Goal: Task Accomplishment & Management: Use online tool/utility

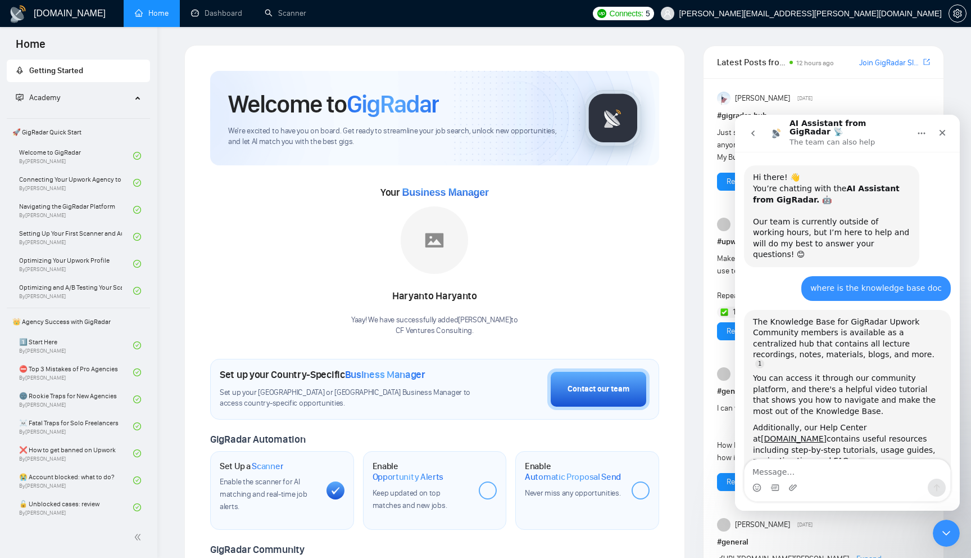
scroll to position [2, 0]
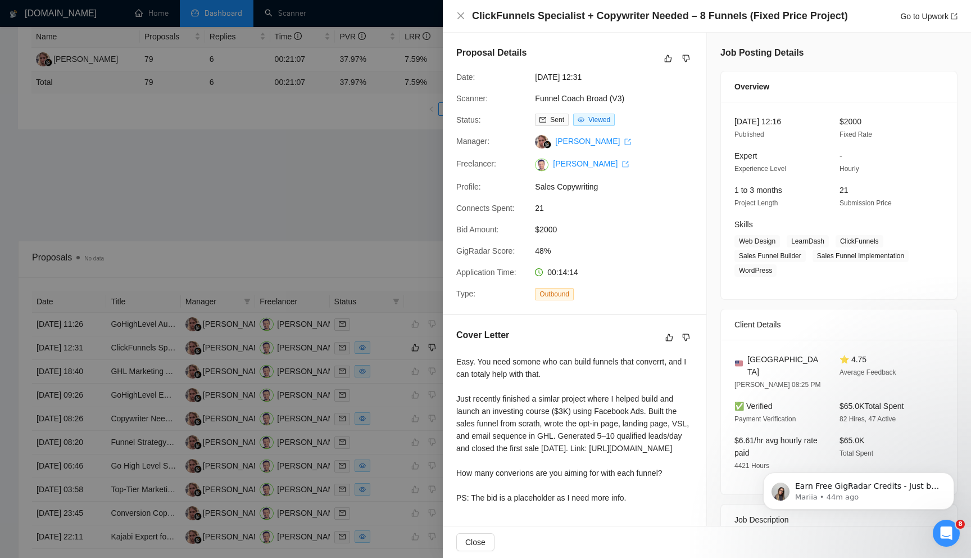
click at [315, 160] on div at bounding box center [485, 279] width 971 height 558
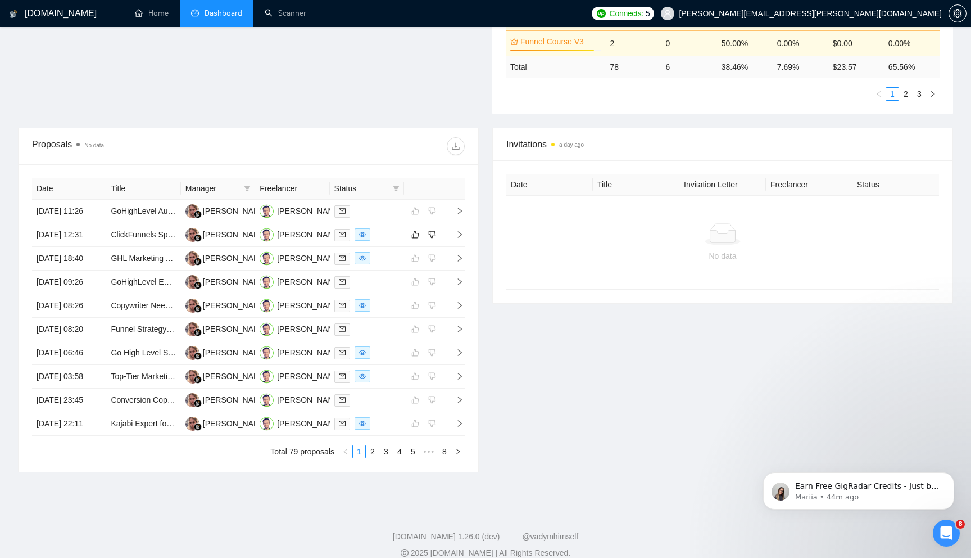
scroll to position [354, 0]
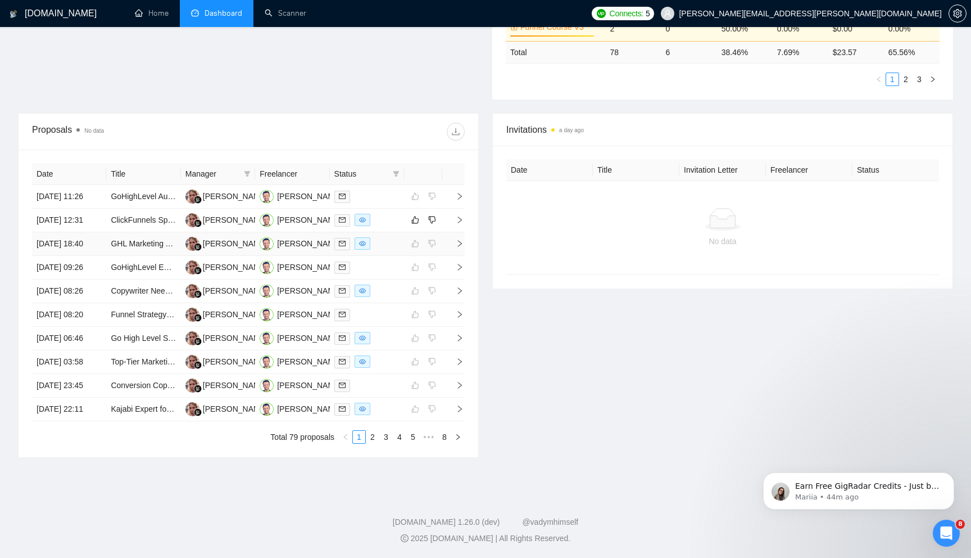
click at [457, 247] on icon "right" at bounding box center [460, 243] width 8 height 8
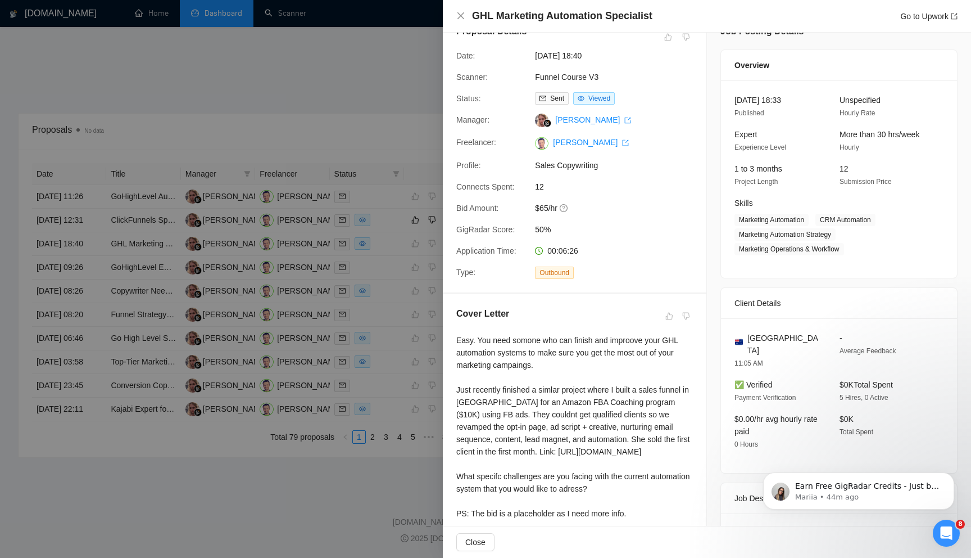
scroll to position [0, 0]
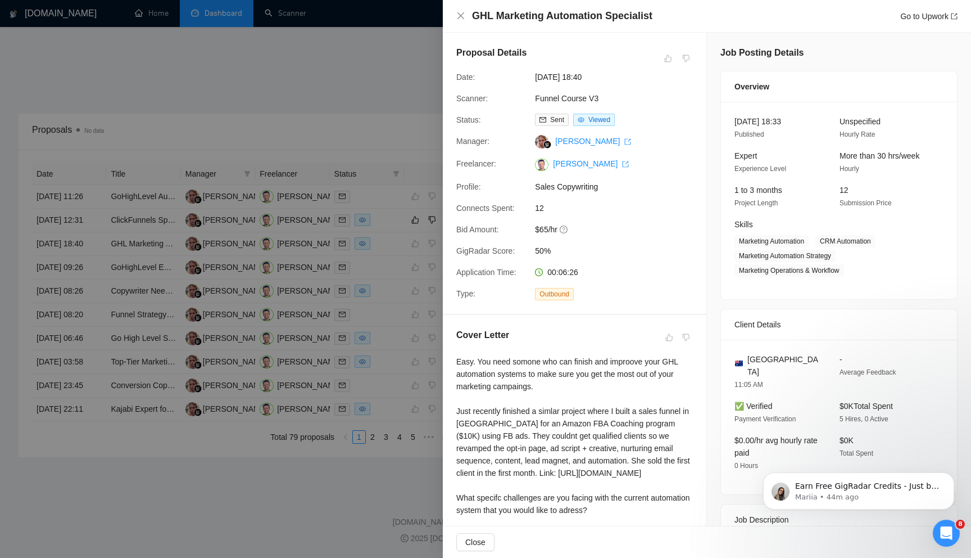
click at [385, 148] on div at bounding box center [485, 279] width 971 height 558
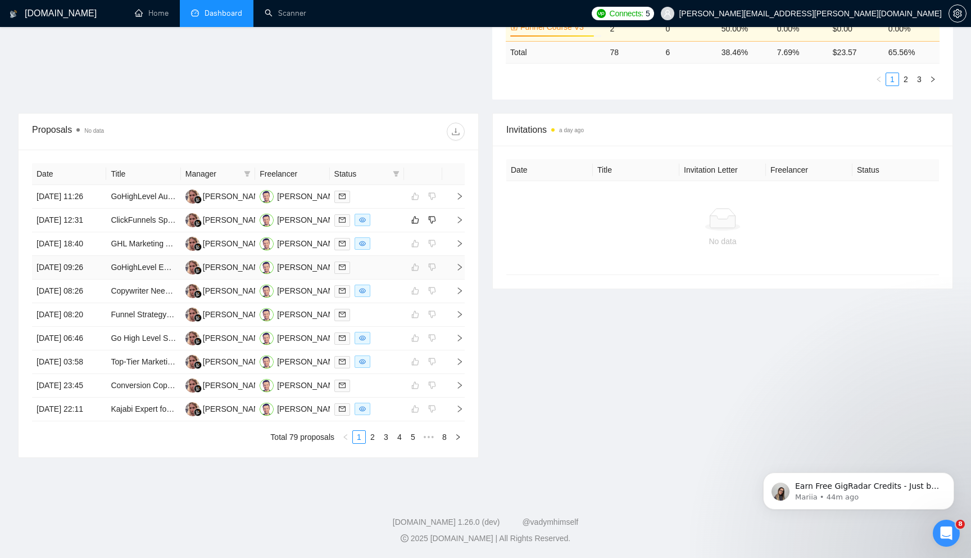
click at [457, 271] on icon "right" at bounding box center [460, 267] width 8 height 8
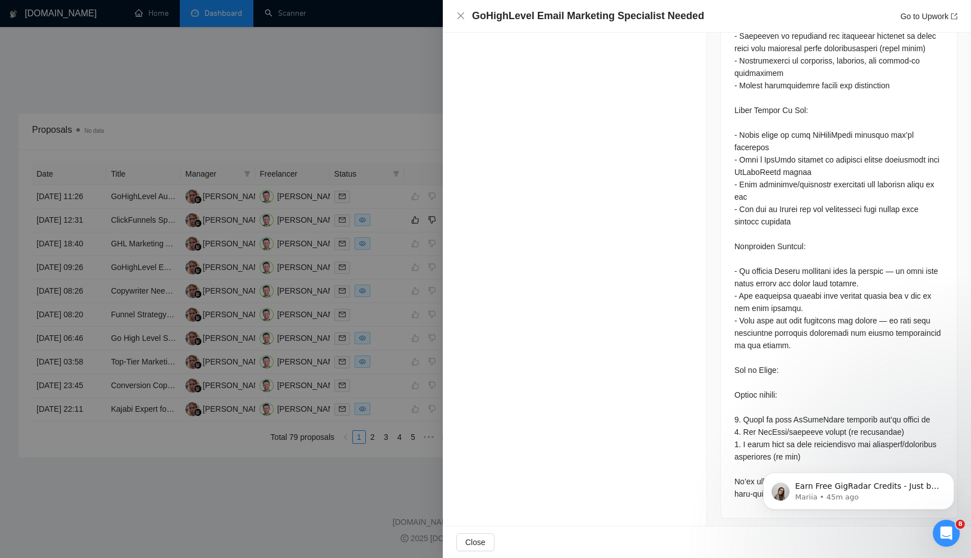
scroll to position [753, 0]
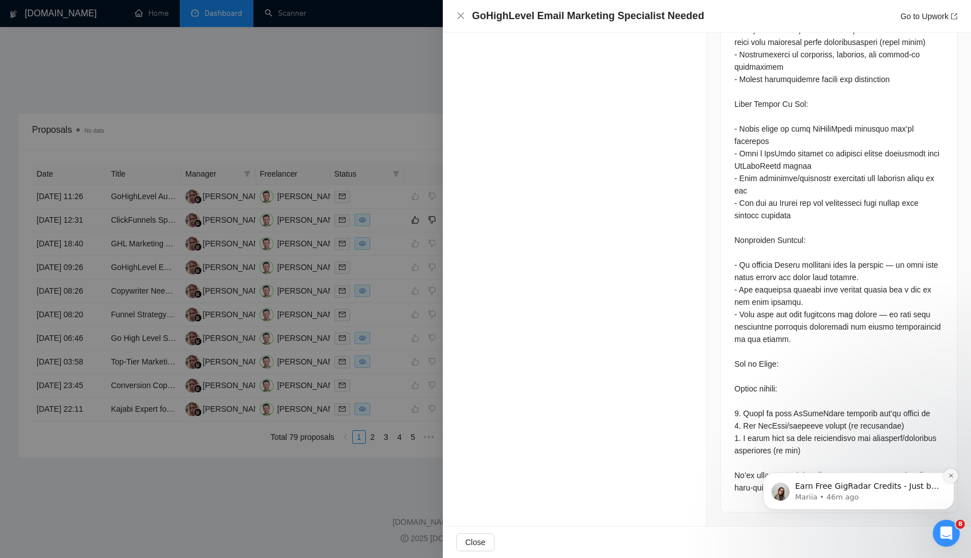
click at [951, 472] on button "Dismiss notification" at bounding box center [951, 475] width 15 height 15
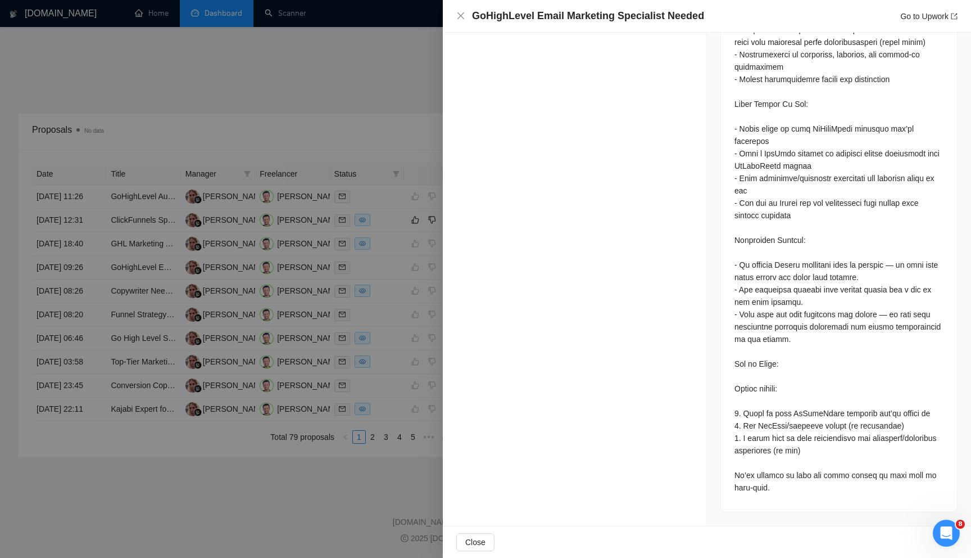
click at [364, 393] on div at bounding box center [485, 279] width 971 height 558
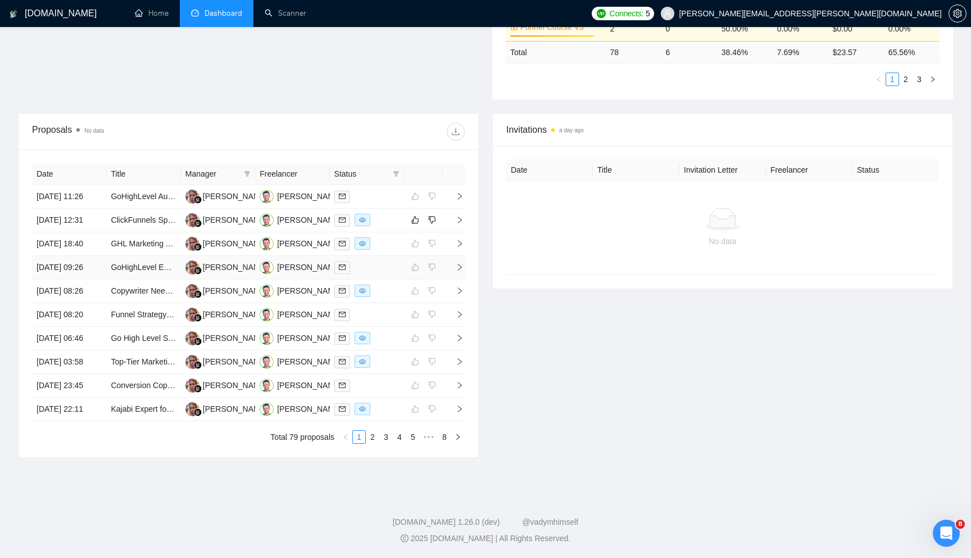
click at [464, 279] on td at bounding box center [453, 268] width 22 height 24
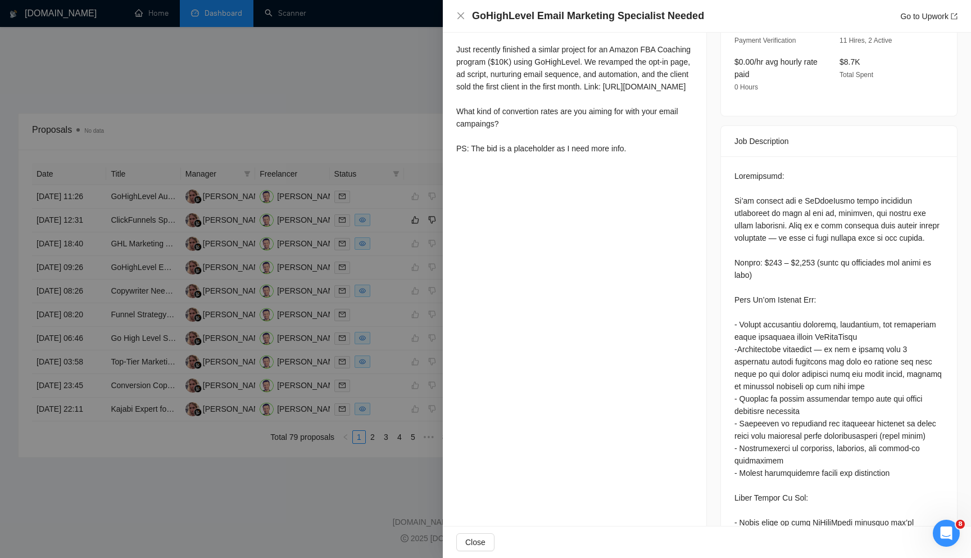
scroll to position [0, 0]
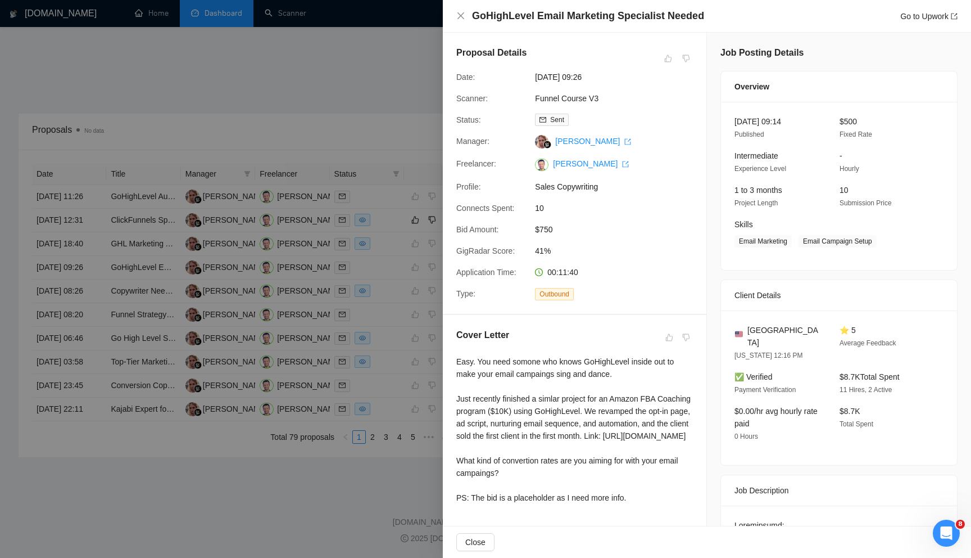
click at [384, 347] on div at bounding box center [485, 279] width 971 height 558
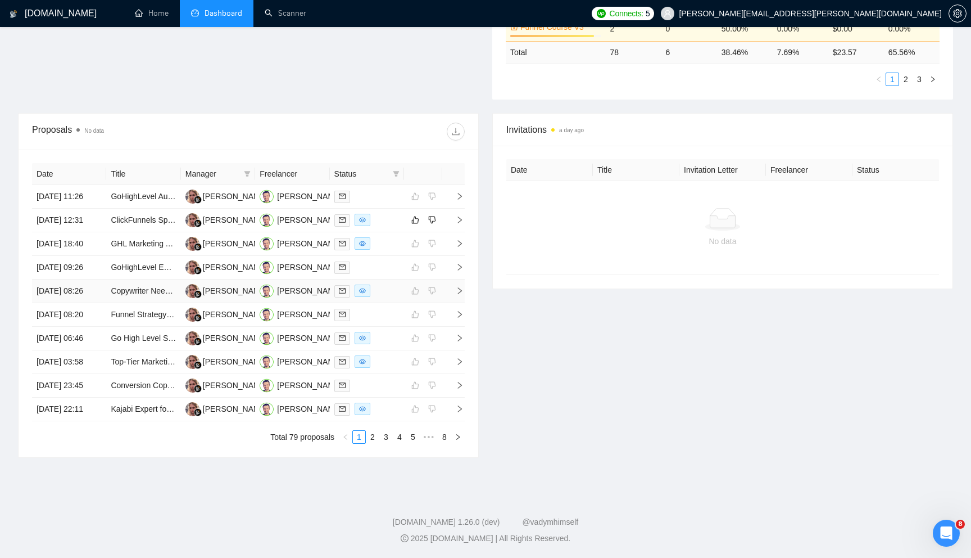
click at [459, 295] on icon "right" at bounding box center [460, 291] width 8 height 8
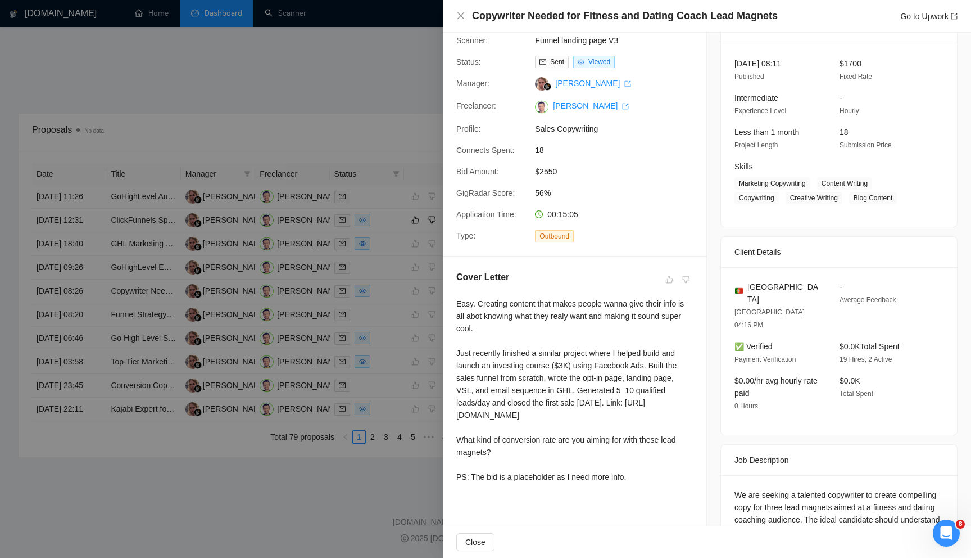
scroll to position [57, 0]
click at [325, 246] on div at bounding box center [485, 279] width 971 height 558
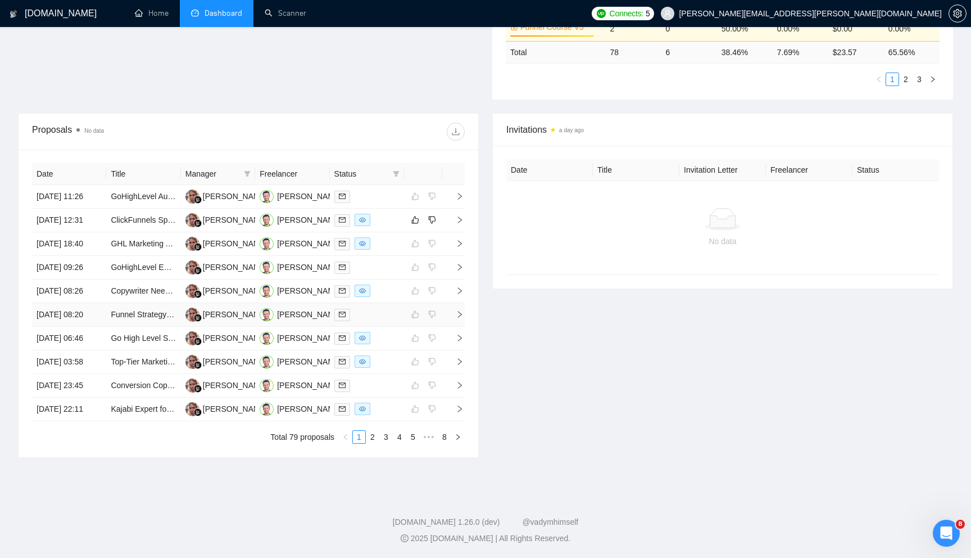
click at [461, 310] on icon "right" at bounding box center [460, 314] width 8 height 8
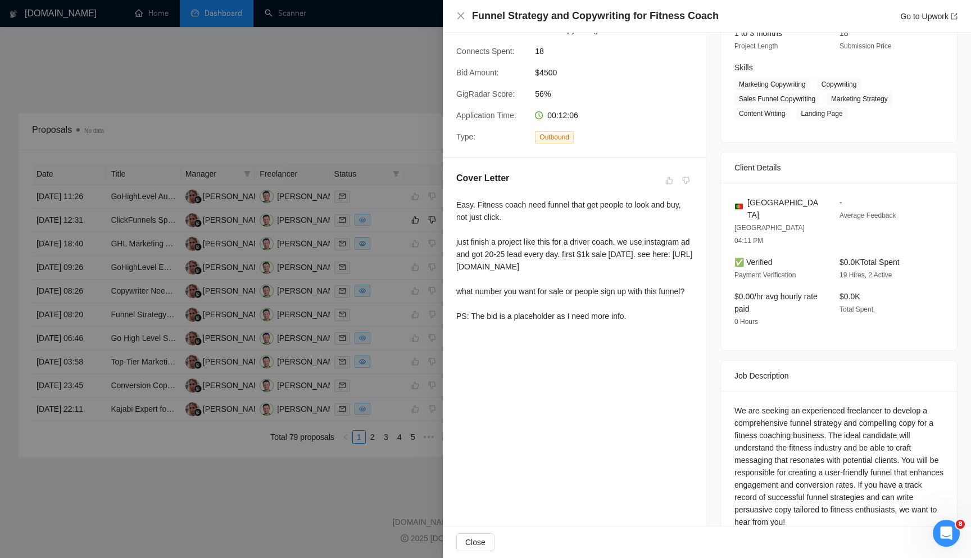
scroll to position [164, 0]
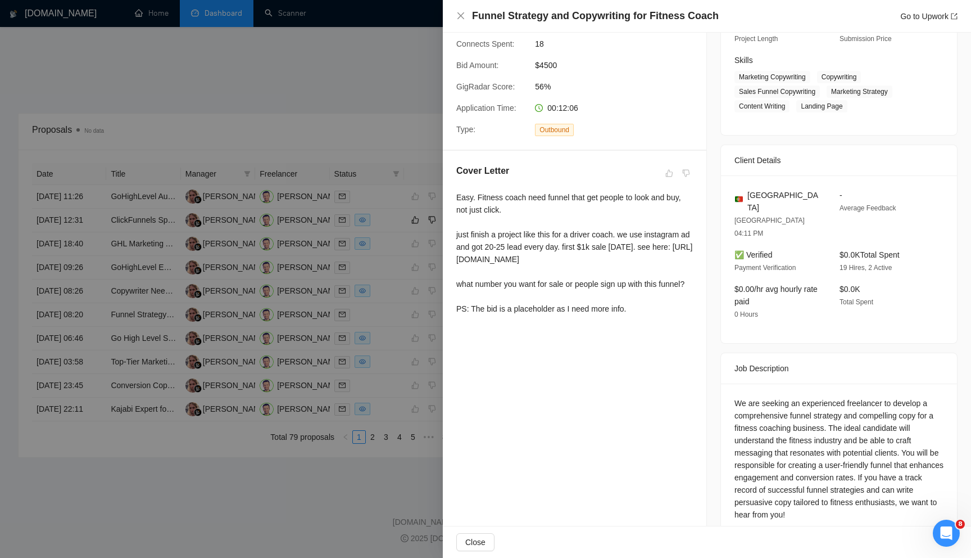
click at [385, 345] on div at bounding box center [485, 279] width 971 height 558
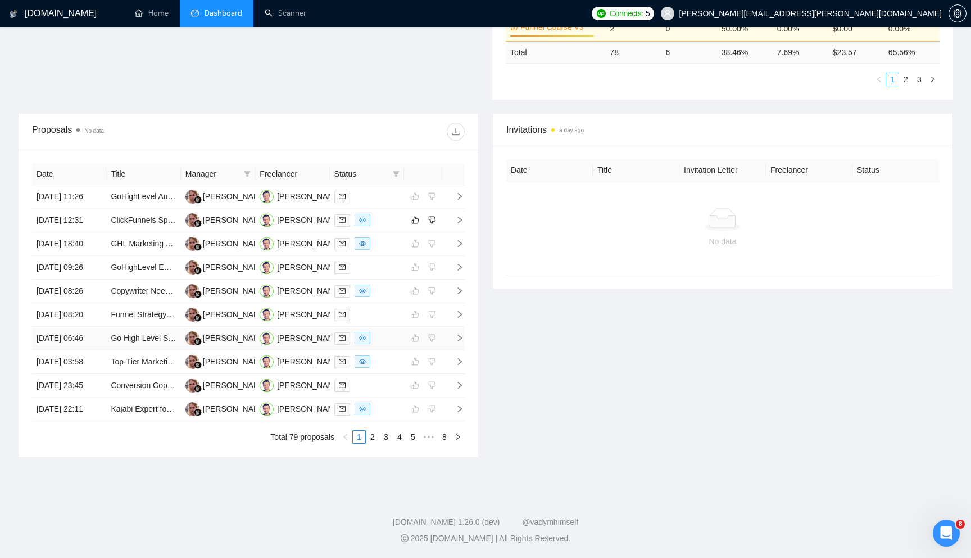
click at [461, 334] on icon "right" at bounding box center [460, 337] width 4 height 7
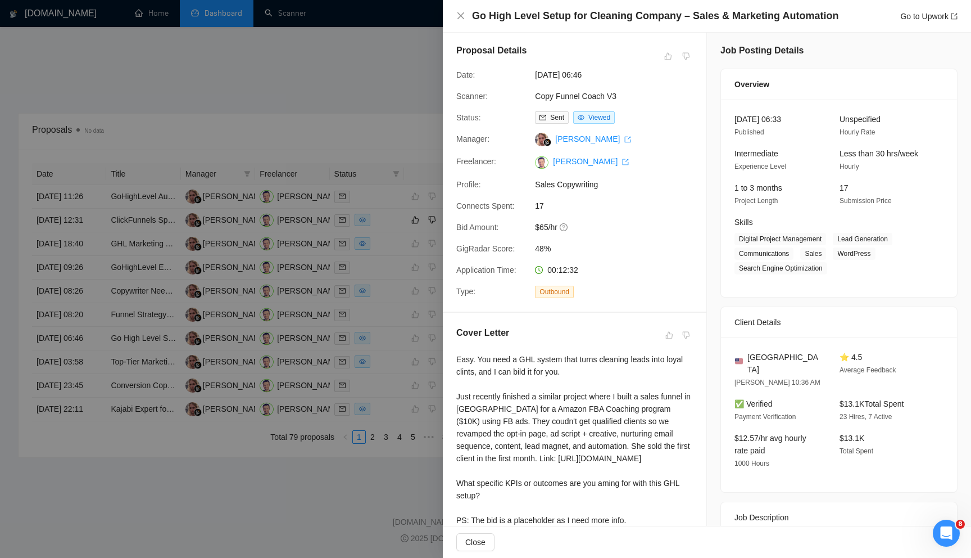
scroll to position [0, 0]
click at [397, 381] on div at bounding box center [485, 279] width 971 height 558
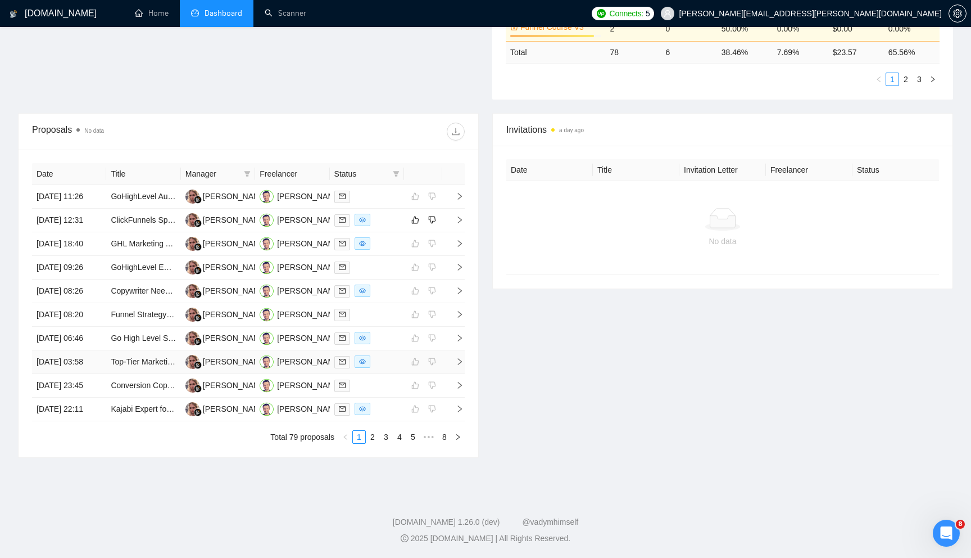
click at [460, 357] on icon "right" at bounding box center [460, 361] width 8 height 8
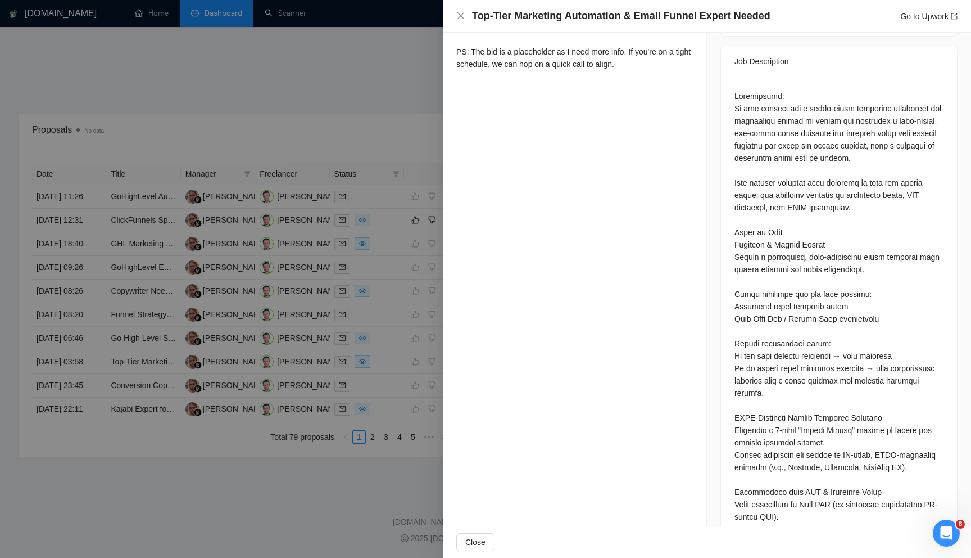
scroll to position [463, 0]
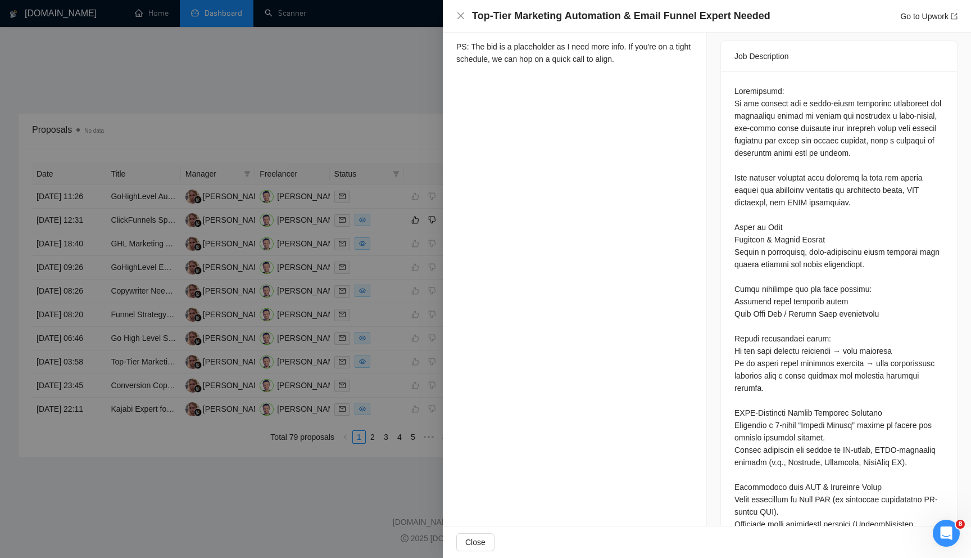
click at [346, 467] on div at bounding box center [485, 279] width 971 height 558
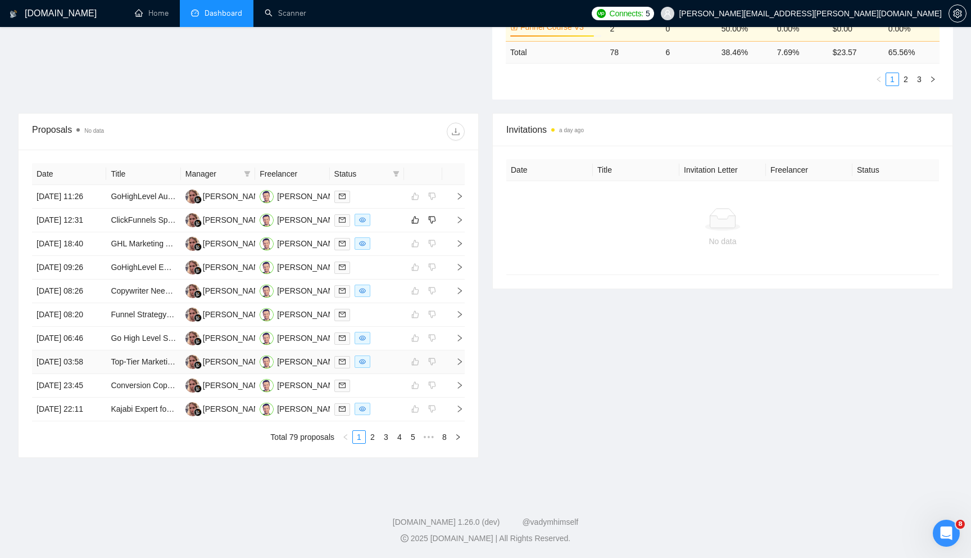
click at [463, 350] on td at bounding box center [453, 362] width 22 height 24
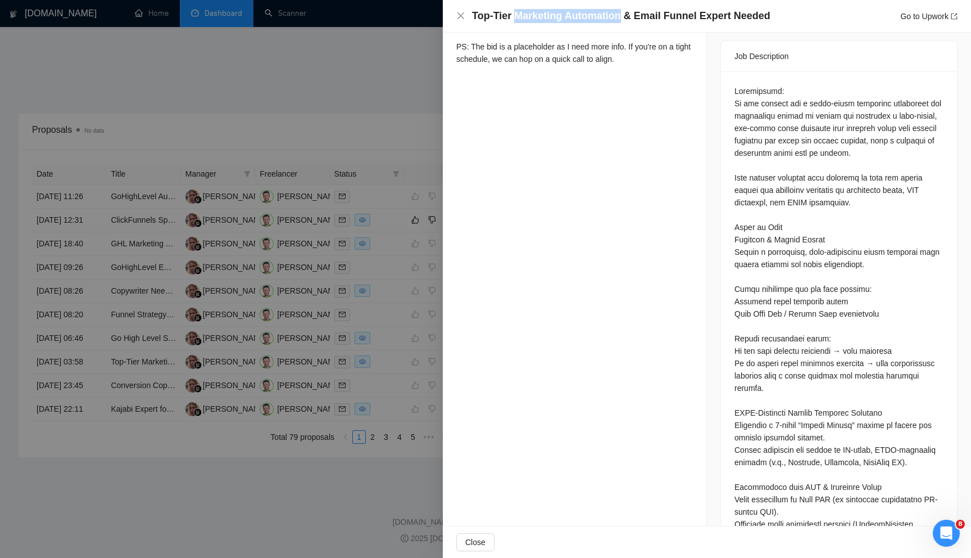
drag, startPoint x: 514, startPoint y: 15, endPoint x: 617, endPoint y: 15, distance: 102.9
click at [617, 15] on h4 "Top-Tier Marketing Automation & Email Funnel Expert Needed" at bounding box center [621, 16] width 298 height 14
copy h4 "Marketing Automation"
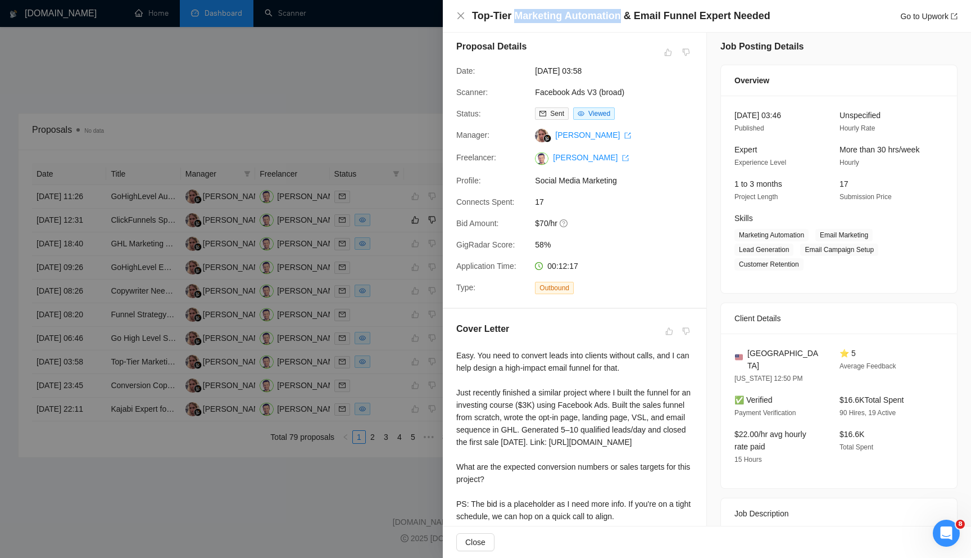
scroll to position [0, 0]
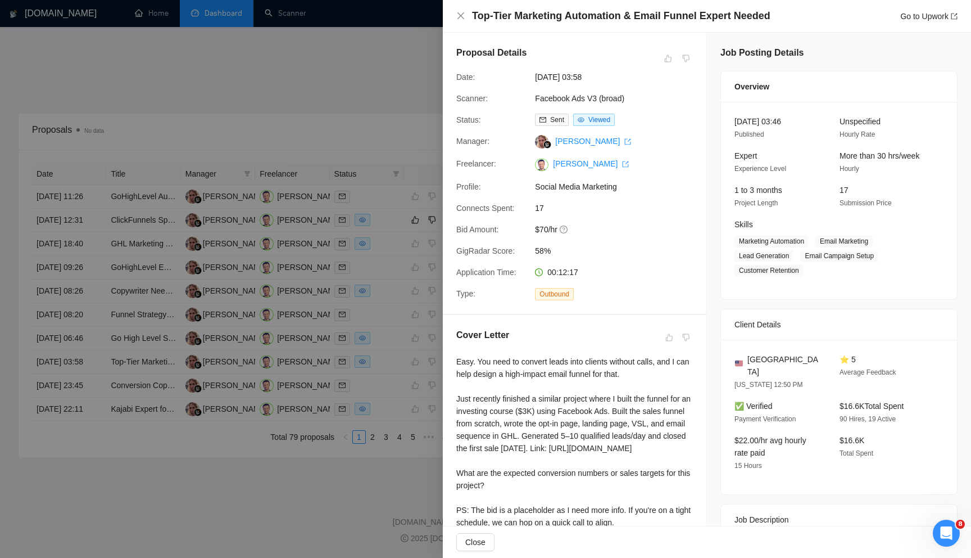
click at [383, 467] on div at bounding box center [485, 279] width 971 height 558
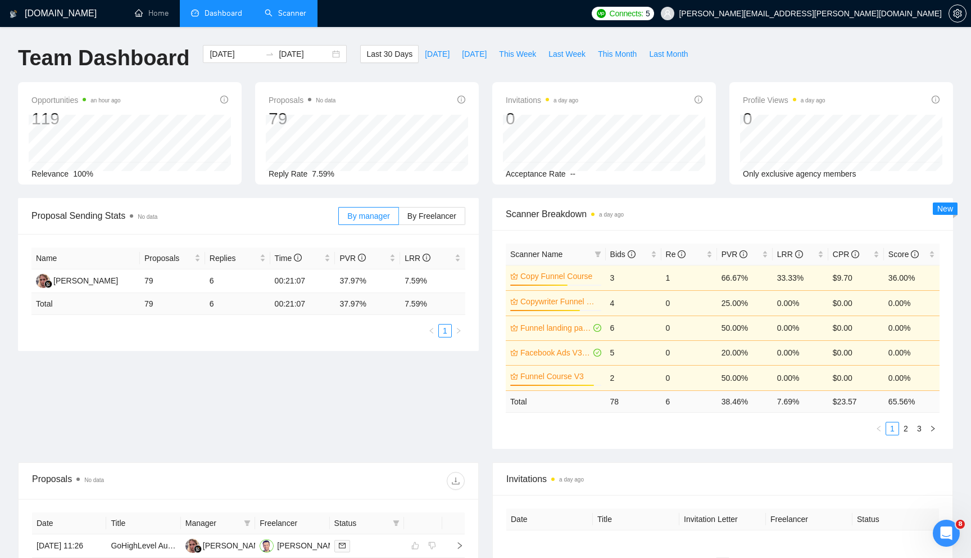
click at [290, 18] on link "Scanner" at bounding box center [286, 13] width 42 height 10
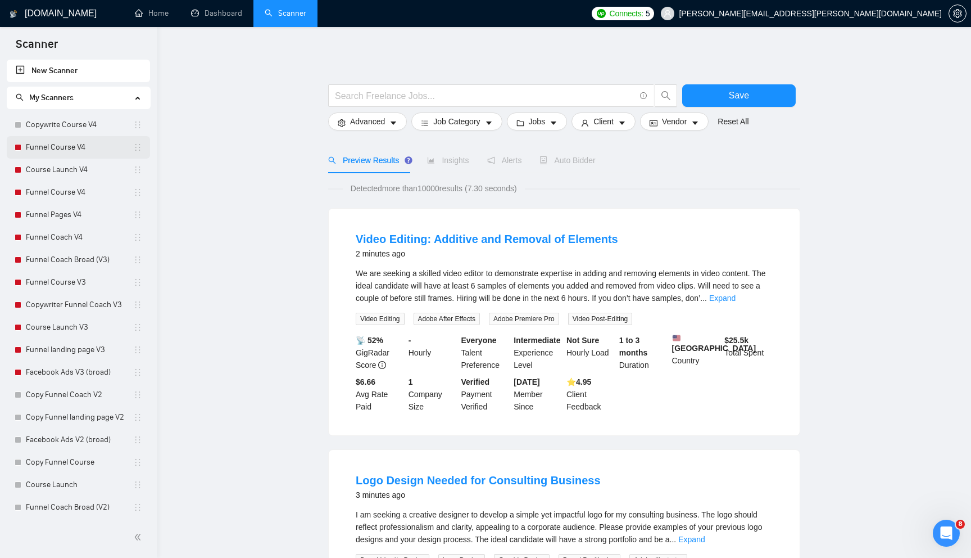
click at [92, 146] on link "Funnel Course V4" at bounding box center [79, 147] width 107 height 22
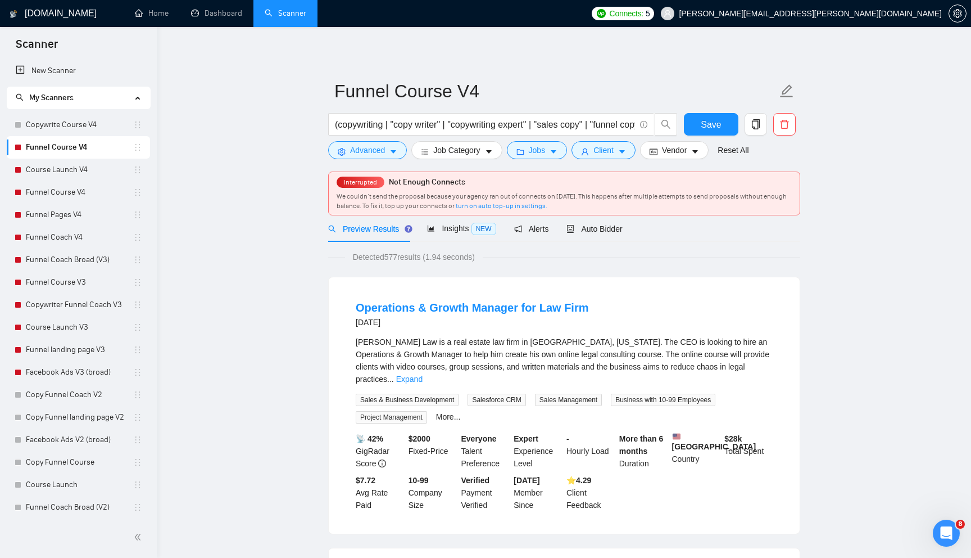
scroll to position [13, 0]
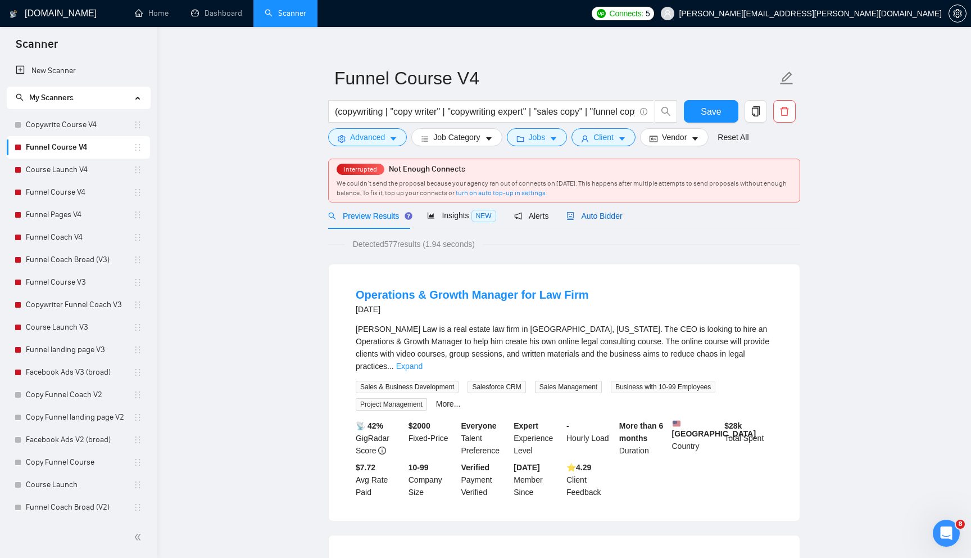
click at [614, 219] on span "Auto Bidder" at bounding box center [595, 215] width 56 height 9
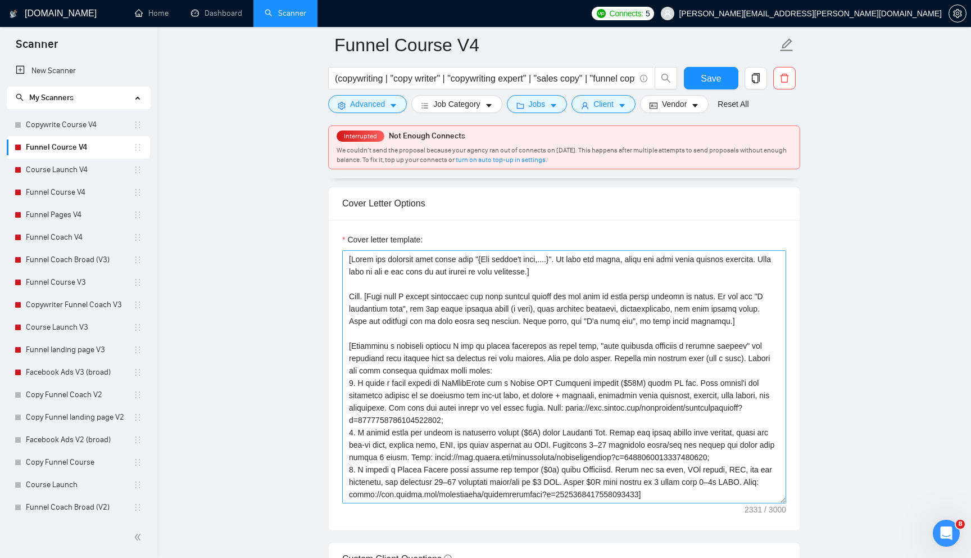
scroll to position [1288, 0]
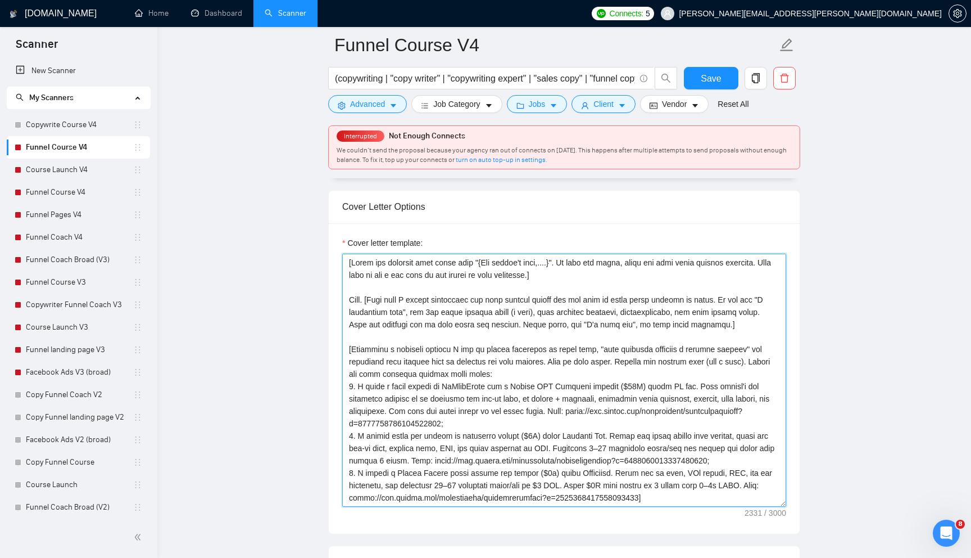
click at [560, 279] on textarea "Cover letter template:" at bounding box center [564, 380] width 444 height 253
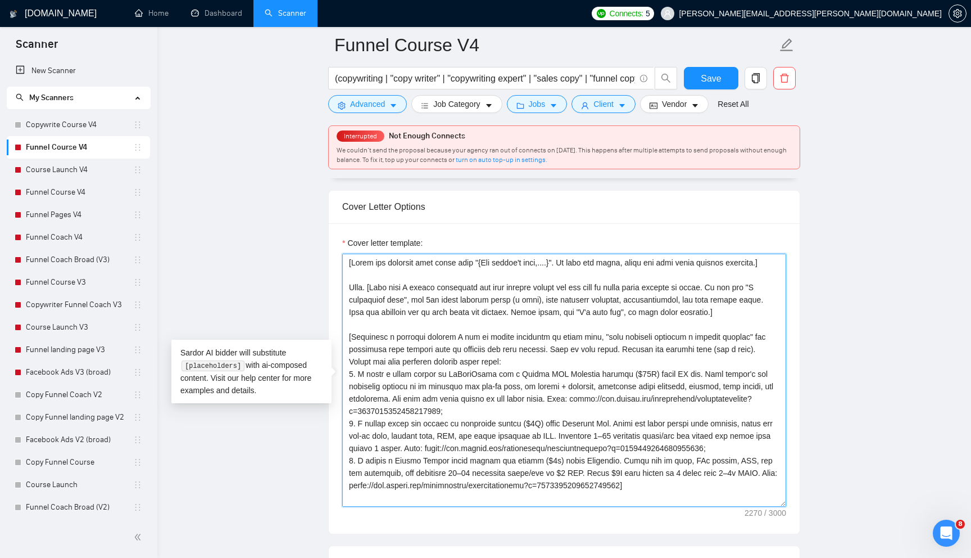
click at [527, 345] on textarea "Cover letter template:" at bounding box center [564, 380] width 444 height 253
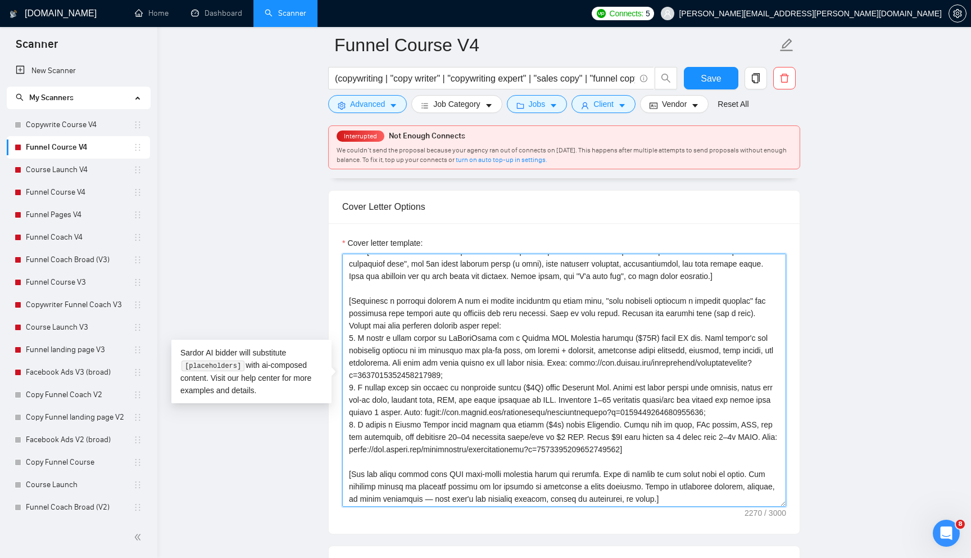
scroll to position [87, 0]
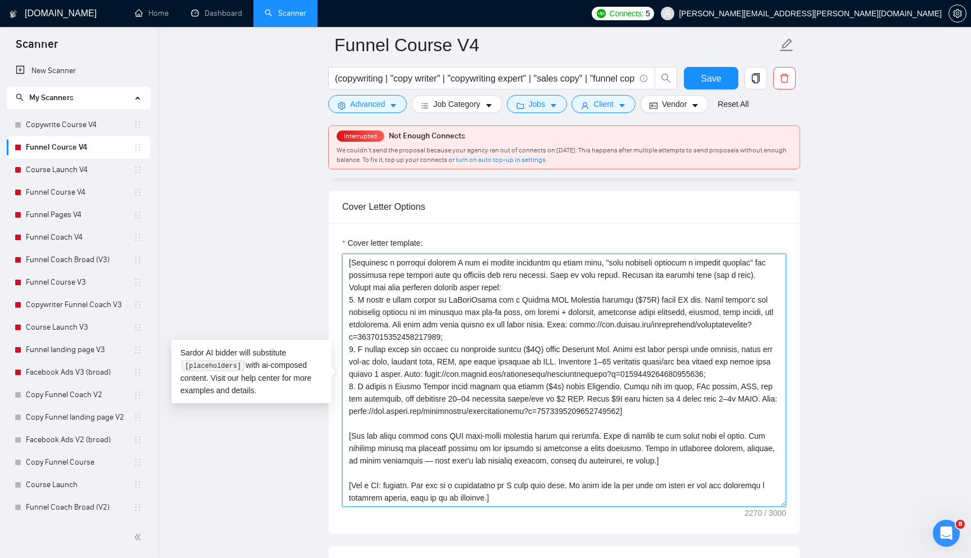
click at [487, 489] on textarea "Cover letter template:" at bounding box center [564, 380] width 444 height 253
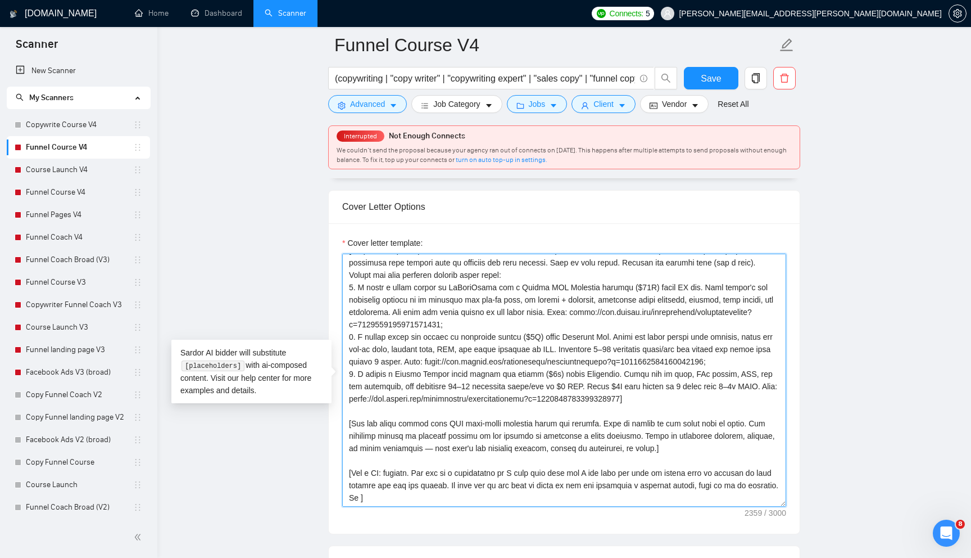
click at [391, 497] on textarea "Cover letter template:" at bounding box center [564, 380] width 444 height 253
click at [694, 446] on textarea "Cover letter template:" at bounding box center [564, 380] width 444 height 253
click at [700, 446] on textarea "Cover letter template:" at bounding box center [564, 380] width 444 height 253
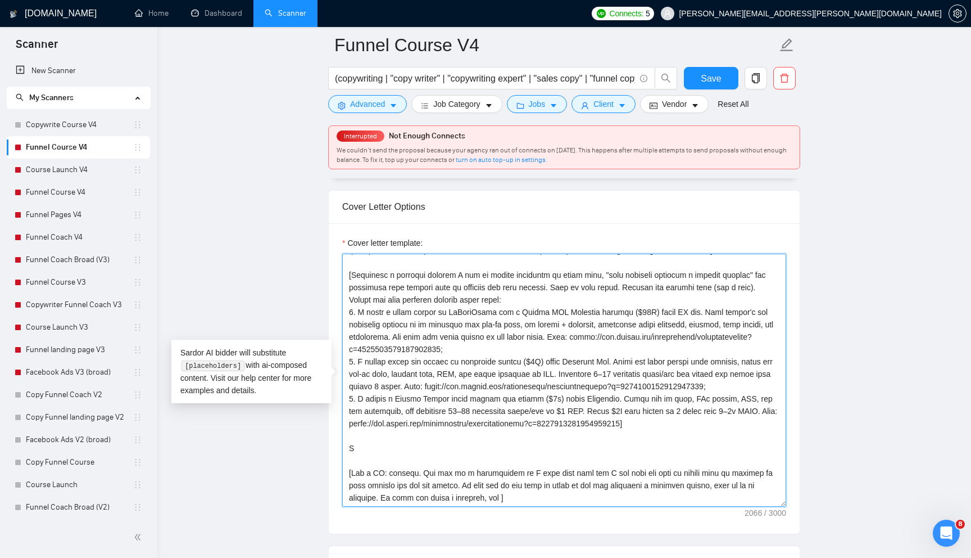
scroll to position [74, 0]
click at [750, 351] on textarea "Cover letter template:" at bounding box center [564, 380] width 444 height 253
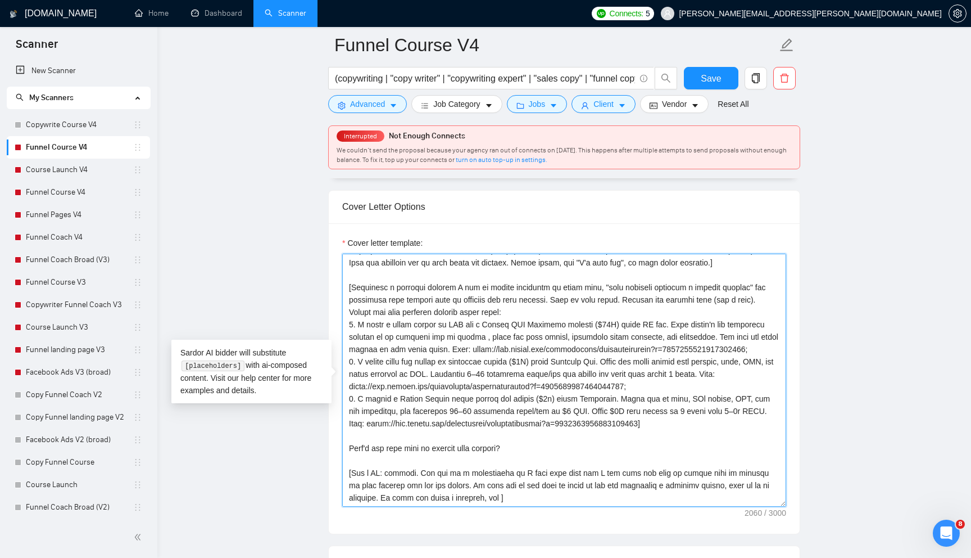
scroll to position [62, 0]
click at [556, 412] on textarea "Cover letter template:" at bounding box center [564, 380] width 444 height 253
click at [500, 488] on textarea "Cover letter template:" at bounding box center [564, 380] width 444 height 253
click at [462, 454] on textarea "Cover letter template:" at bounding box center [564, 380] width 444 height 253
click at [731, 487] on textarea "Cover letter template:" at bounding box center [564, 380] width 444 height 253
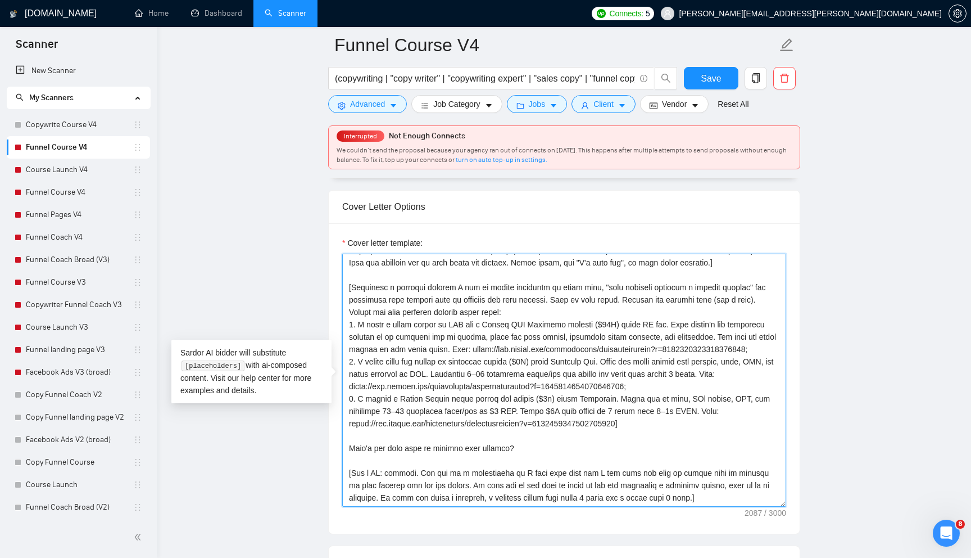
scroll to position [0, 0]
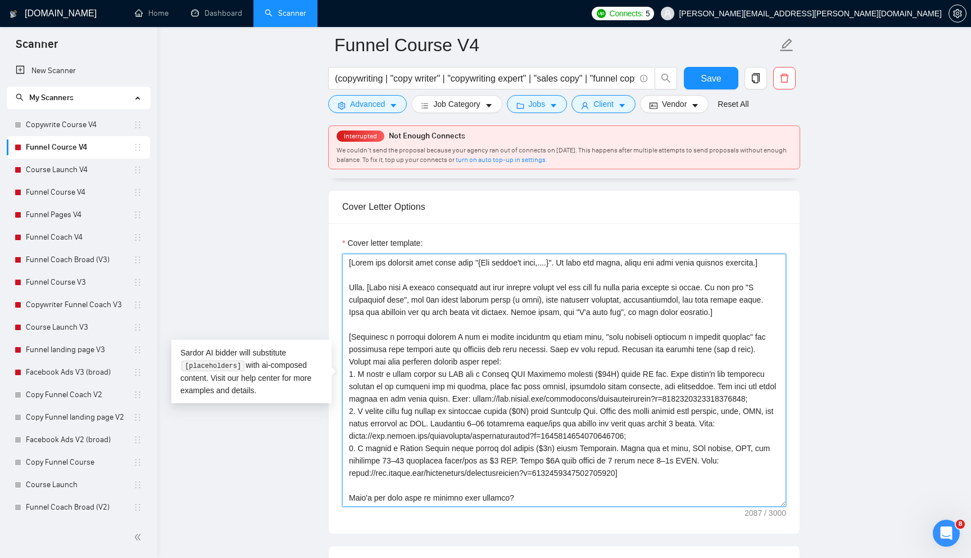
click at [608, 376] on textarea "Cover letter template:" at bounding box center [564, 380] width 444 height 253
type textarea "[Lorem ips dolorsit amet conse adip "{Eli seddoe't inci,....}". Ut labo etd mag…"
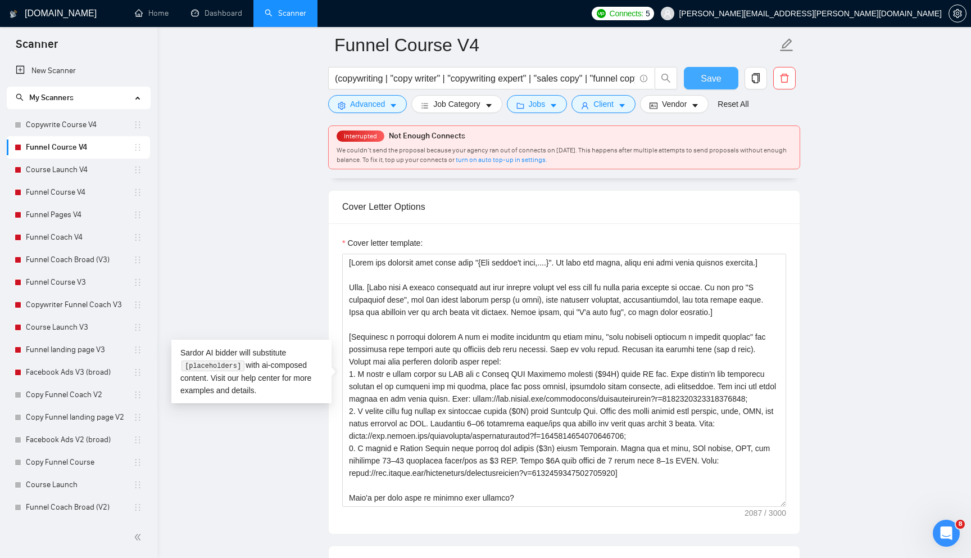
click at [705, 83] on span "Save" at bounding box center [711, 78] width 20 height 14
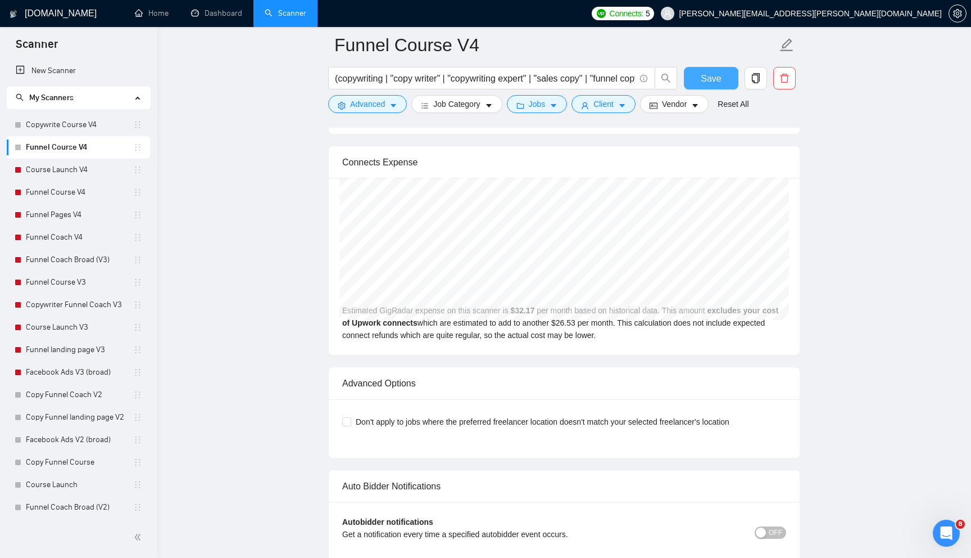
scroll to position [2140, 0]
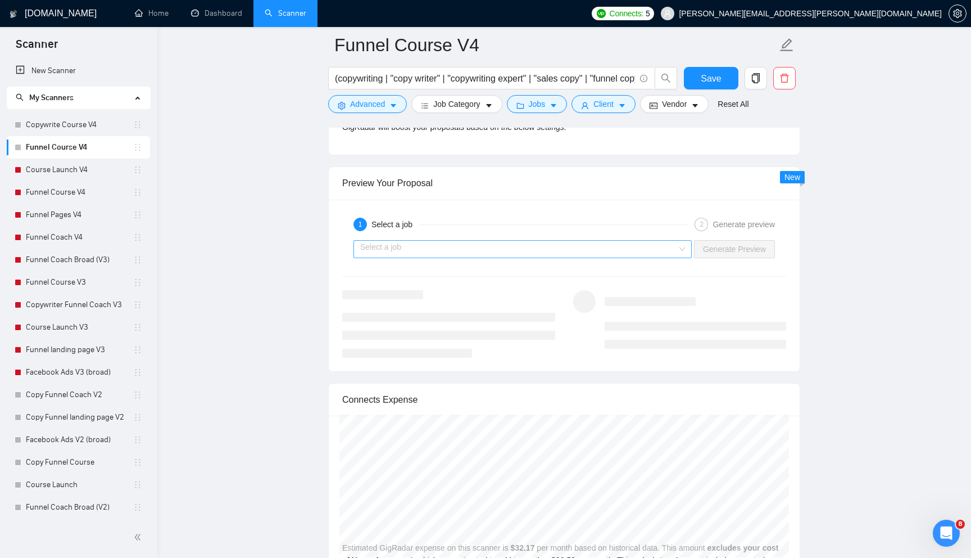
click at [639, 250] on input "search" at bounding box center [518, 249] width 317 height 17
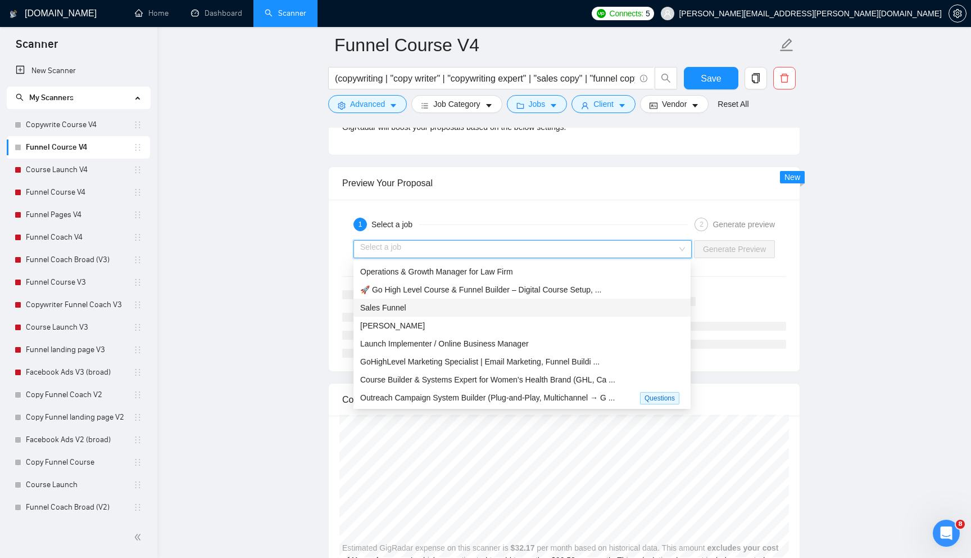
click at [587, 301] on div "Sales Funnel" at bounding box center [522, 307] width 324 height 12
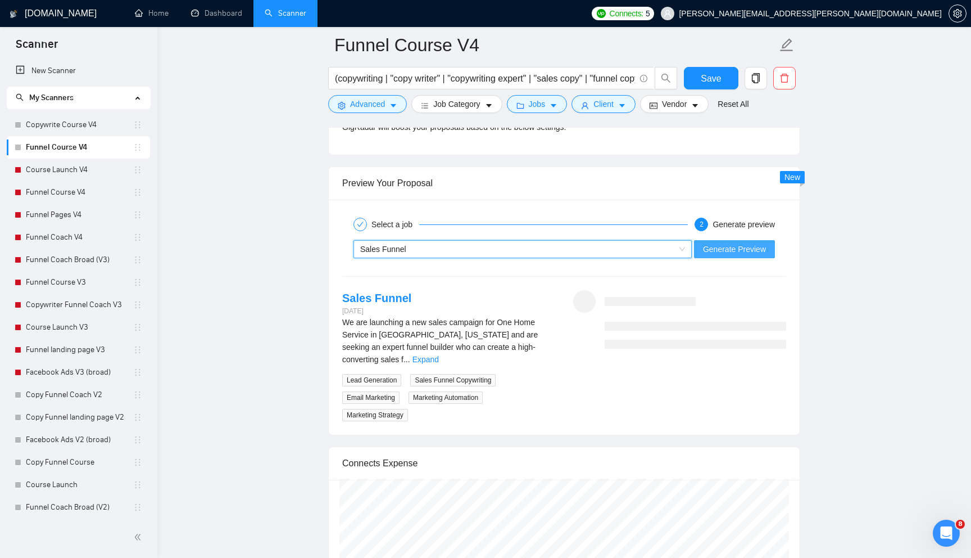
click at [716, 246] on span "Generate Preview" at bounding box center [734, 249] width 63 height 12
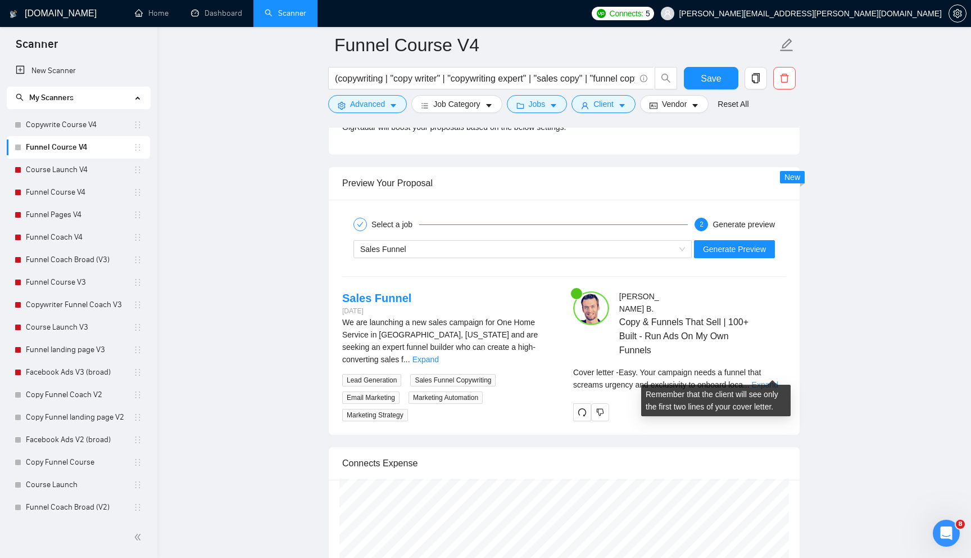
click at [764, 380] on link "Expand" at bounding box center [765, 384] width 26 height 9
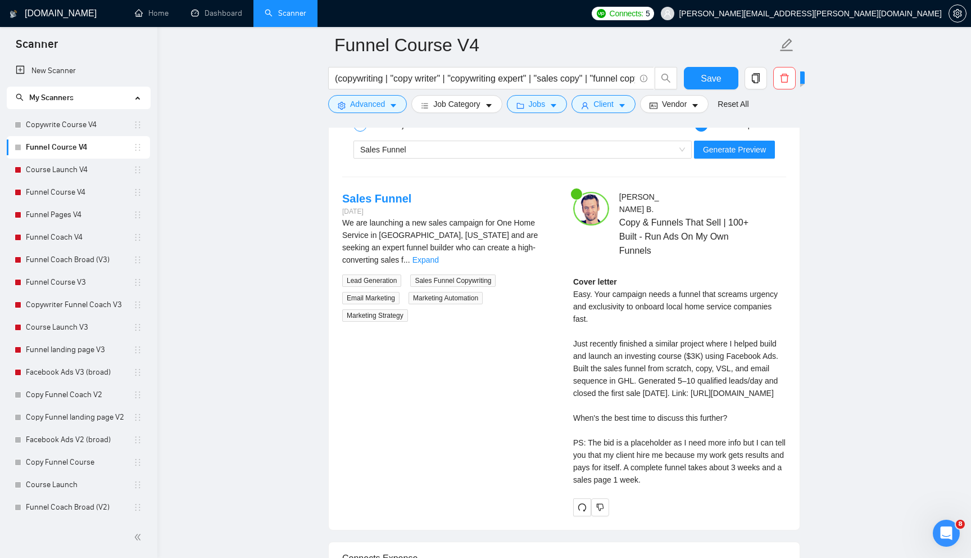
scroll to position [2240, 0]
click at [439, 255] on link "Expand" at bounding box center [426, 259] width 26 height 9
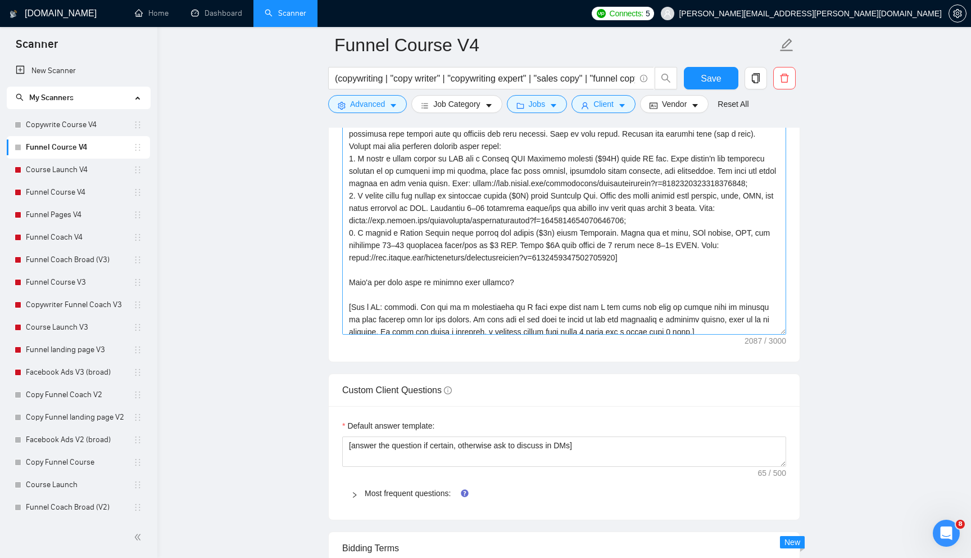
scroll to position [62, 0]
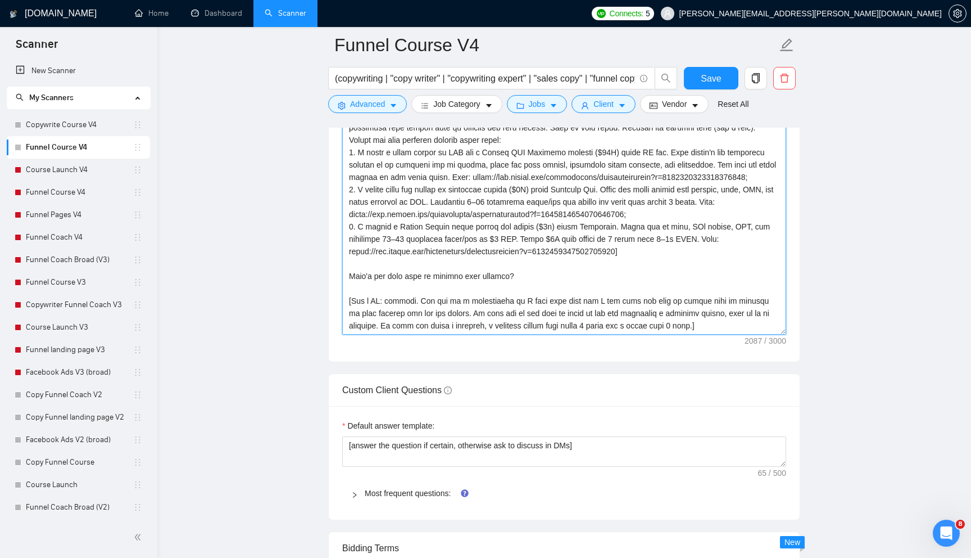
click at [383, 315] on textarea "Cover letter template:" at bounding box center [564, 208] width 444 height 253
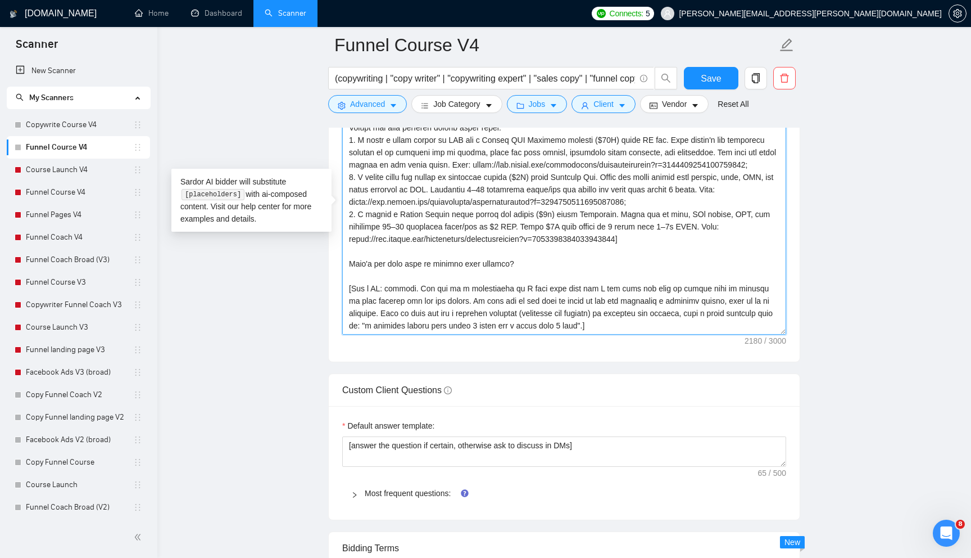
scroll to position [0, 0]
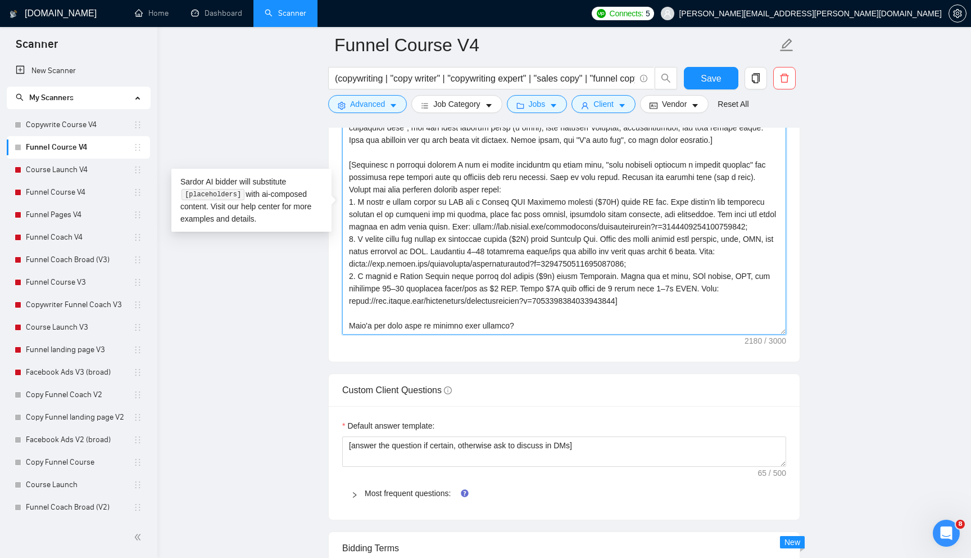
click at [363, 203] on textarea "Cover letter template:" at bounding box center [564, 208] width 444 height 253
click at [524, 320] on textarea "Cover letter template:" at bounding box center [564, 208] width 444 height 253
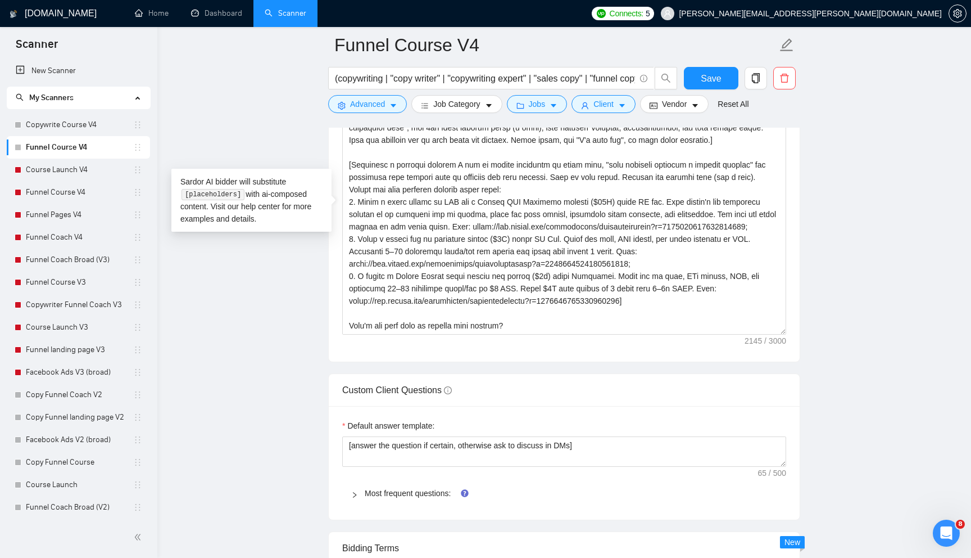
click at [834, 339] on main "Funnel Course V4 (copywriting | "copy writer" | "copywriting expert" | "sales c…" at bounding box center [564, 562] width 778 height 3852
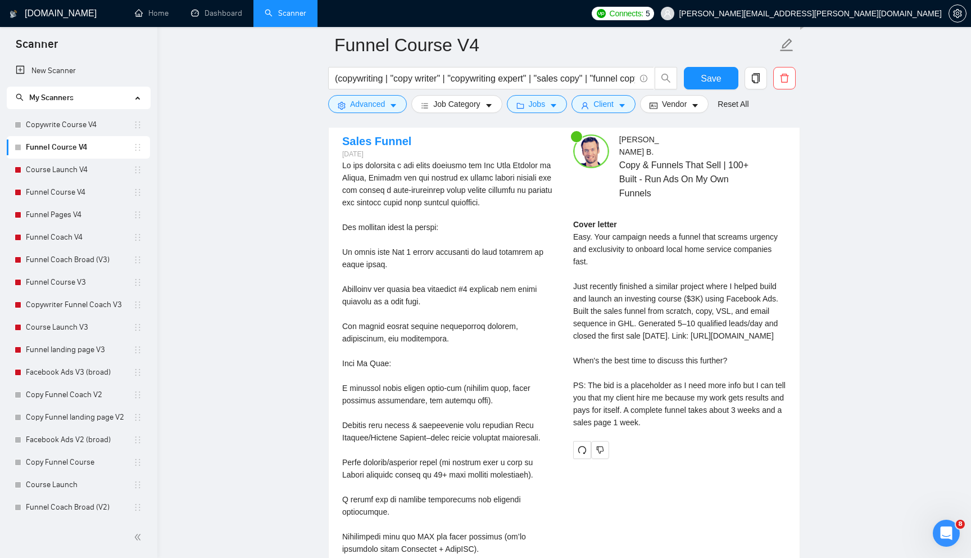
scroll to position [2293, 0]
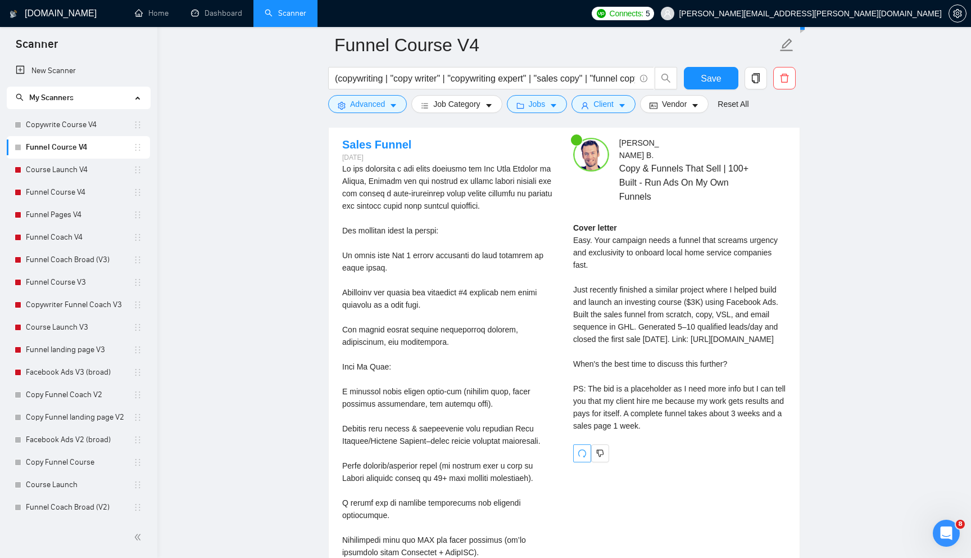
click at [582, 458] on icon "redo" at bounding box center [582, 453] width 9 height 9
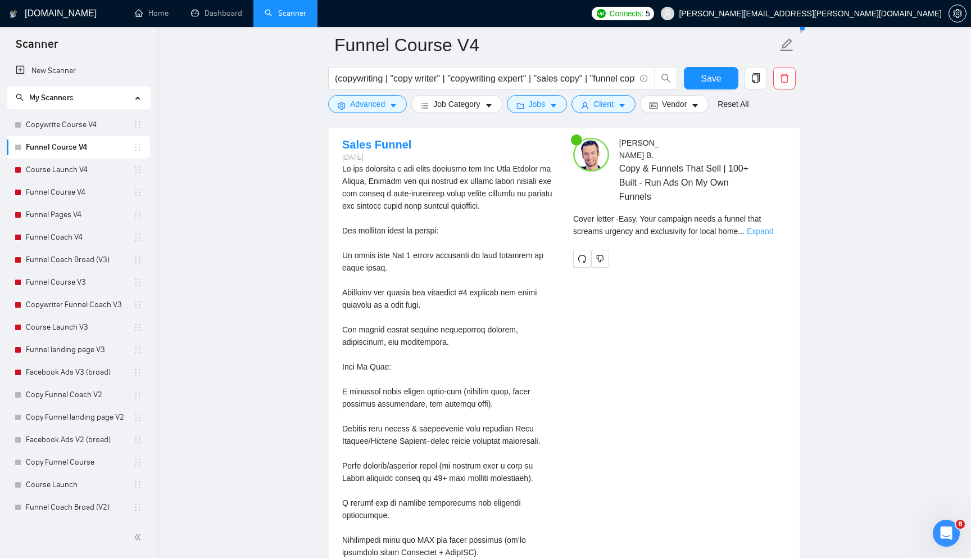
click at [770, 227] on link "Expand" at bounding box center [760, 231] width 26 height 9
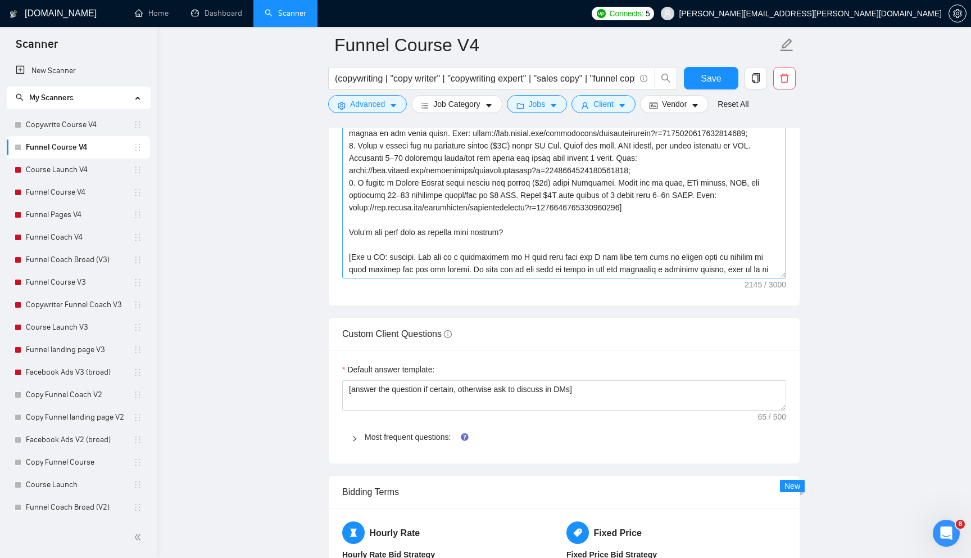
scroll to position [74, 0]
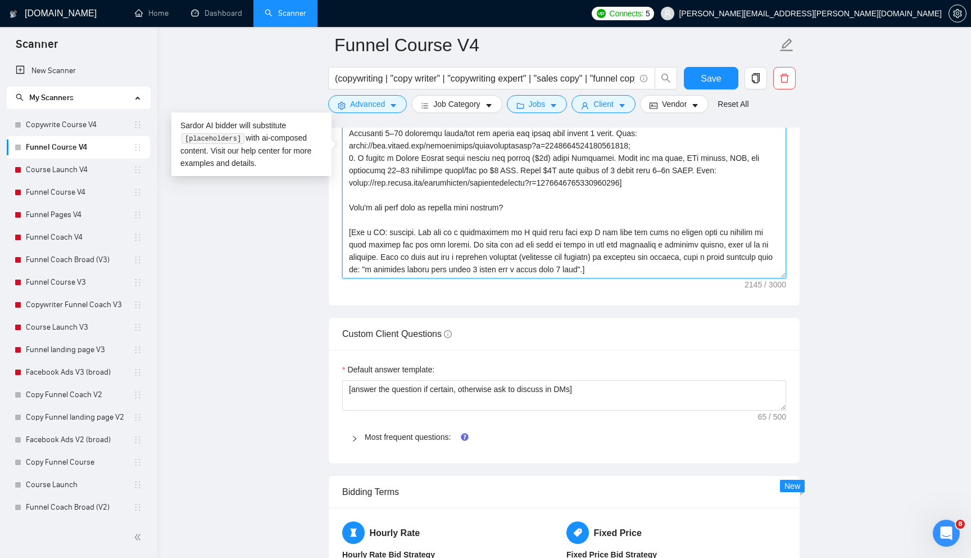
click at [384, 243] on textarea "Cover letter template:" at bounding box center [564, 151] width 444 height 253
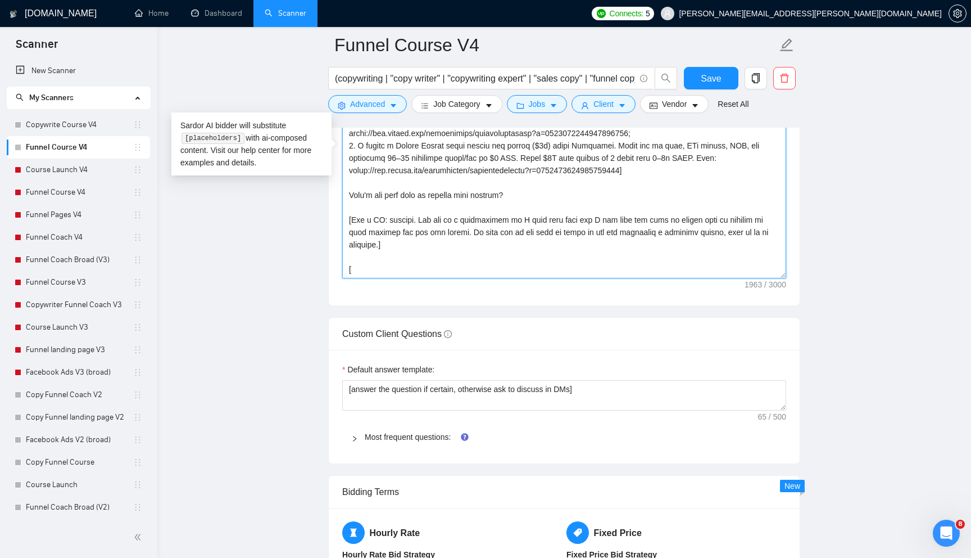
paste textarea "Only if they ask for a specific timeline (otherwise say nothing) to complete th…"
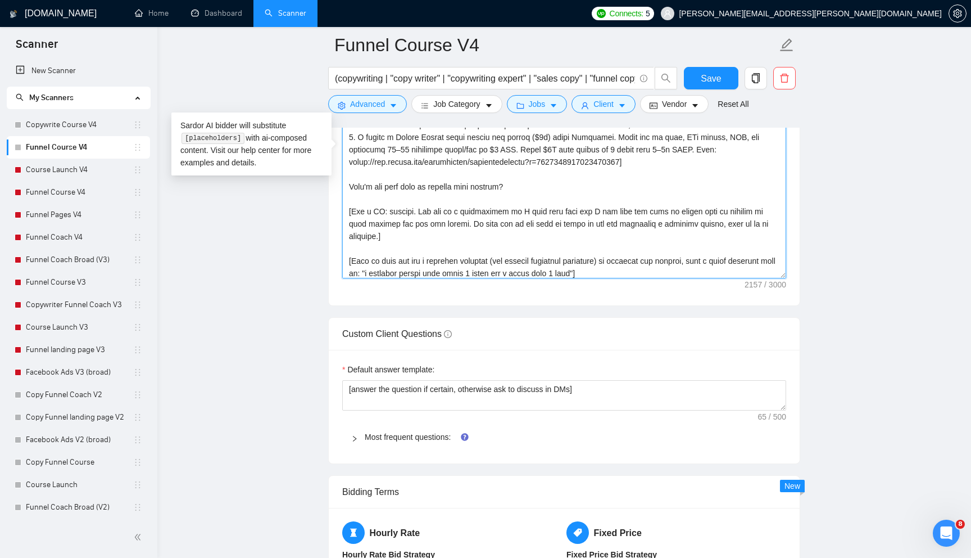
click at [524, 231] on textarea "Cover letter template:" at bounding box center [564, 151] width 444 height 253
click at [741, 270] on textarea "Cover letter template:" at bounding box center [564, 151] width 444 height 253
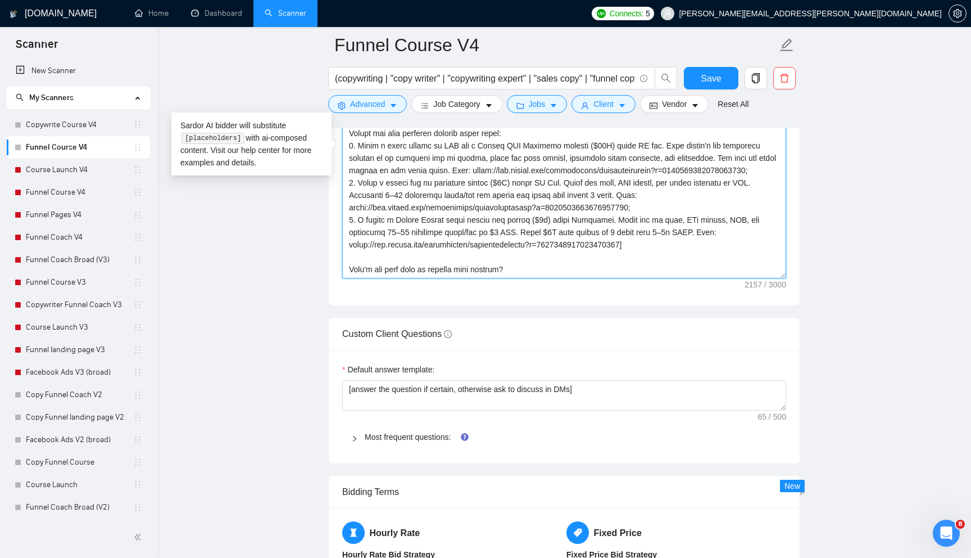
type textarea "[Lorem ips dolorsit amet conse adip "{Eli seddoe't inci,....}". Ut labo etd mag…"
click at [844, 215] on main "Funnel Course V4 (copywriting | "copy writer" | "copywriting expert" | "sales c…" at bounding box center [564, 506] width 778 height 3852
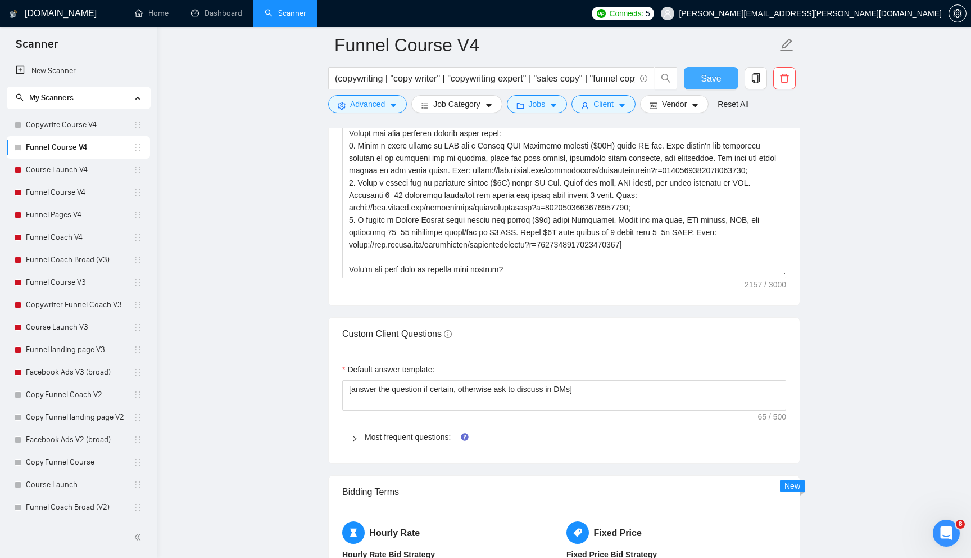
click at [710, 74] on span "Save" at bounding box center [711, 78] width 20 height 14
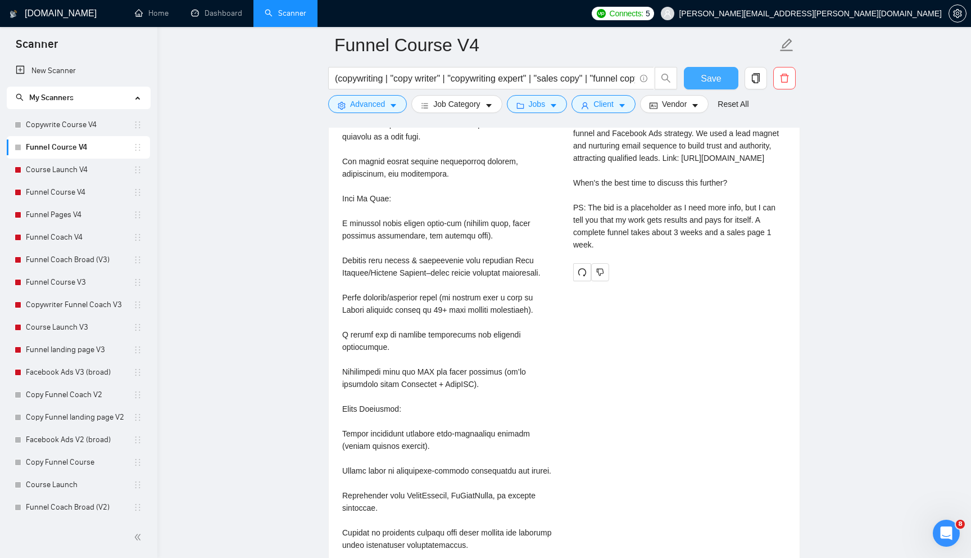
scroll to position [2312, 0]
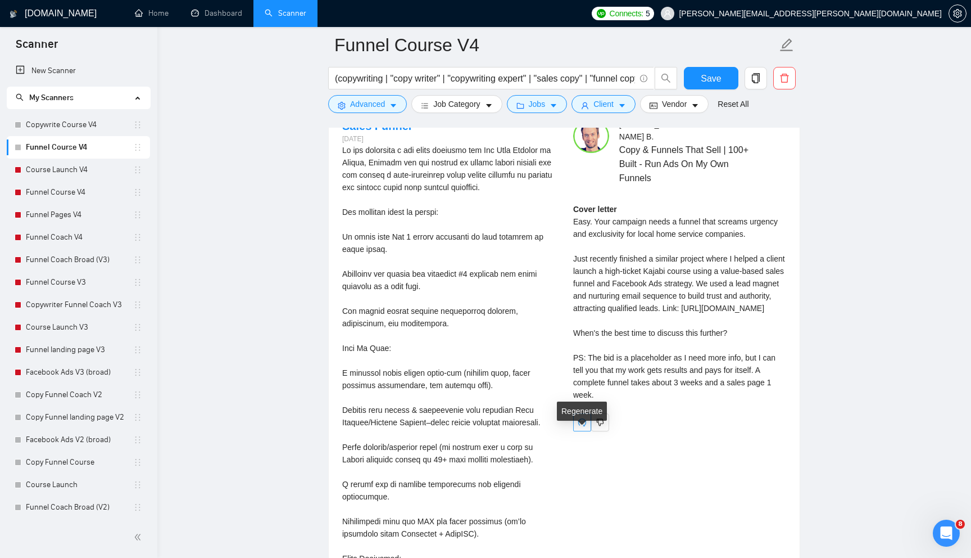
click at [583, 427] on icon "redo" at bounding box center [582, 422] width 9 height 9
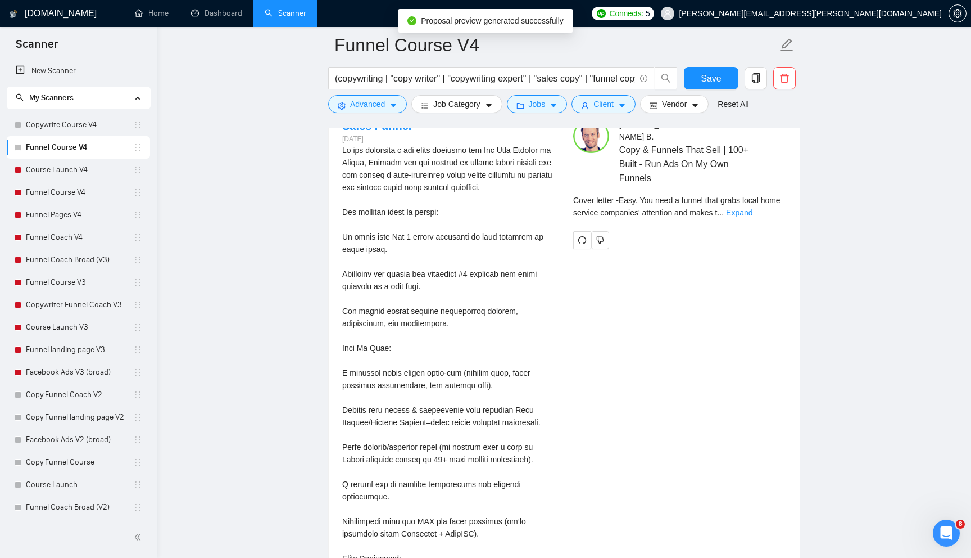
click at [762, 194] on div "Cover letter - Easy. You need a funnel that grabs local home service companies'…" at bounding box center [679, 206] width 213 height 25
click at [753, 208] on link "Expand" at bounding box center [739, 212] width 26 height 9
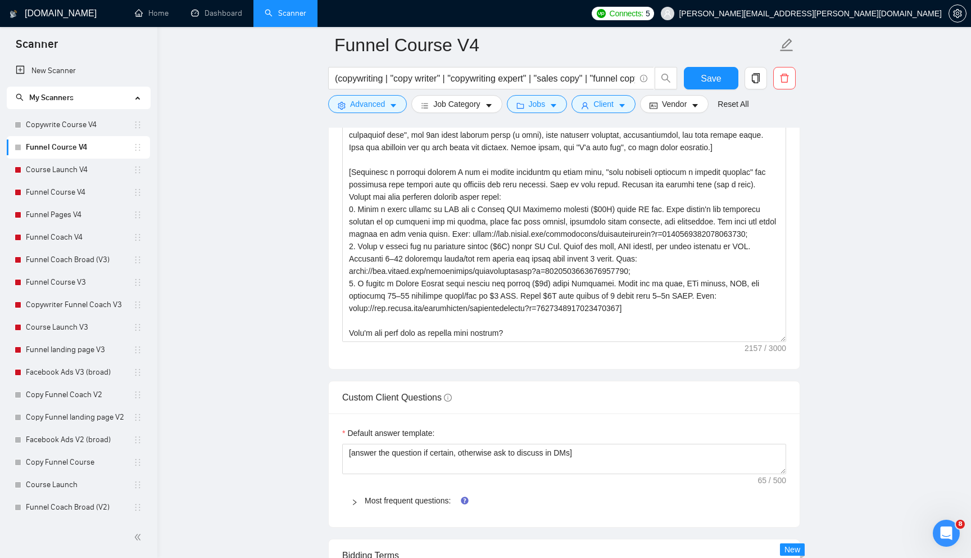
scroll to position [1401, 0]
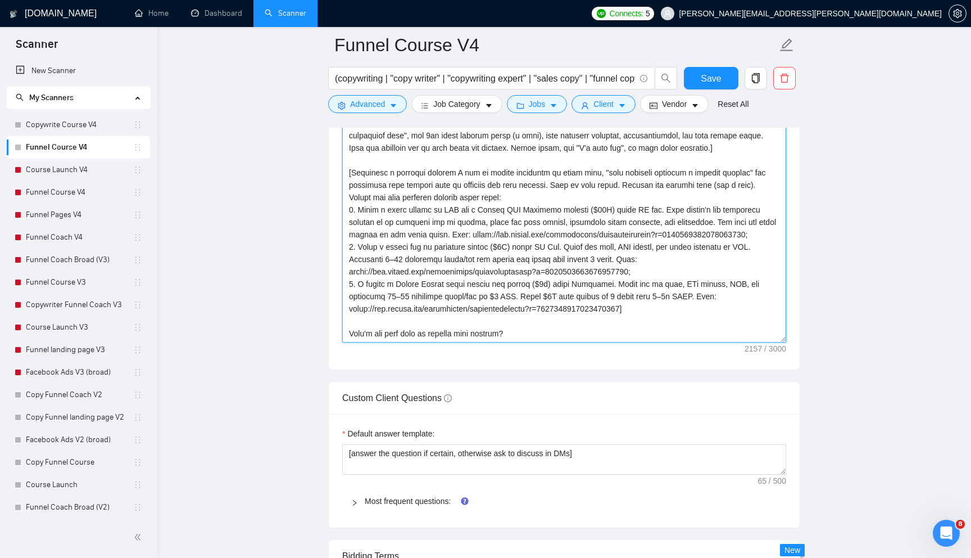
click at [447, 225] on textarea "Cover letter template:" at bounding box center [564, 215] width 444 height 253
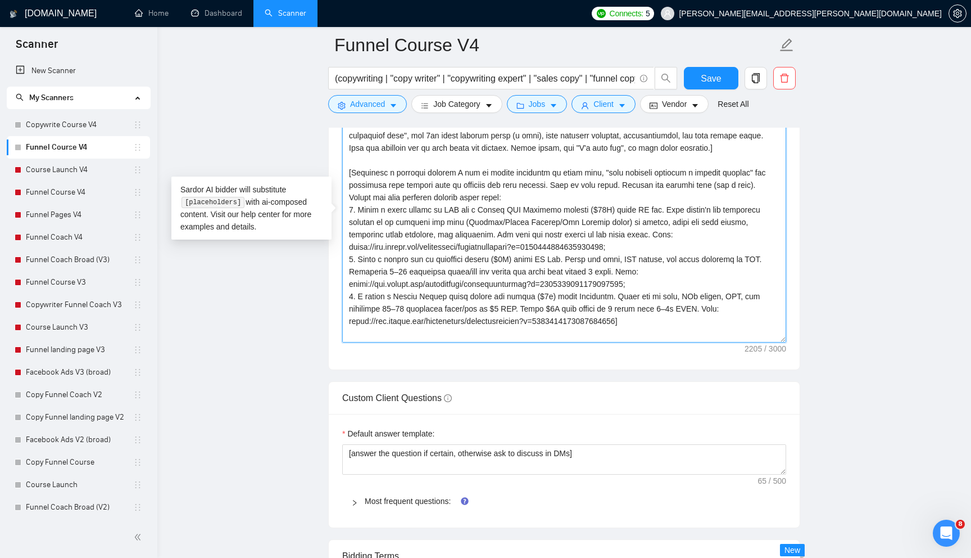
click at [452, 260] on textarea "Cover letter template:" at bounding box center [564, 215] width 444 height 253
click at [619, 259] on textarea "Cover letter template:" at bounding box center [564, 215] width 444 height 253
paste textarea "([PERSON_NAME]/[PERSON_NAME]/[PERSON_NAME] style)"
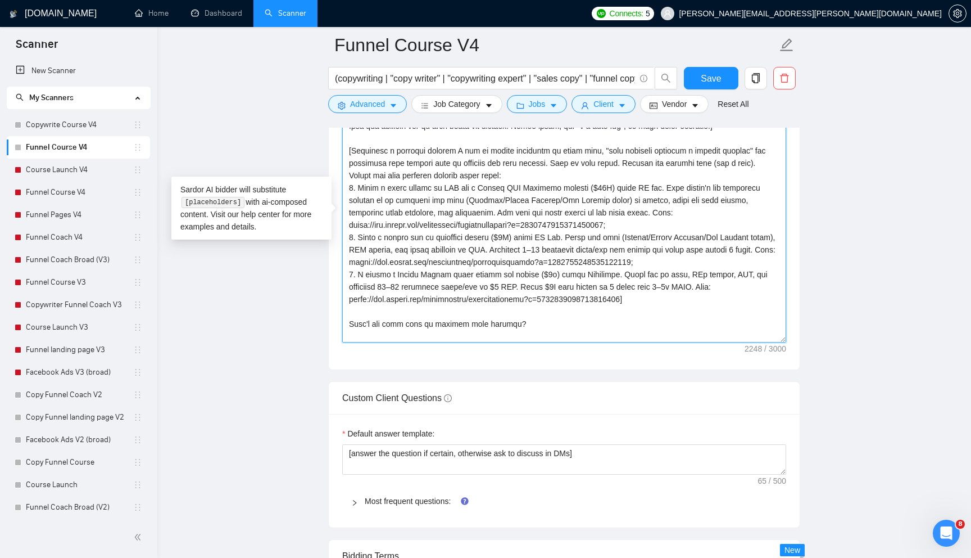
scroll to position [22, 0]
click at [686, 277] on textarea "Cover letter template:" at bounding box center [564, 215] width 444 height 253
paste textarea "([PERSON_NAME]/[PERSON_NAME]/[PERSON_NAME] style)"
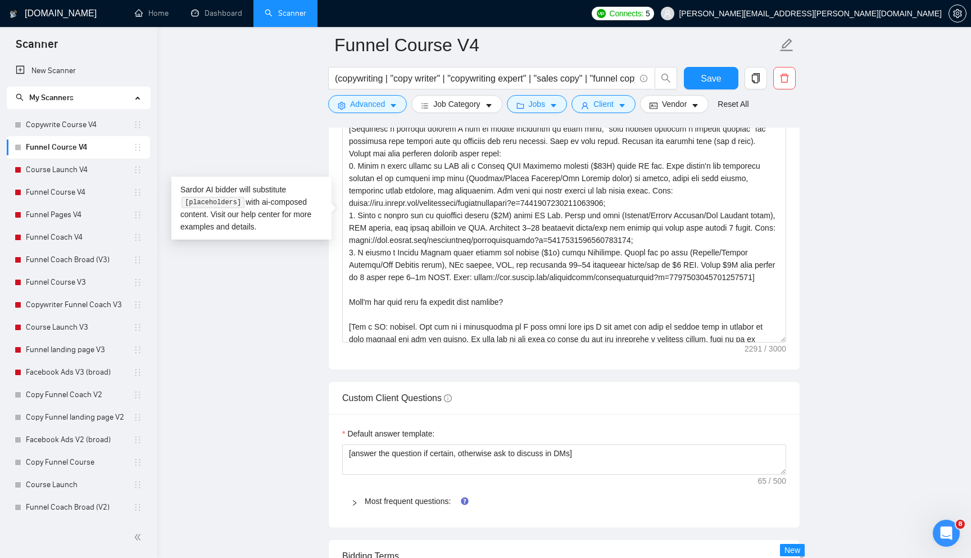
click at [632, 361] on div "Cover letter template:" at bounding box center [564, 214] width 471 height 310
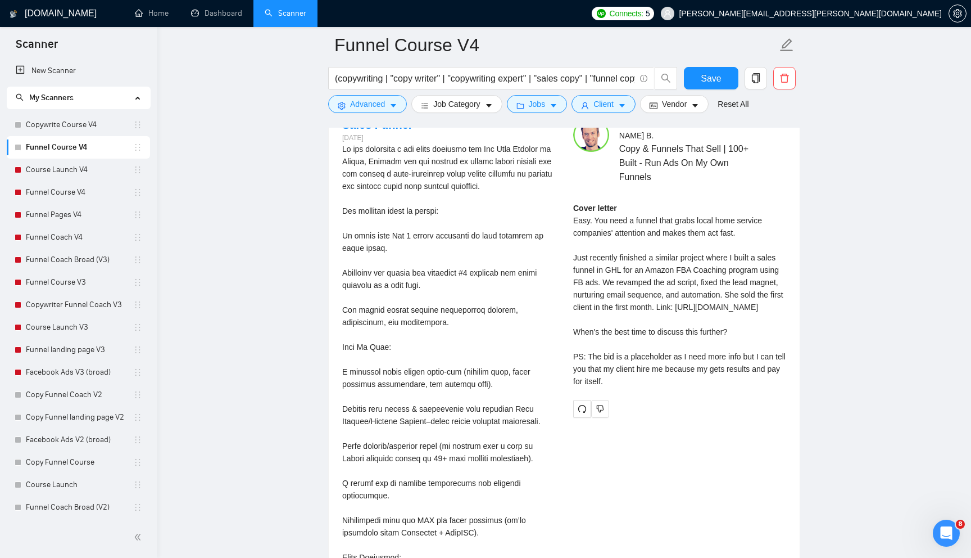
scroll to position [2315, 0]
click at [581, 411] on icon "redo" at bounding box center [582, 406] width 9 height 9
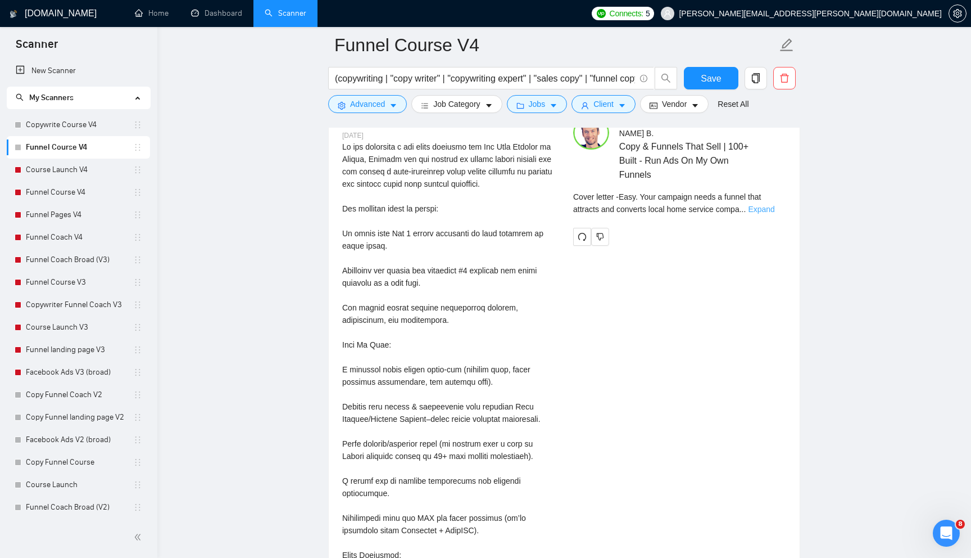
click at [775, 205] on link "Expand" at bounding box center [761, 209] width 26 height 9
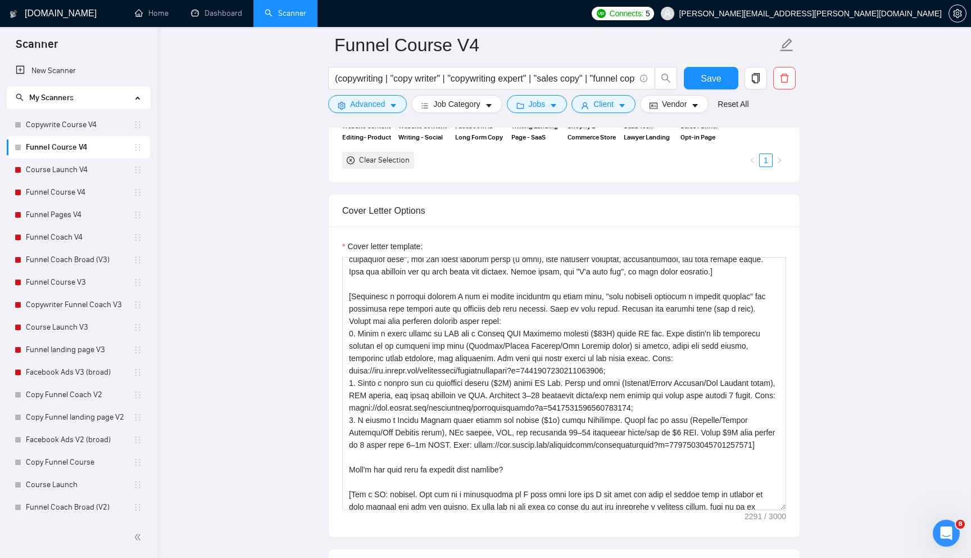
scroll to position [1234, 0]
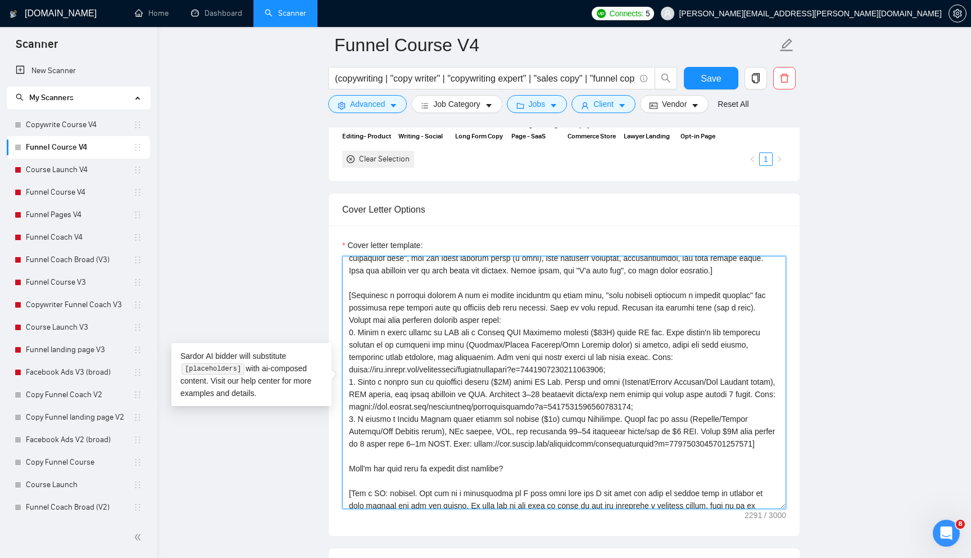
drag, startPoint x: 469, startPoint y: 345, endPoint x: 633, endPoint y: 346, distance: 164.1
click at [633, 346] on textarea "Cover letter template:" at bounding box center [564, 382] width 444 height 253
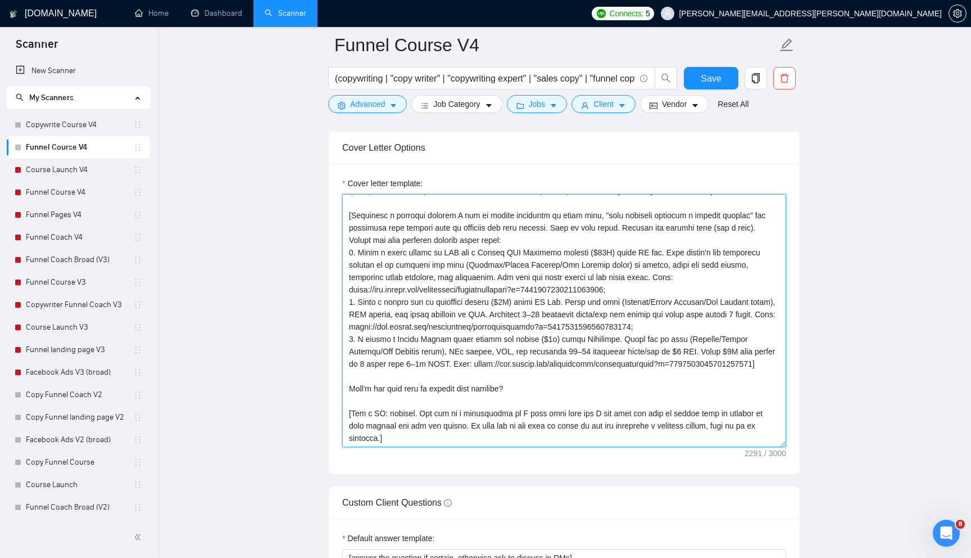
scroll to position [70, 0]
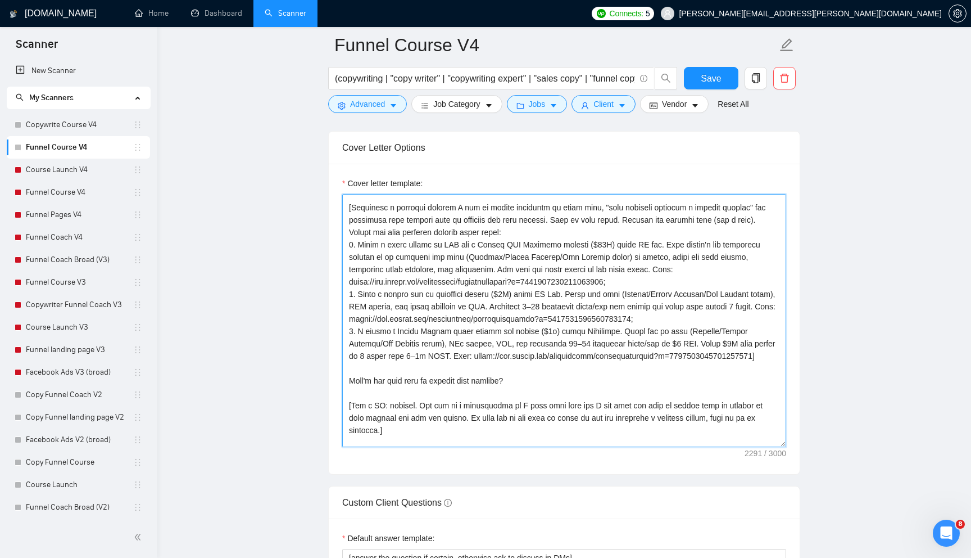
click at [544, 259] on textarea "Cover letter template:" at bounding box center [564, 320] width 444 height 253
click at [696, 295] on textarea "Cover letter template:" at bounding box center [564, 320] width 444 height 253
click at [360, 346] on textarea "Cover letter template:" at bounding box center [564, 320] width 444 height 253
click at [516, 374] on textarea "Cover letter template:" at bounding box center [564, 320] width 444 height 253
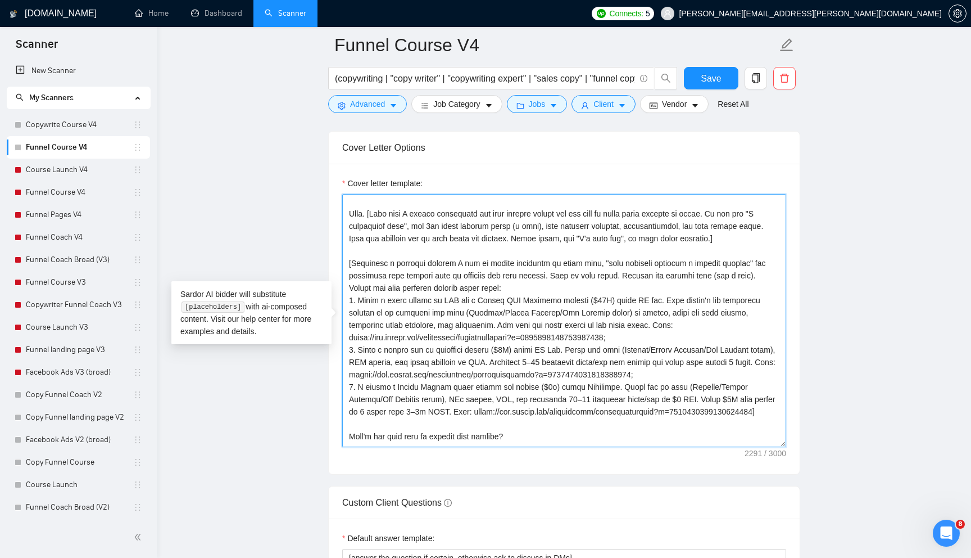
scroll to position [13, 0]
click at [688, 303] on textarea "Cover letter template:" at bounding box center [564, 320] width 444 height 253
click at [381, 353] on textarea "Cover letter template:" at bounding box center [564, 320] width 444 height 253
click at [445, 366] on textarea "Cover letter template:" at bounding box center [564, 320] width 444 height 253
click at [626, 328] on textarea "Cover letter template:" at bounding box center [564, 320] width 444 height 253
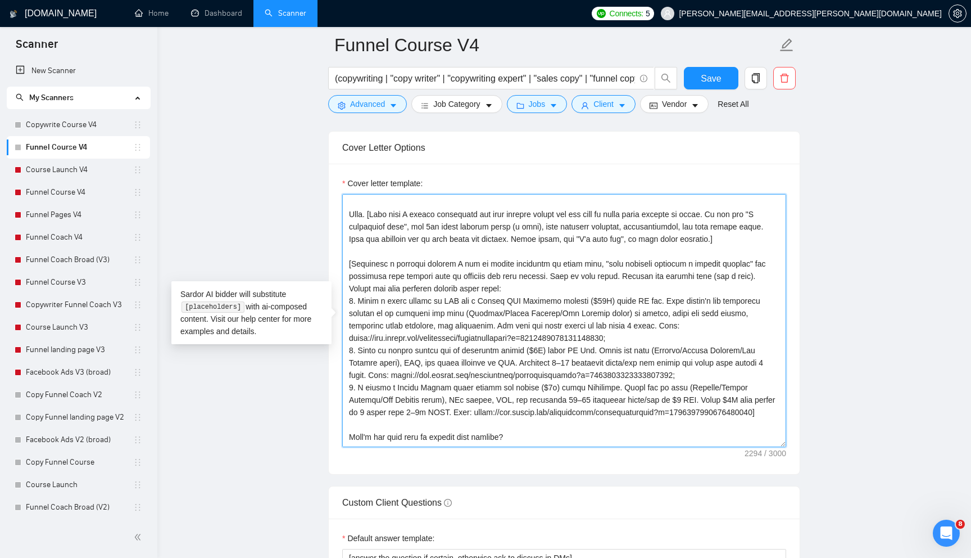
click at [749, 385] on textarea "Cover letter template:" at bounding box center [564, 320] width 444 height 253
click at [530, 312] on textarea "Cover letter template:" at bounding box center [564, 320] width 444 height 253
click at [713, 351] on textarea "Cover letter template:" at bounding box center [564, 320] width 444 height 253
click at [676, 424] on textarea "Cover letter template:" at bounding box center [564, 320] width 444 height 253
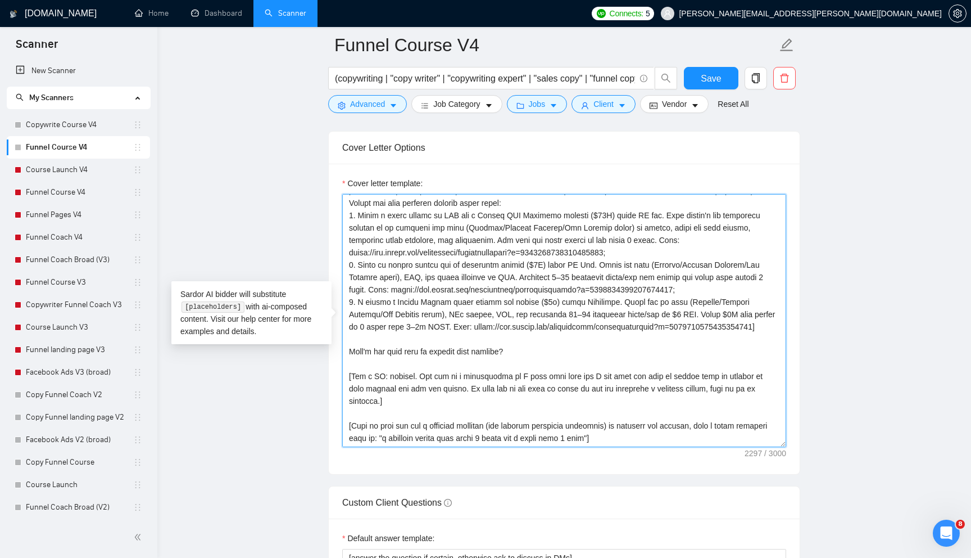
scroll to position [0, 0]
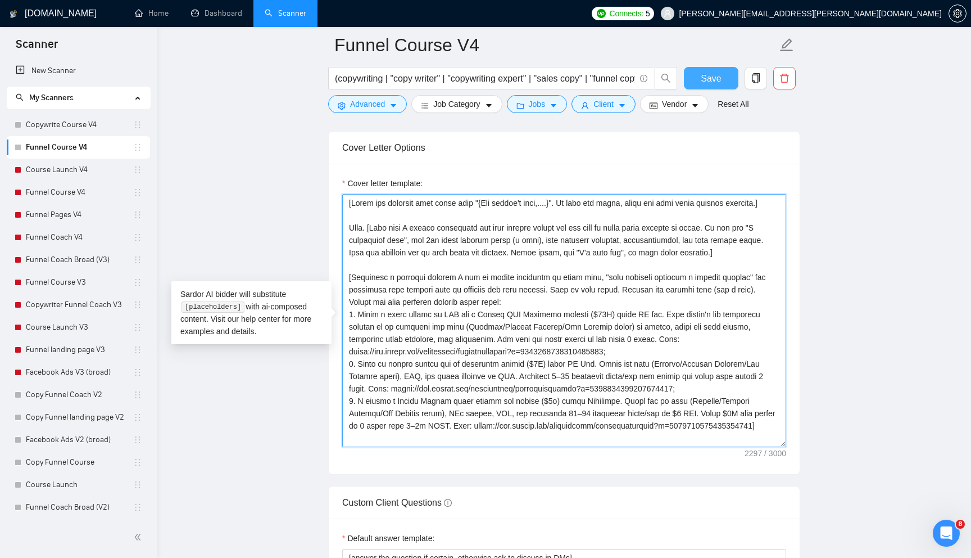
type textarea "[Lorem ips dolorsit amet conse adip "{Eli seddoe't inci,....}". Ut labo etd mag…"
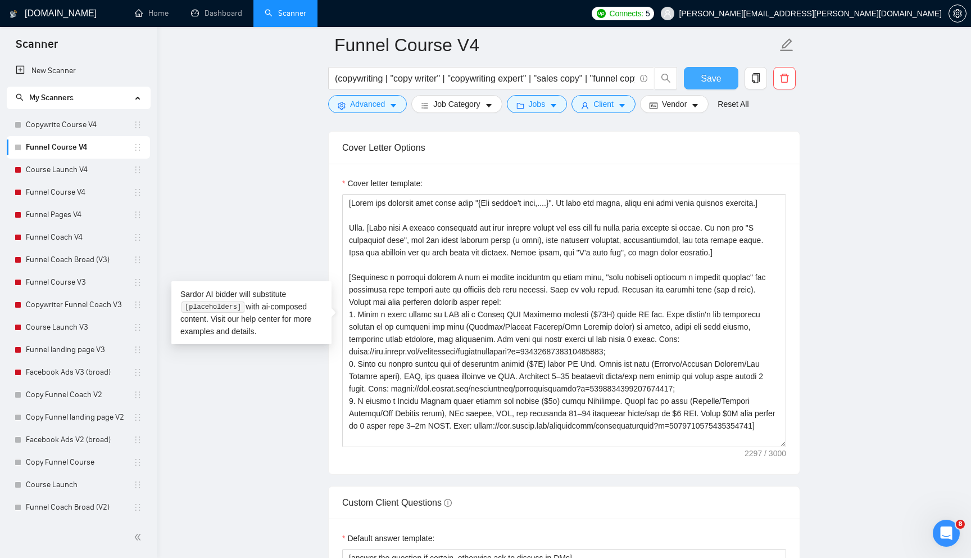
click at [714, 82] on span "Save" at bounding box center [711, 78] width 20 height 14
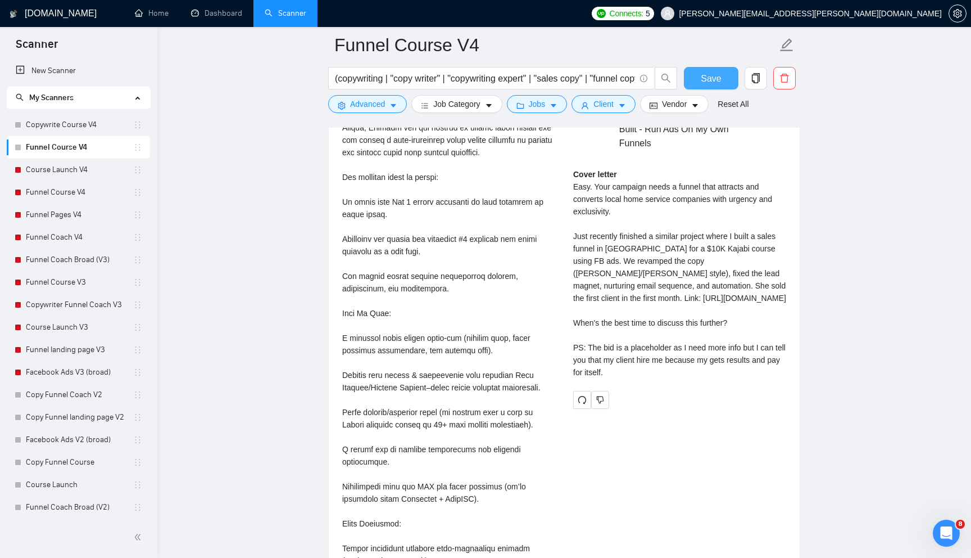
scroll to position [2360, 0]
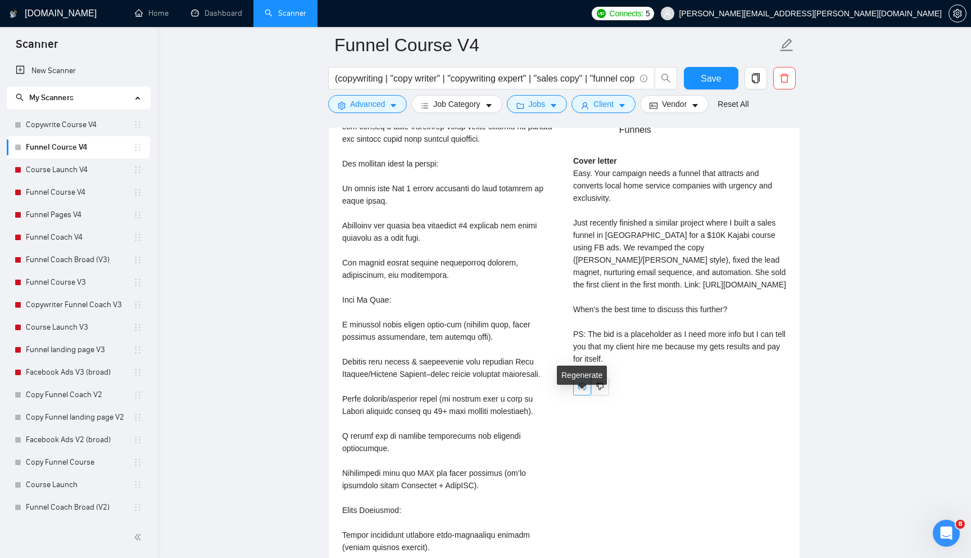
click at [581, 391] on icon "redo" at bounding box center [582, 386] width 9 height 9
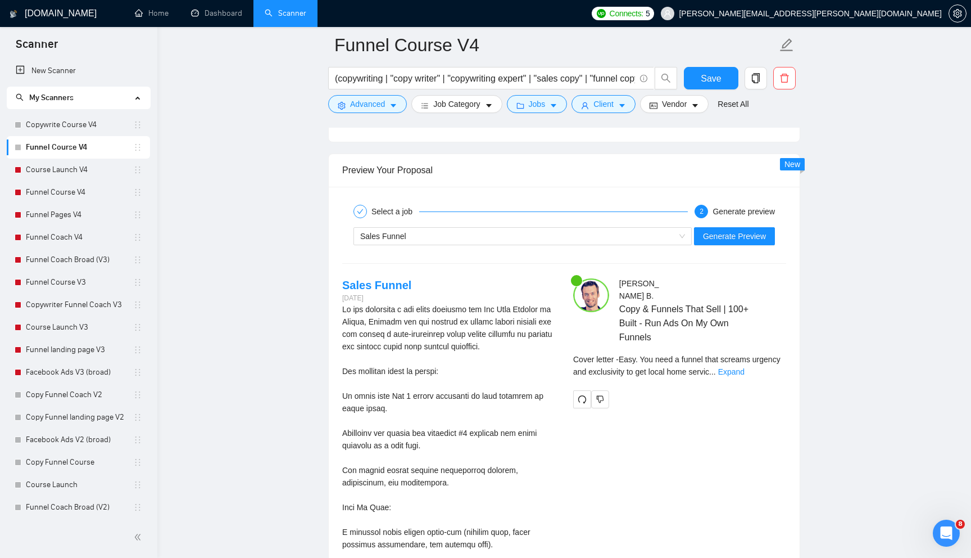
scroll to position [2150, 0]
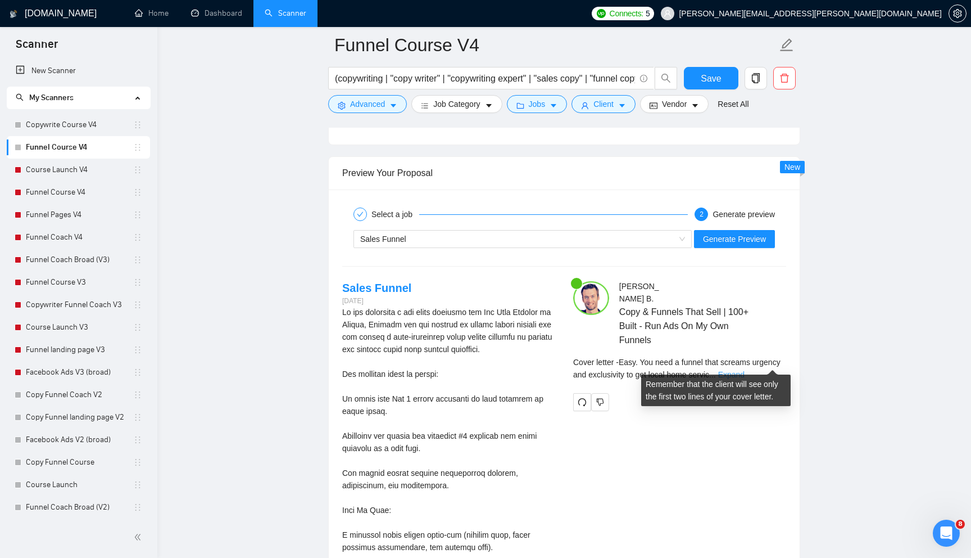
click at [745, 370] on link "Expand" at bounding box center [731, 374] width 26 height 9
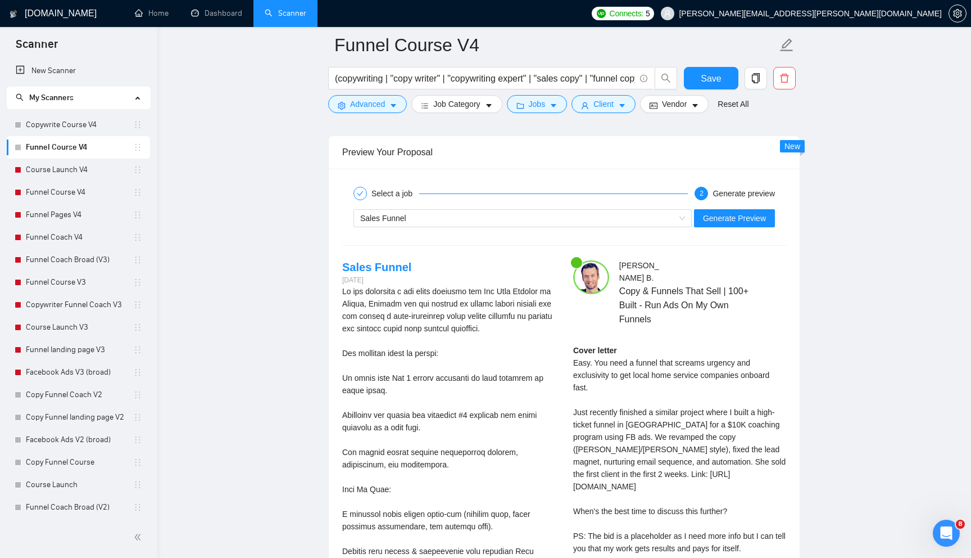
scroll to position [2132, 0]
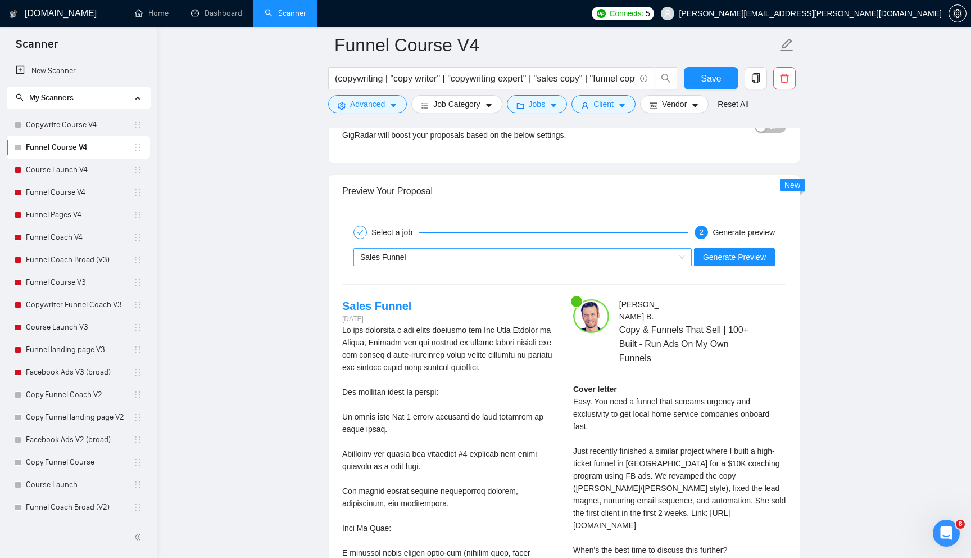
click at [583, 256] on div "Sales Funnel" at bounding box center [517, 256] width 315 height 17
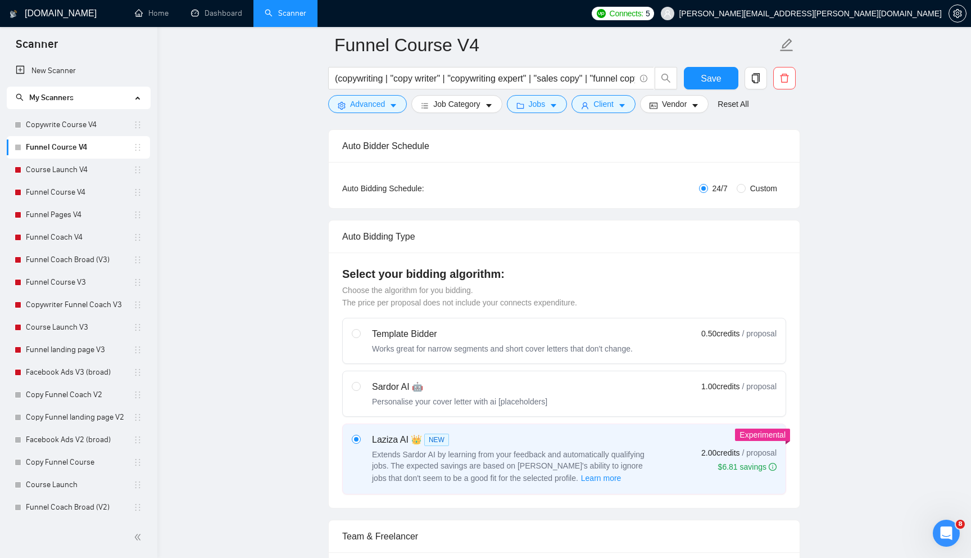
scroll to position [0, 0]
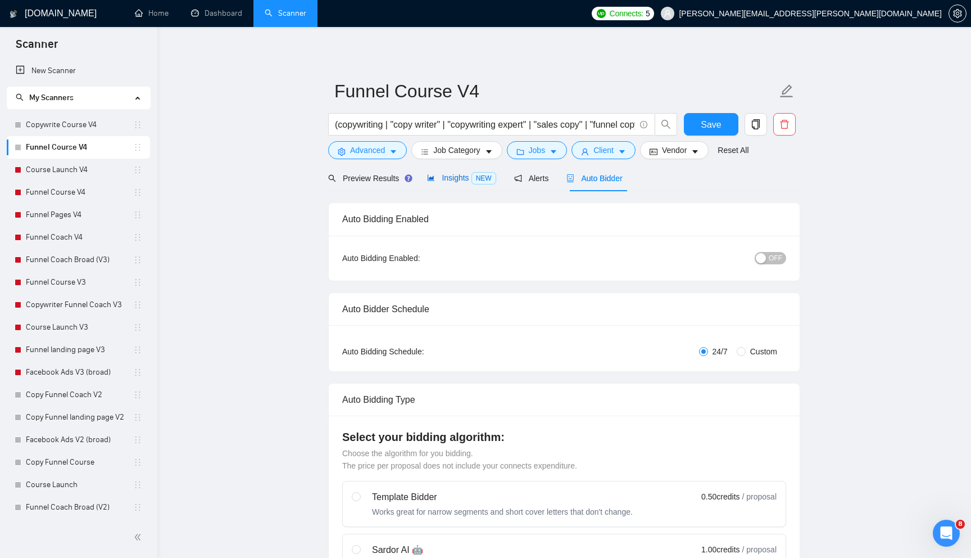
click at [464, 178] on span "Insights NEW" at bounding box center [461, 177] width 69 height 9
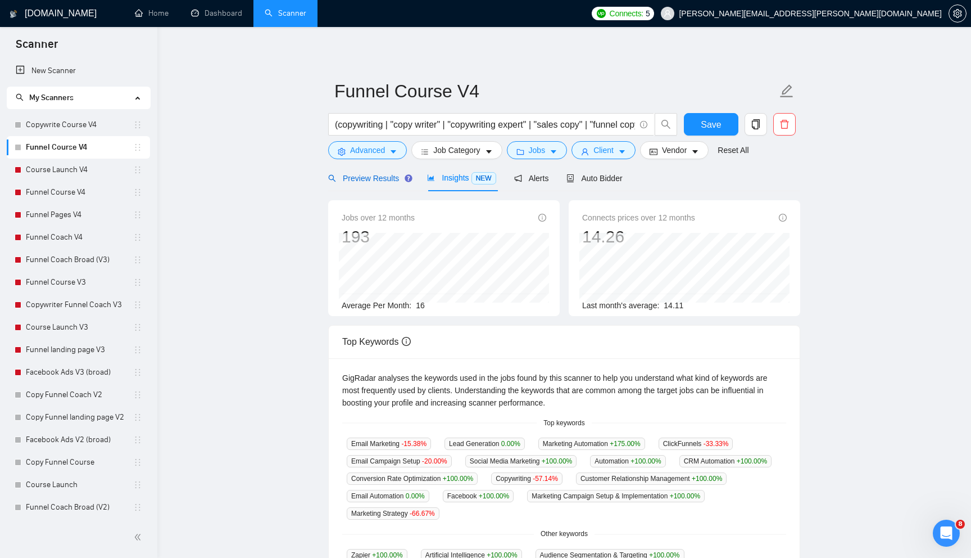
click at [394, 181] on span "Preview Results" at bounding box center [368, 178] width 81 height 9
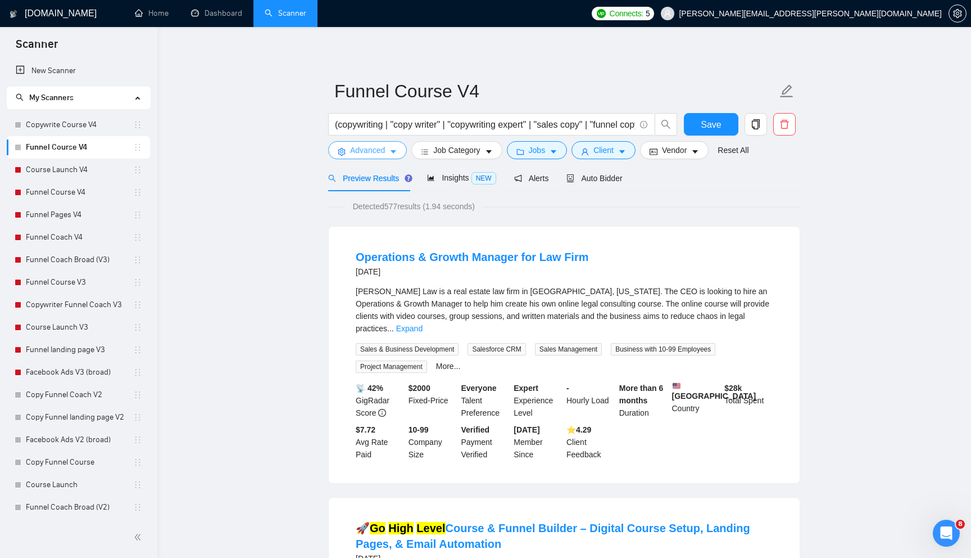
click at [370, 156] on span "Advanced" at bounding box center [367, 150] width 35 height 12
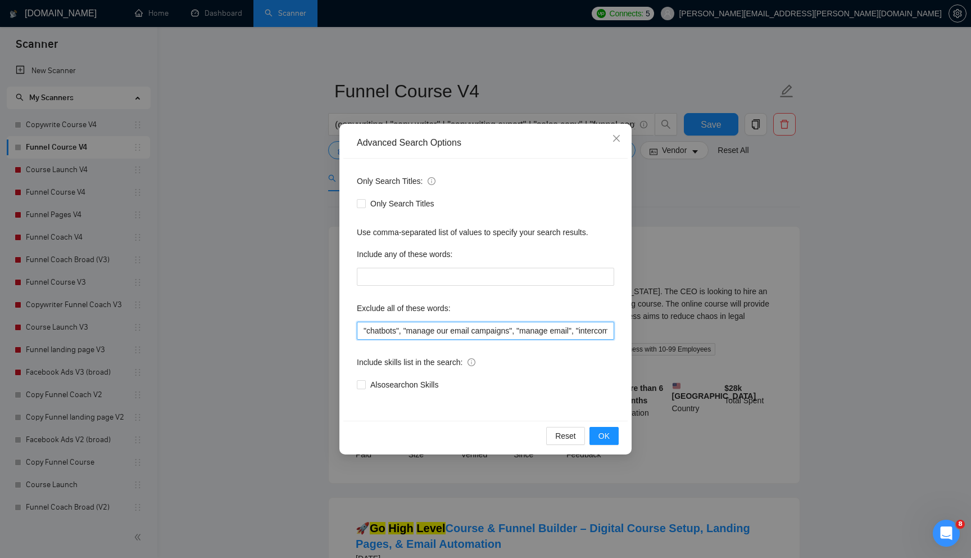
click at [368, 328] on input ""chatbots", "manage our email campaigns", "manage email", "intercom", "non-Shop…" at bounding box center [485, 331] width 257 height 18
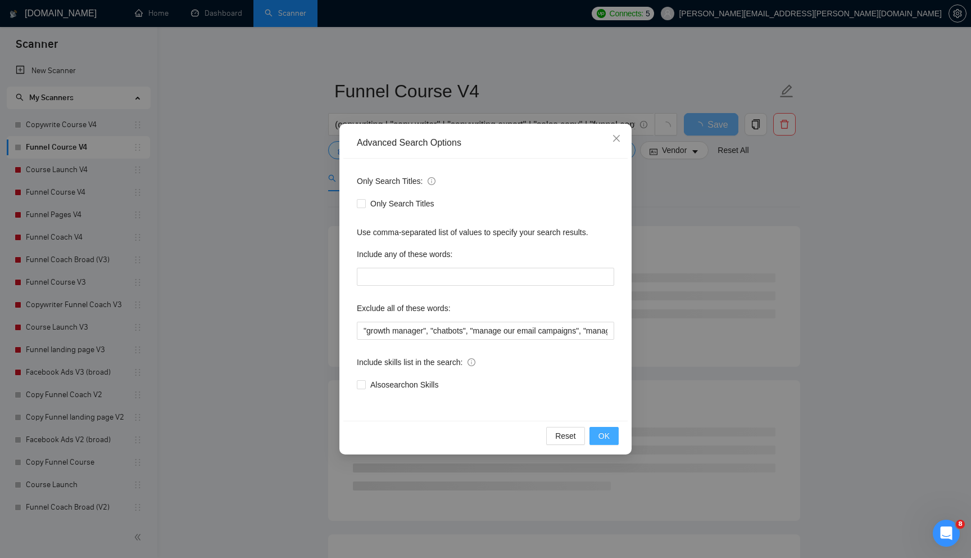
click at [607, 433] on span "OK" at bounding box center [604, 435] width 11 height 12
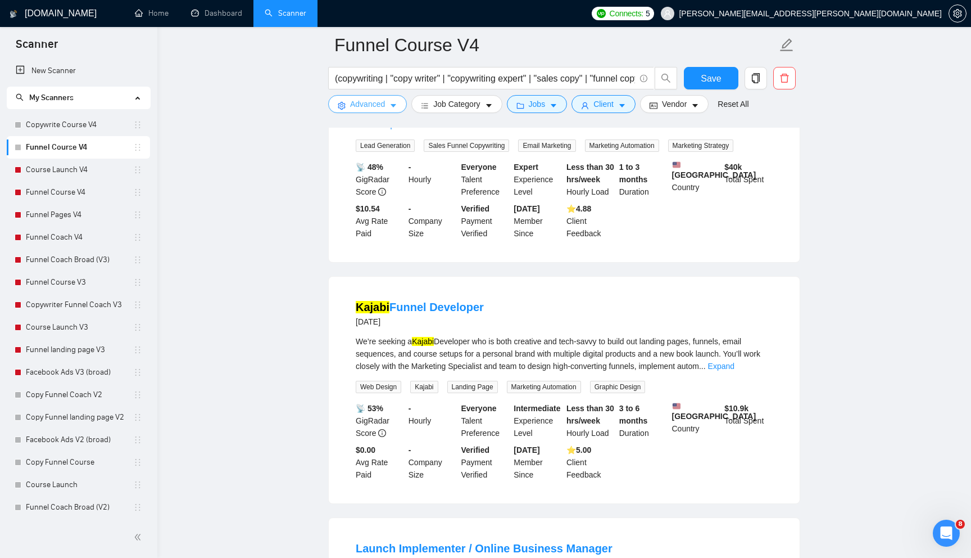
scroll to position [478, 0]
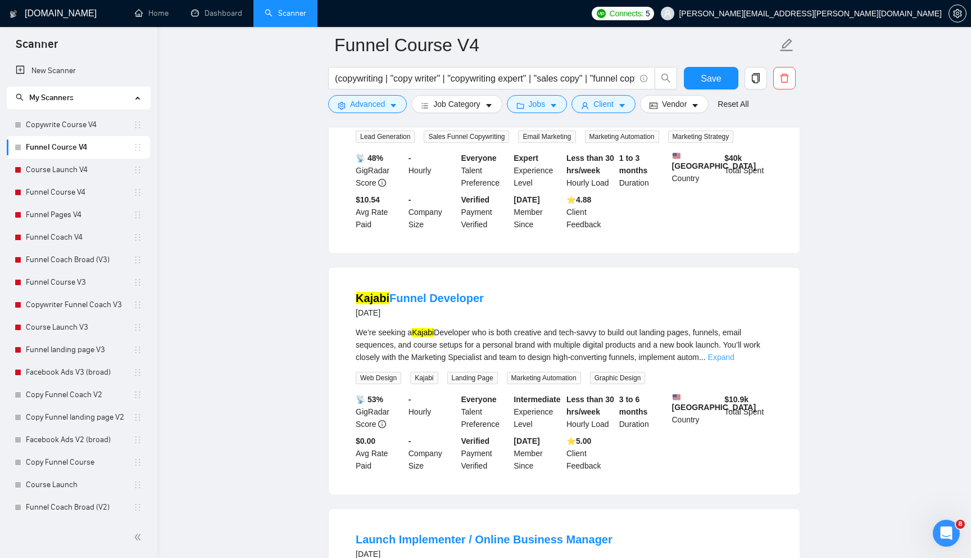
click at [735, 357] on link "Expand" at bounding box center [721, 356] width 26 height 9
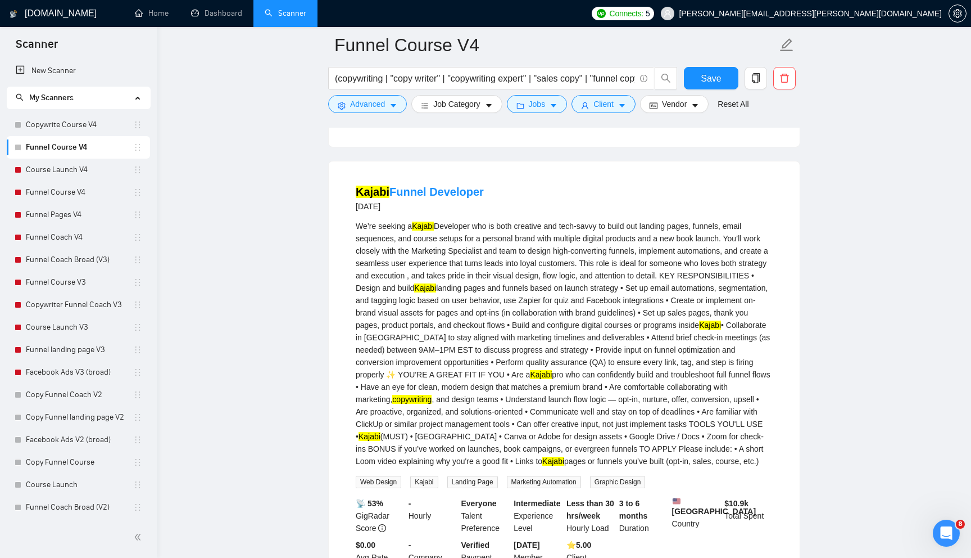
scroll to position [586, 0]
drag, startPoint x: 645, startPoint y: 464, endPoint x: 694, endPoint y: 464, distance: 48.3
click at [694, 464] on div "We’re seeking a [PERSON_NAME] who is both creative and tech-savvy to build out …" at bounding box center [564, 342] width 417 height 247
copy div "A short Loom"
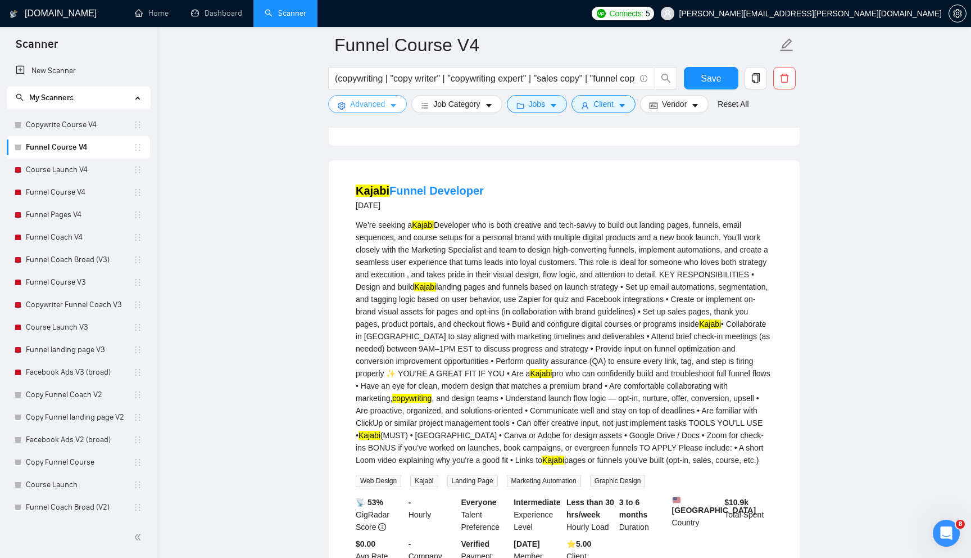
click at [356, 110] on button "Advanced" at bounding box center [367, 104] width 79 height 18
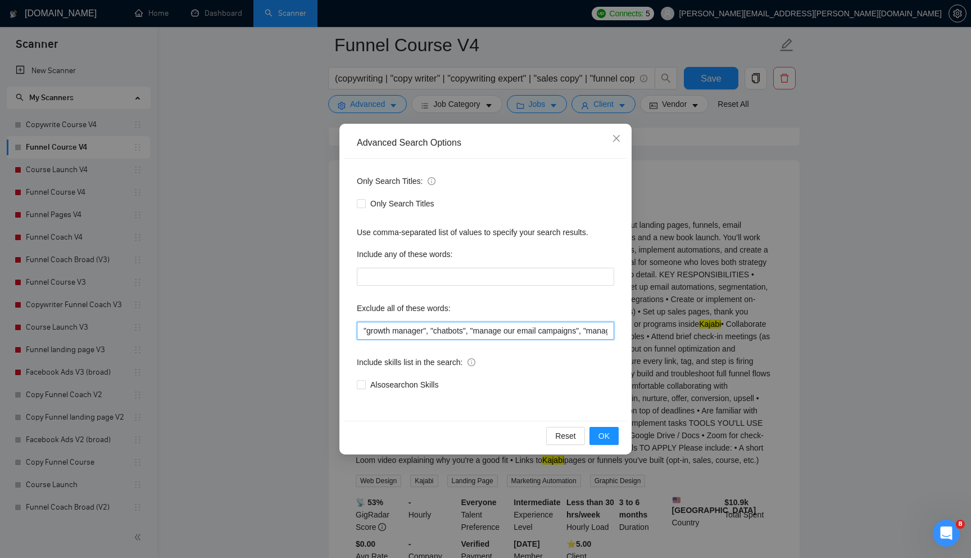
click at [381, 331] on input ""growth manager", "chatbots", "manage our email campaigns", "manage email", "in…" at bounding box center [485, 331] width 257 height 18
paste input "A short Loom"
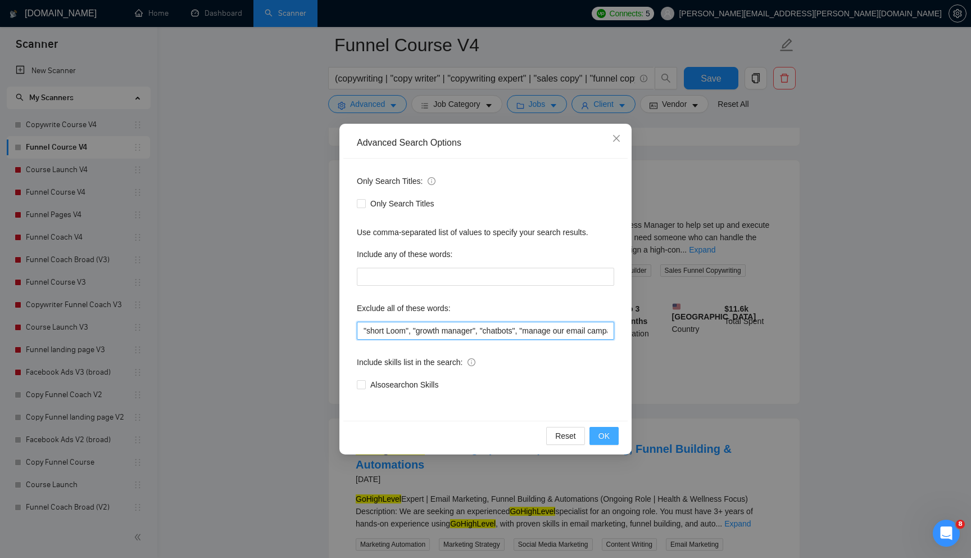
type input ""short Loom", "growth manager", "chatbots", "manage our email campaigns", "mana…"
click at [600, 430] on span "OK" at bounding box center [604, 435] width 11 height 12
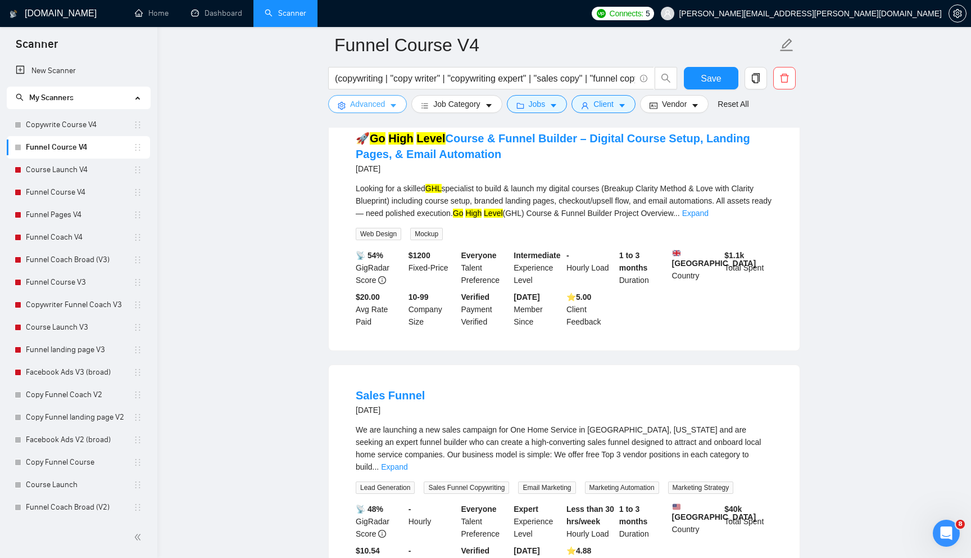
scroll to position [0, 0]
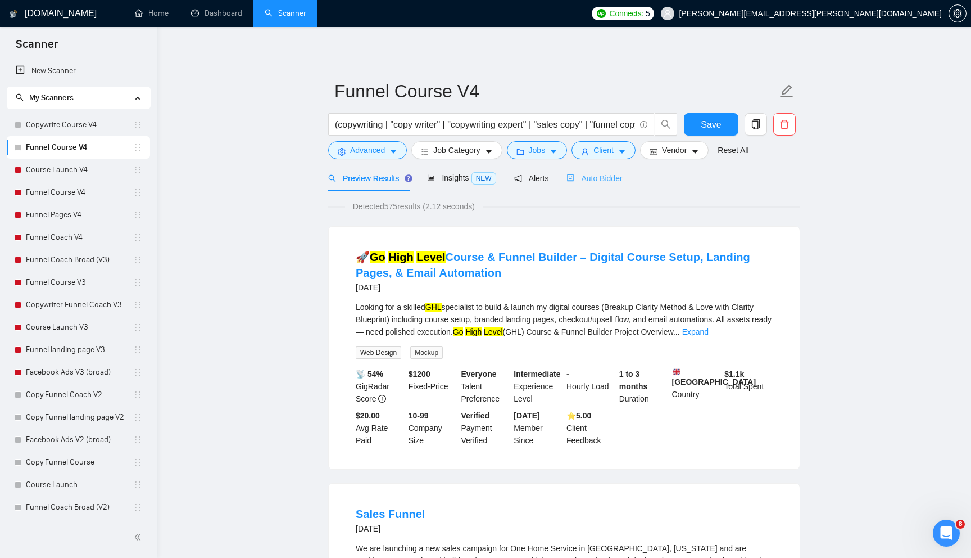
click at [591, 185] on div "Auto Bidder" at bounding box center [595, 178] width 56 height 26
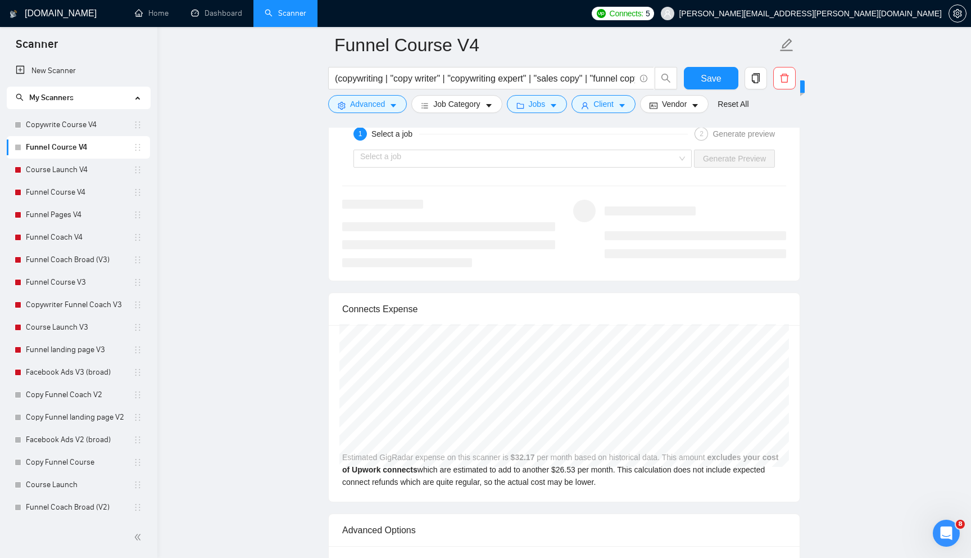
scroll to position [1965, 0]
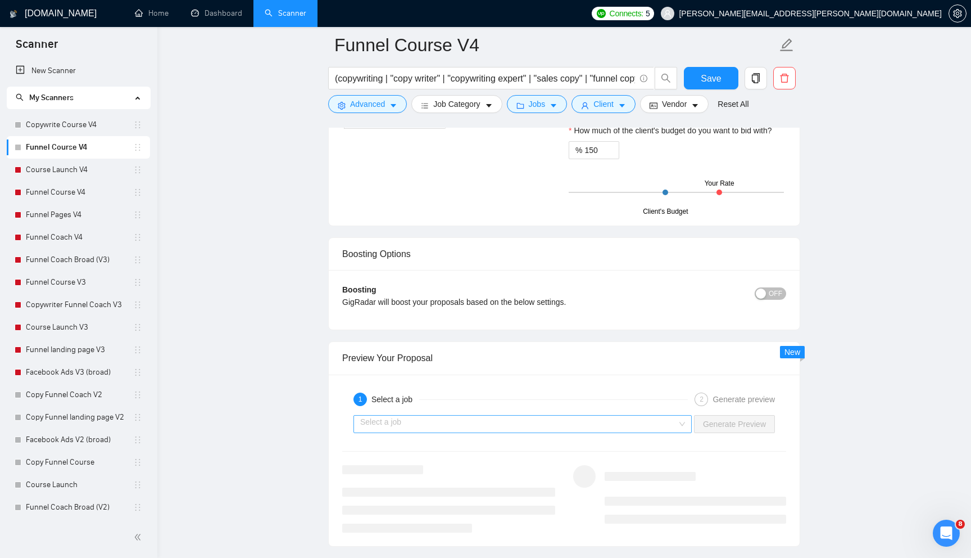
click at [547, 419] on input "search" at bounding box center [518, 423] width 317 height 17
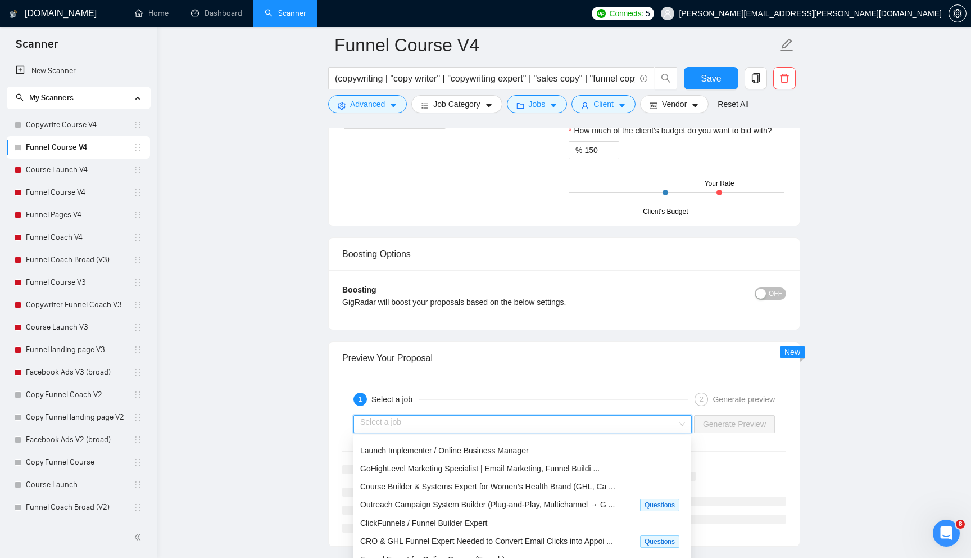
scroll to position [37, 0]
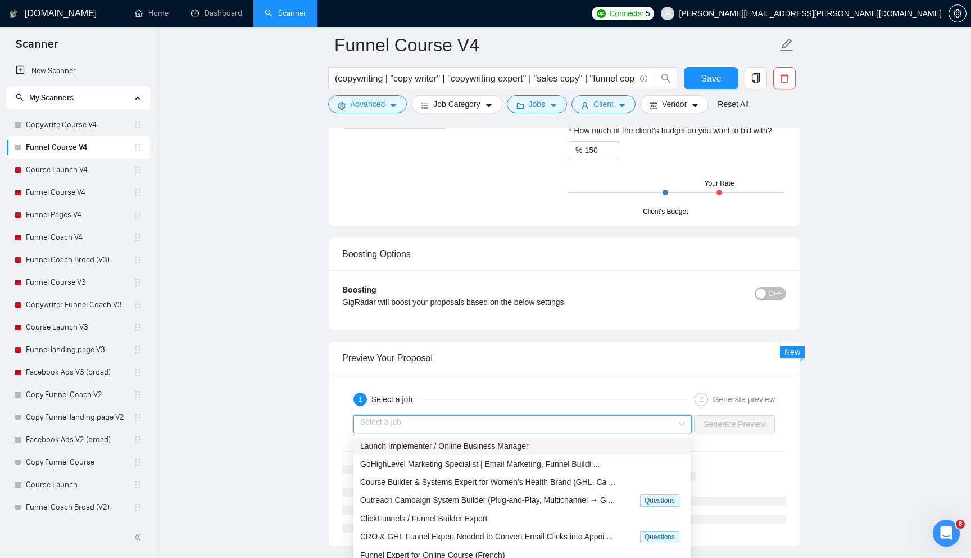
click at [514, 442] on span "Launch Implementer / Online Business Manager" at bounding box center [444, 445] width 169 height 9
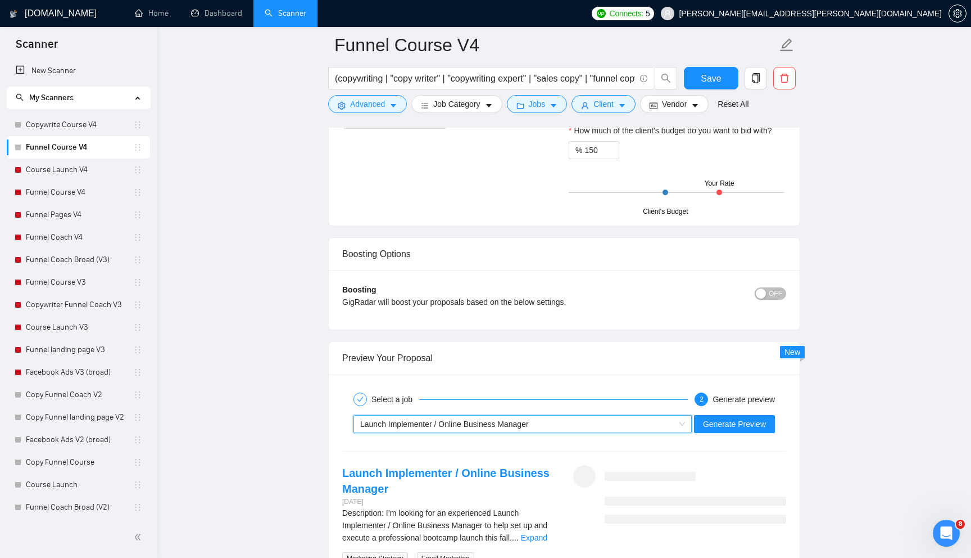
click at [705, 432] on div "~021957367815210219733 Launch Implementer / Online Business Manager Generate Pr…" at bounding box center [564, 423] width 446 height 27
click at [716, 426] on span "Generate Preview" at bounding box center [734, 424] width 63 height 12
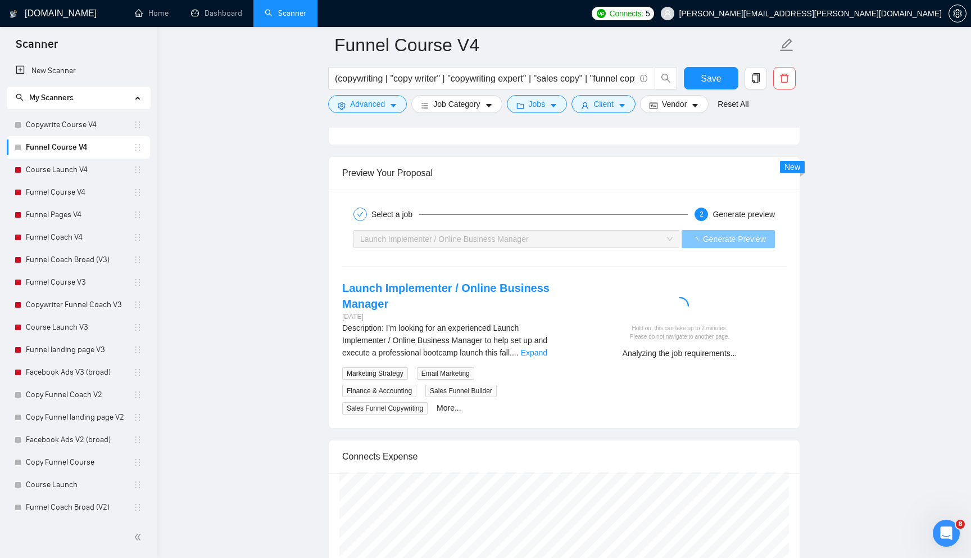
scroll to position [2161, 0]
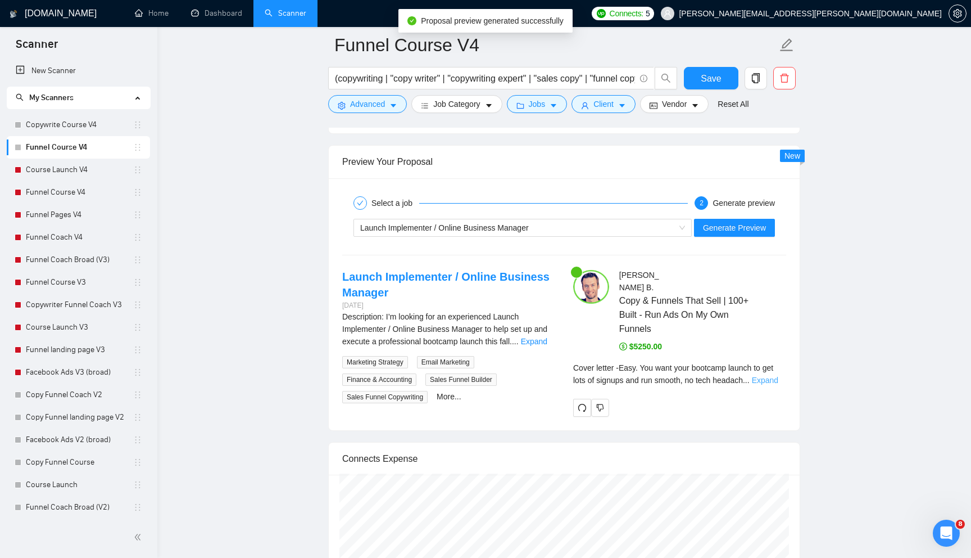
click at [771, 375] on link "Expand" at bounding box center [765, 379] width 26 height 9
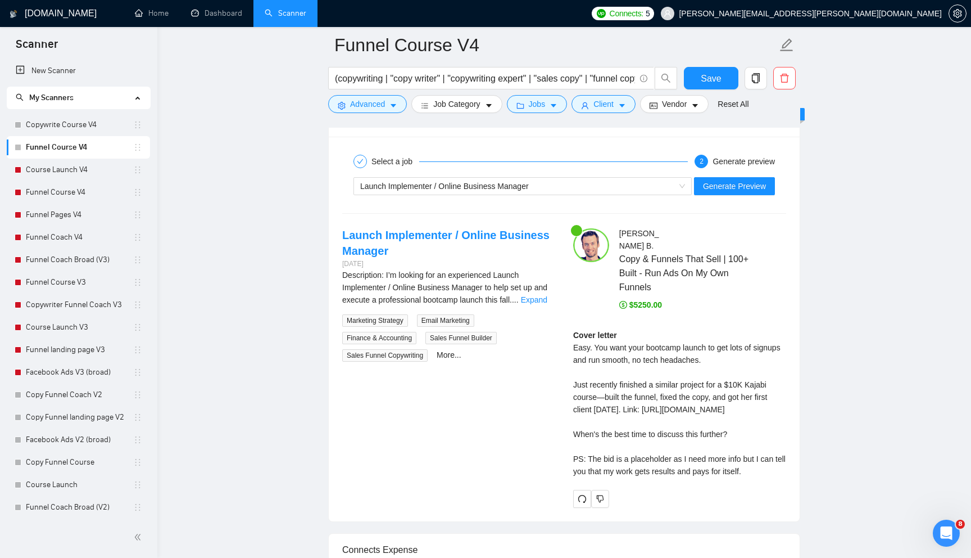
scroll to position [2204, 0]
click at [543, 302] on link "Expand" at bounding box center [534, 298] width 26 height 9
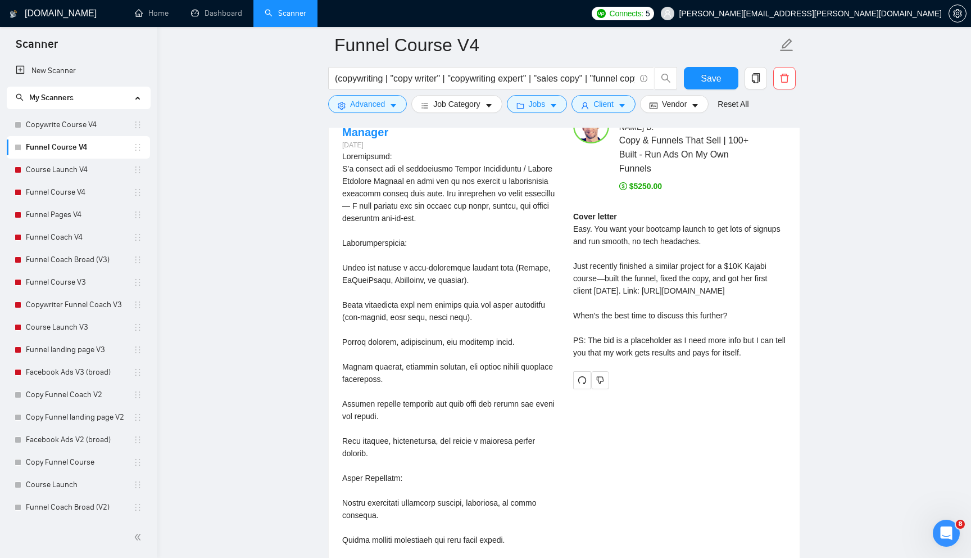
scroll to position [2309, 0]
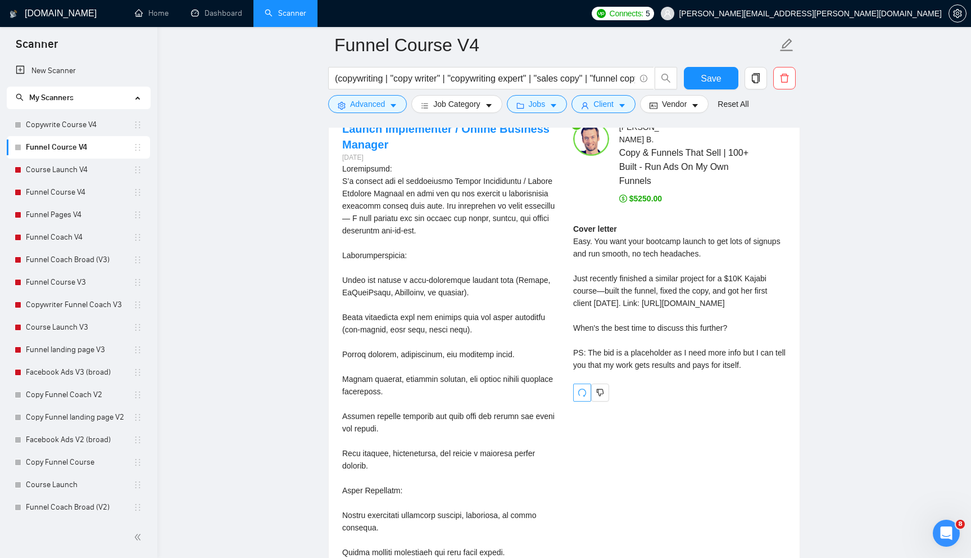
click at [580, 397] on icon "redo" at bounding box center [582, 392] width 9 height 9
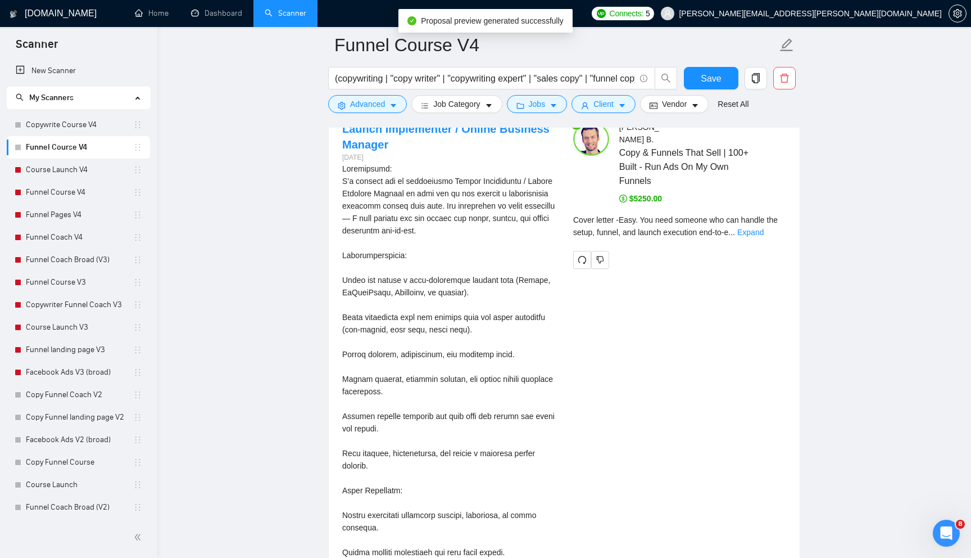
click at [771, 225] on div "Cover letter - Easy. You need someone who can handle the setup, funnel, and lau…" at bounding box center [679, 230] width 213 height 33
click at [764, 228] on link "Expand" at bounding box center [750, 232] width 26 height 9
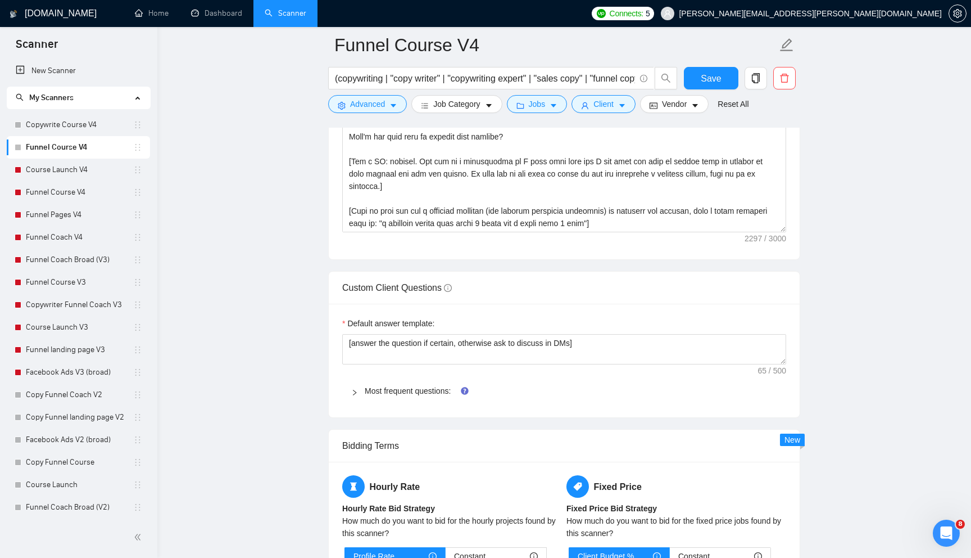
scroll to position [1510, 0]
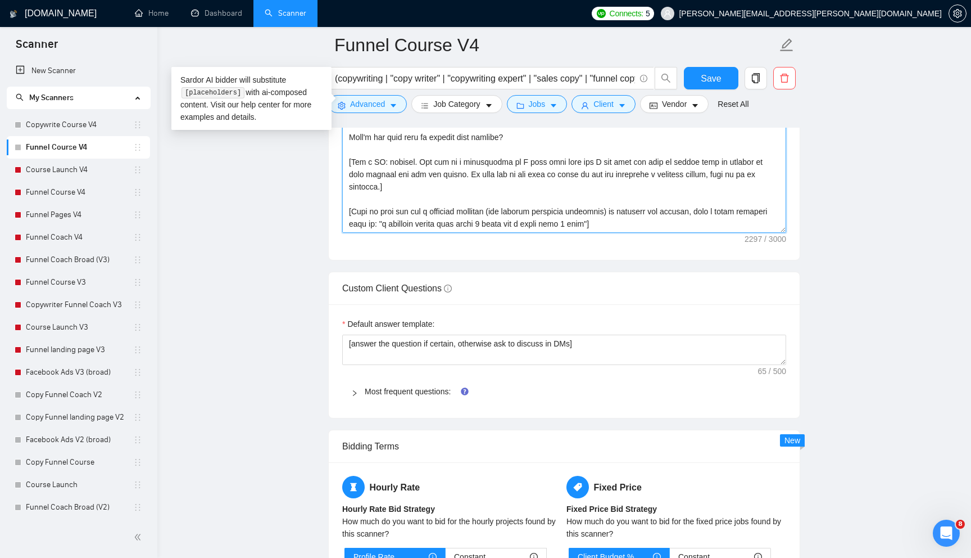
drag, startPoint x: 559, startPoint y: 213, endPoint x: 645, endPoint y: 210, distance: 86.1
click at [645, 210] on textarea "Cover letter template:" at bounding box center [564, 106] width 444 height 253
click at [381, 212] on textarea "Cover letter template:" at bounding box center [564, 106] width 444 height 253
click at [463, 221] on textarea "Cover letter template:" at bounding box center [564, 106] width 444 height 253
click at [573, 215] on textarea "Cover letter template:" at bounding box center [564, 106] width 444 height 253
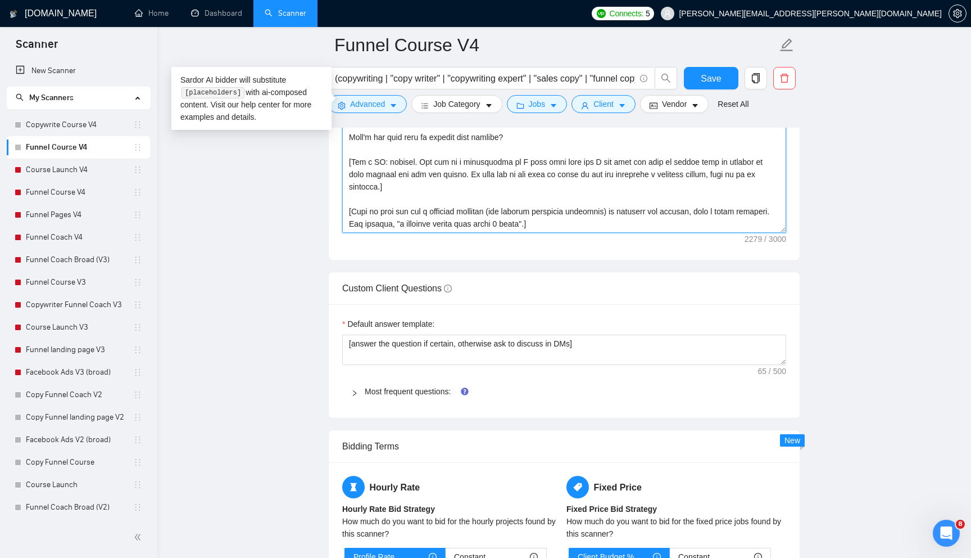
scroll to position [0, 0]
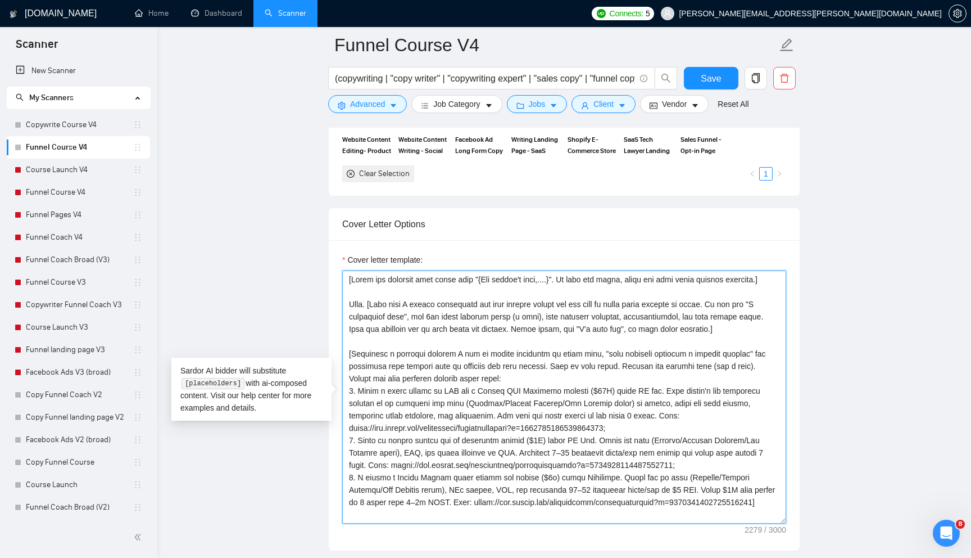
click at [600, 349] on textarea "Cover letter template:" at bounding box center [564, 396] width 444 height 253
type textarea "[Lorem ips dolorsit amet conse adip "{Eli seddoe't inci,....}". Ut labo etd mag…"
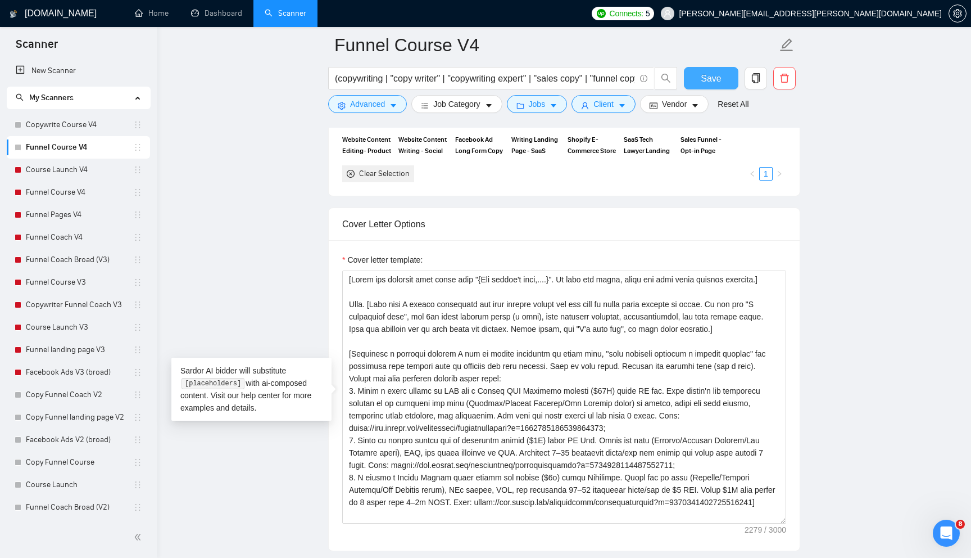
click at [716, 80] on span "Save" at bounding box center [711, 78] width 20 height 14
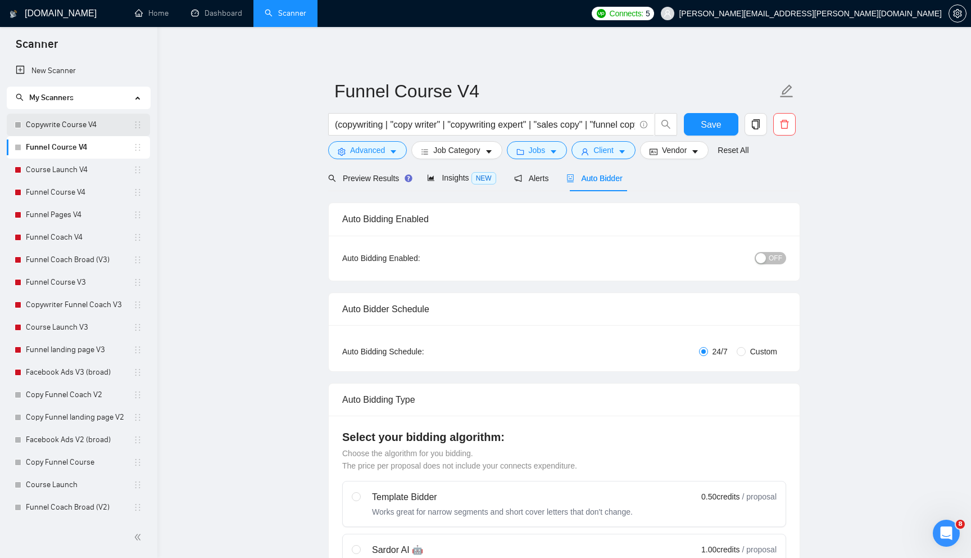
click at [94, 125] on link "Copywrite Course V4" at bounding box center [79, 125] width 107 height 22
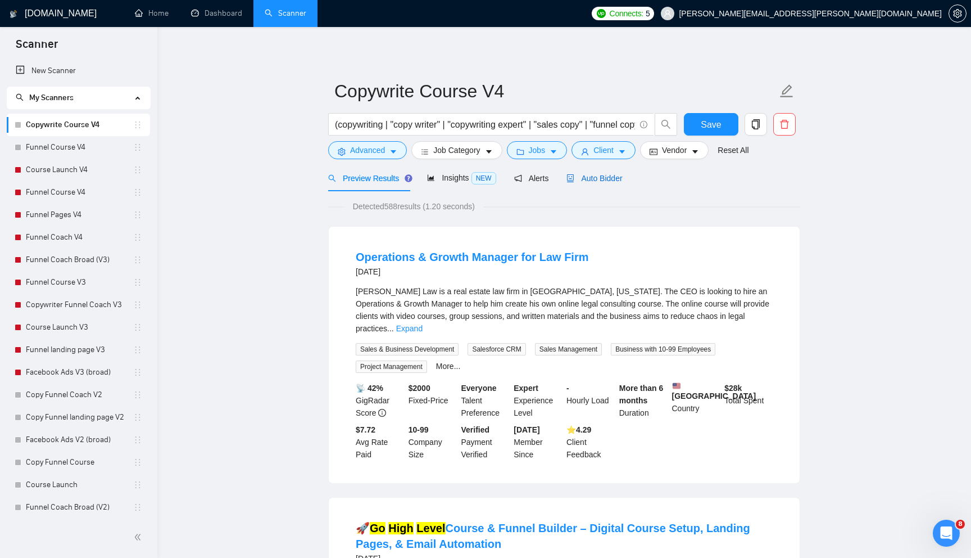
click at [601, 177] on span "Auto Bidder" at bounding box center [595, 178] width 56 height 9
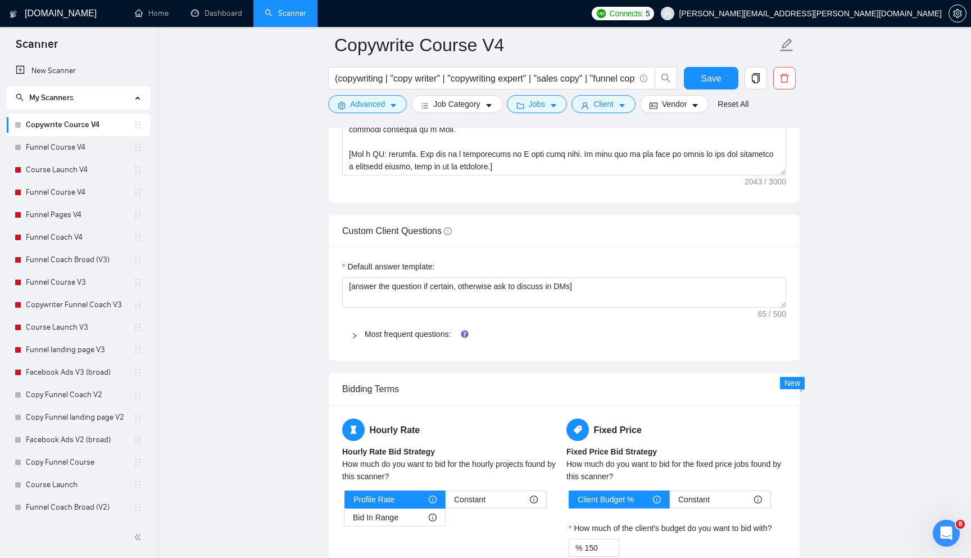
scroll to position [1569, 0]
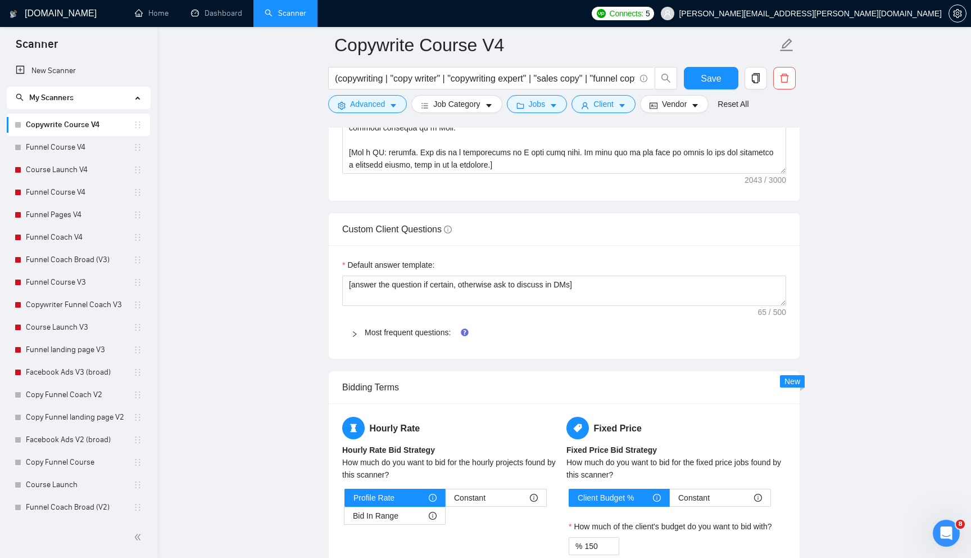
click at [429, 326] on span "Most frequent questions:" at bounding box center [571, 332] width 413 height 12
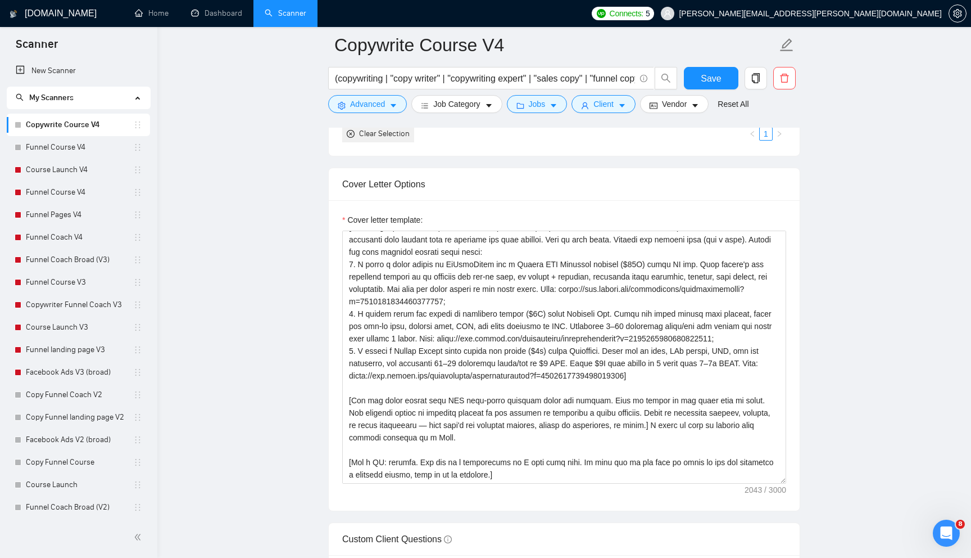
scroll to position [1259, 0]
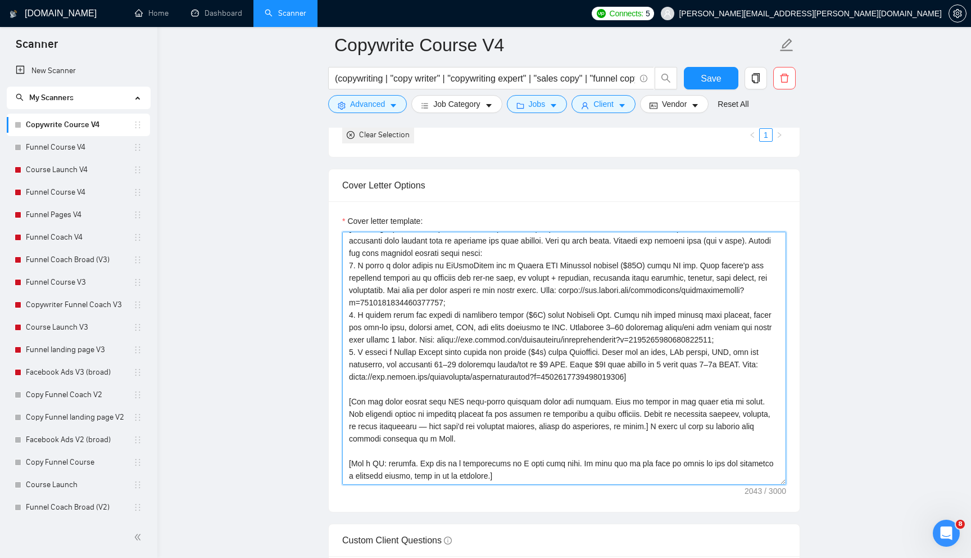
click at [502, 471] on textarea "Cover letter template:" at bounding box center [564, 358] width 444 height 253
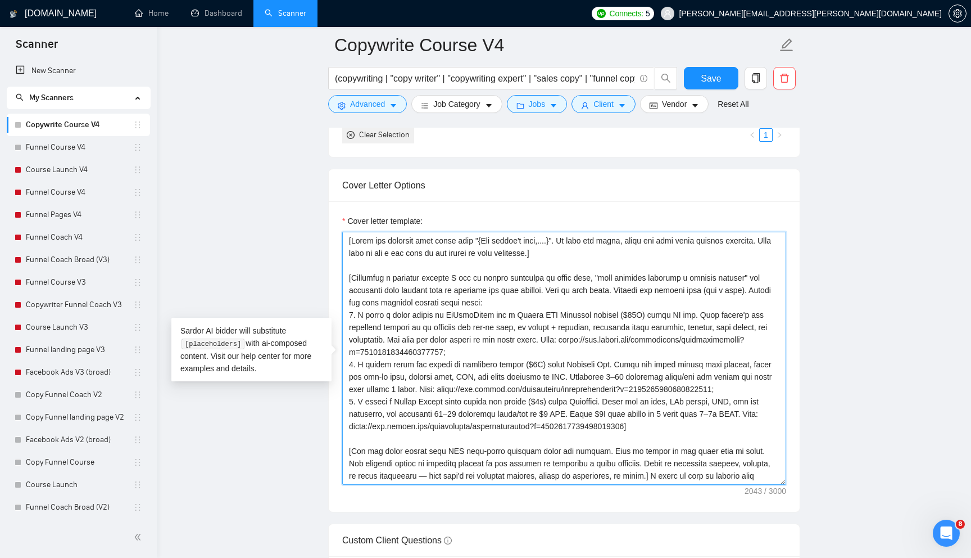
paste textarea "] Lore. [Ipsu dolo S ametco adipiscing eli sedd eiusmod tempor inc utl etdo ma …"
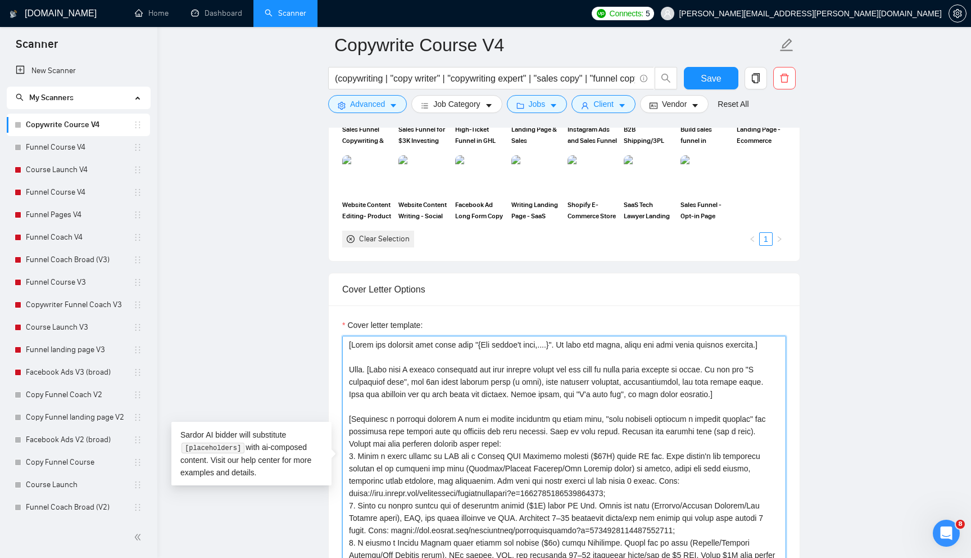
scroll to position [1102, 0]
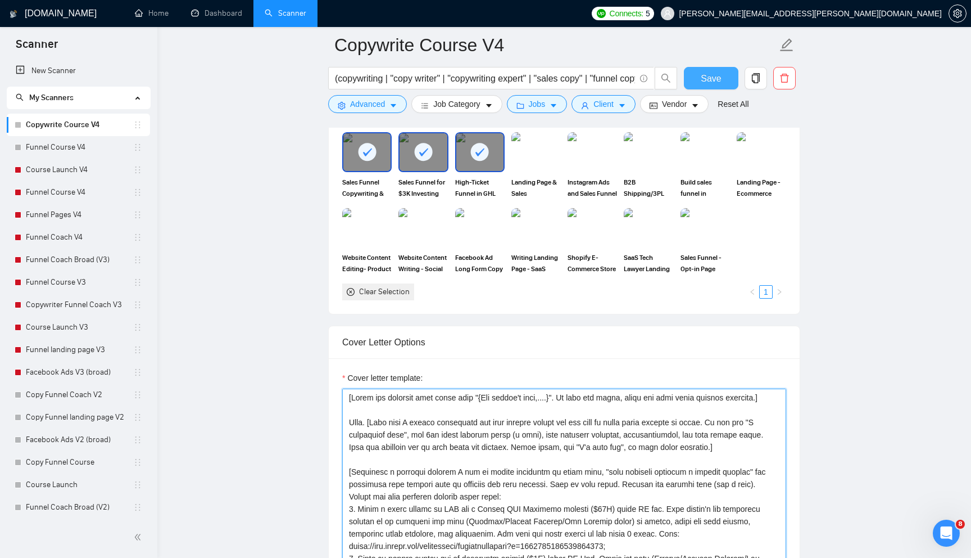
type textarea "[Lorem ips dolorsit amet conse adip "{Eli seddoe't inci,....}". Ut labo etd mag…"
click at [704, 75] on span "Save" at bounding box center [711, 78] width 20 height 14
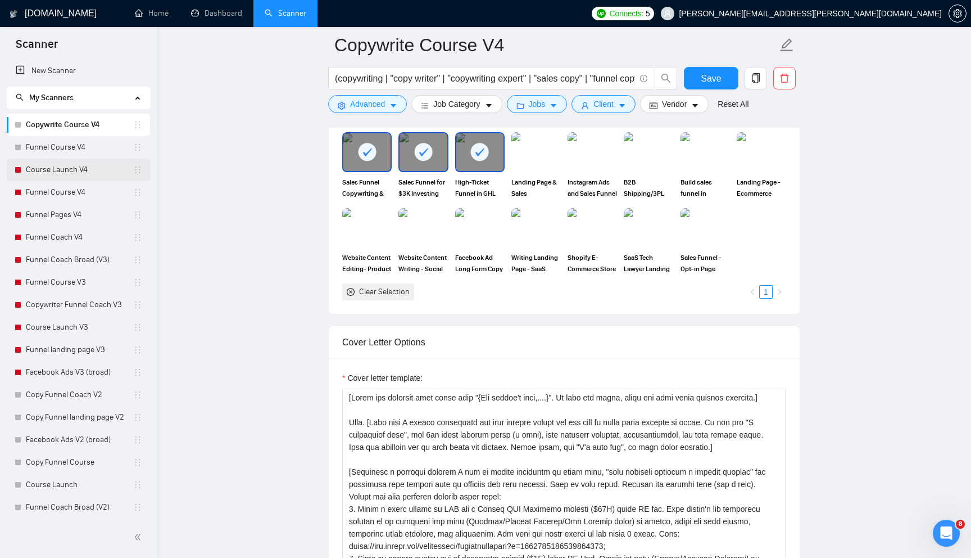
click at [93, 171] on link "Course Launch V4" at bounding box center [79, 170] width 107 height 22
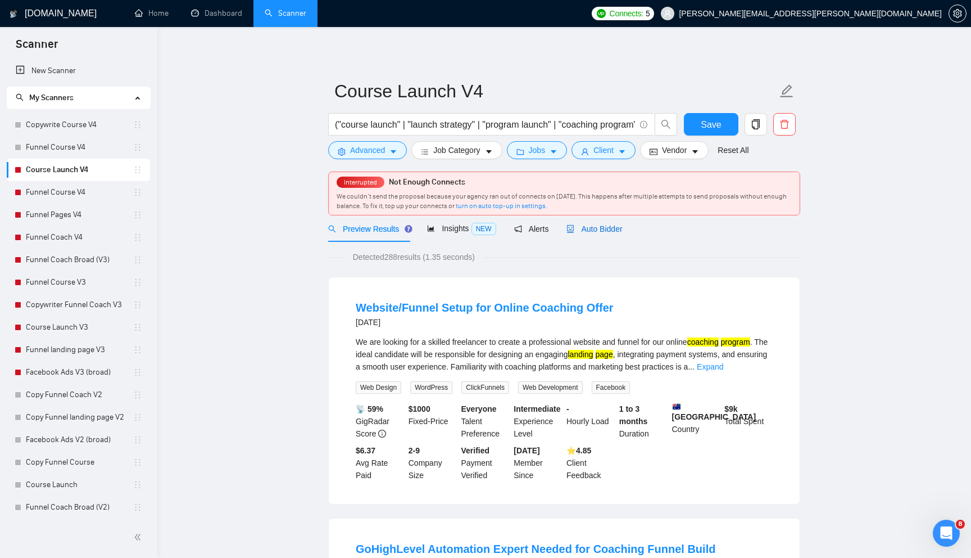
click at [598, 232] on span "Auto Bidder" at bounding box center [595, 228] width 56 height 9
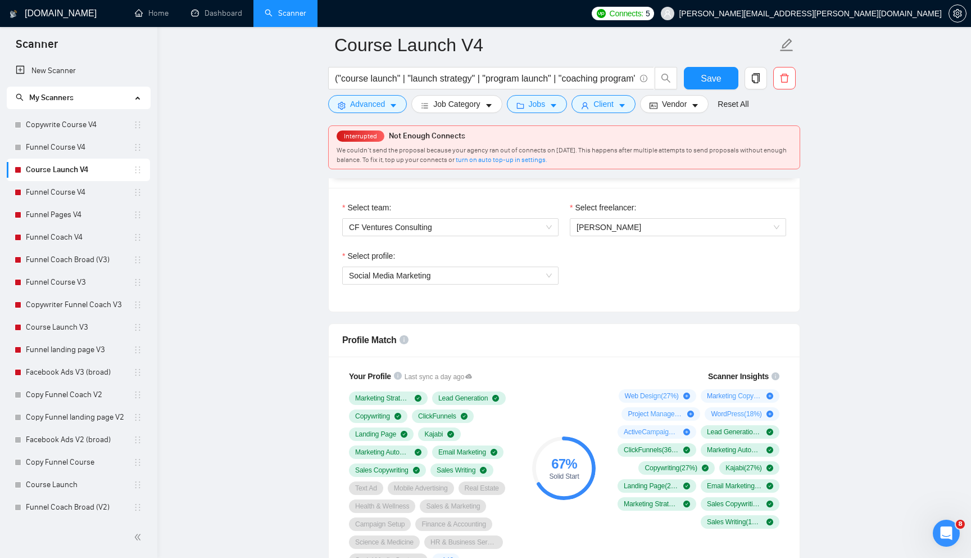
scroll to position [584, 0]
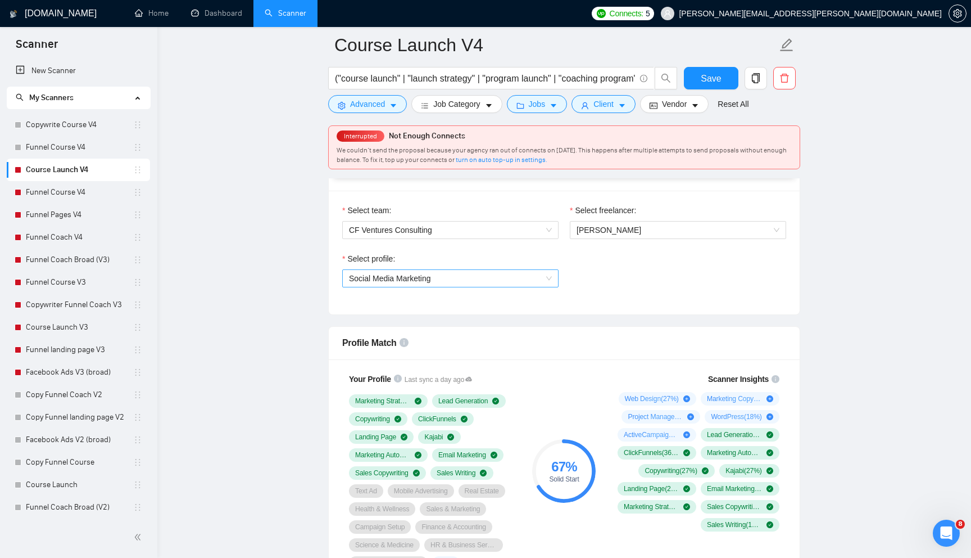
click at [467, 280] on span "Social Media Marketing" at bounding box center [450, 278] width 203 height 17
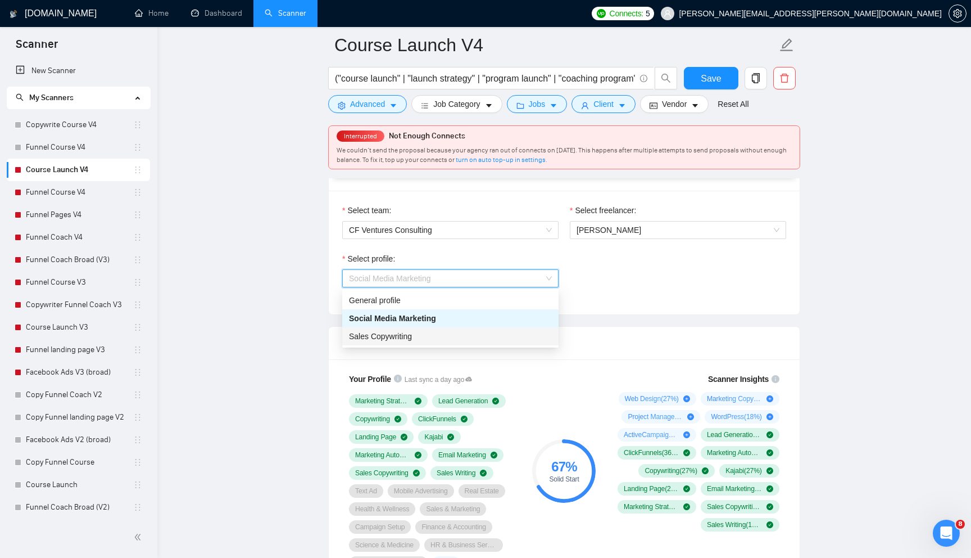
click at [426, 334] on div "Sales Copywriting" at bounding box center [450, 336] width 203 height 12
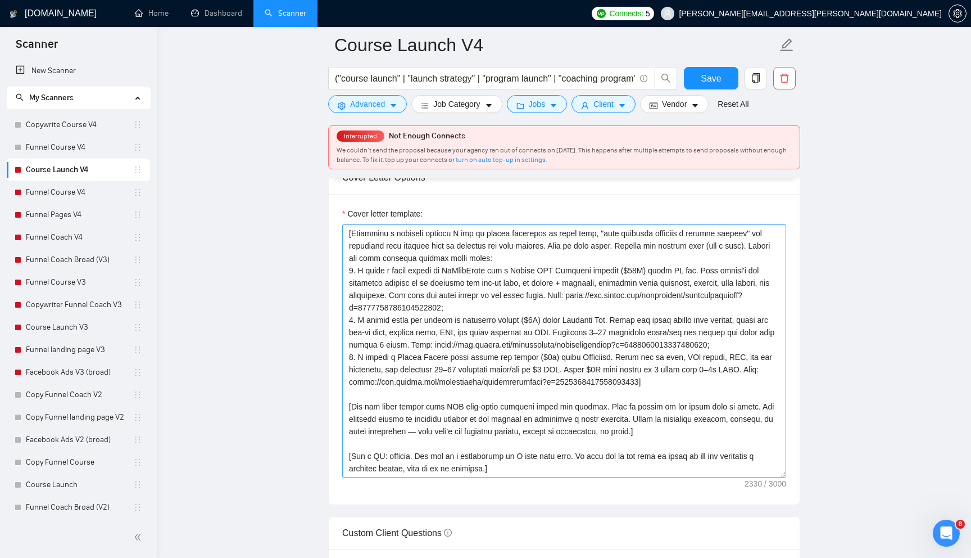
scroll to position [1395, 0]
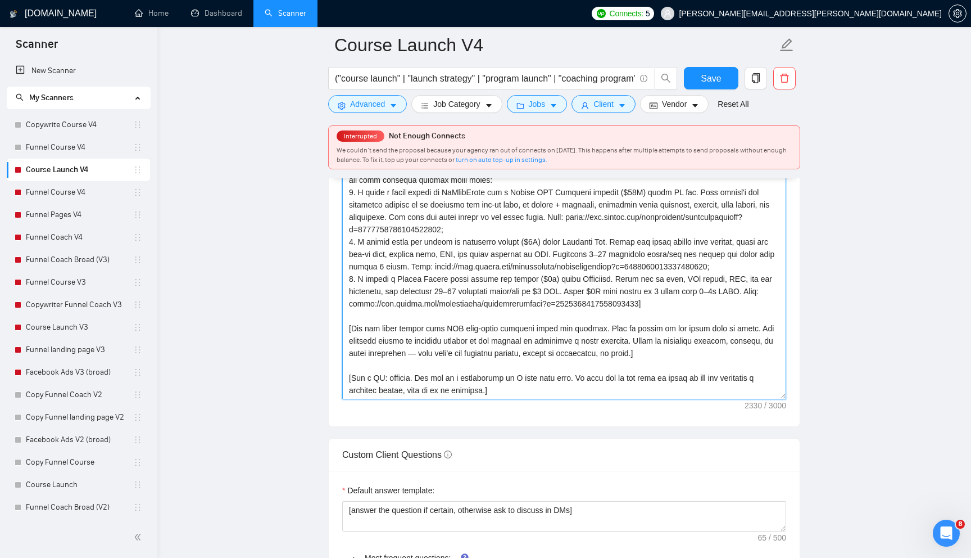
click at [547, 391] on textarea "Cover letter template:" at bounding box center [564, 272] width 444 height 253
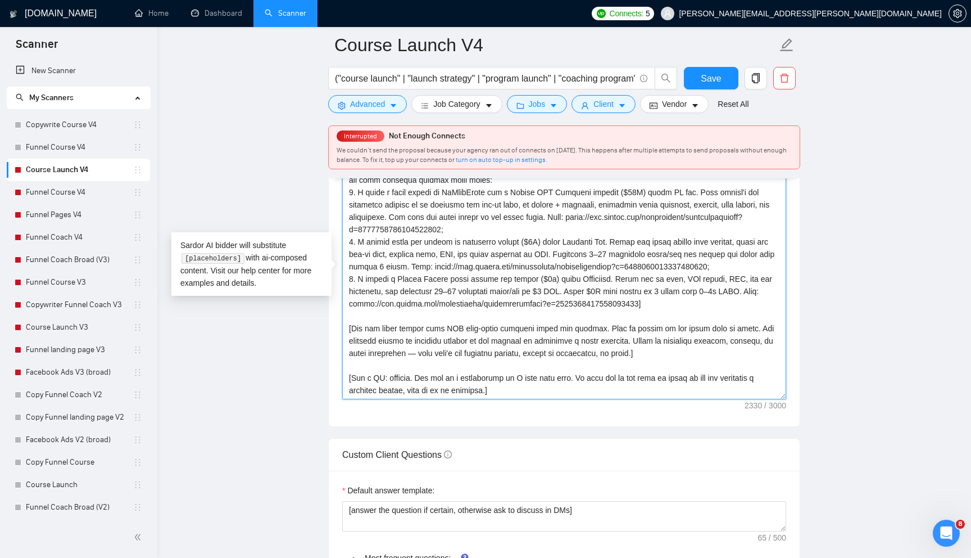
scroll to position [0, 0]
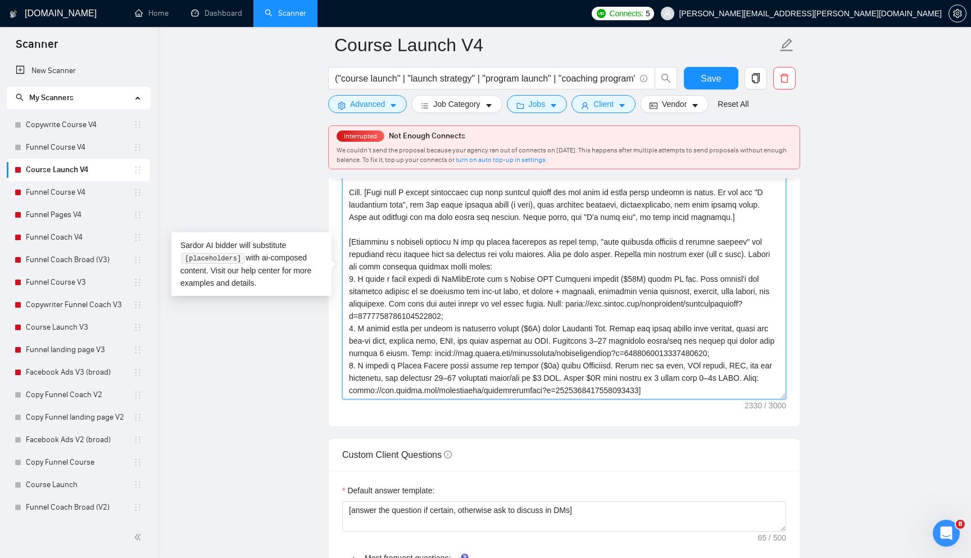
paste textarea "] Lore. [Ipsu dolo S ametco adipiscing eli sedd eiusmod tempor inc utl etdo ma …"
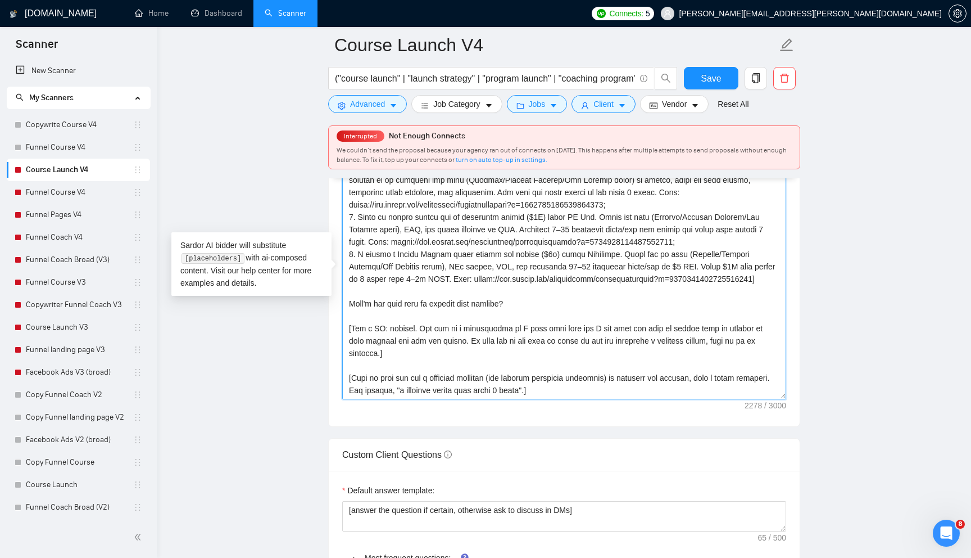
scroll to position [111, 0]
type textarea "[Lorem ips dolorsit amet conse adip "{Eli seddoe't inci,....}". Ut labo etd mag…"
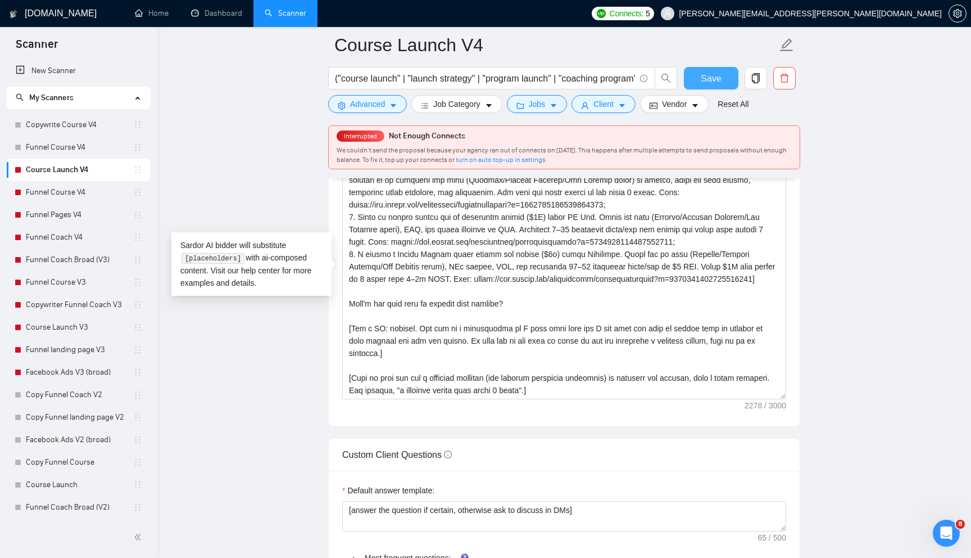
click at [713, 76] on span "Save" at bounding box center [711, 78] width 20 height 14
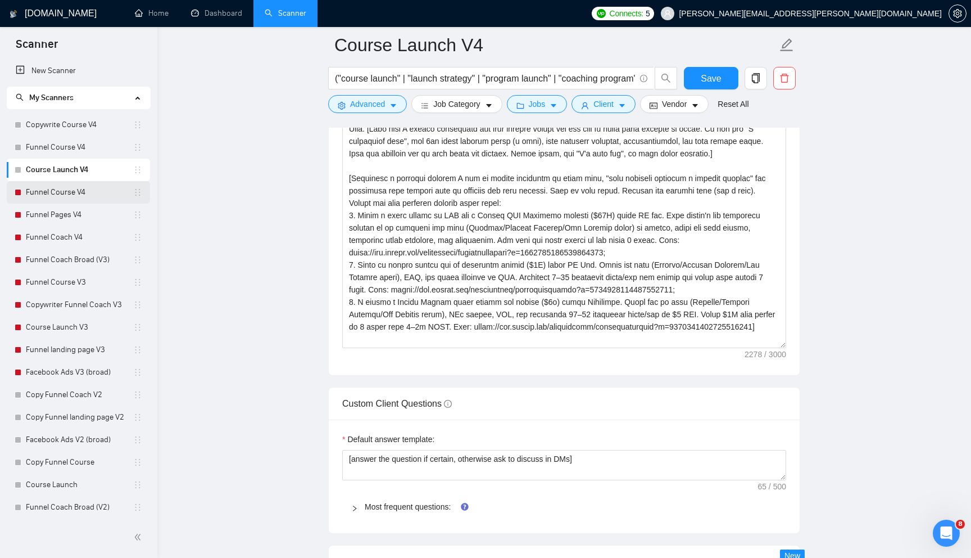
click at [96, 194] on link "Funnel Course V4" at bounding box center [79, 192] width 107 height 22
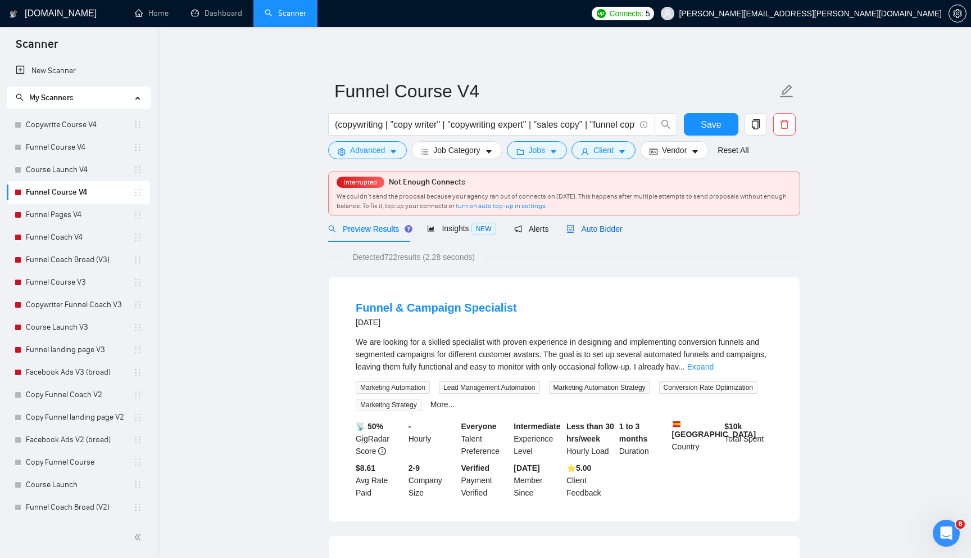
click at [581, 234] on div "Auto Bidder" at bounding box center [595, 229] width 56 height 12
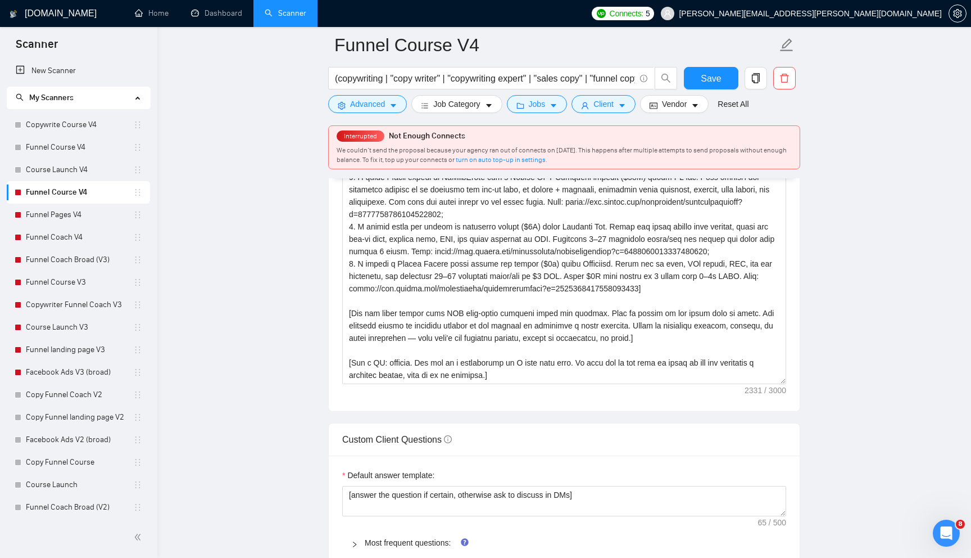
scroll to position [1409, 0]
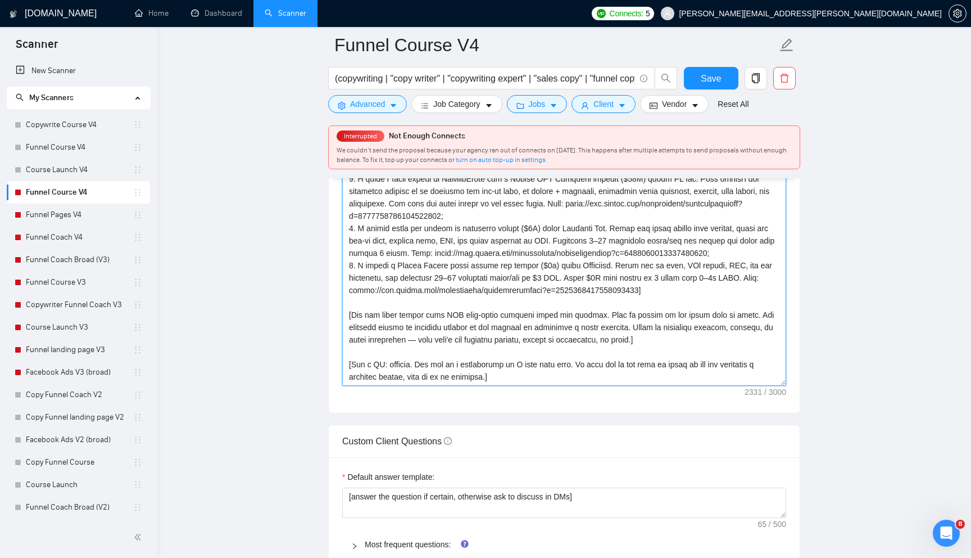
click at [513, 364] on textarea "Cover letter template:" at bounding box center [564, 259] width 444 height 253
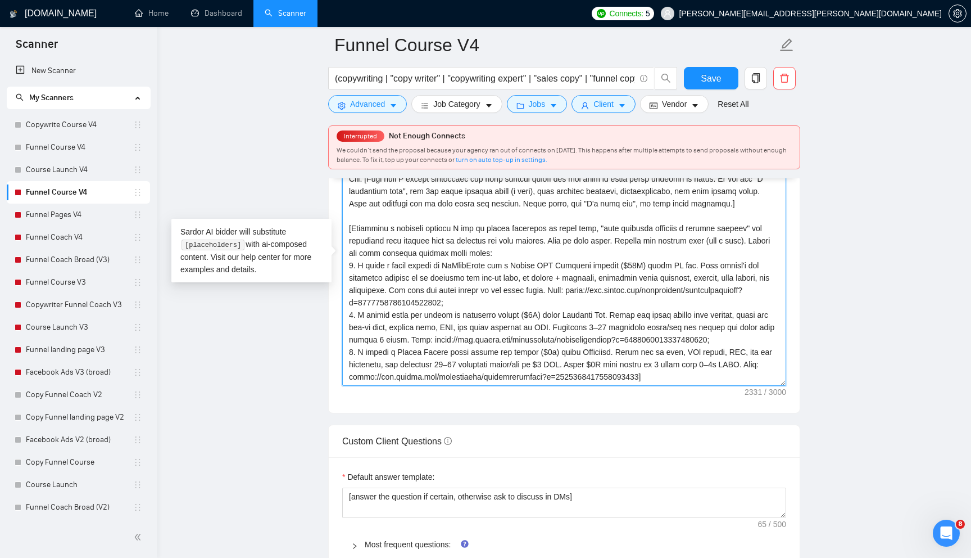
paste textarea "] Lore. [Ipsu dolo S ametco adipiscing eli sedd eiusmod tempor inc utl etdo ma …"
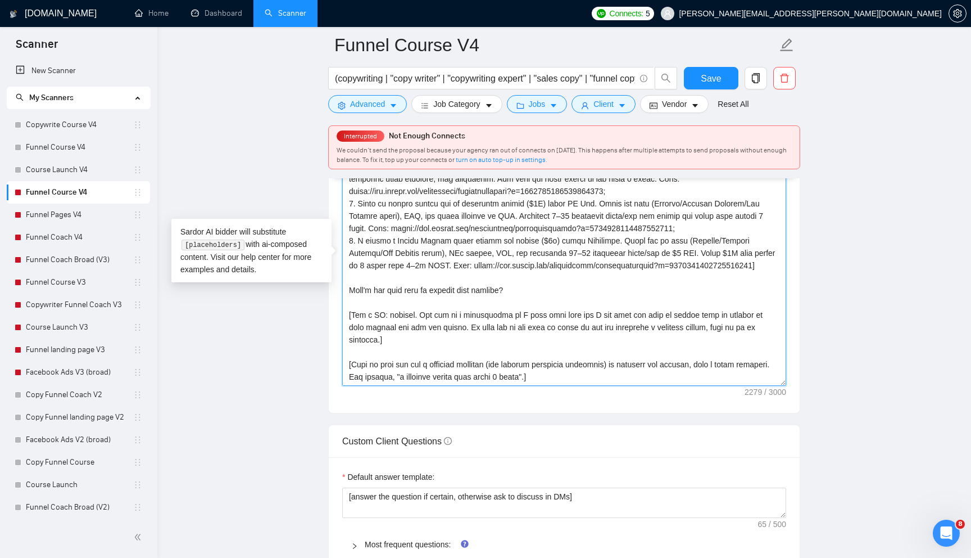
scroll to position [124, 0]
type textarea "[Lorem ips dolorsit amet conse adip "{Eli seddoe't inci,....}". Ut labo etd mag…"
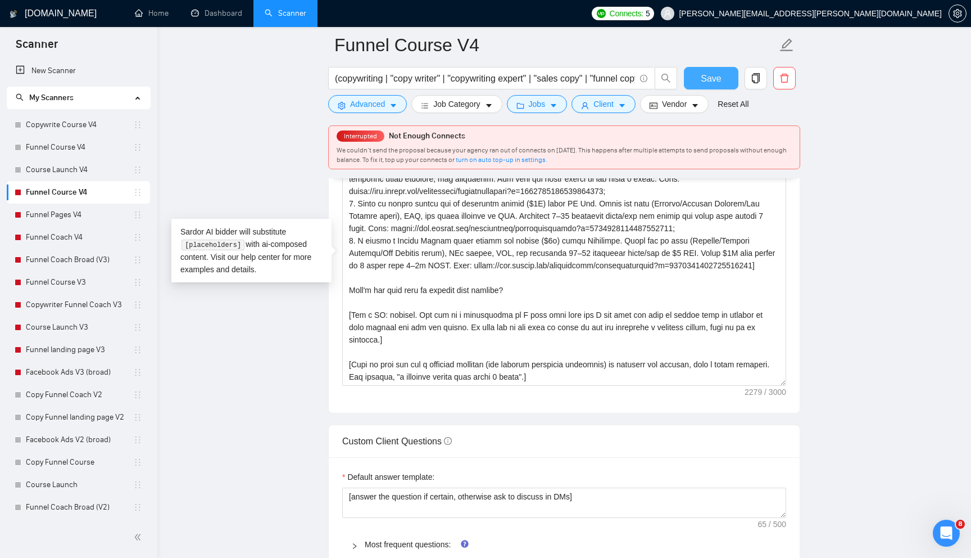
click at [729, 78] on button "Save" at bounding box center [711, 78] width 55 height 22
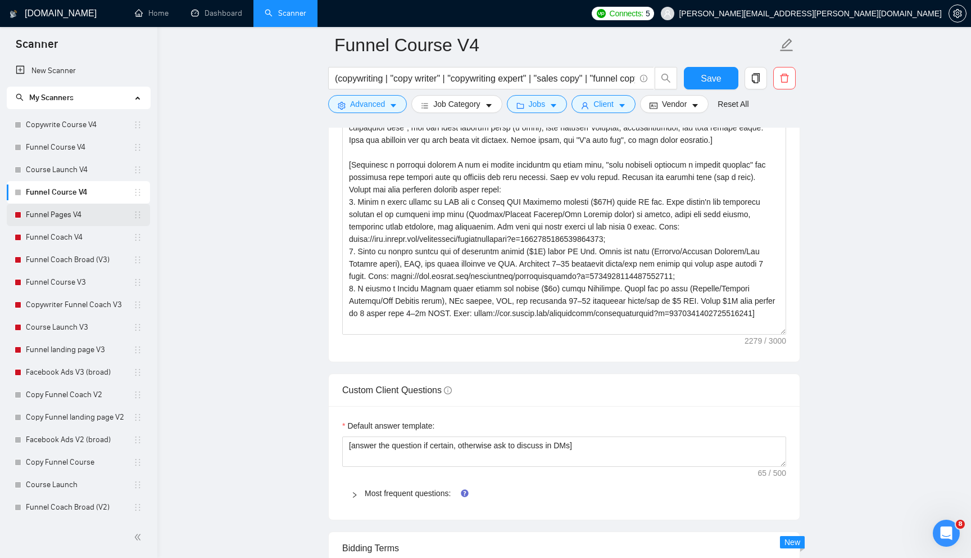
click at [97, 216] on link "Funnel Pages V4" at bounding box center [79, 214] width 107 height 22
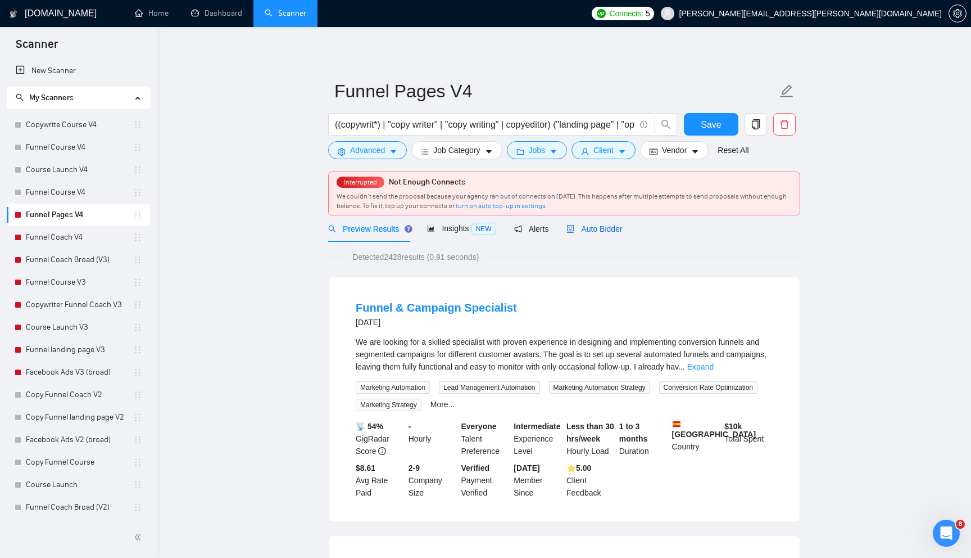
click at [585, 230] on span "Auto Bidder" at bounding box center [595, 228] width 56 height 9
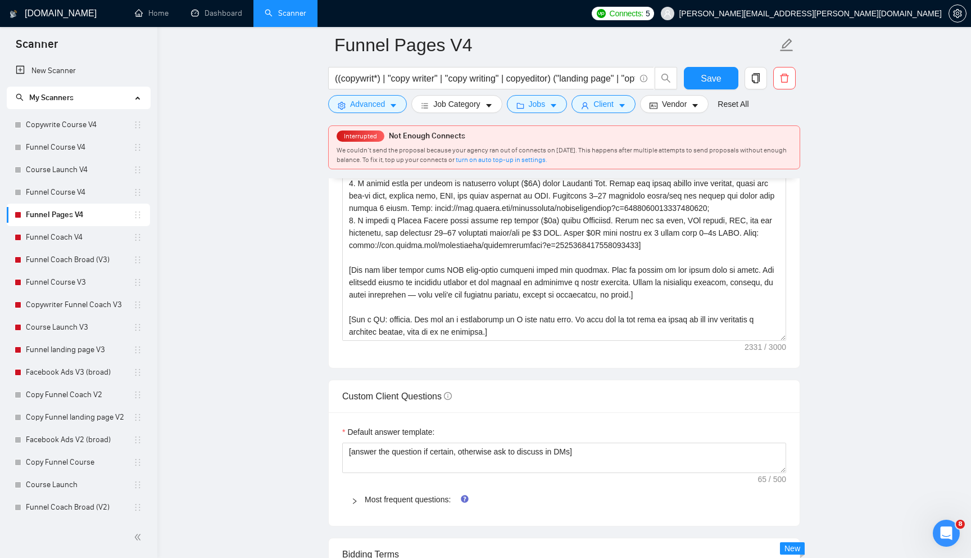
scroll to position [1456, 0]
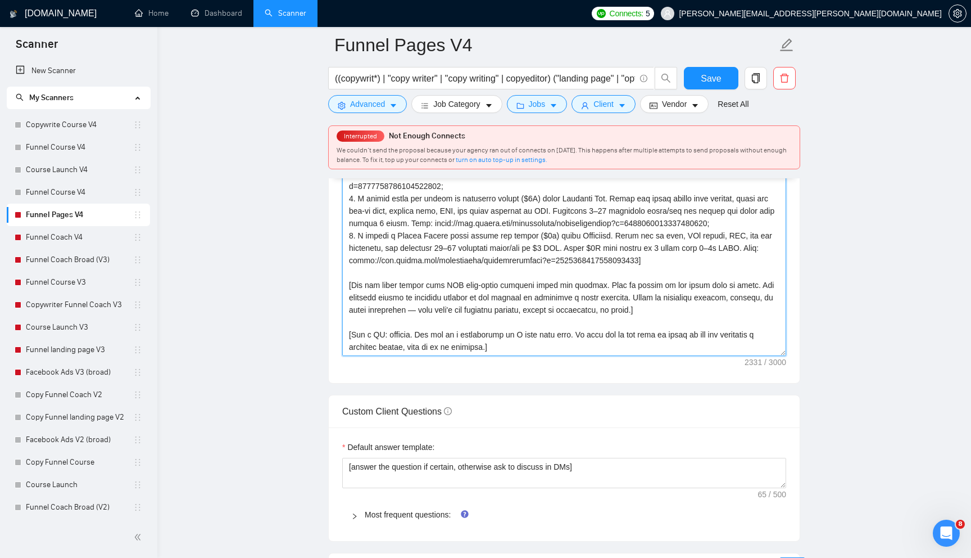
click at [507, 337] on textarea "Cover letter template:" at bounding box center [564, 229] width 444 height 253
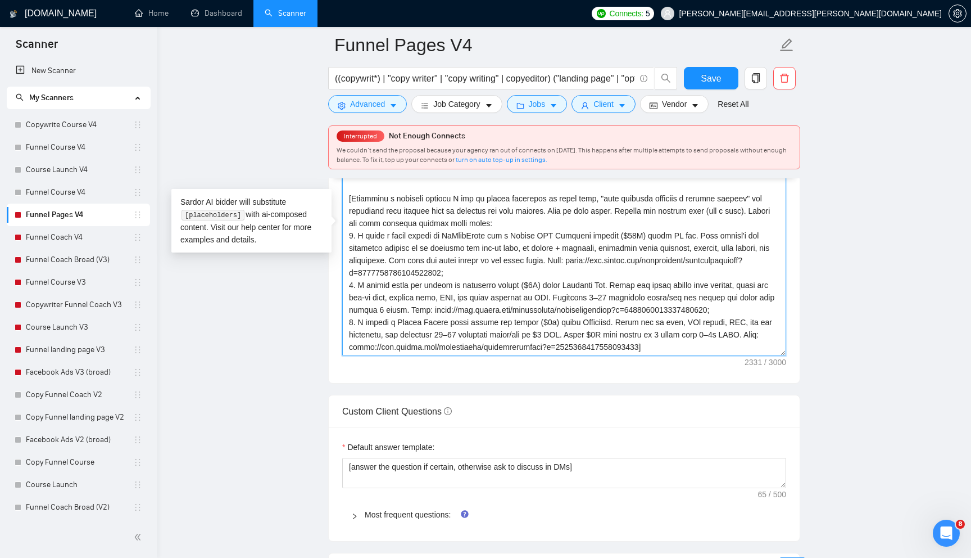
paste textarea "] Lore. [Ipsu dolo S ametco adipiscing eli sedd eiusmod tempor inc utl etdo ma …"
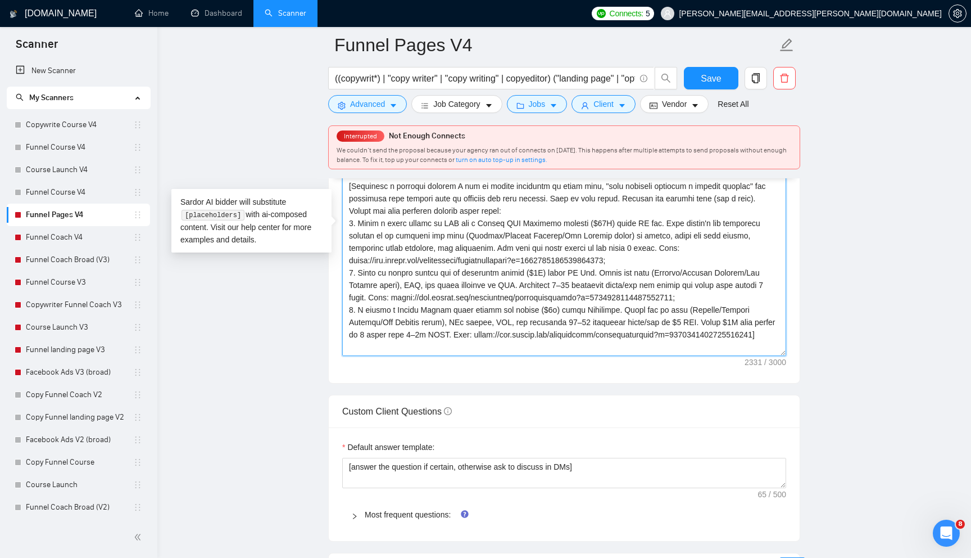
scroll to position [107, 0]
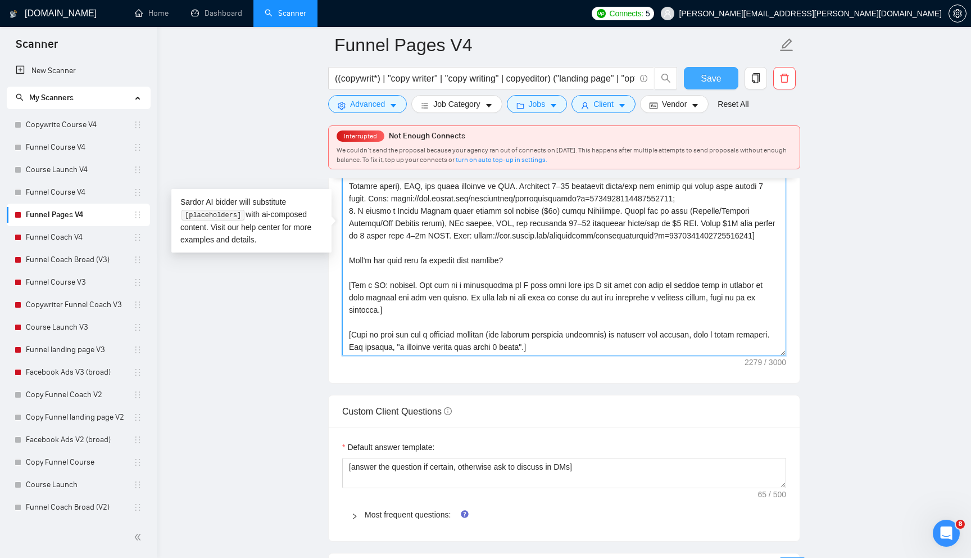
type textarea "[Lorem ips dolorsit amet conse adip "{Eli seddoe't inci,....}". Ut labo etd mag…"
click at [707, 83] on span "Save" at bounding box center [711, 78] width 20 height 14
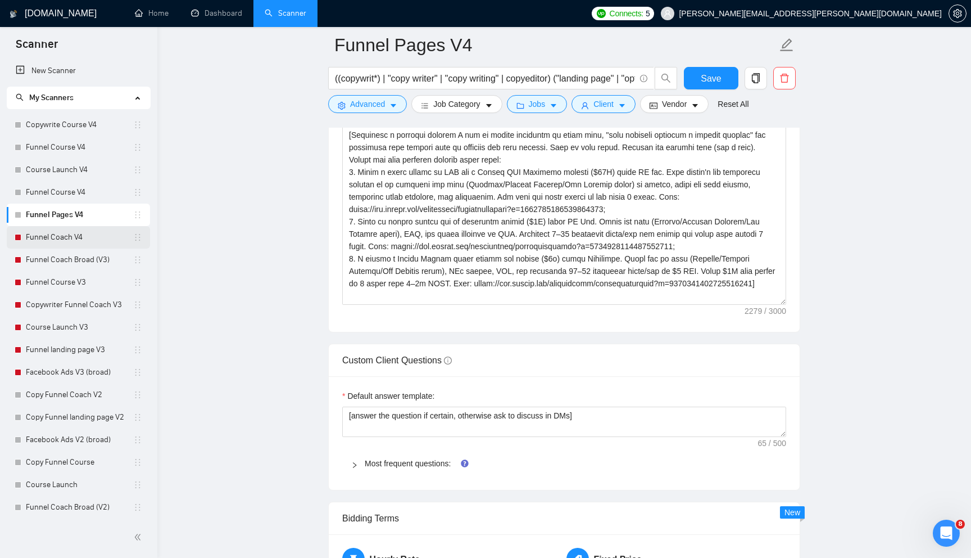
click at [76, 239] on link "Funnel Coach V4" at bounding box center [79, 237] width 107 height 22
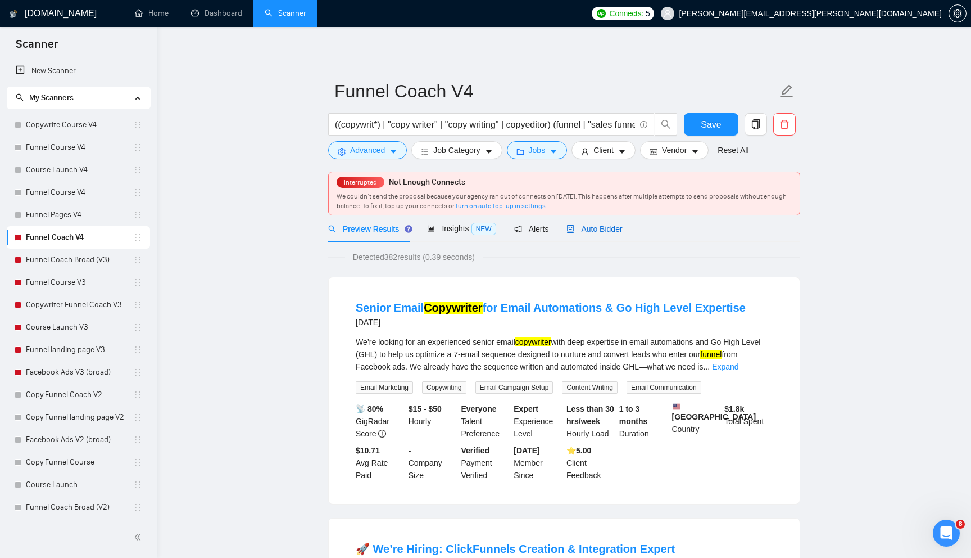
click at [614, 231] on span "Auto Bidder" at bounding box center [595, 228] width 56 height 9
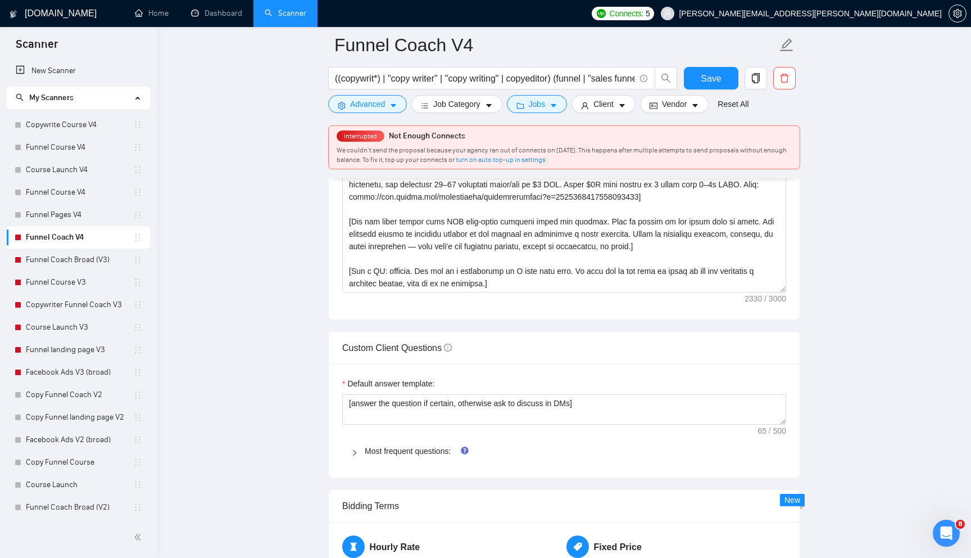
scroll to position [1515, 0]
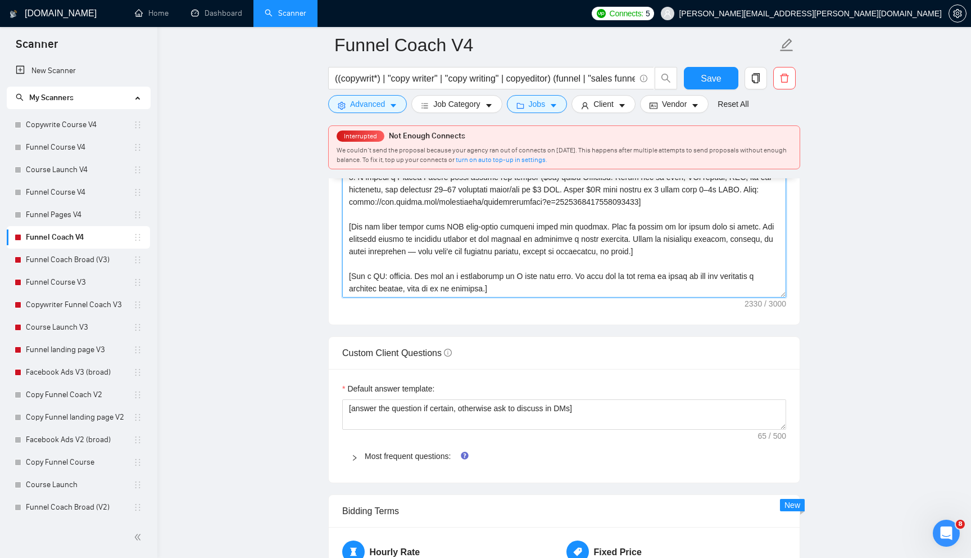
click at [501, 287] on textarea "Cover letter template:" at bounding box center [564, 170] width 444 height 253
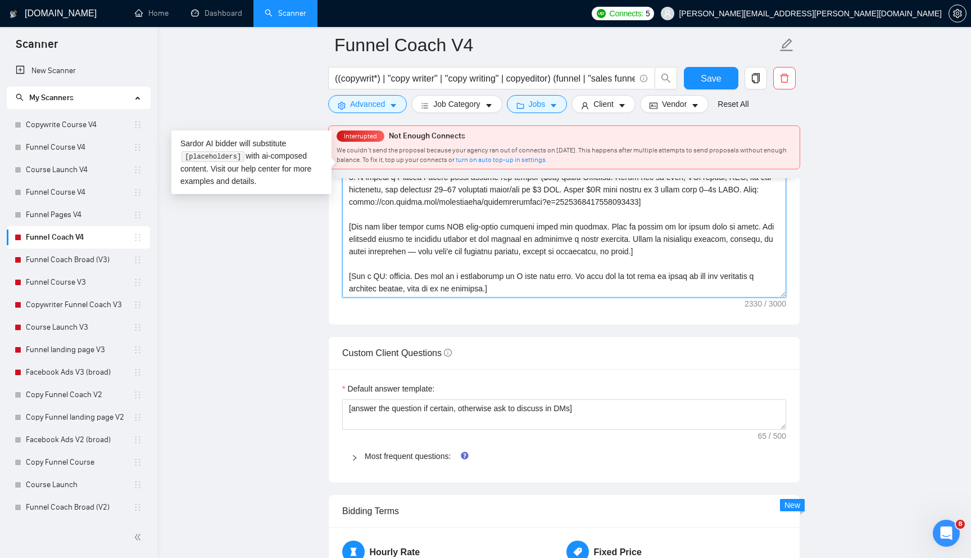
scroll to position [0, 0]
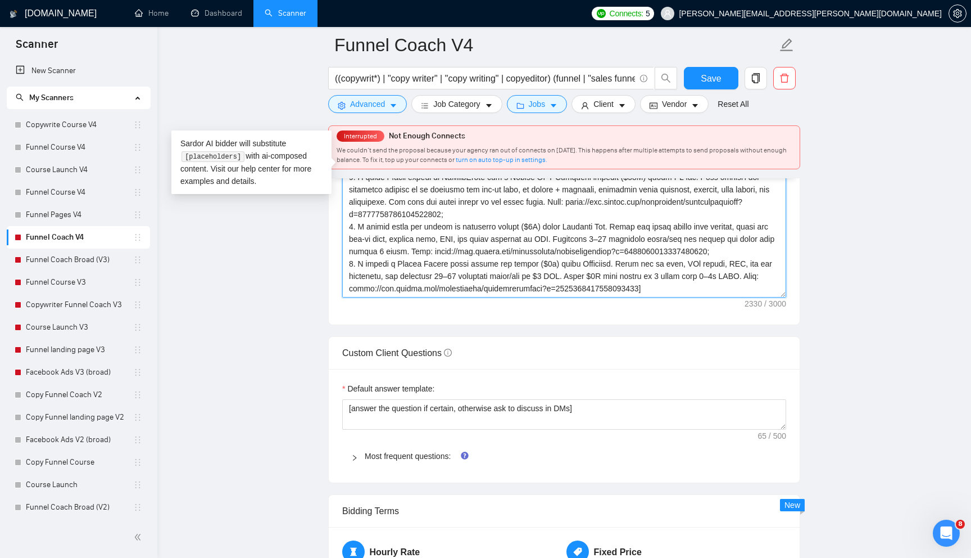
paste textarea "] Lore. [Ipsu dolo S ametco adipiscing eli sedd eiusmod tempor inc utl etdo ma …"
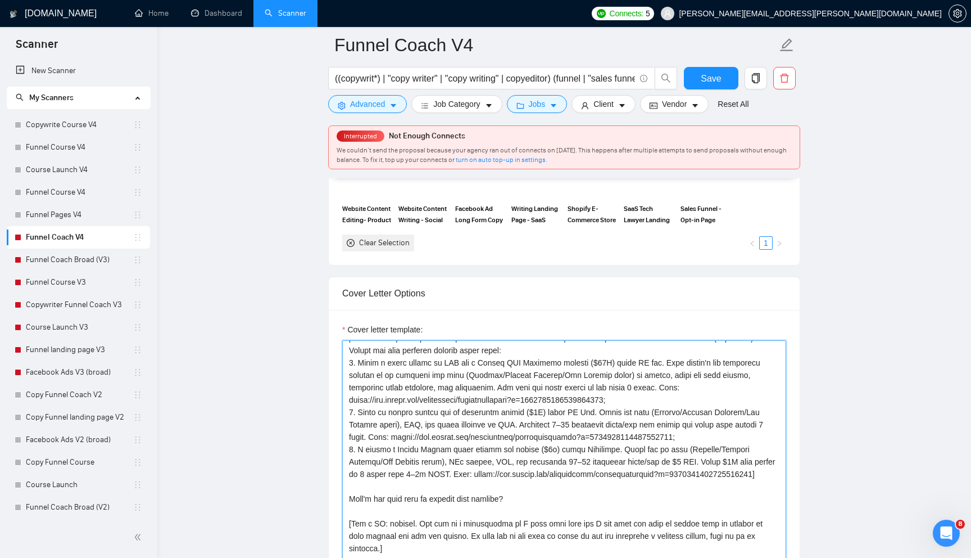
scroll to position [111, 0]
type textarea "[Lorem ips dolorsit amet conse adip "{Eli seddoe't inci,....}". Ut labo etd mag…"
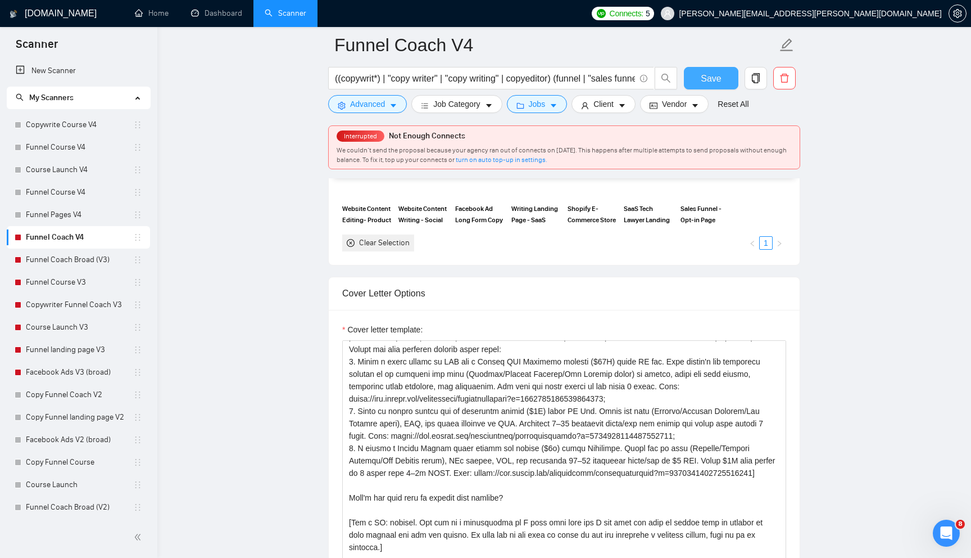
click at [707, 80] on span "Save" at bounding box center [711, 78] width 20 height 14
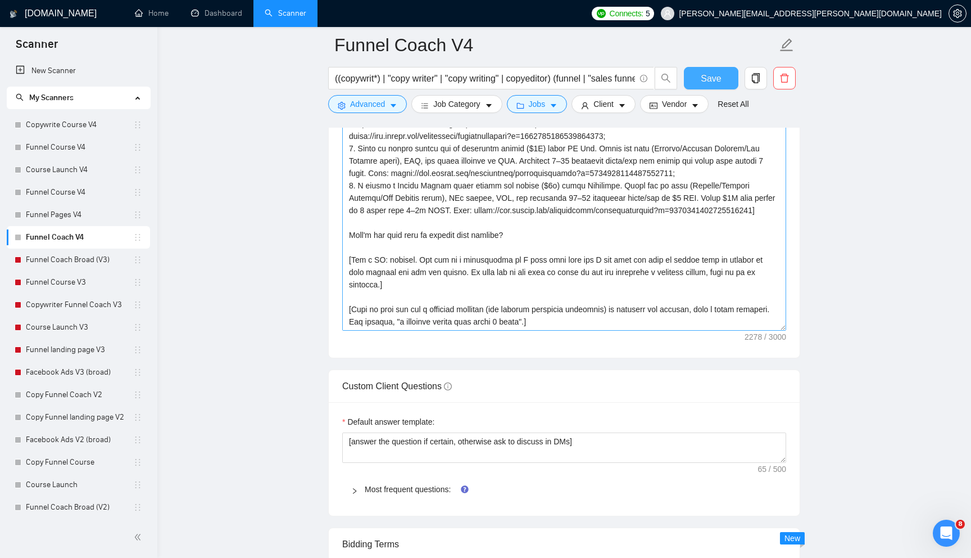
scroll to position [1432, 0]
click at [97, 260] on link "Funnel Coach Broad (V3)" at bounding box center [79, 259] width 107 height 22
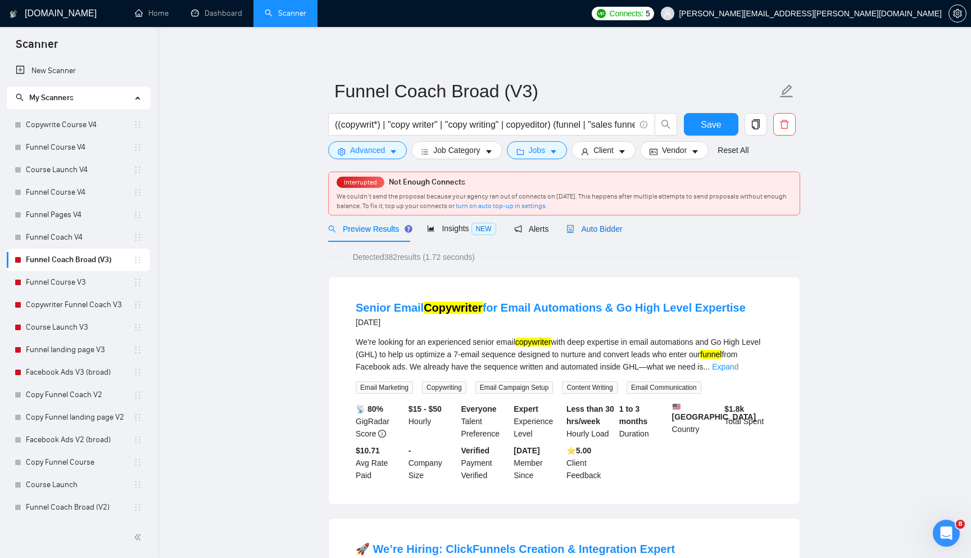
click at [592, 230] on span "Auto Bidder" at bounding box center [595, 228] width 56 height 9
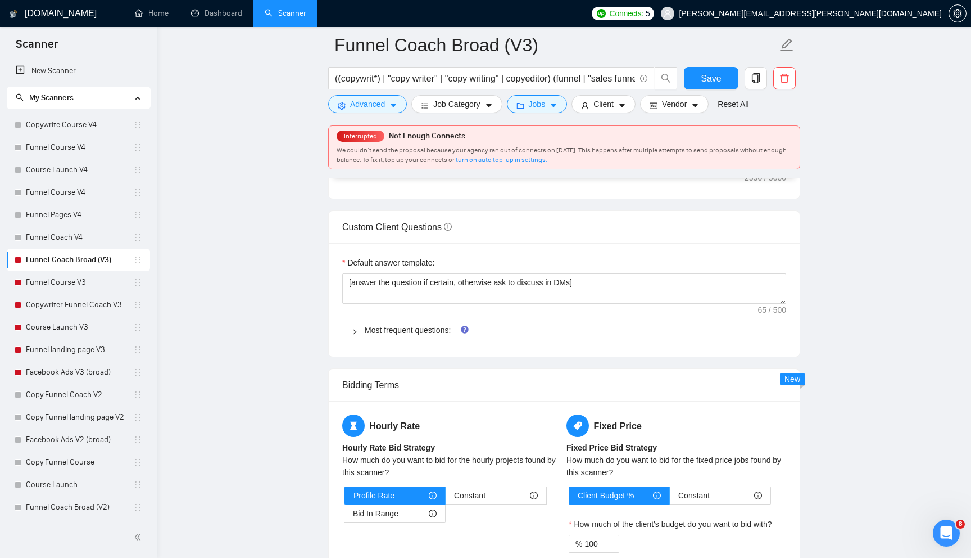
scroll to position [1601, 0]
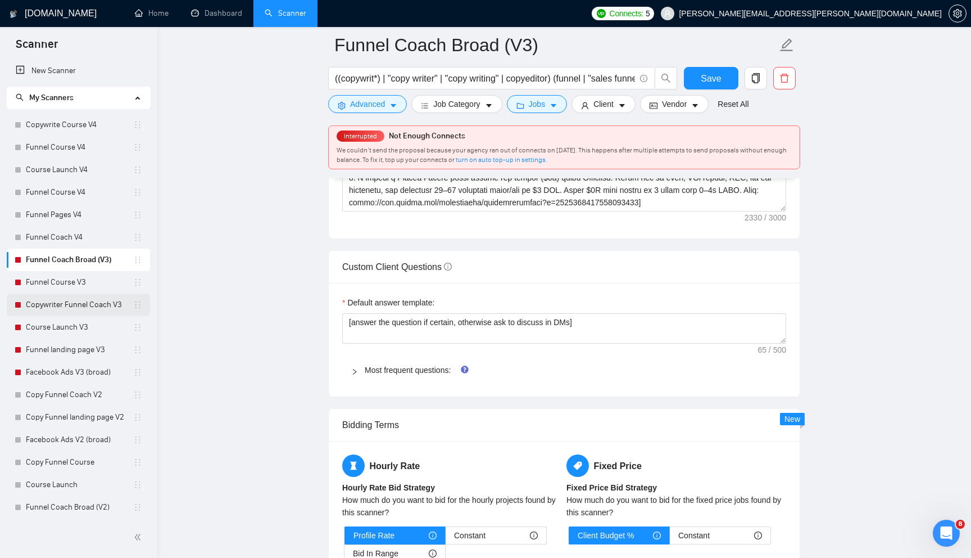
click at [88, 304] on link "Copywriter Funnel Coach V3" at bounding box center [79, 304] width 107 height 22
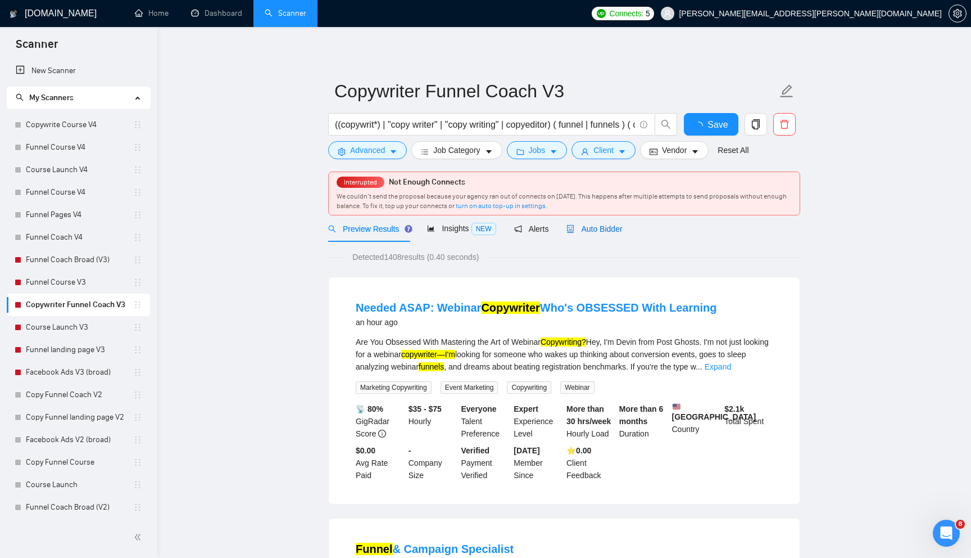
click at [609, 225] on span "Auto Bidder" at bounding box center [595, 228] width 56 height 9
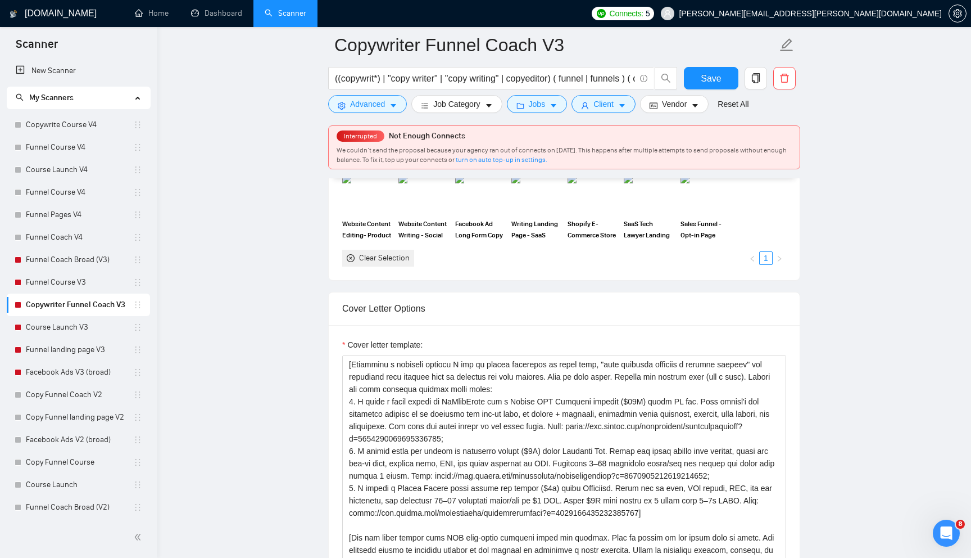
scroll to position [888, 0]
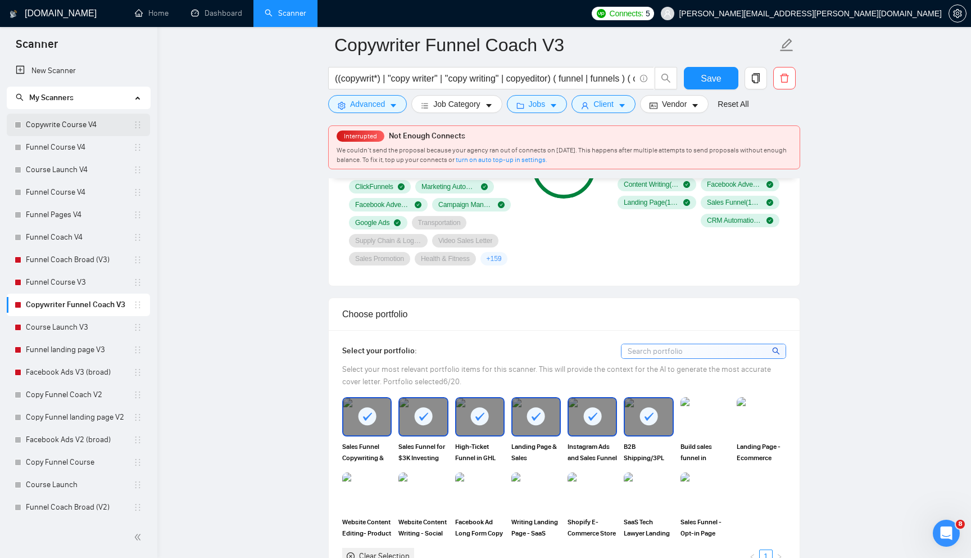
click at [97, 121] on link "Copywrite Course V4" at bounding box center [79, 125] width 107 height 22
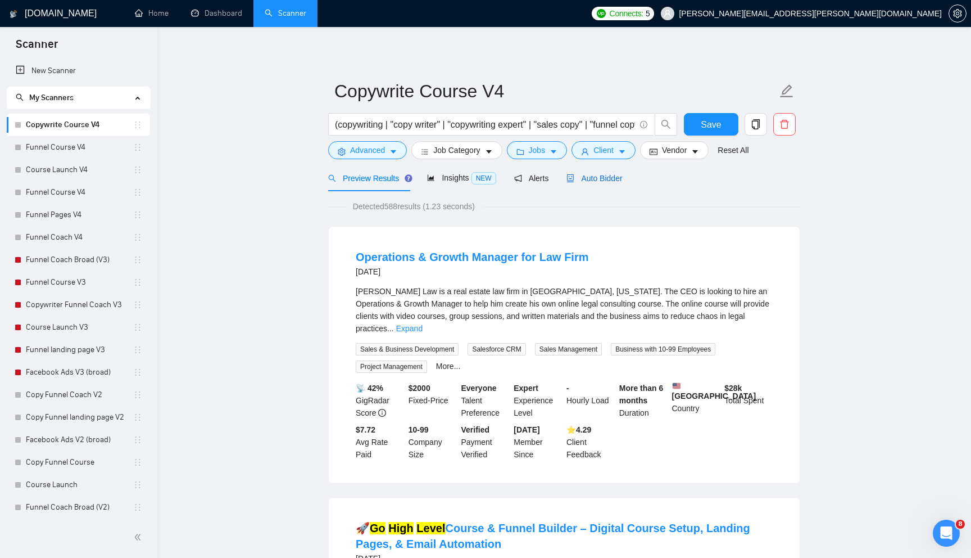
click at [622, 183] on div "Auto Bidder" at bounding box center [595, 178] width 56 height 12
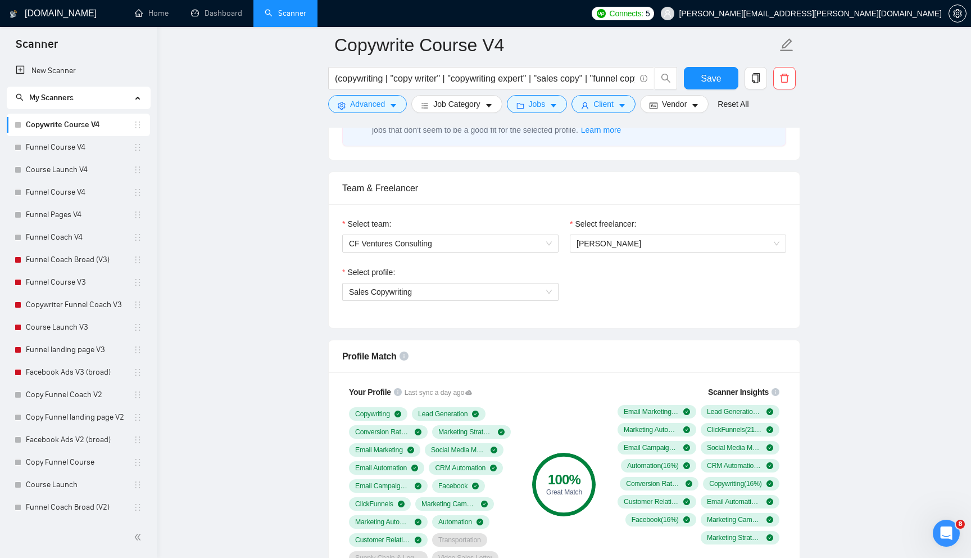
scroll to position [533, 0]
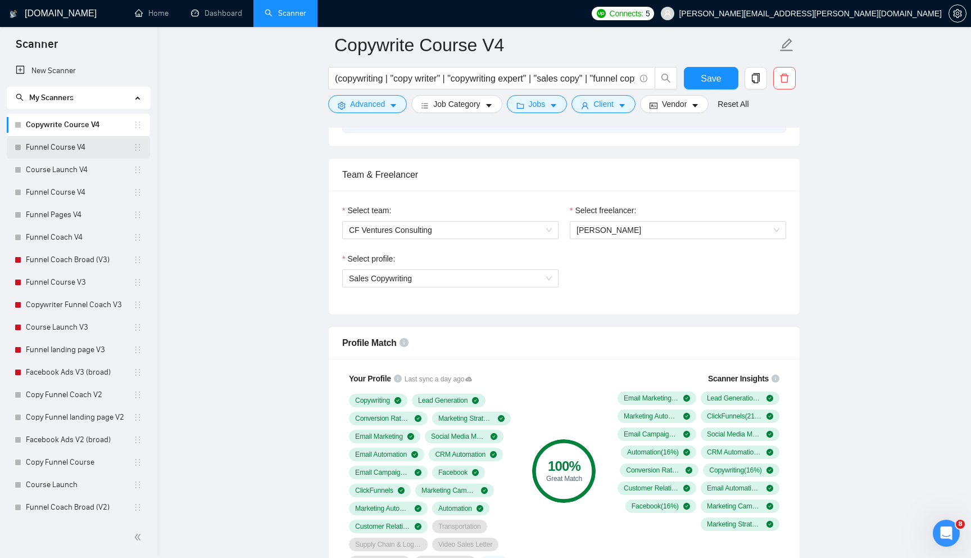
click at [62, 147] on link "Funnel Course V4" at bounding box center [79, 147] width 107 height 22
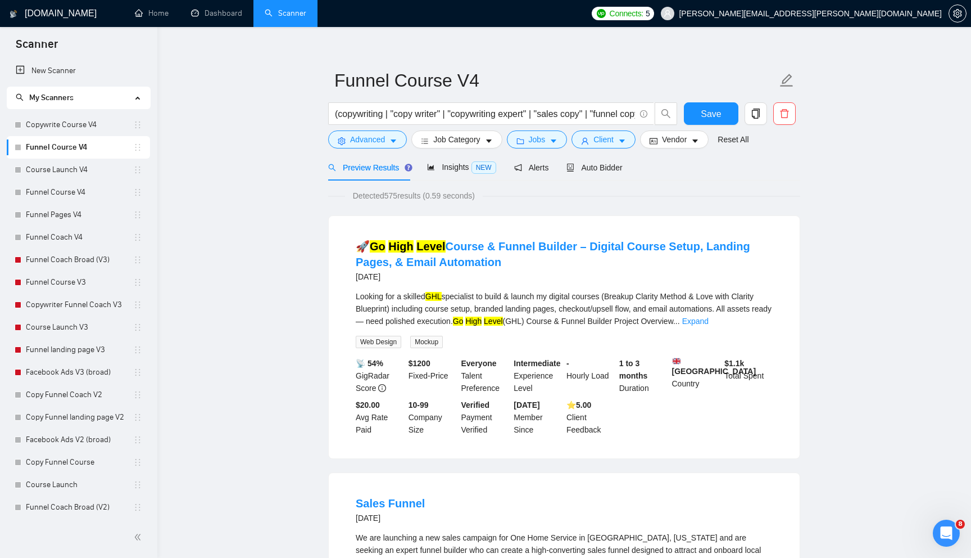
scroll to position [11, 0]
click at [598, 170] on span "Auto Bidder" at bounding box center [595, 166] width 56 height 9
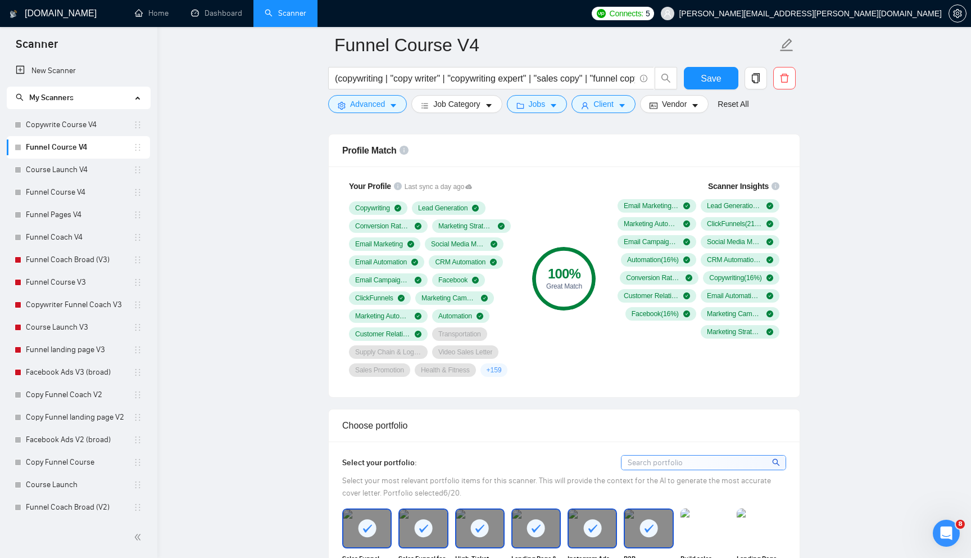
scroll to position [738, 0]
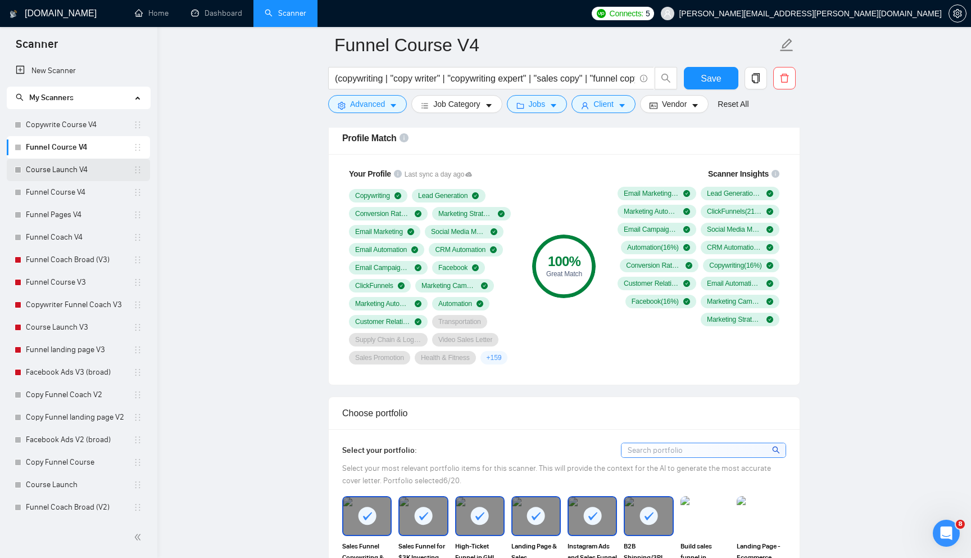
click at [73, 167] on link "Course Launch V4" at bounding box center [79, 170] width 107 height 22
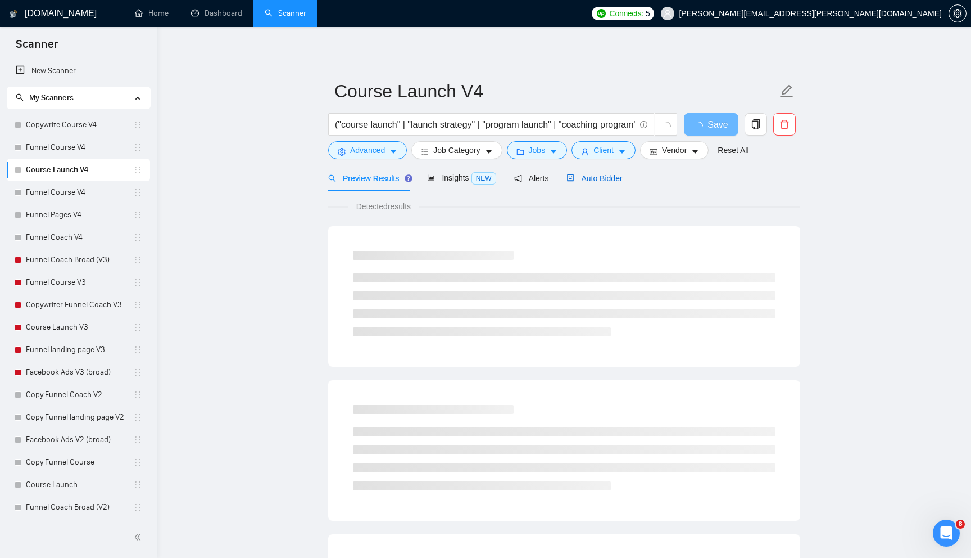
click at [609, 179] on span "Auto Bidder" at bounding box center [595, 178] width 56 height 9
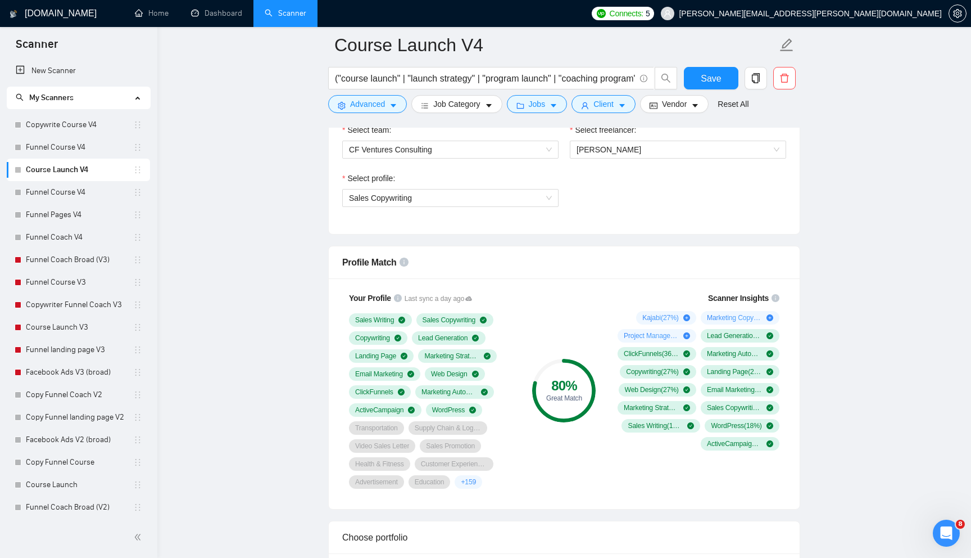
scroll to position [600, 0]
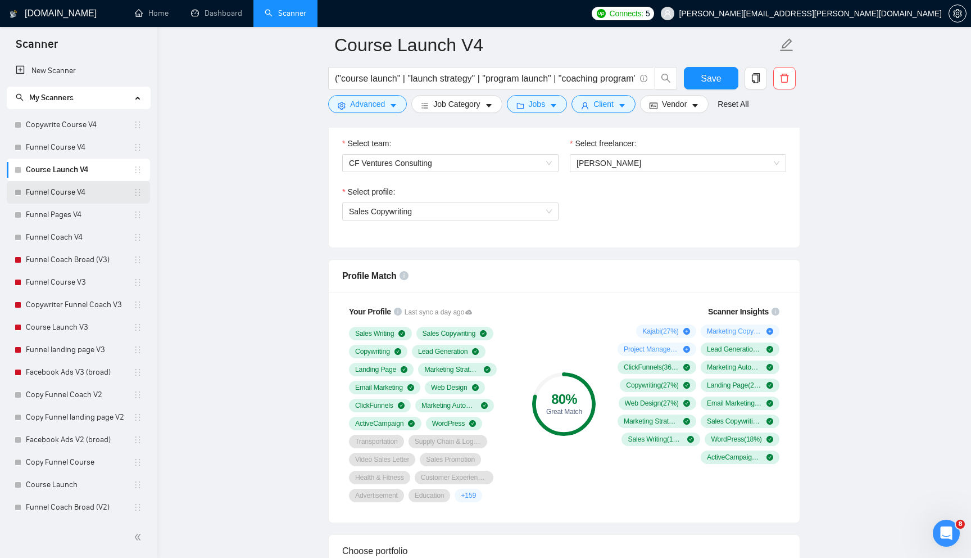
click at [100, 196] on link "Funnel Course V4" at bounding box center [79, 192] width 107 height 22
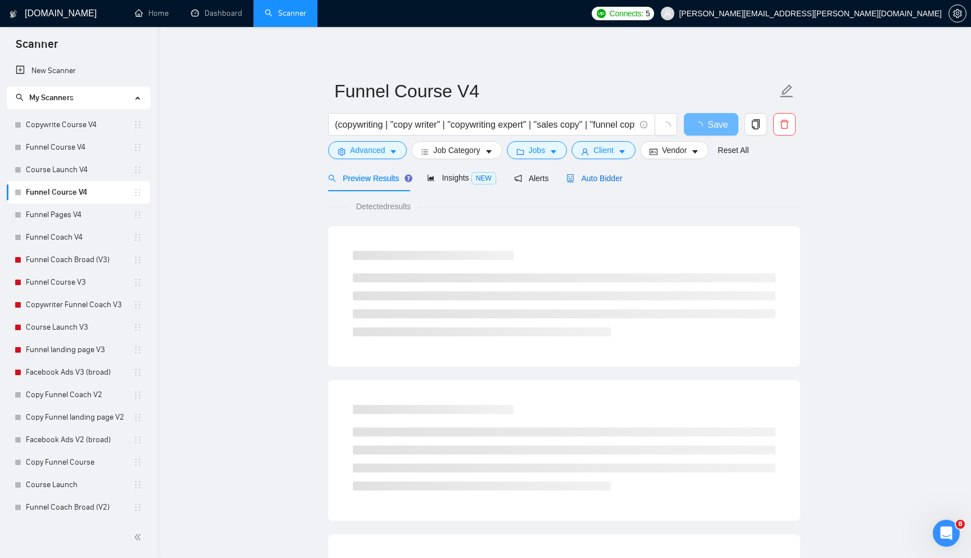
click at [596, 174] on span "Auto Bidder" at bounding box center [595, 178] width 56 height 9
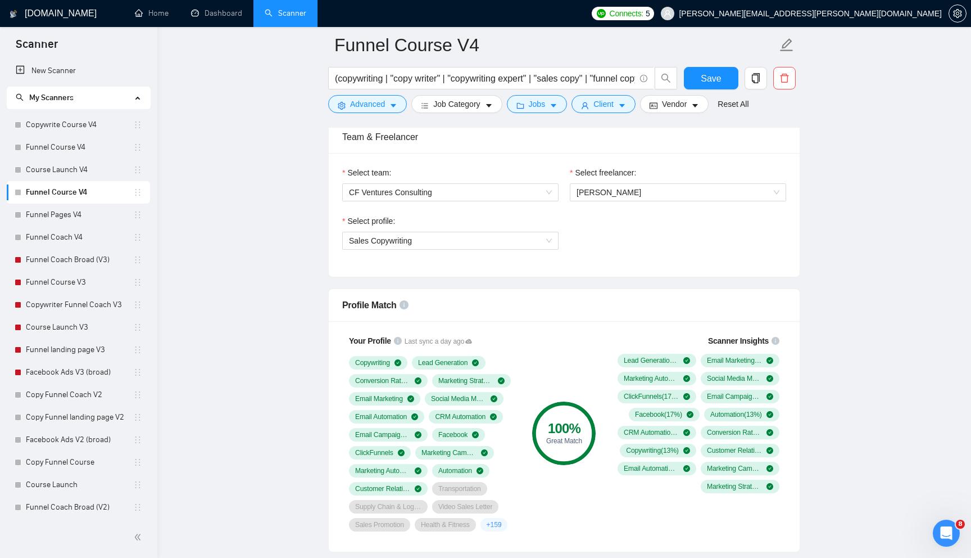
scroll to position [572, 0]
click at [88, 211] on link "Funnel Pages V4" at bounding box center [79, 214] width 107 height 22
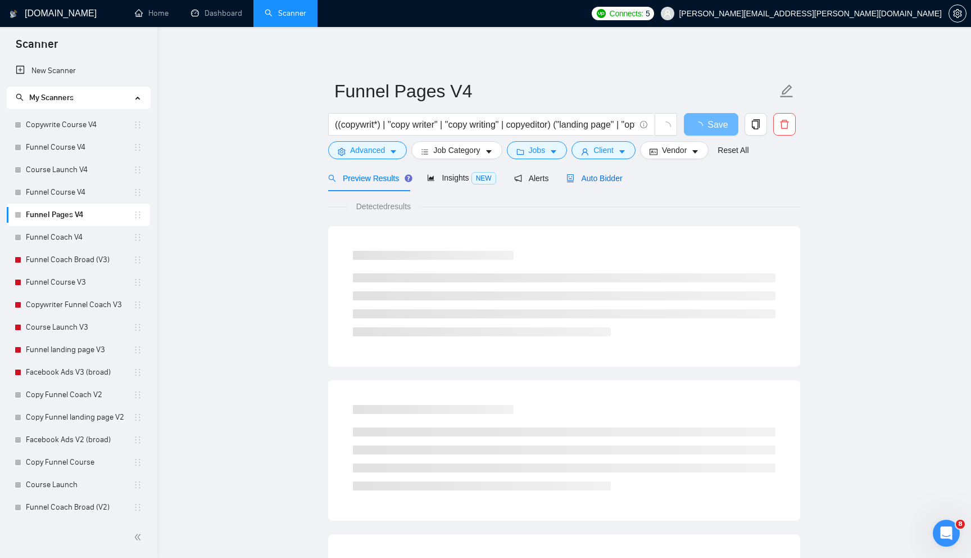
click at [598, 174] on span "Auto Bidder" at bounding box center [595, 178] width 56 height 9
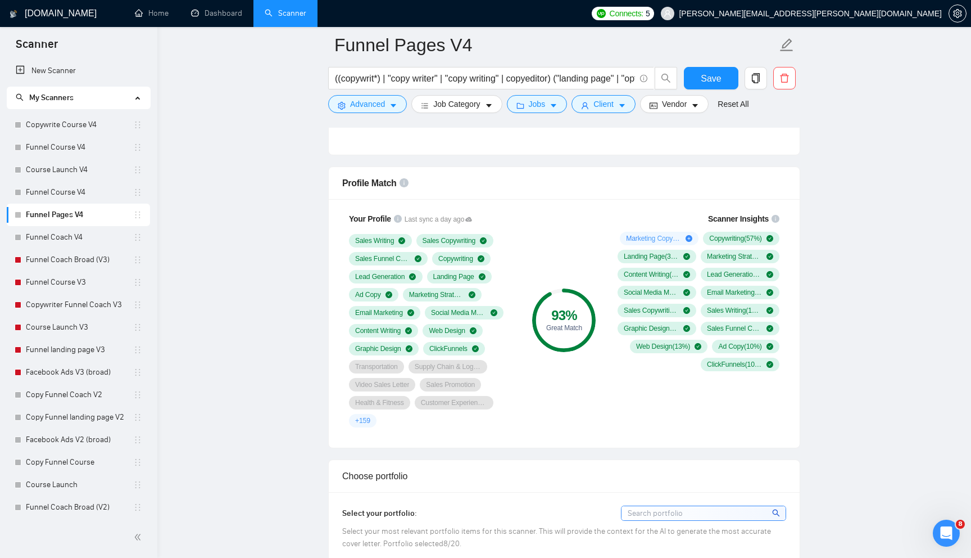
scroll to position [699, 0]
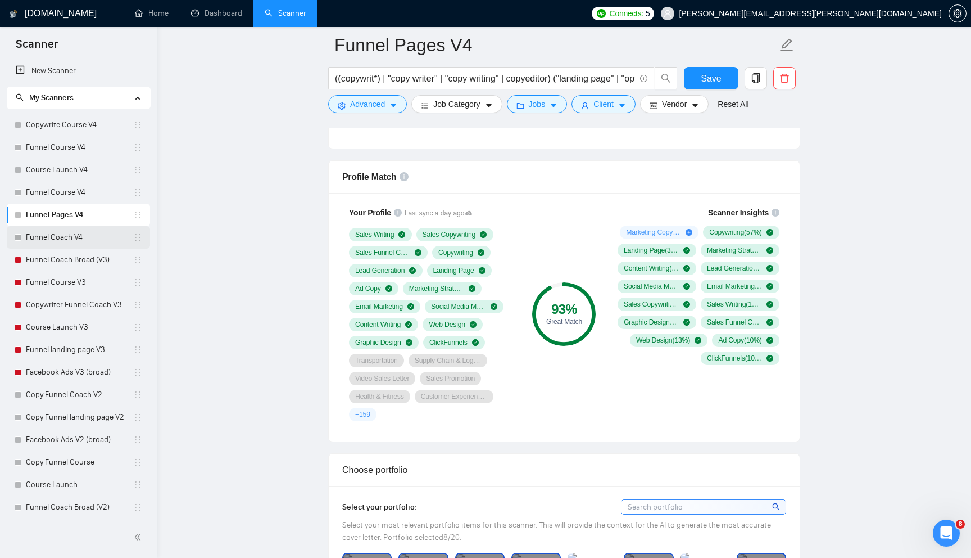
click at [89, 238] on link "Funnel Coach V4" at bounding box center [79, 237] width 107 height 22
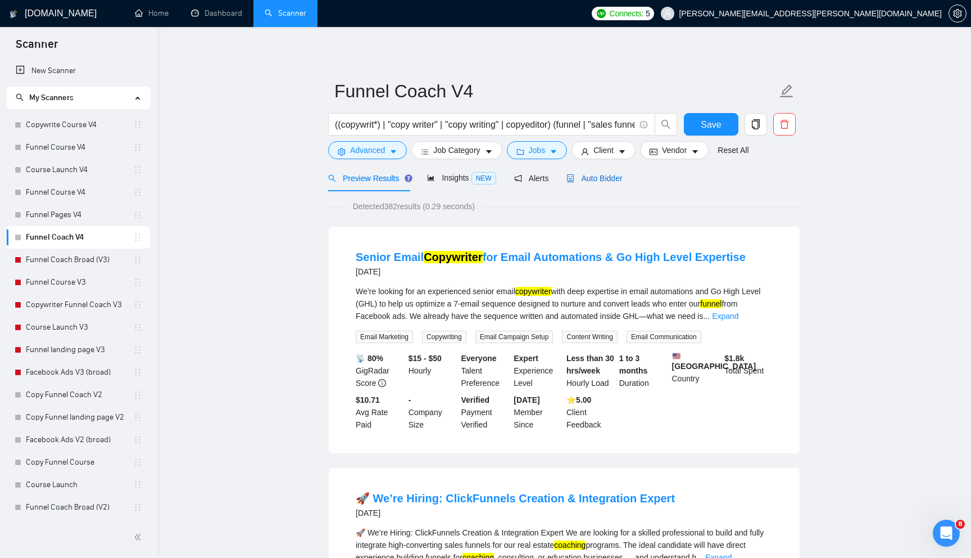
click at [604, 174] on span "Auto Bidder" at bounding box center [595, 178] width 56 height 9
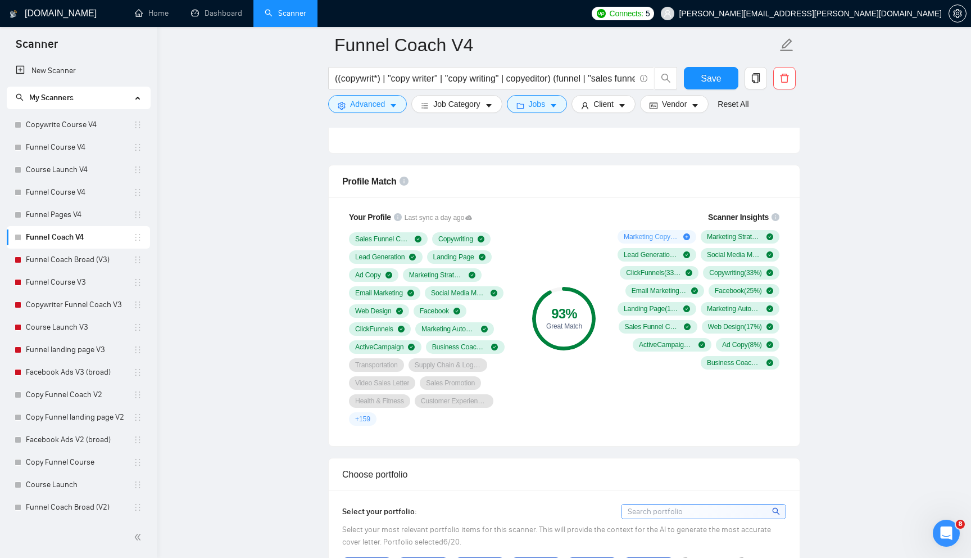
scroll to position [696, 0]
click at [614, 110] on span "Client" at bounding box center [604, 104] width 20 height 12
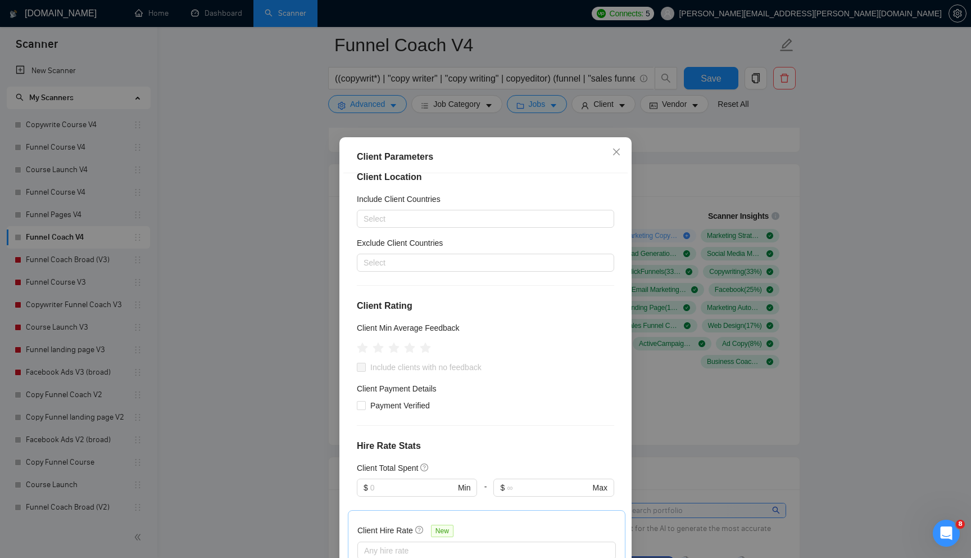
scroll to position [11, 0]
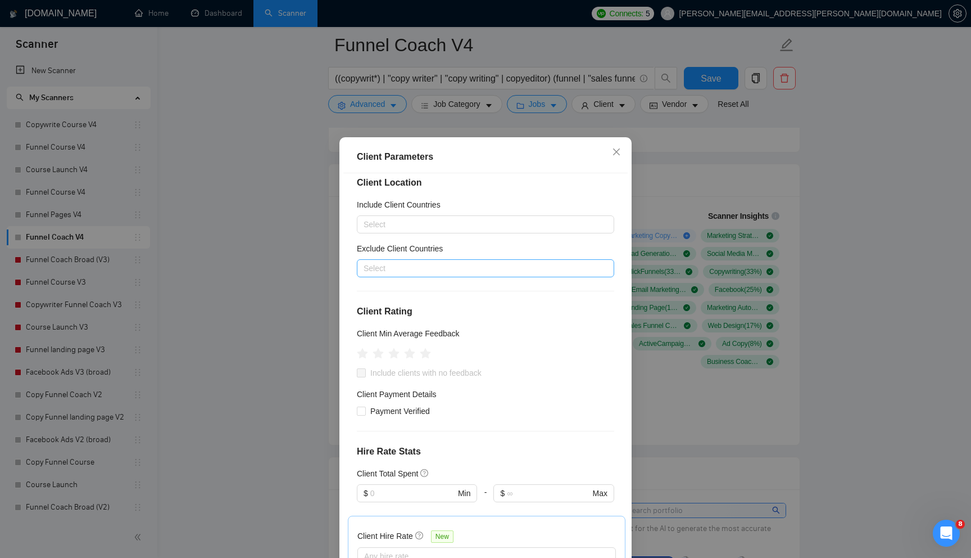
click at [480, 263] on div at bounding box center [480, 267] width 241 height 13
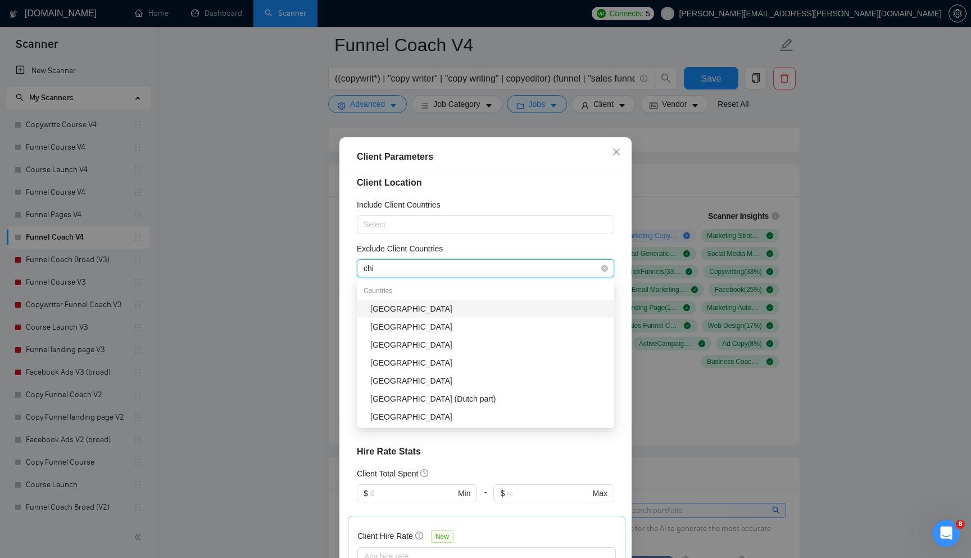
type input "chin"
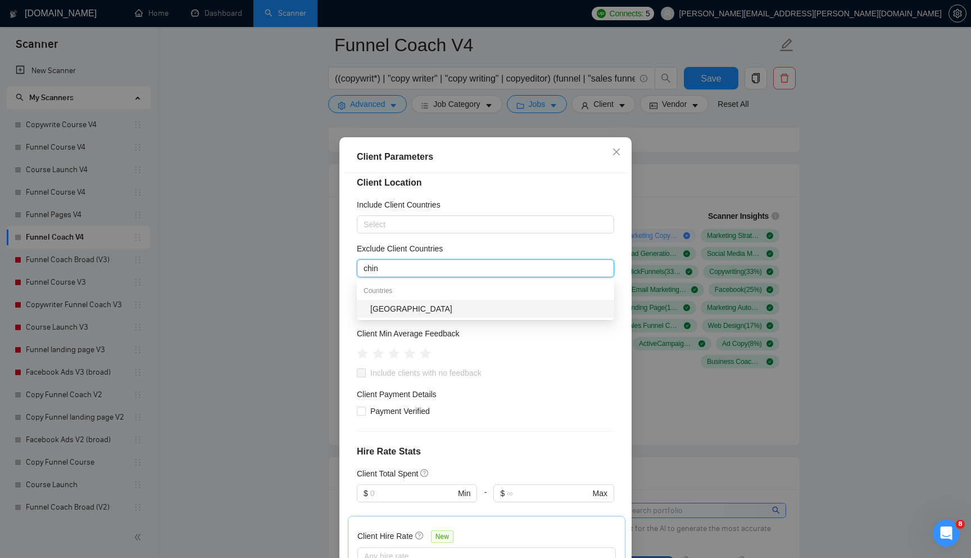
click at [420, 308] on div "[GEOGRAPHIC_DATA]" at bounding box center [488, 308] width 237 height 12
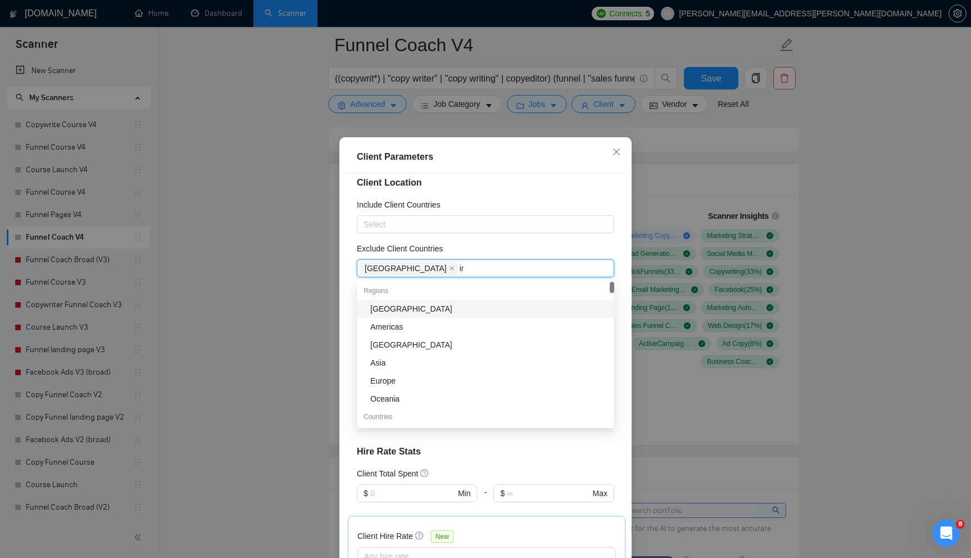
type input "indi"
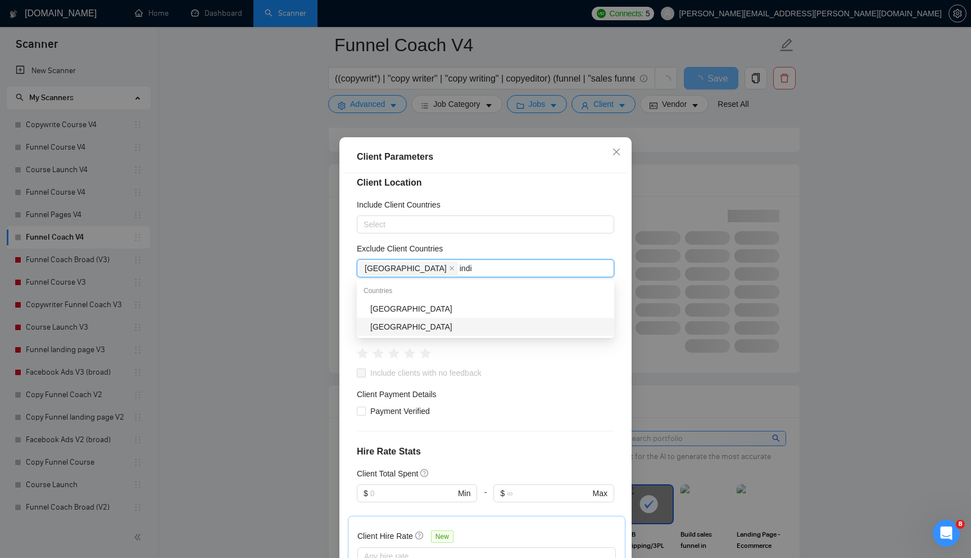
click at [400, 311] on div "[GEOGRAPHIC_DATA]" at bounding box center [488, 308] width 237 height 12
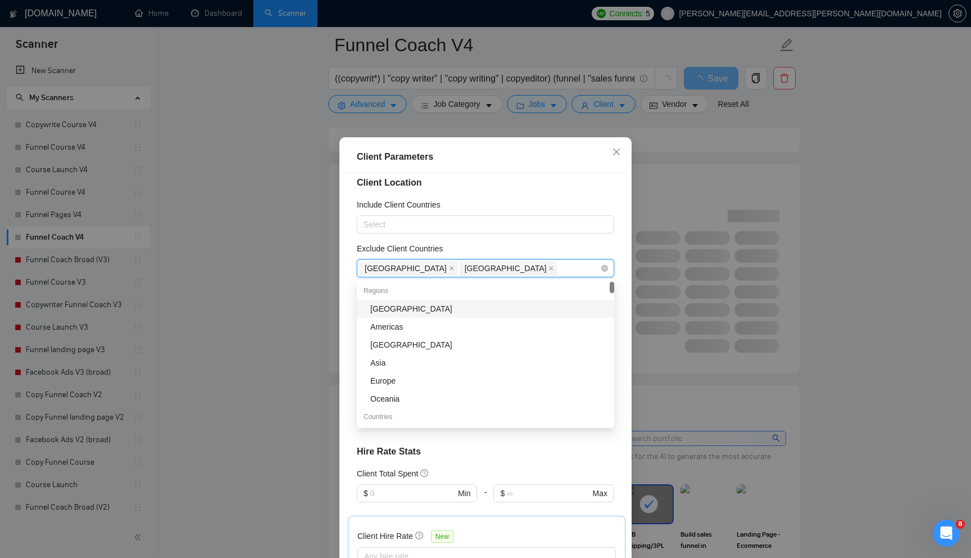
click at [465, 269] on div "[GEOGRAPHIC_DATA] [GEOGRAPHIC_DATA]" at bounding box center [480, 268] width 241 height 16
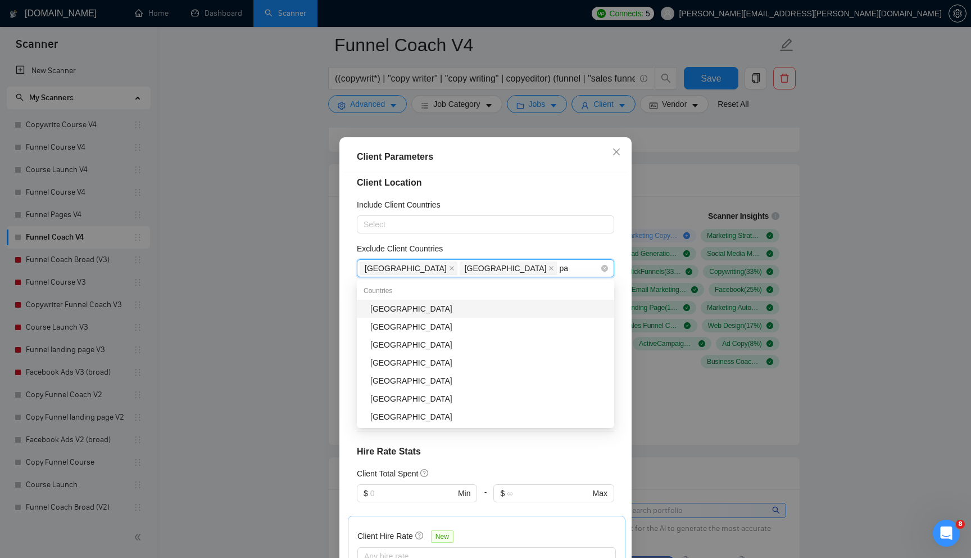
type input "pak"
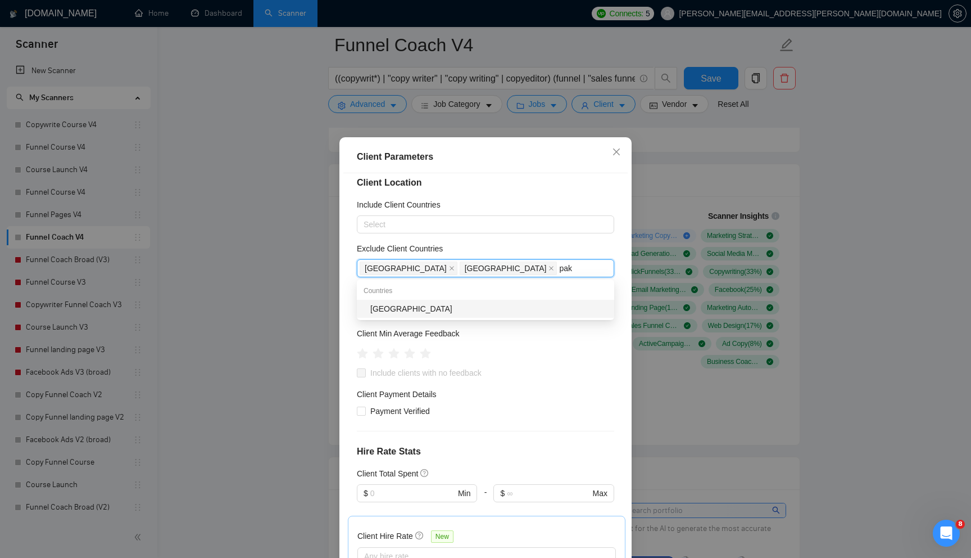
click at [418, 308] on div "[GEOGRAPHIC_DATA]" at bounding box center [488, 308] width 237 height 12
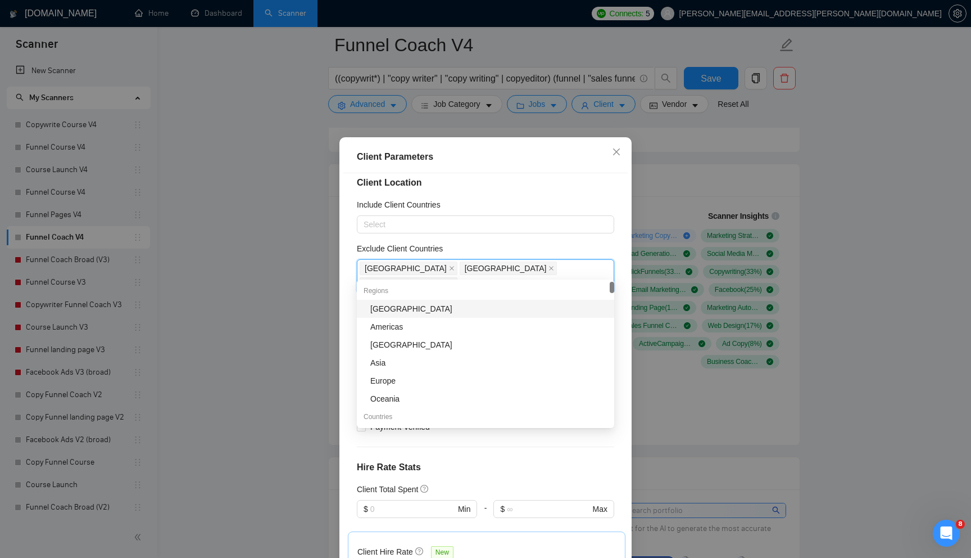
click at [522, 237] on div "Client Location Include Client Countries Select Exclude Client Countries [GEOGR…" at bounding box center [485, 368] width 284 height 390
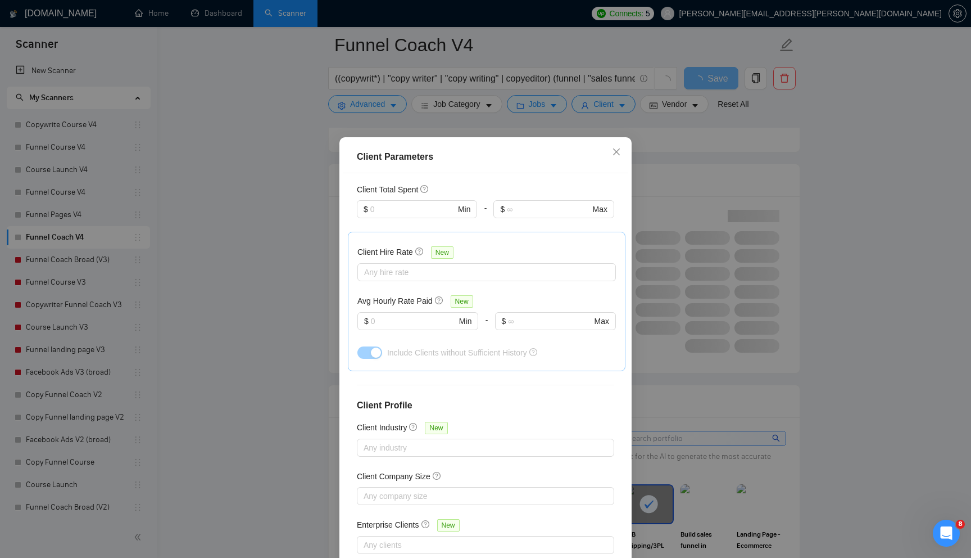
scroll to position [55, 0]
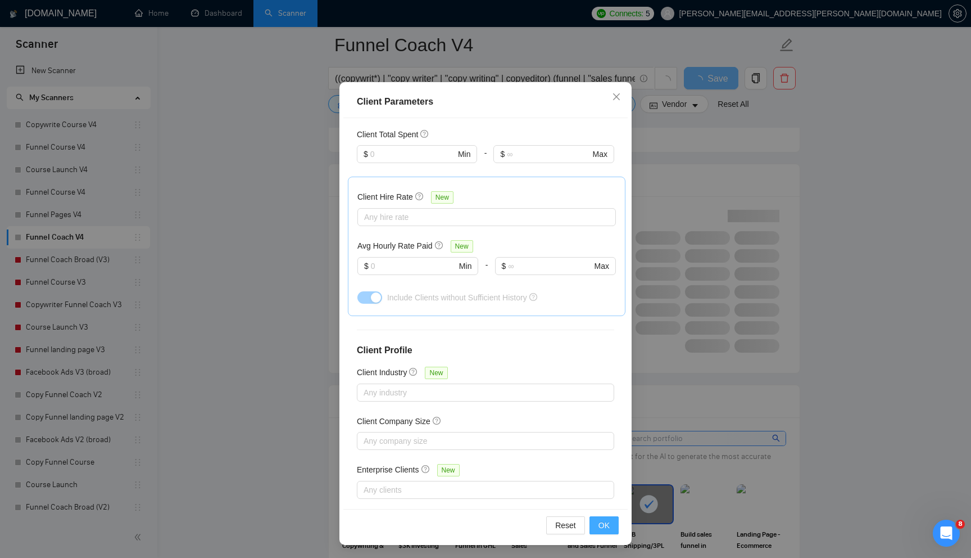
click at [599, 520] on span "OK" at bounding box center [604, 525] width 11 height 12
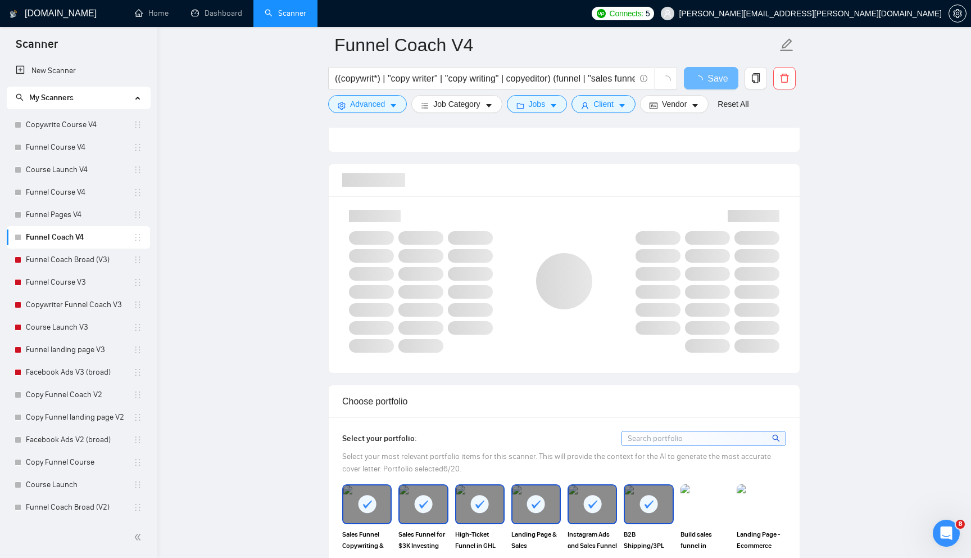
scroll to position [0, 0]
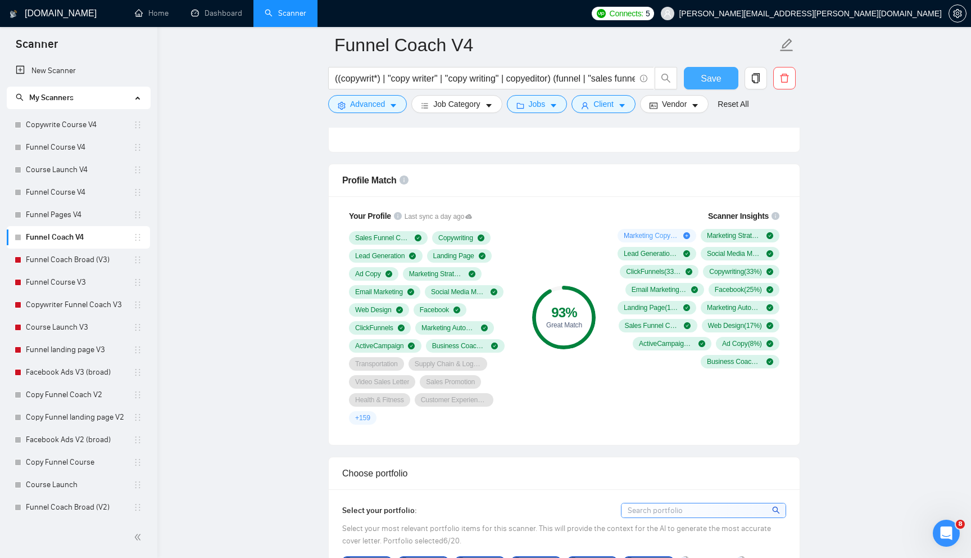
click at [711, 73] on span "Save" at bounding box center [711, 78] width 20 height 14
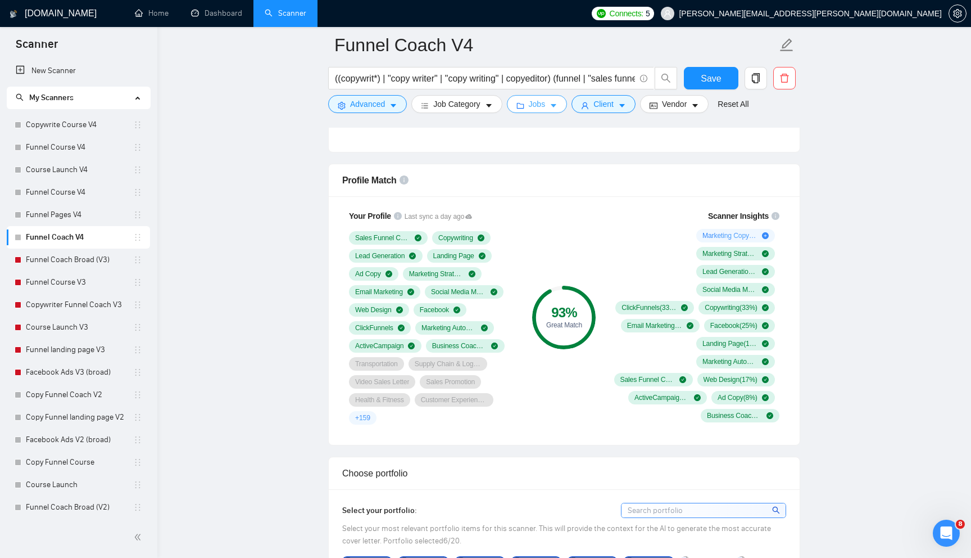
click at [554, 106] on icon "caret-down" at bounding box center [554, 106] width 8 height 8
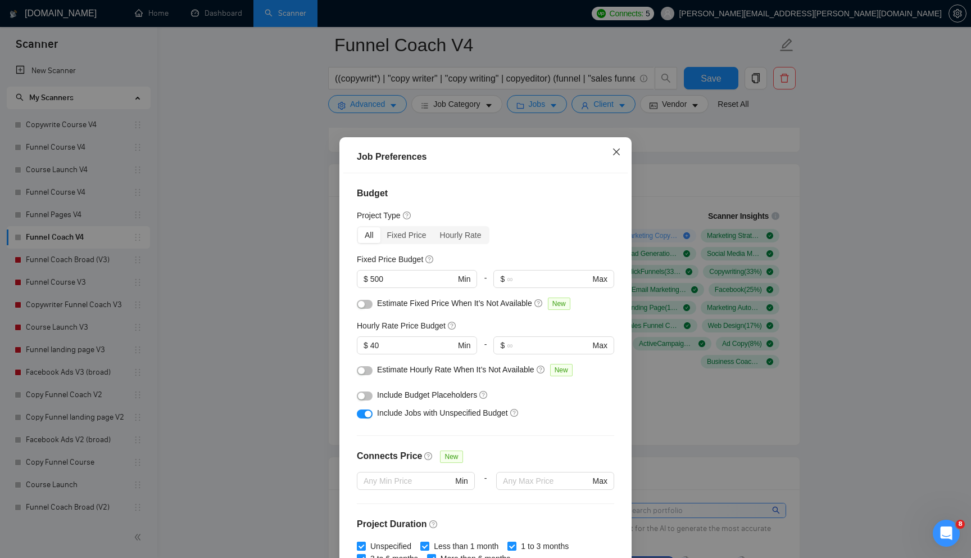
click at [619, 154] on icon "close" at bounding box center [616, 151] width 9 height 9
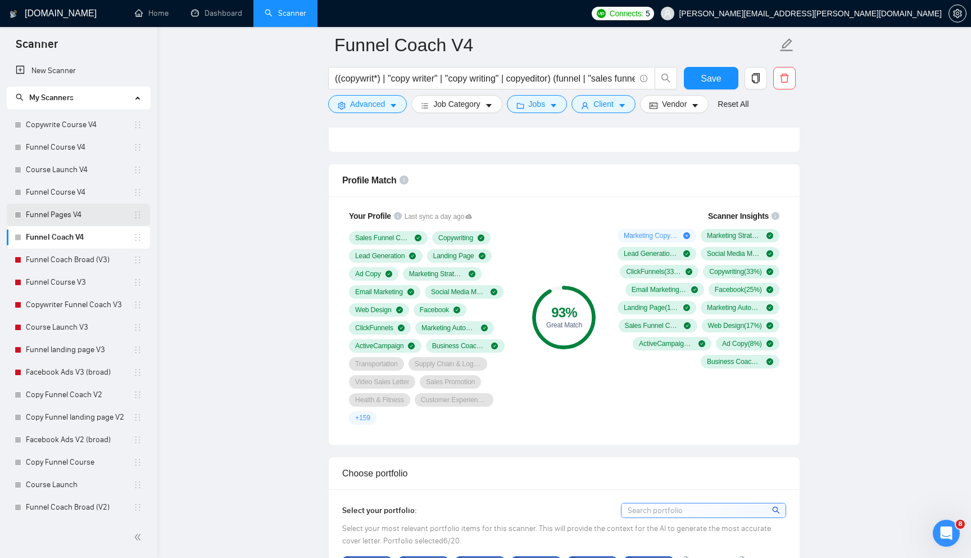
click at [90, 212] on link "Funnel Pages V4" at bounding box center [79, 214] width 107 height 22
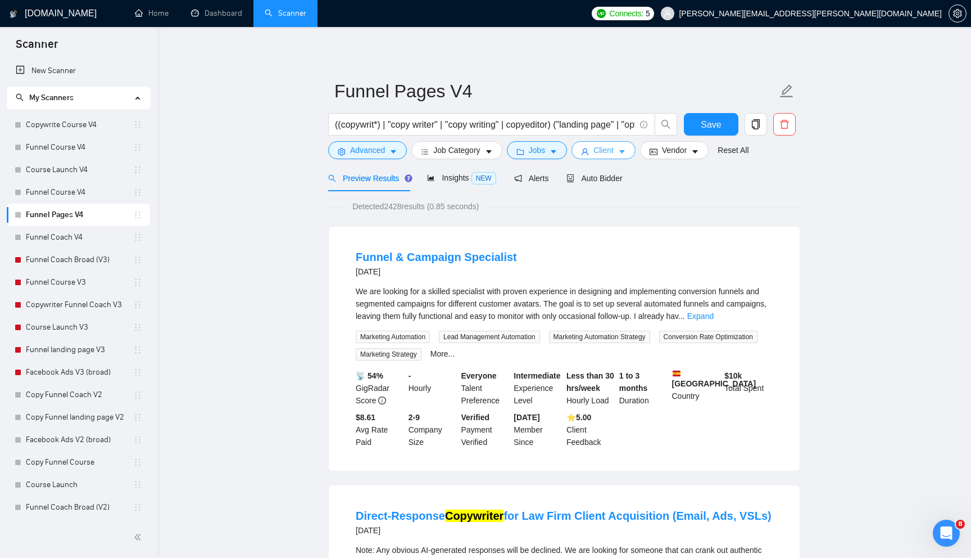
click at [605, 147] on span "Client" at bounding box center [604, 150] width 20 height 12
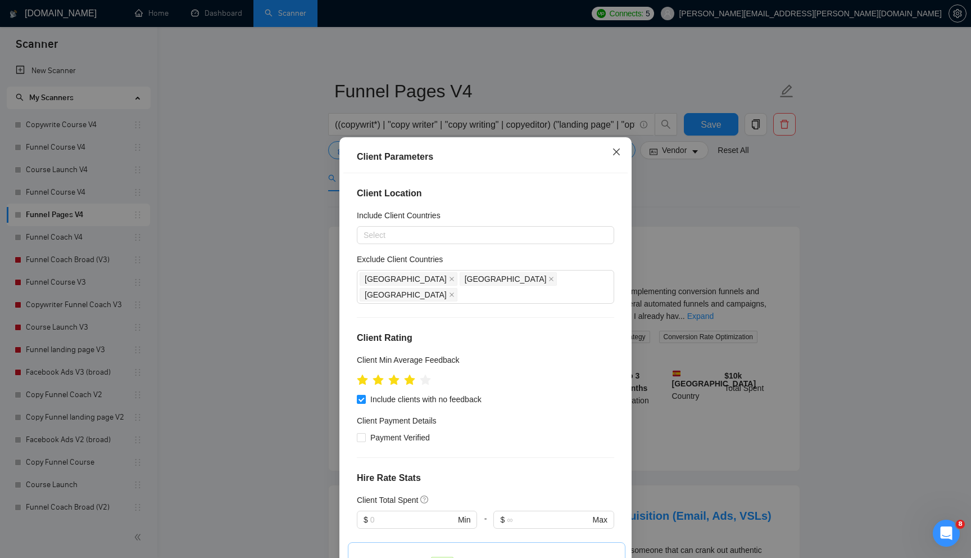
click at [618, 151] on icon "close" at bounding box center [616, 151] width 7 height 7
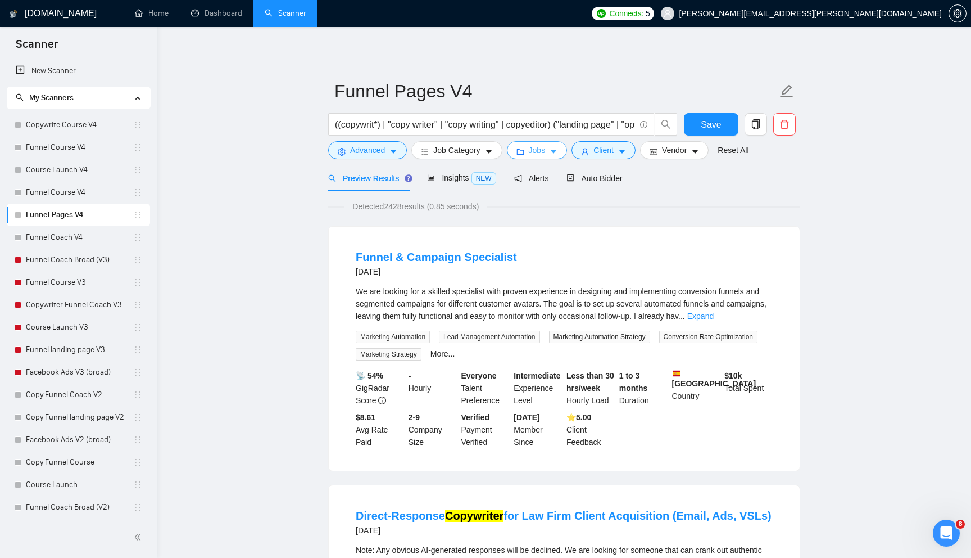
click at [558, 151] on icon "caret-down" at bounding box center [554, 152] width 8 height 8
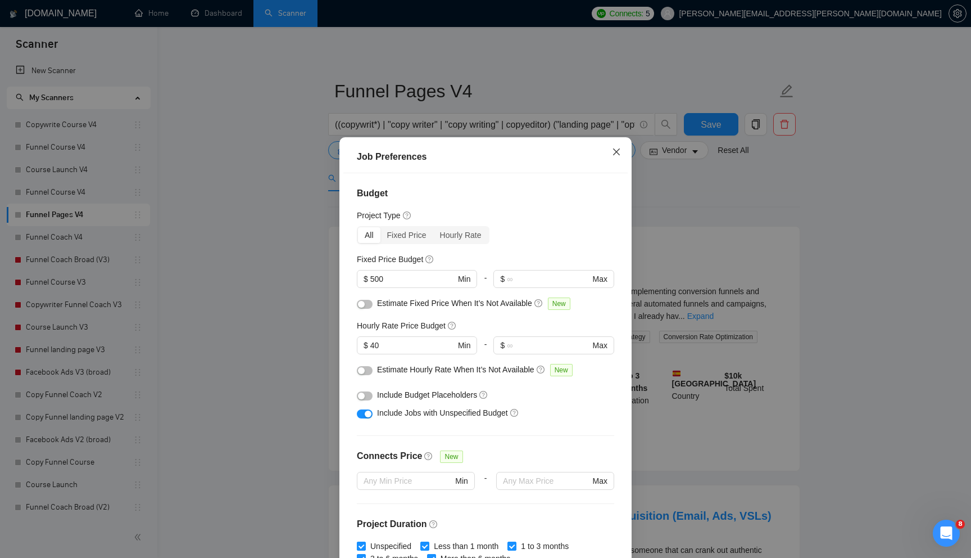
click at [618, 152] on icon "close" at bounding box center [616, 151] width 9 height 9
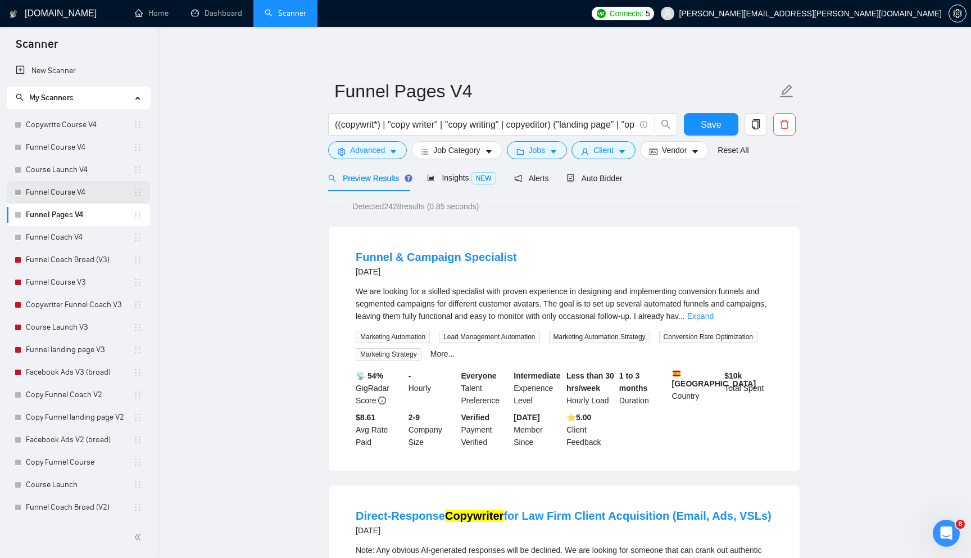
click at [105, 190] on link "Funnel Course V4" at bounding box center [79, 192] width 107 height 22
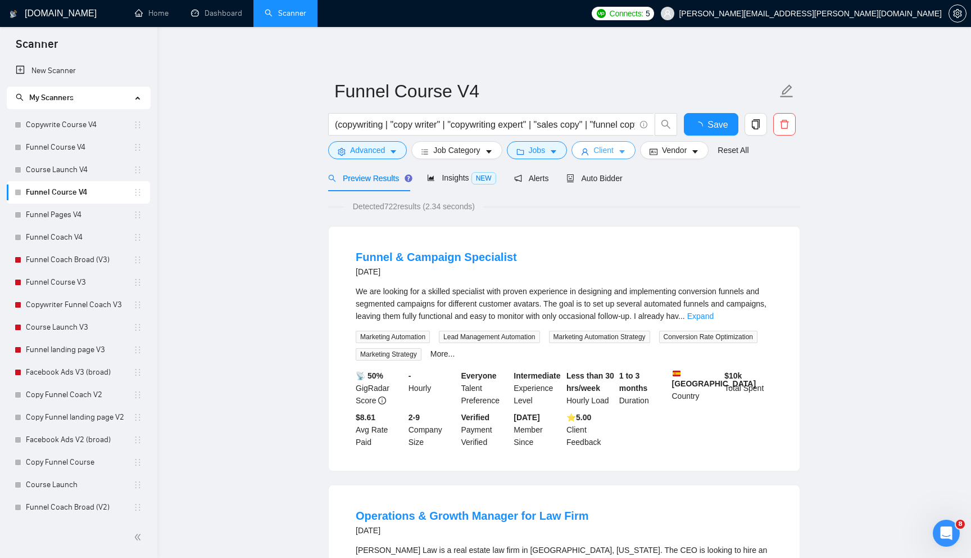
click at [593, 155] on button "Client" at bounding box center [604, 150] width 64 height 18
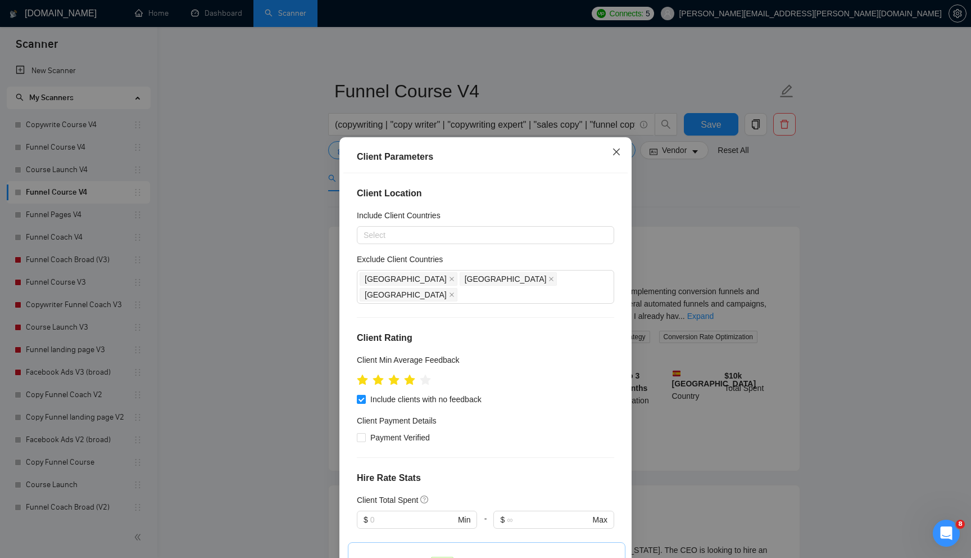
click at [618, 156] on icon "close" at bounding box center [616, 151] width 9 height 9
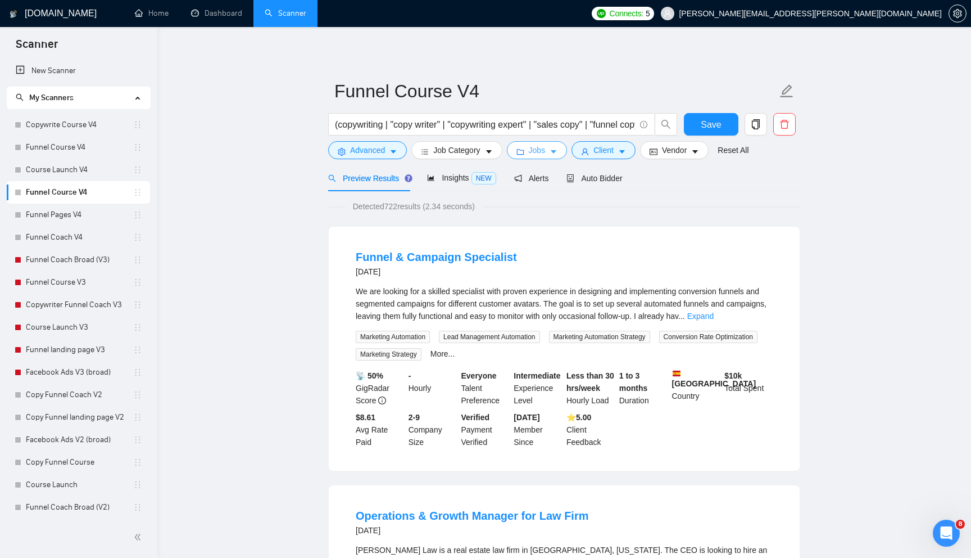
click at [558, 152] on icon "caret-down" at bounding box center [554, 152] width 8 height 8
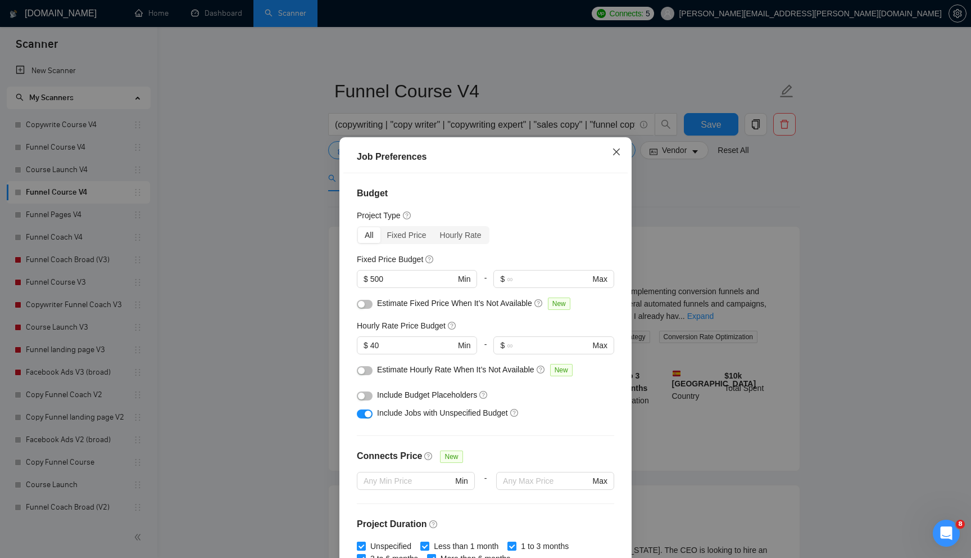
click at [617, 153] on icon "close" at bounding box center [616, 151] width 7 height 7
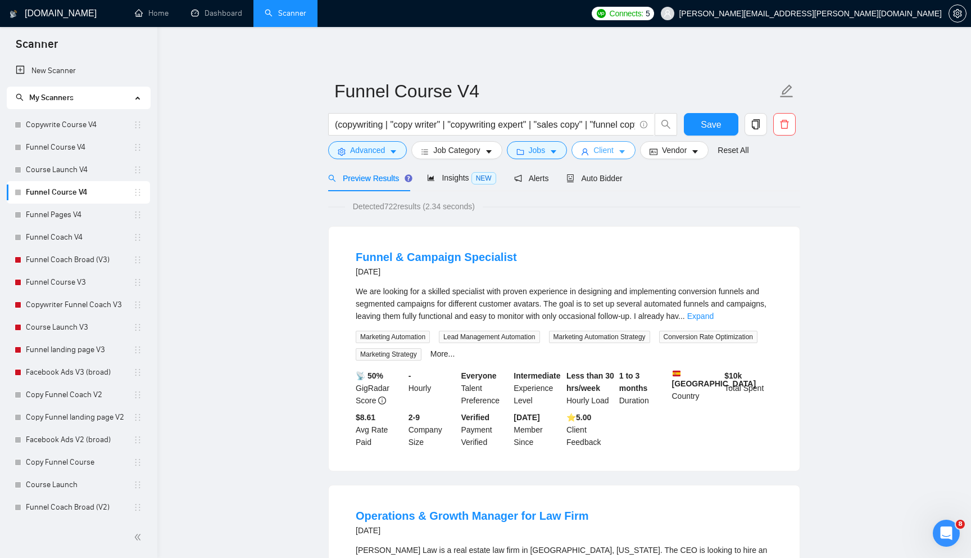
click at [621, 153] on button "Client" at bounding box center [604, 150] width 64 height 18
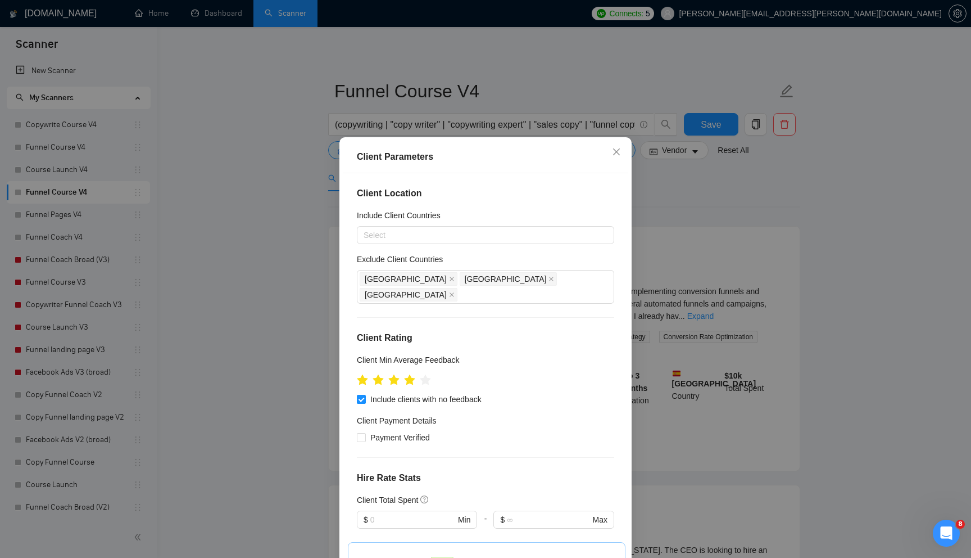
drag, startPoint x: 359, startPoint y: 368, endPoint x: 351, endPoint y: 368, distance: 8.4
click at [351, 368] on div "Client Location Include Client Countries Select Exclude Client Countries [GEOGR…" at bounding box center [485, 368] width 284 height 390
click at [355, 323] on div "Client Location Include Client Countries Select Exclude Client Countries [GEOGR…" at bounding box center [485, 368] width 284 height 390
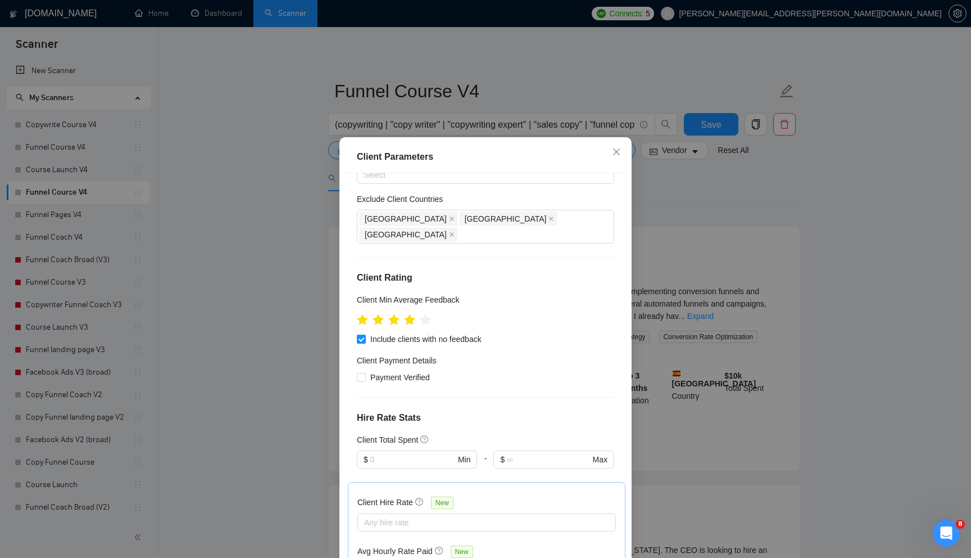
scroll to position [71, 0]
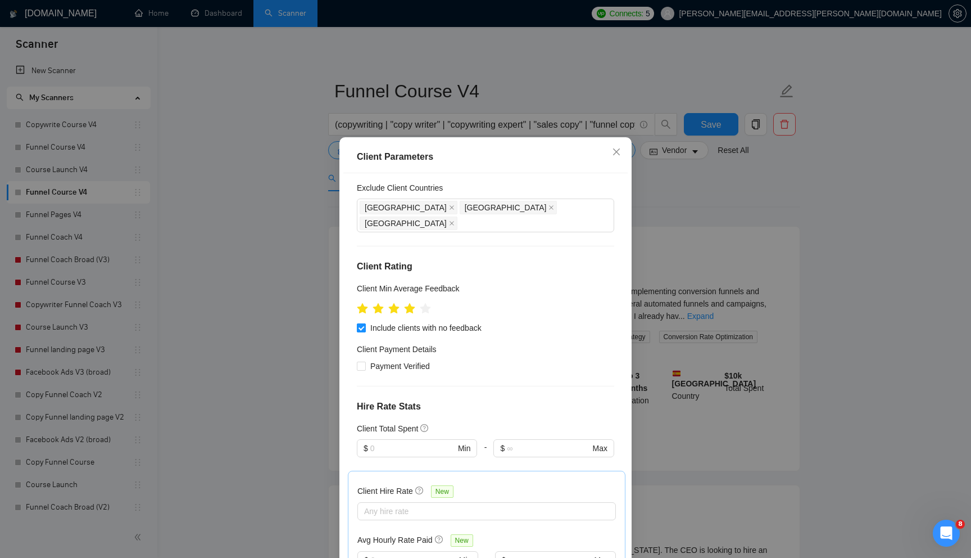
click at [360, 322] on label "Include clients with no feedback" at bounding box center [421, 328] width 129 height 12
click at [360, 323] on input "Include clients with no feedback" at bounding box center [361, 327] width 8 height 8
click at [362, 323] on input "Include clients with no feedback" at bounding box center [361, 327] width 8 height 8
checkbox input "true"
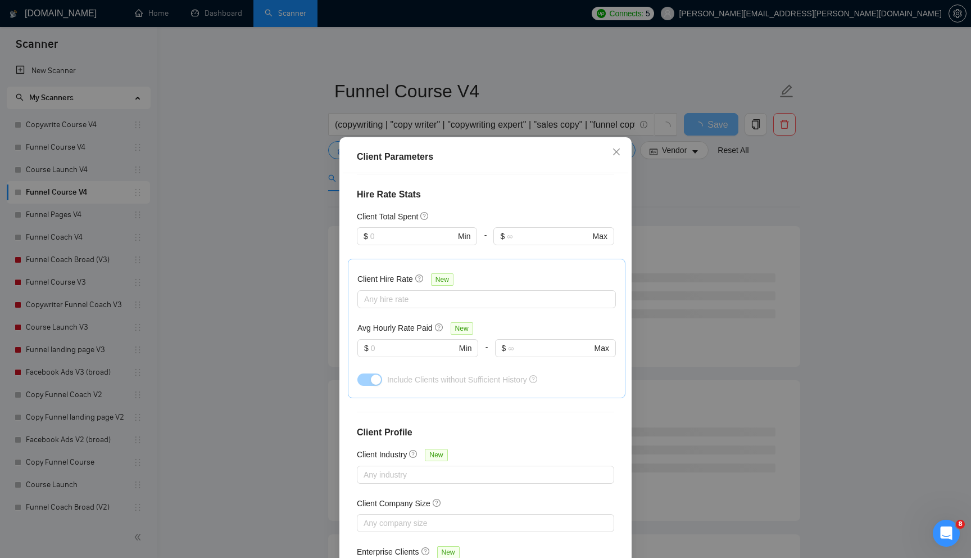
scroll to position [310, 0]
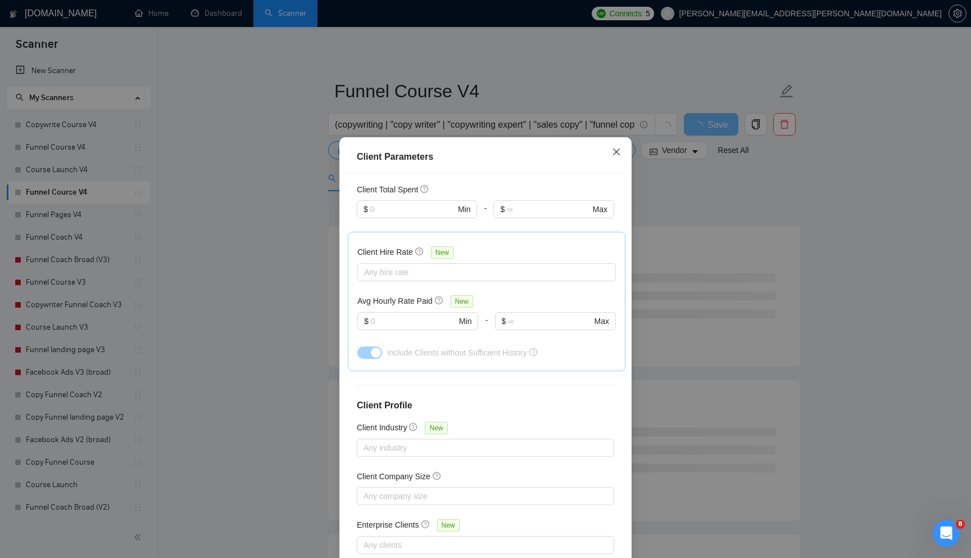
click at [620, 151] on icon "close" at bounding box center [616, 151] width 9 height 9
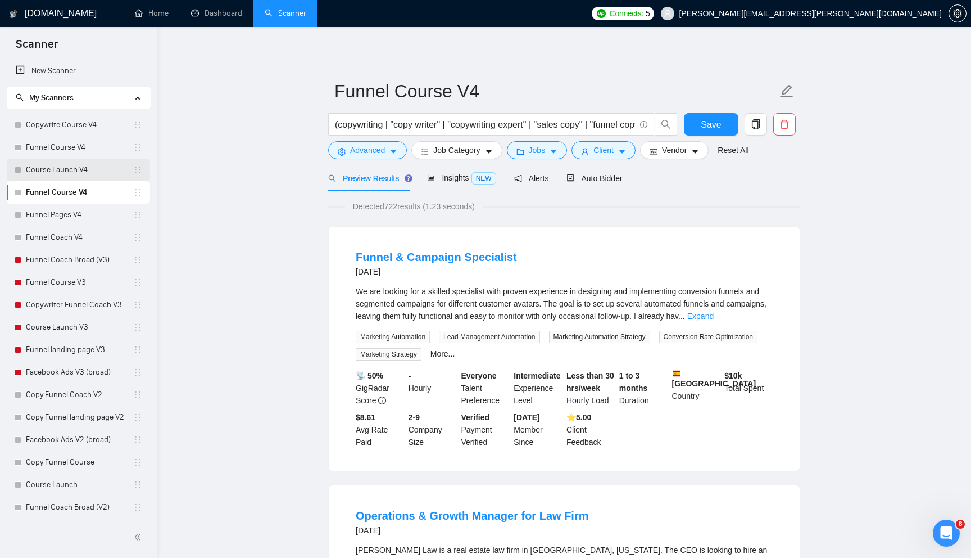
click at [78, 168] on link "Course Launch V4" at bounding box center [79, 170] width 107 height 22
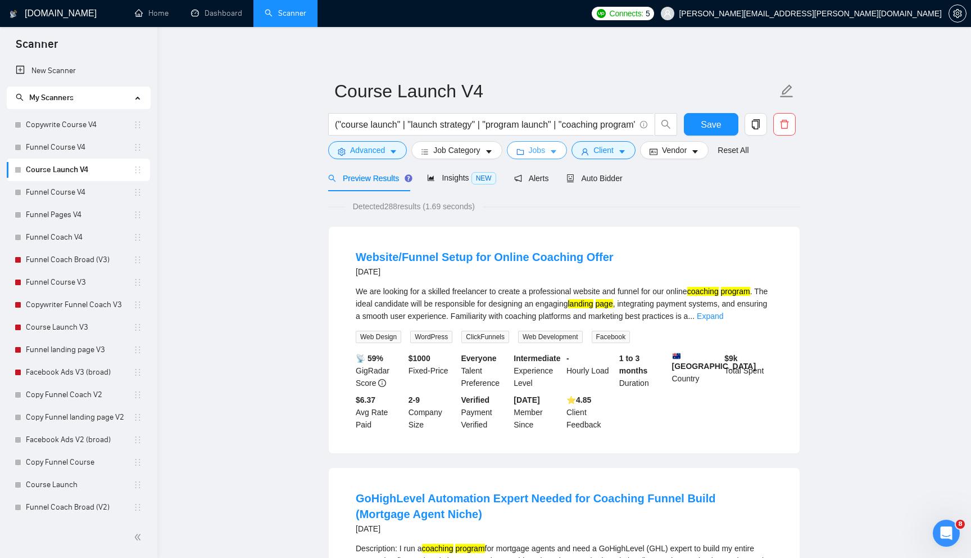
click at [552, 152] on button "Jobs" at bounding box center [537, 150] width 61 height 18
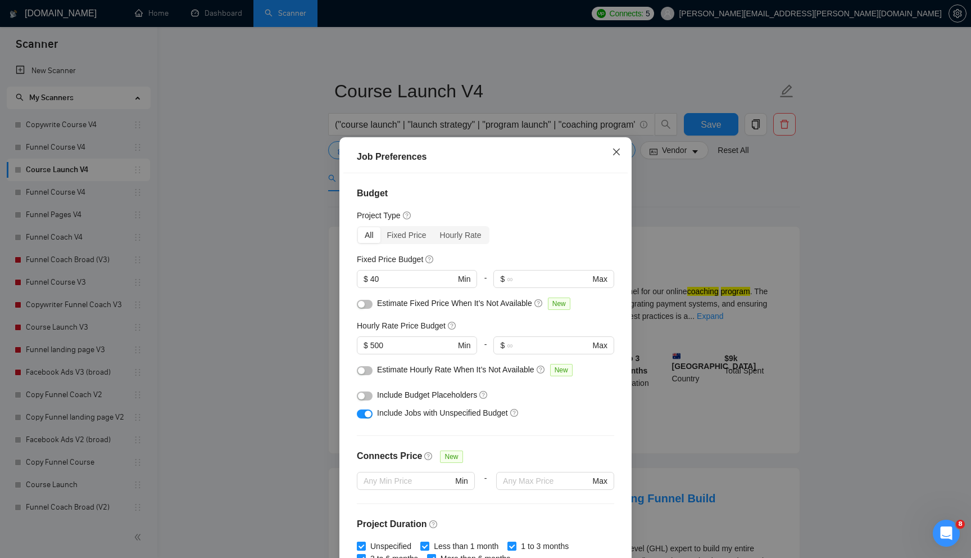
click at [613, 152] on icon "close" at bounding box center [616, 151] width 9 height 9
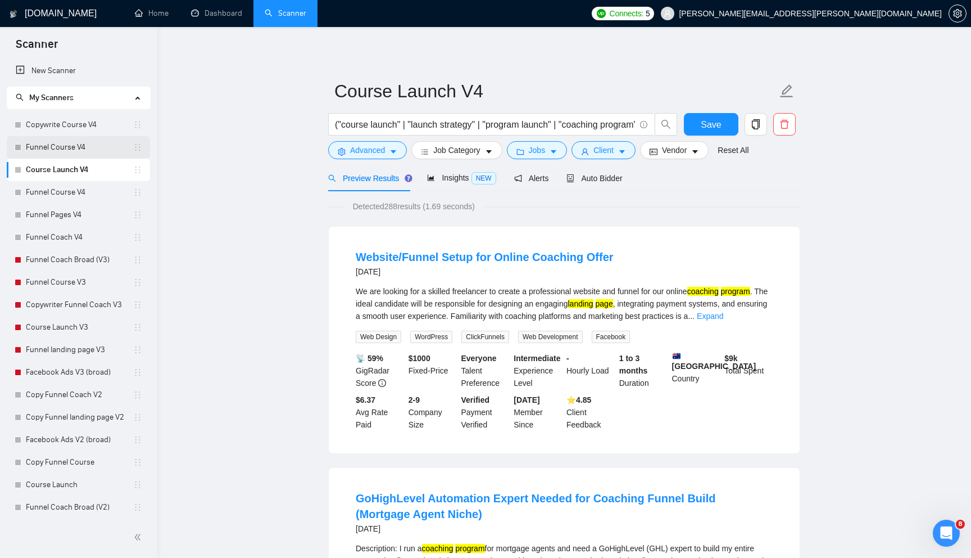
click at [91, 143] on link "Funnel Course V4" at bounding box center [79, 147] width 107 height 22
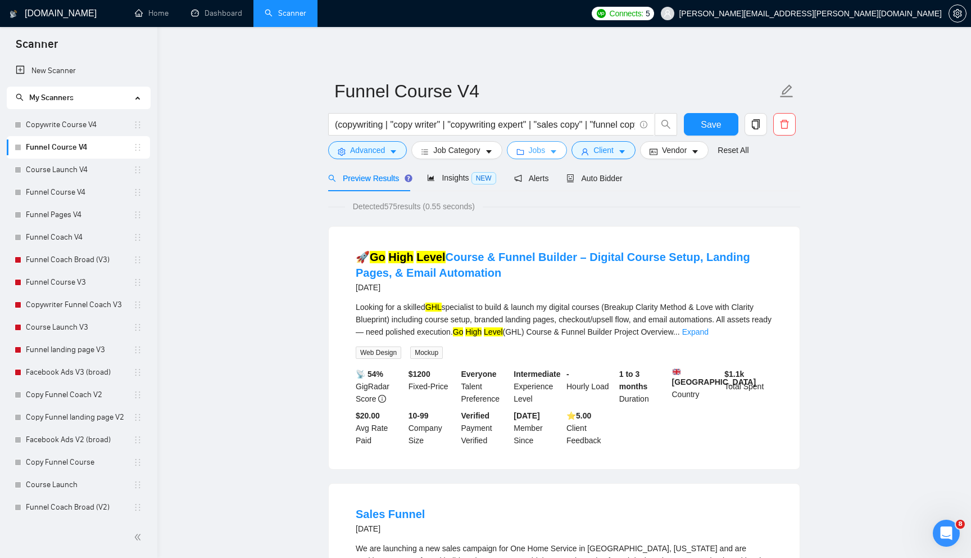
click at [540, 150] on span "Jobs" at bounding box center [537, 150] width 17 height 12
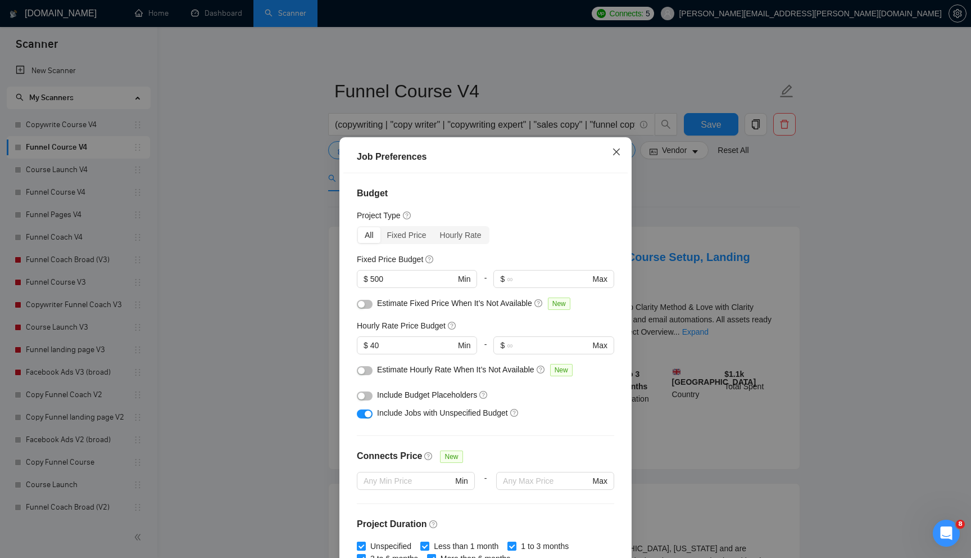
click at [616, 156] on icon "close" at bounding box center [616, 151] width 9 height 9
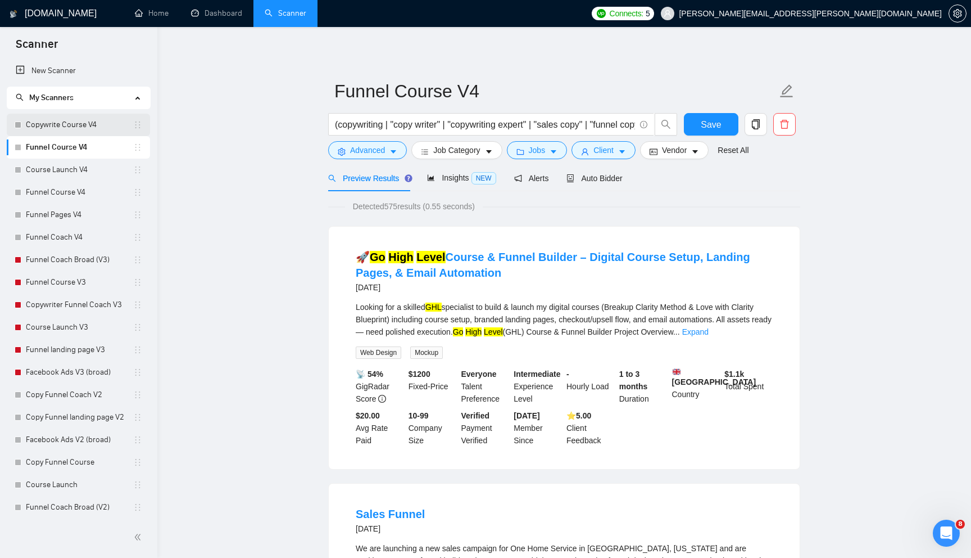
click at [98, 123] on link "Copywrite Course V4" at bounding box center [79, 125] width 107 height 22
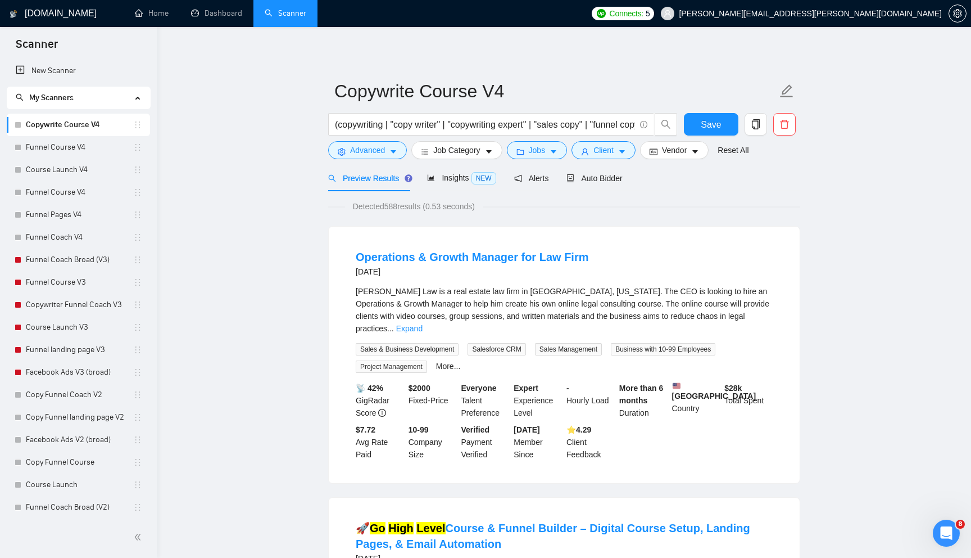
click at [553, 159] on form "Copywrite Course V4 (copywriting | "copy writer" | "copywriting expert" | "sale…" at bounding box center [564, 119] width 472 height 92
click at [557, 154] on icon "caret-down" at bounding box center [554, 152] width 8 height 8
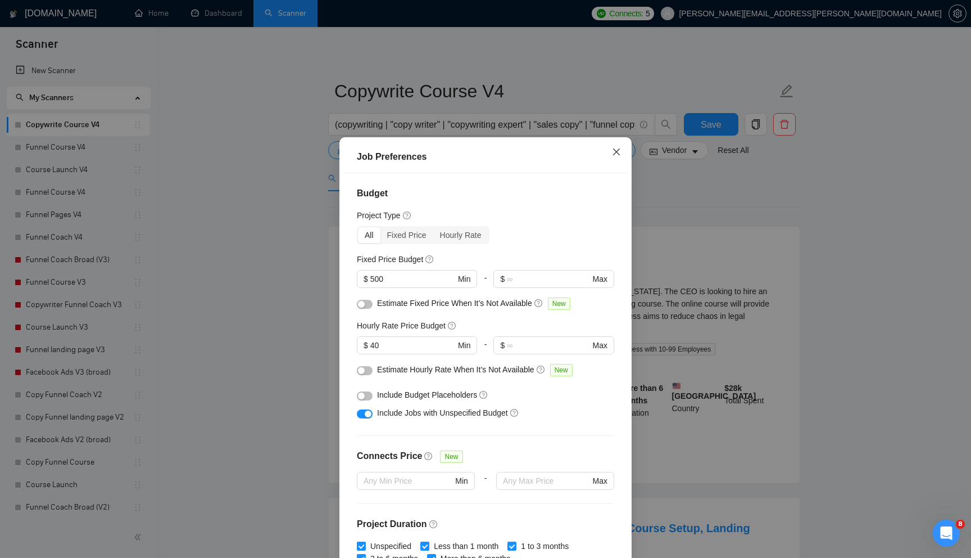
click at [618, 152] on icon "close" at bounding box center [616, 151] width 9 height 9
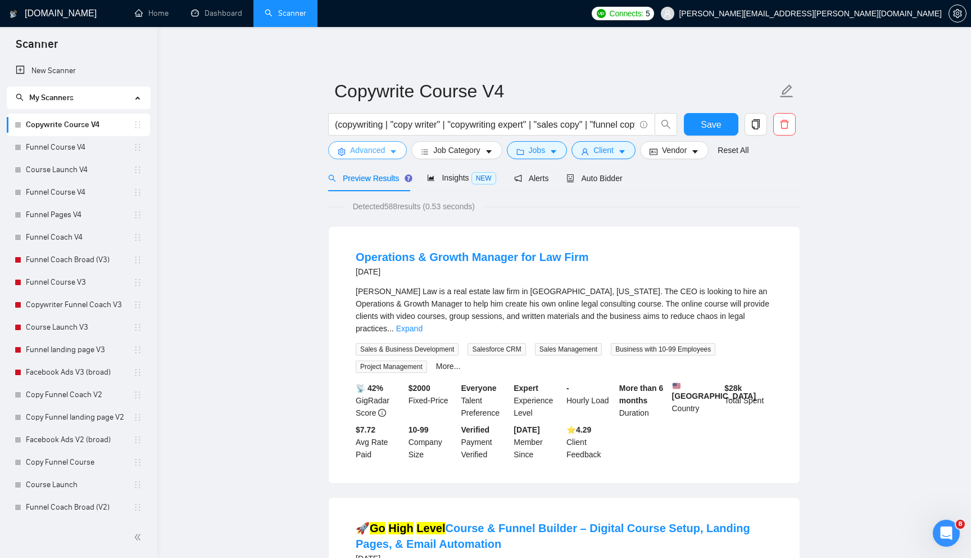
click at [373, 157] on button "Advanced" at bounding box center [367, 150] width 79 height 18
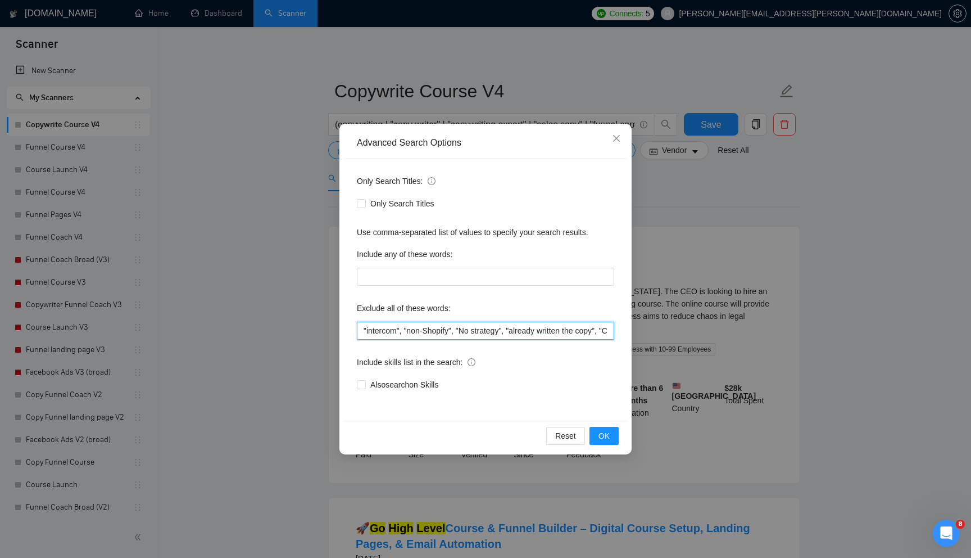
click at [360, 332] on input ""intercom", "non-Shopify", "No strategy", "already written the copy", "Content …" at bounding box center [485, 331] width 257 height 18
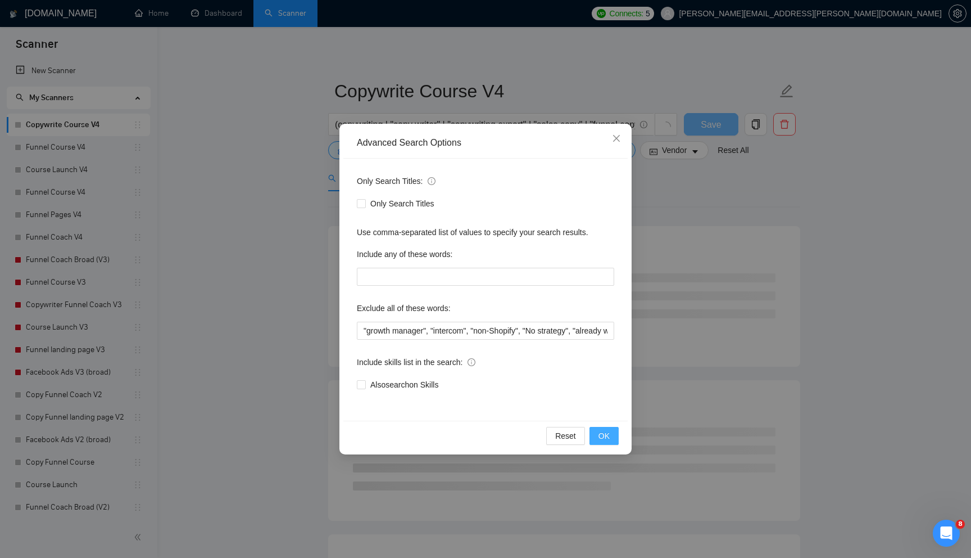
click at [601, 432] on span "OK" at bounding box center [604, 435] width 11 height 12
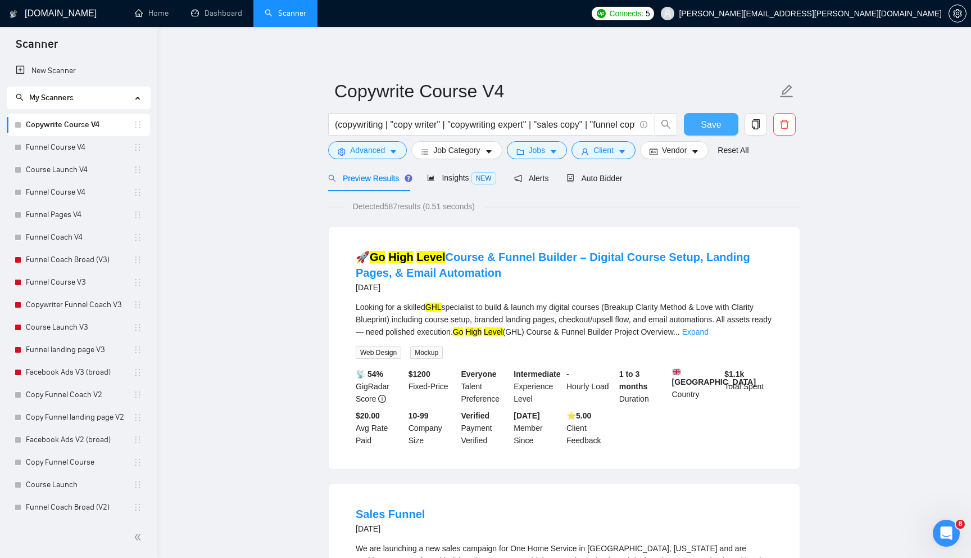
click at [708, 129] on span "Save" at bounding box center [711, 124] width 20 height 14
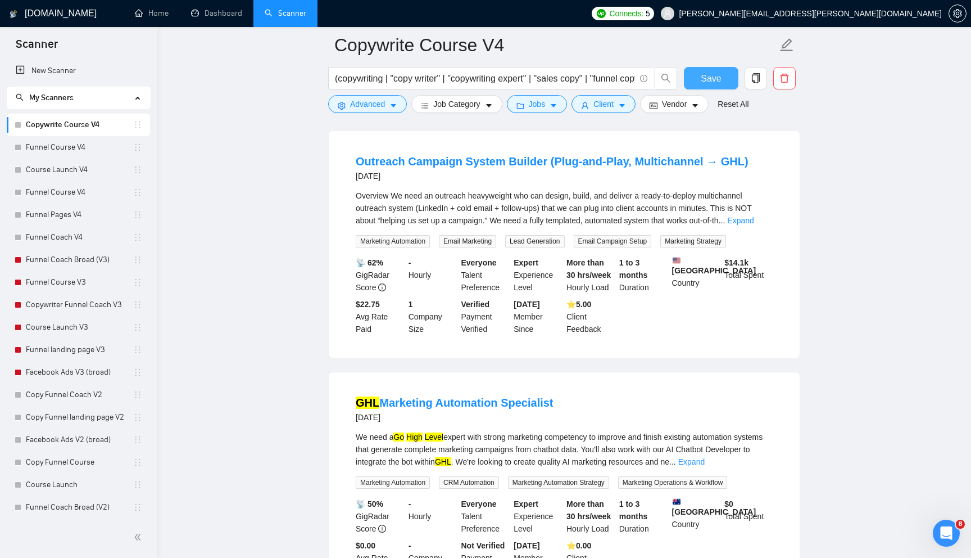
scroll to position [1647, 0]
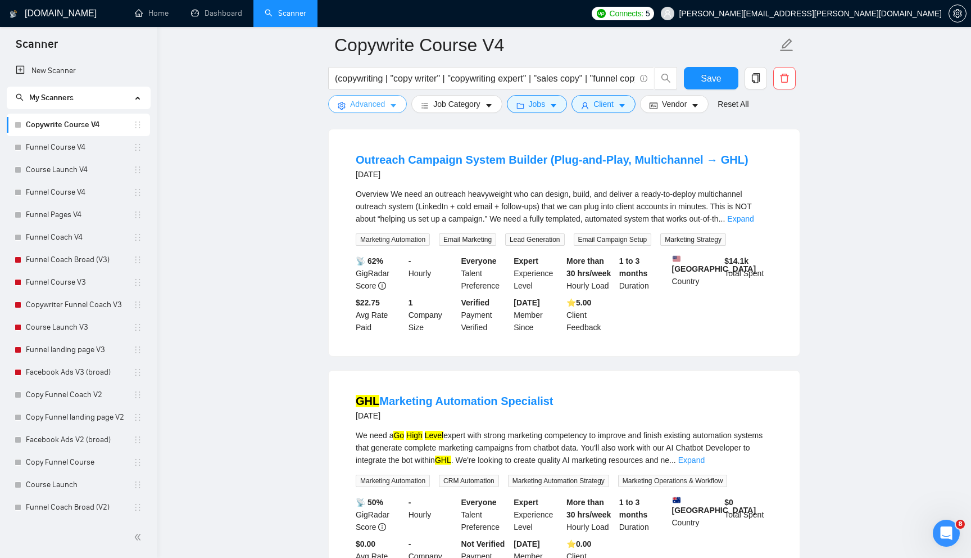
click at [363, 110] on span "Advanced" at bounding box center [367, 104] width 35 height 12
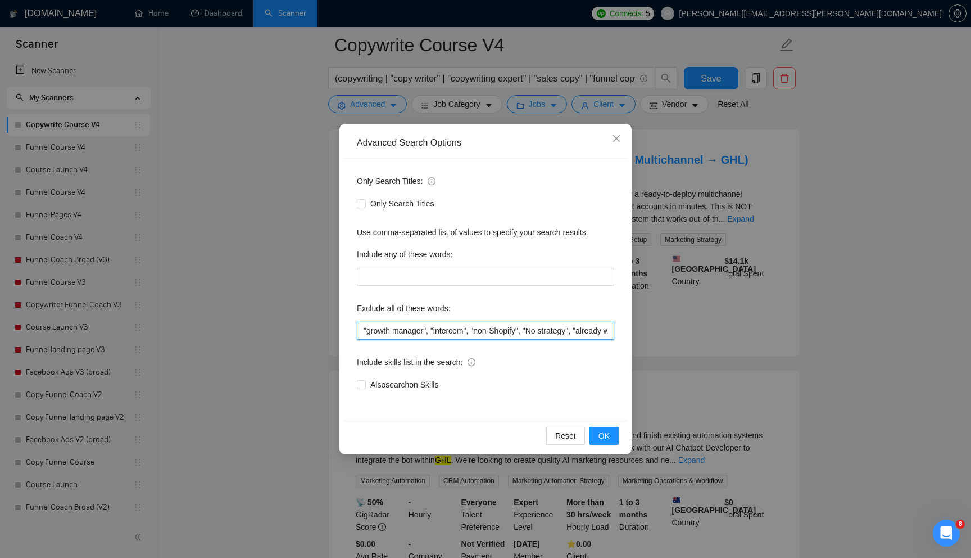
click at [375, 331] on input ""growth manager", "intercom", "non-Shopify", "No strategy", "already written th…" at bounding box center [485, 331] width 257 height 18
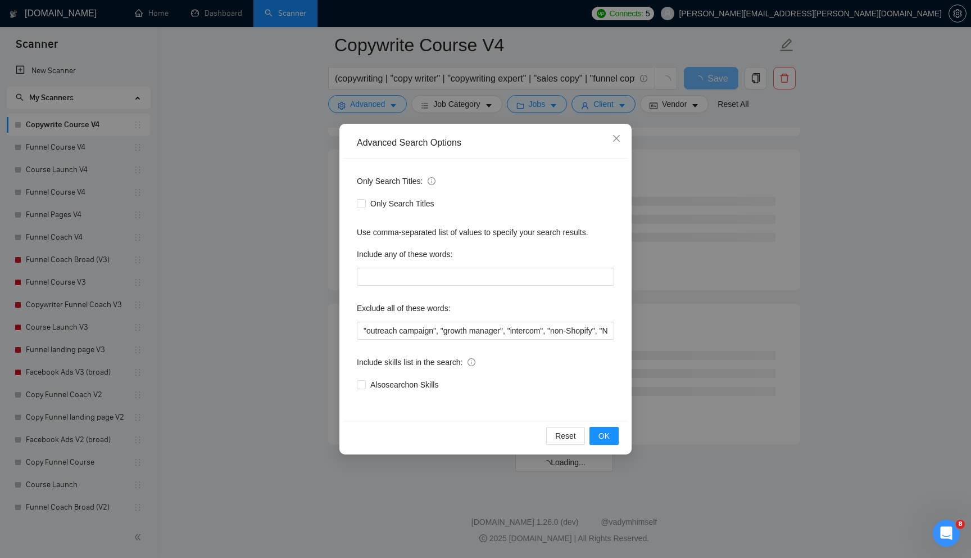
click at [604, 425] on div "Reset OK" at bounding box center [485, 435] width 284 height 30
click at [609, 434] on span "OK" at bounding box center [604, 435] width 11 height 12
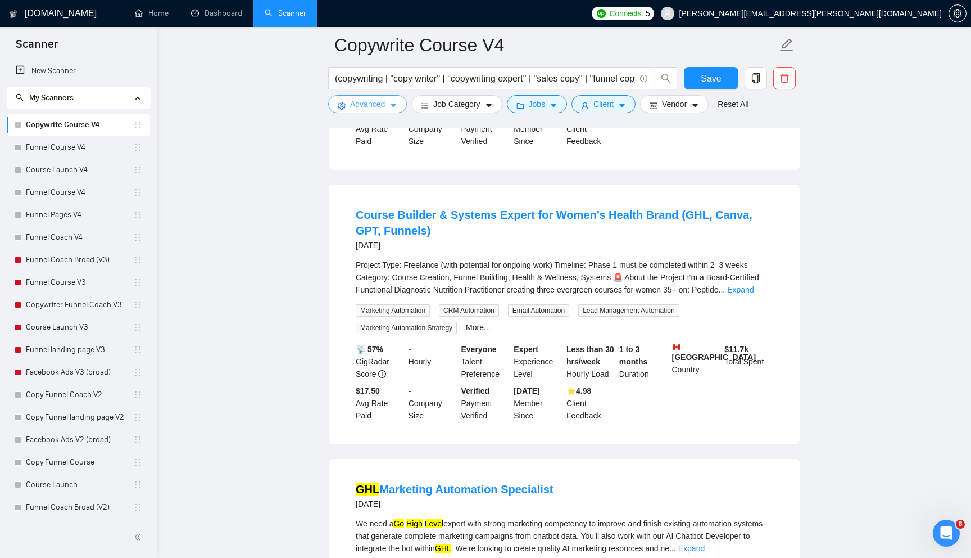
click at [369, 105] on span "Advanced" at bounding box center [367, 104] width 35 height 12
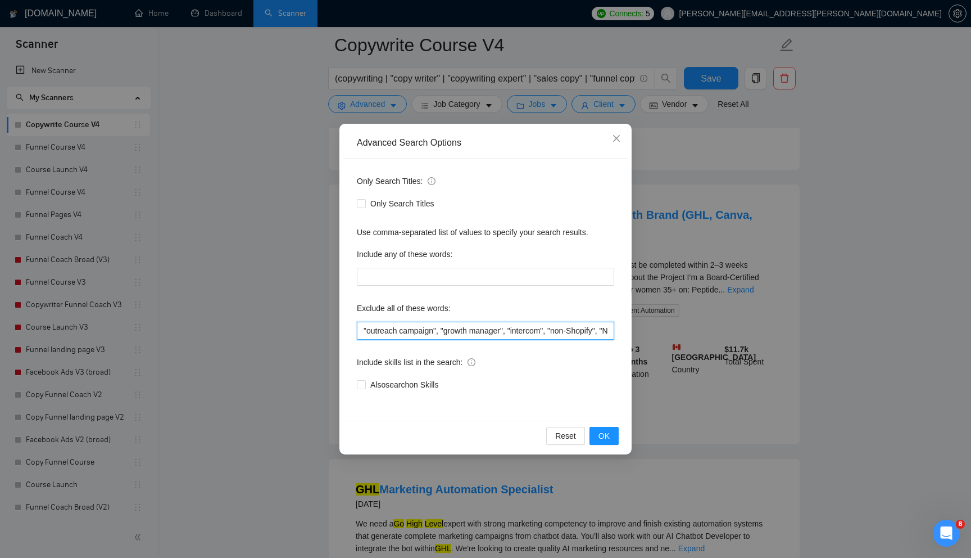
click at [512, 331] on input ""outreach campaign", "growth manager", "intercom", "non-Shopify", "No strategy"…" at bounding box center [485, 331] width 257 height 18
type input ""cold email", "outreach campaign", "growth manager", "intercom", "non-Shopify",…"
click at [607, 435] on span "OK" at bounding box center [604, 435] width 11 height 12
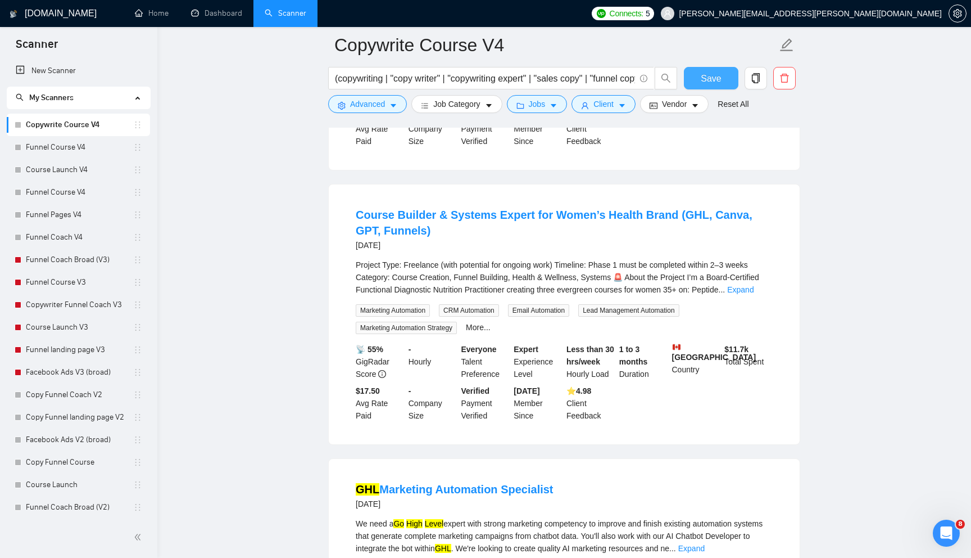
click at [697, 84] on button "Save" at bounding box center [711, 78] width 55 height 22
click at [90, 149] on link "Funnel Course V4" at bounding box center [79, 147] width 107 height 22
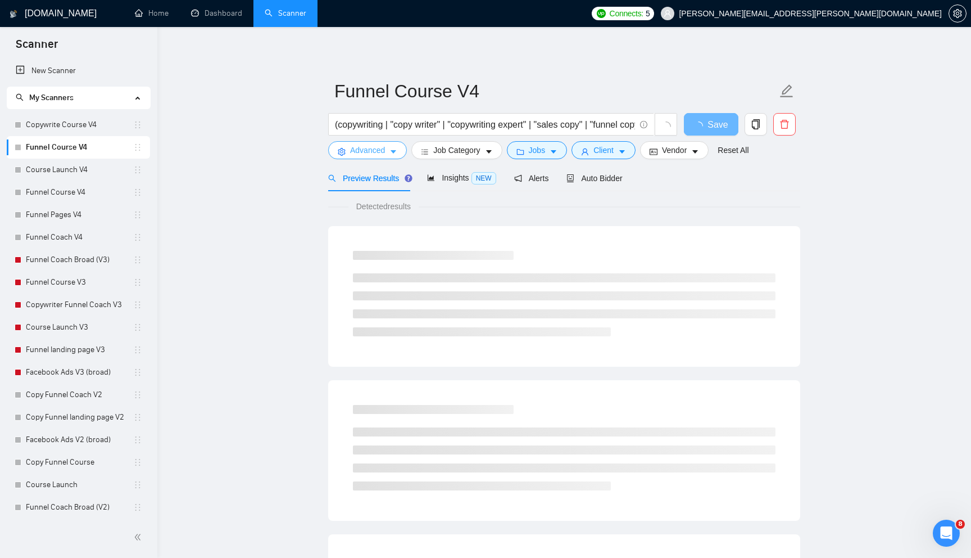
click at [385, 148] on span "Advanced" at bounding box center [367, 150] width 35 height 12
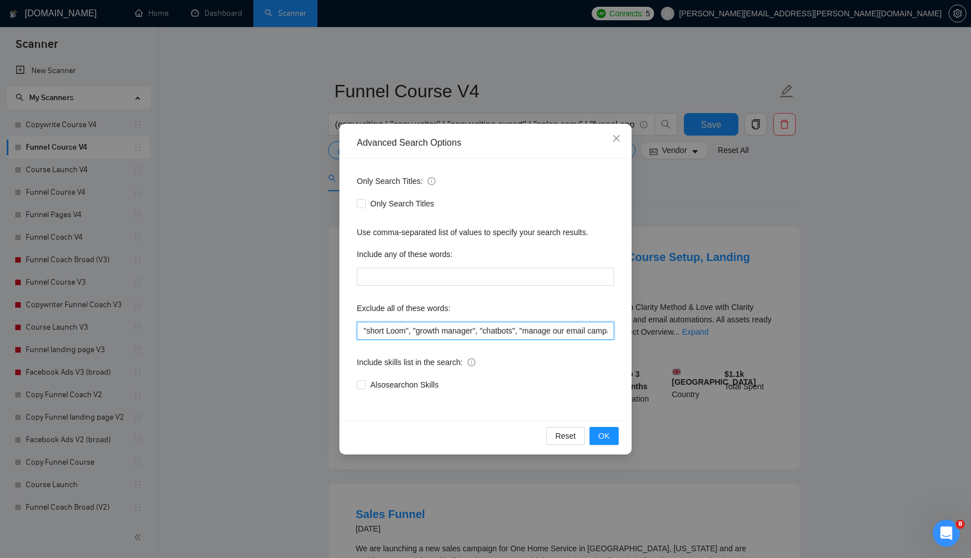
click at [382, 332] on input ""short Loom", "growth manager", "chatbots", "manage our email campaigns", "mana…" at bounding box center [485, 331] width 257 height 18
paste input ""cold email", "outreach campaign", "growth manager","
type input ""cold email", "outreach campaign", "growth manager", "short Loom", "growth mana…"
click at [605, 436] on span "OK" at bounding box center [604, 435] width 11 height 12
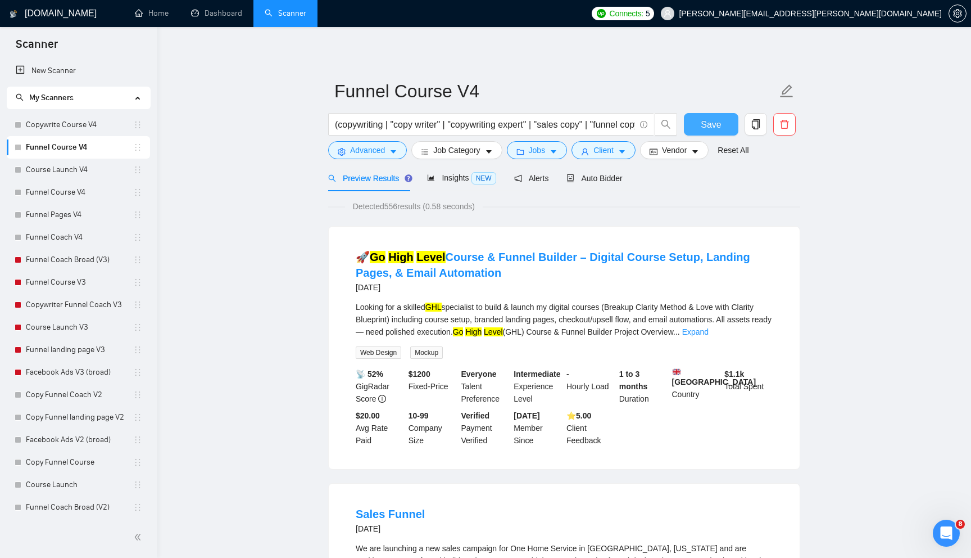
click at [718, 118] on span "Save" at bounding box center [711, 124] width 20 height 14
click at [94, 169] on link "Course Launch V4" at bounding box center [79, 170] width 107 height 22
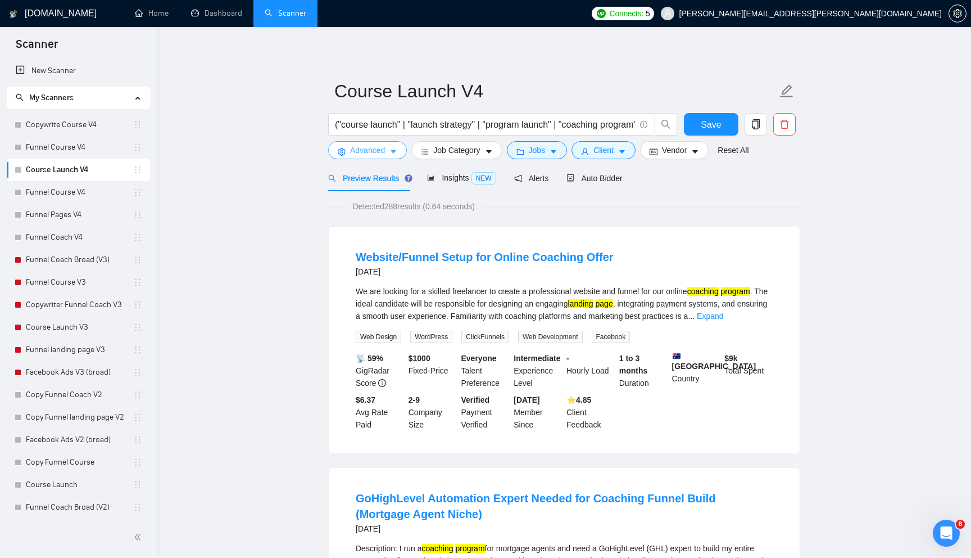
click at [395, 148] on icon "caret-down" at bounding box center [394, 152] width 8 height 8
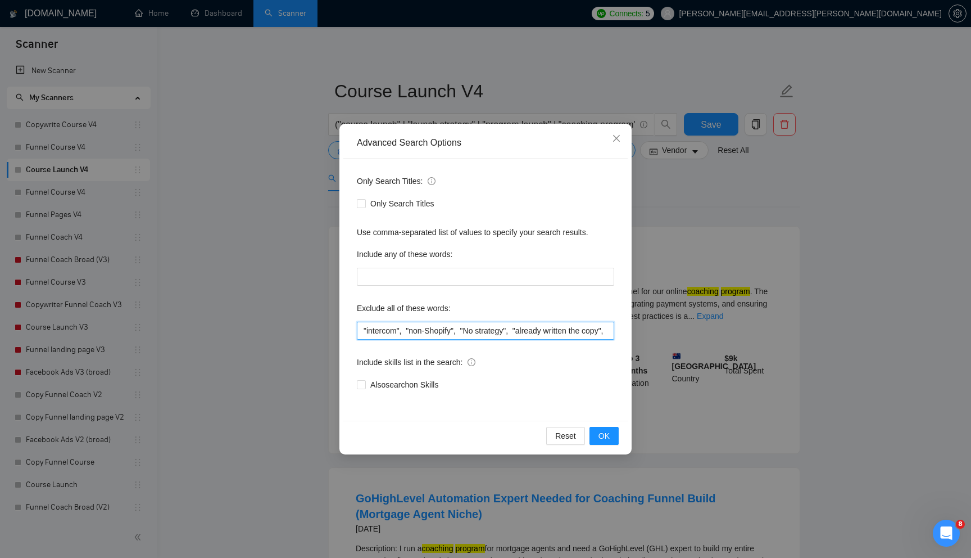
click at [379, 332] on input ""intercom", "non-Shopify", "No strategy", "already written the copy", "Content …" at bounding box center [485, 331] width 257 height 18
paste input ""cold email", "outreach campaign", "growth manager","
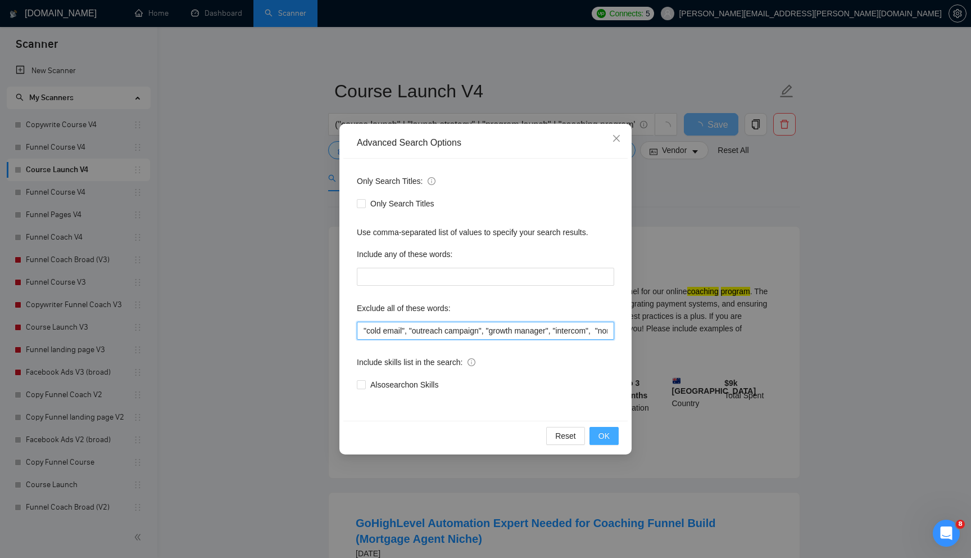
type input ""cold email", "outreach campaign", "growth manager", "intercom", "non-Shopify",…"
click at [606, 435] on span "OK" at bounding box center [604, 435] width 11 height 12
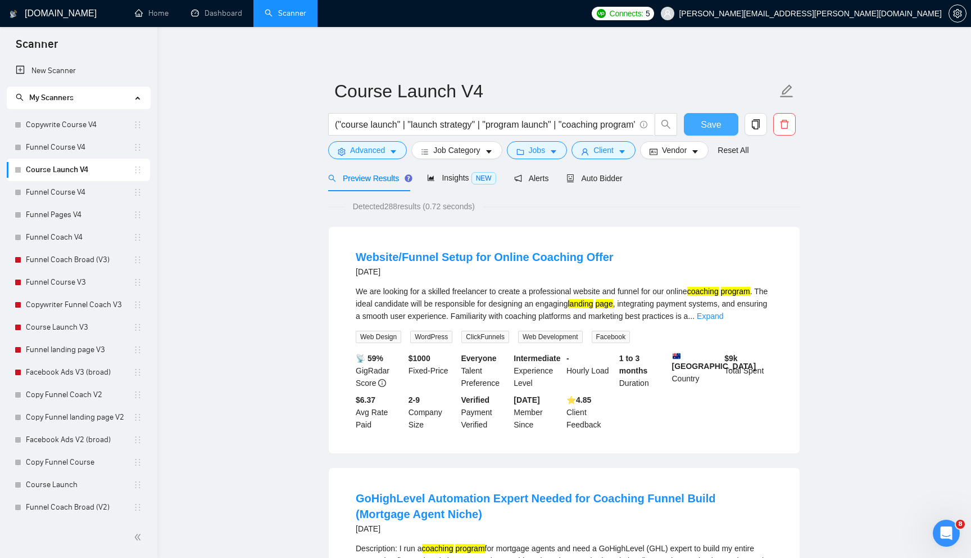
click at [713, 125] on span "Save" at bounding box center [711, 124] width 20 height 14
click at [89, 193] on link "Funnel Course V4" at bounding box center [79, 192] width 107 height 22
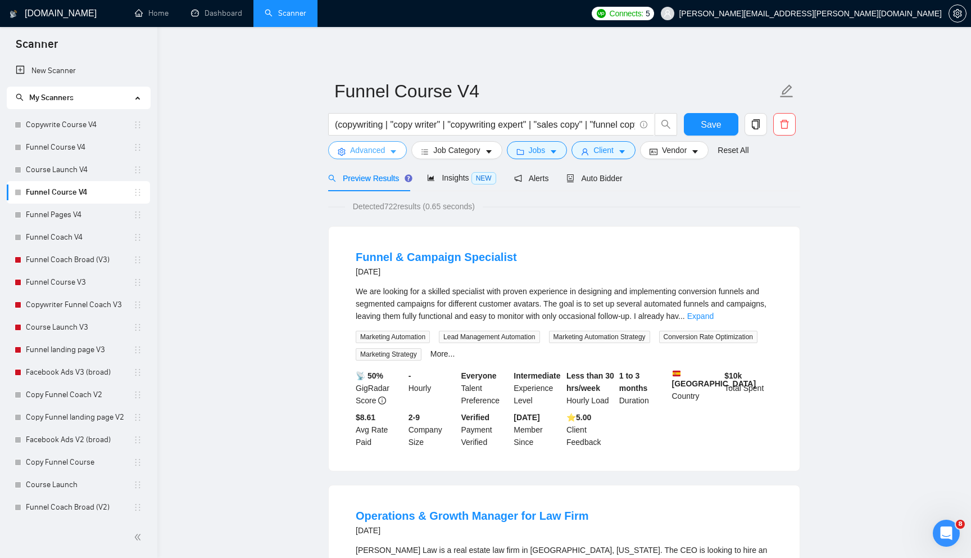
click at [382, 152] on span "Advanced" at bounding box center [367, 150] width 35 height 12
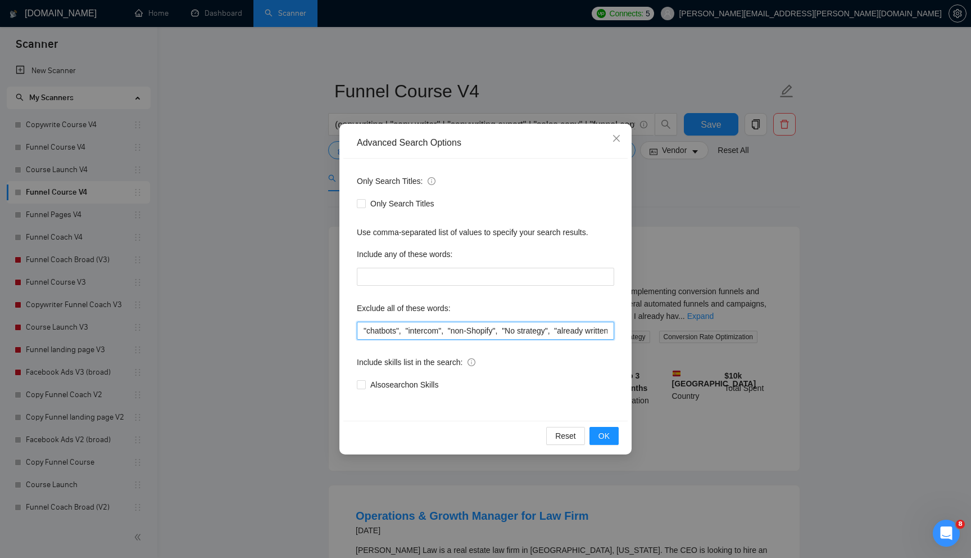
click at [399, 330] on input ""chatbots", "intercom", "non-Shopify", "No strategy", "already written the copy…" at bounding box center [485, 331] width 257 height 18
paste input ""cold email", "outreach campaign", "growth manager","
type input ""cold email", "outreach campaign", "growth manager", "chatbots", "intercom", "n…"
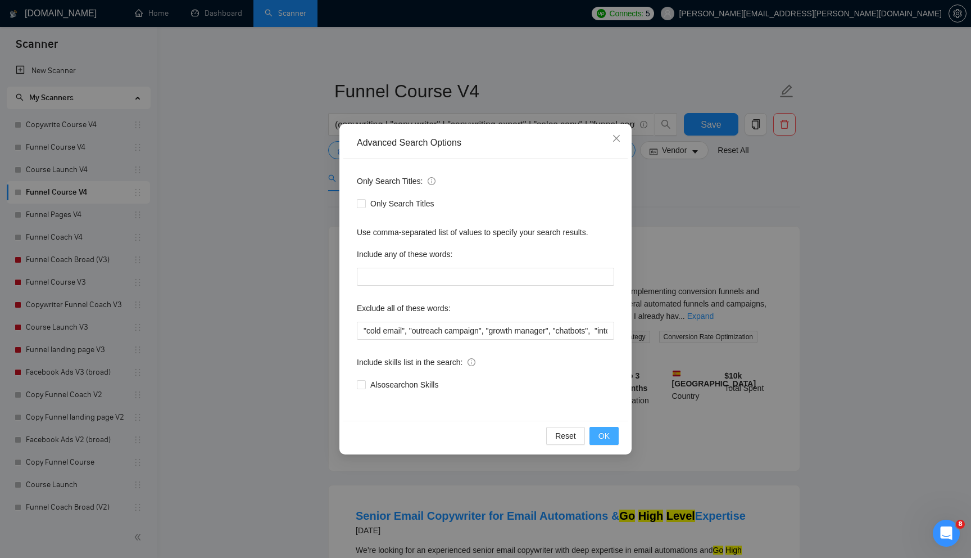
click at [603, 437] on span "OK" at bounding box center [604, 435] width 11 height 12
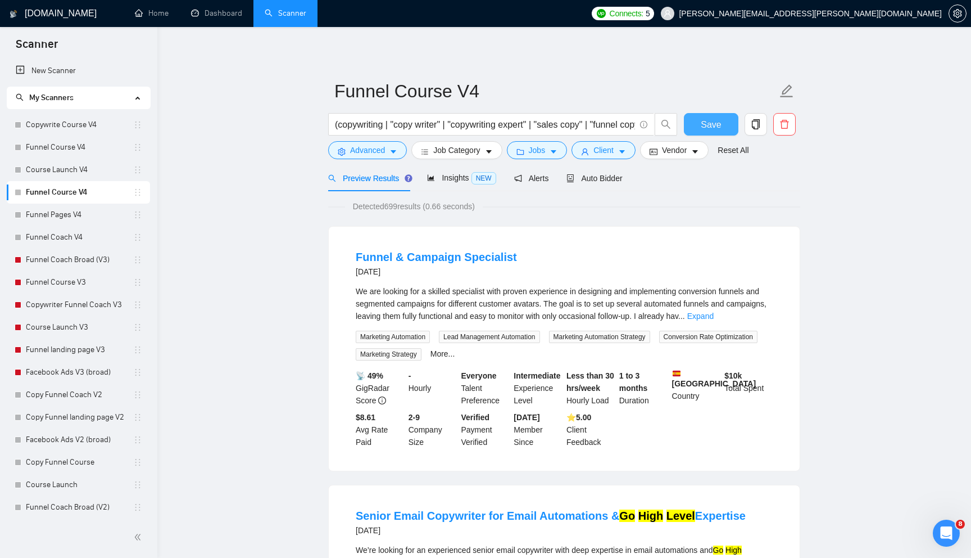
click at [713, 127] on span "Save" at bounding box center [711, 124] width 20 height 14
click at [94, 213] on link "Funnel Pages V4" at bounding box center [79, 214] width 107 height 22
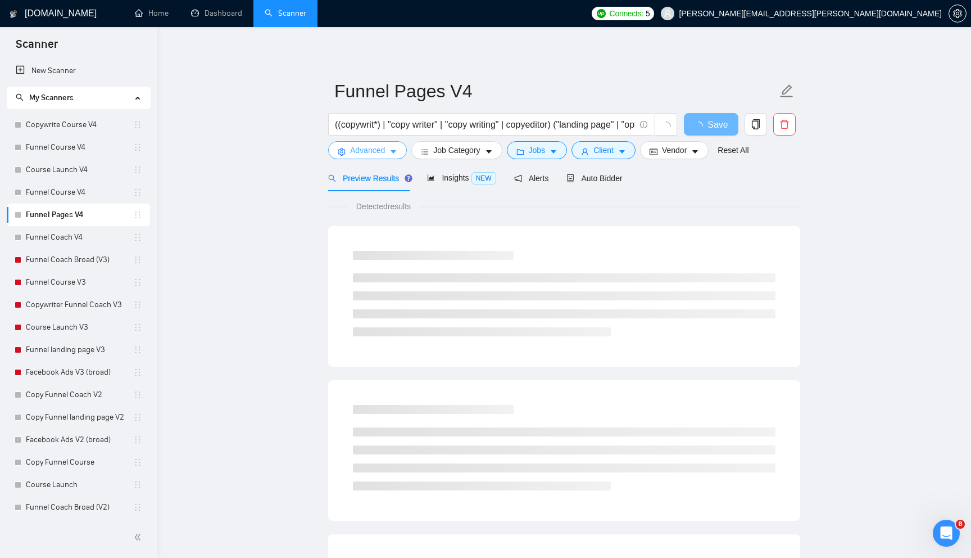
click at [401, 147] on button "Advanced" at bounding box center [367, 150] width 79 height 18
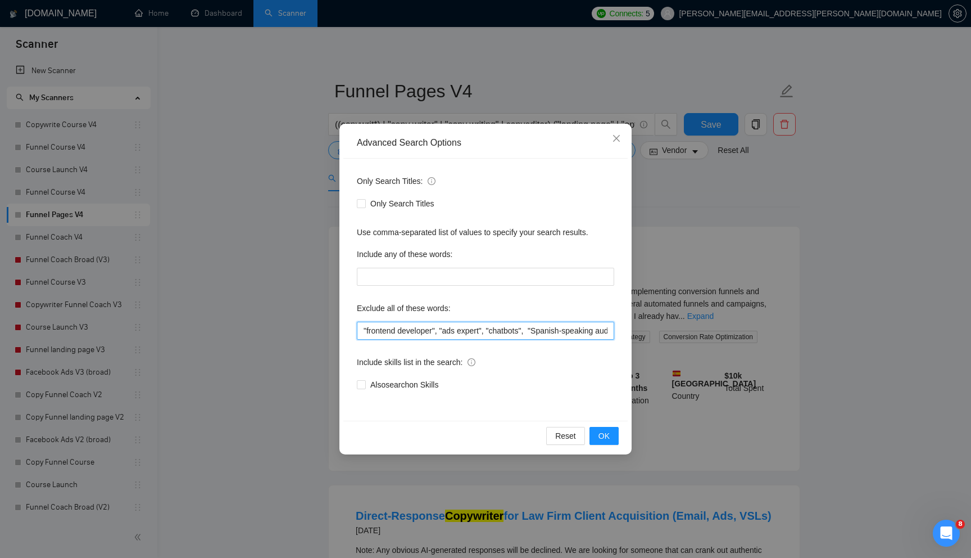
click at [402, 330] on input ""frontend developer", "ads expert", "chatbots", "Spanish-speaking audience", "S…" at bounding box center [485, 331] width 257 height 18
paste input ""cold email", "outreach campaign", "growth manager","
type input ""cold email", "outreach campaign", "growth manager", "frontend developer", "ads…"
click at [605, 436] on span "OK" at bounding box center [604, 435] width 11 height 12
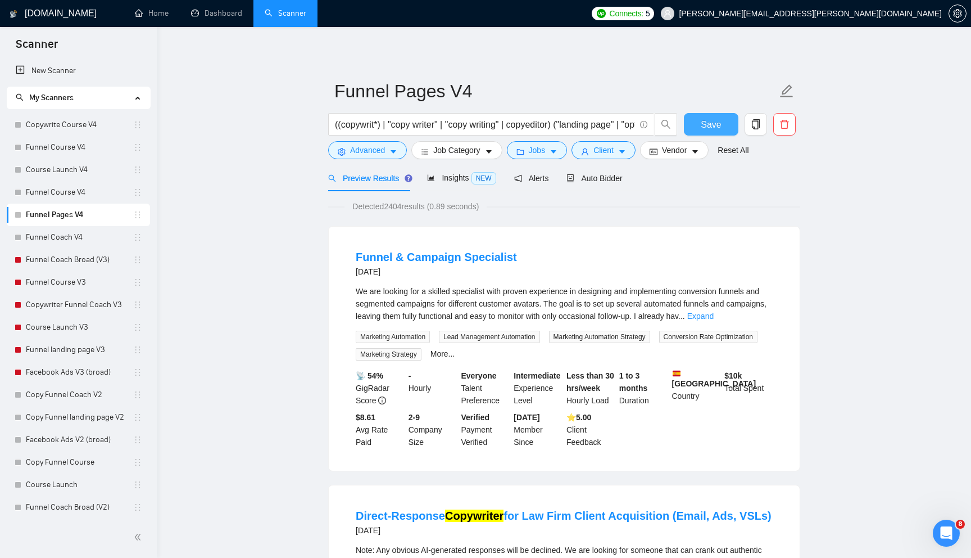
click at [707, 126] on span "Save" at bounding box center [711, 124] width 20 height 14
click at [99, 237] on link "Funnel Coach V4" at bounding box center [79, 237] width 107 height 22
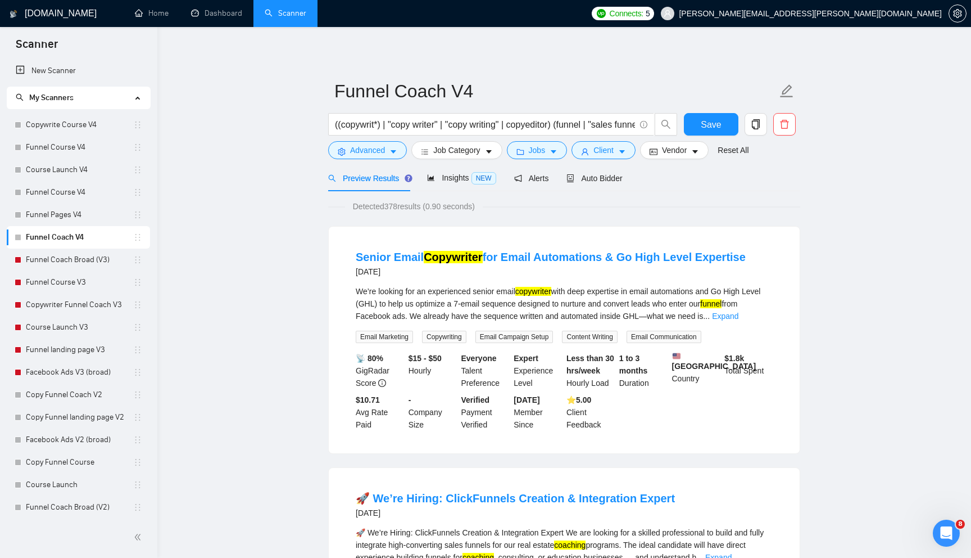
click at [406, 157] on div "Advanced" at bounding box center [367, 150] width 83 height 18
click at [396, 151] on icon "caret-down" at bounding box center [394, 152] width 6 height 3
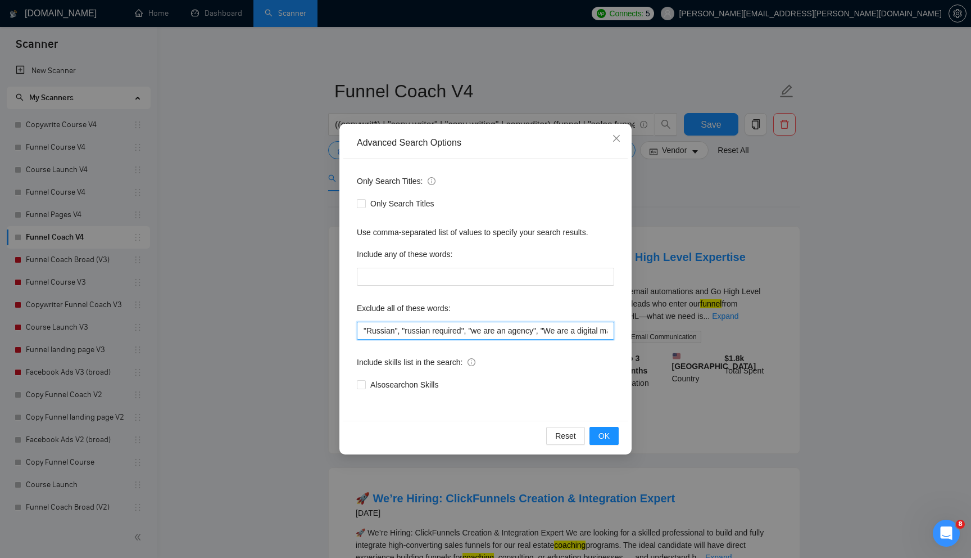
click at [395, 331] on input ""Russian", "russian required", "we are an agency", "We are a digital marketing …" at bounding box center [485, 331] width 257 height 18
paste input ""cold email", "outreach campaign", "growth manager","
type input ""cold email", "outreach campaign", "growth manager", "Russian", "russian requir…"
click at [604, 433] on span "OK" at bounding box center [604, 435] width 11 height 12
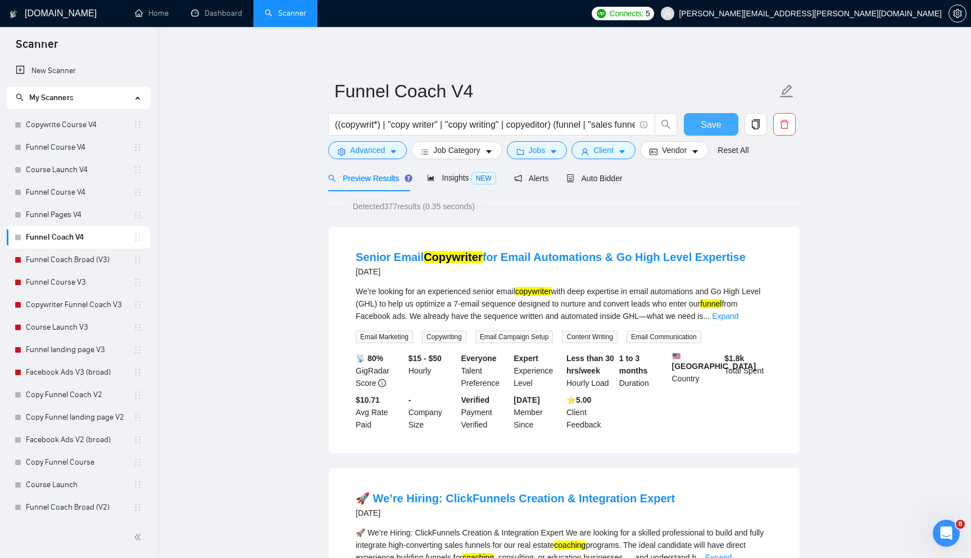
click at [708, 124] on span "Save" at bounding box center [711, 124] width 20 height 14
click at [592, 181] on span "Auto Bidder" at bounding box center [595, 178] width 56 height 9
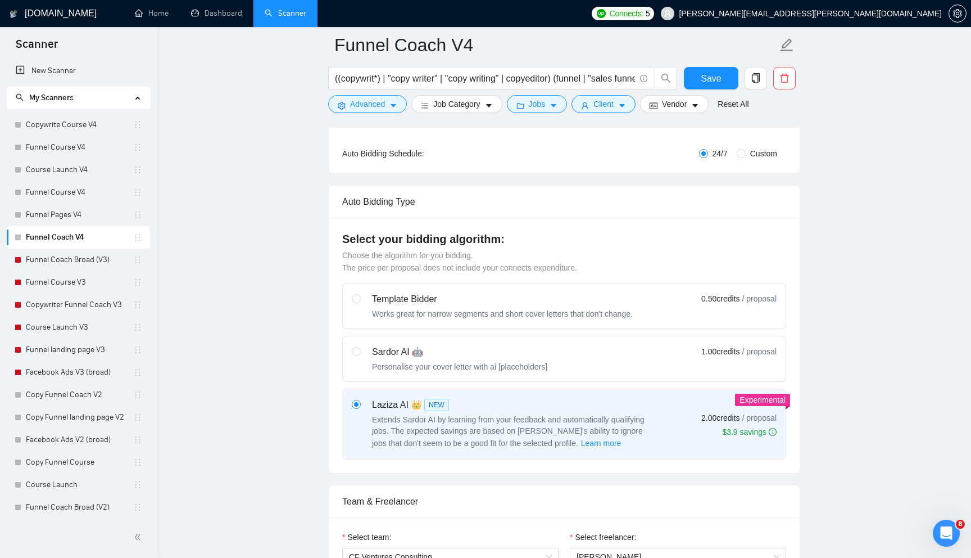
scroll to position [216, 0]
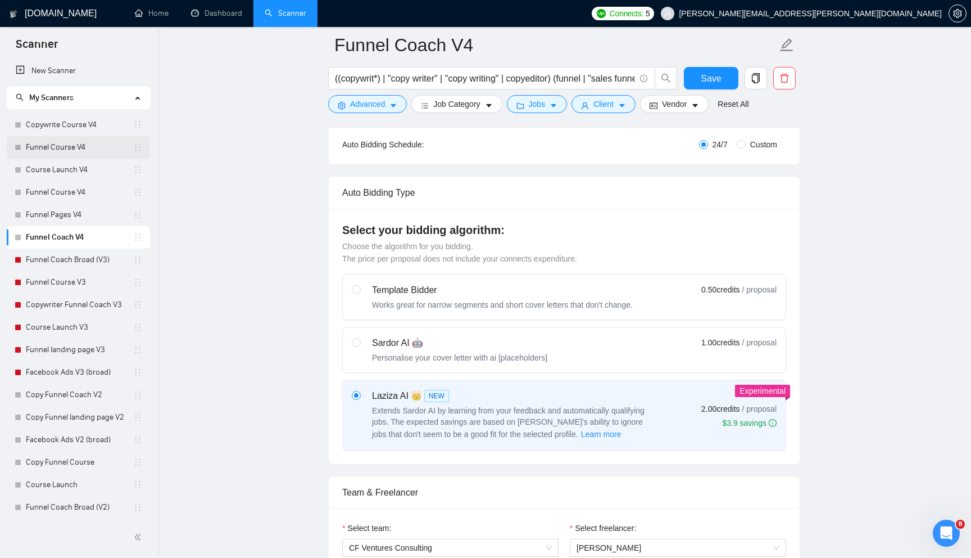
click at [82, 152] on link "Funnel Course V4" at bounding box center [79, 147] width 107 height 22
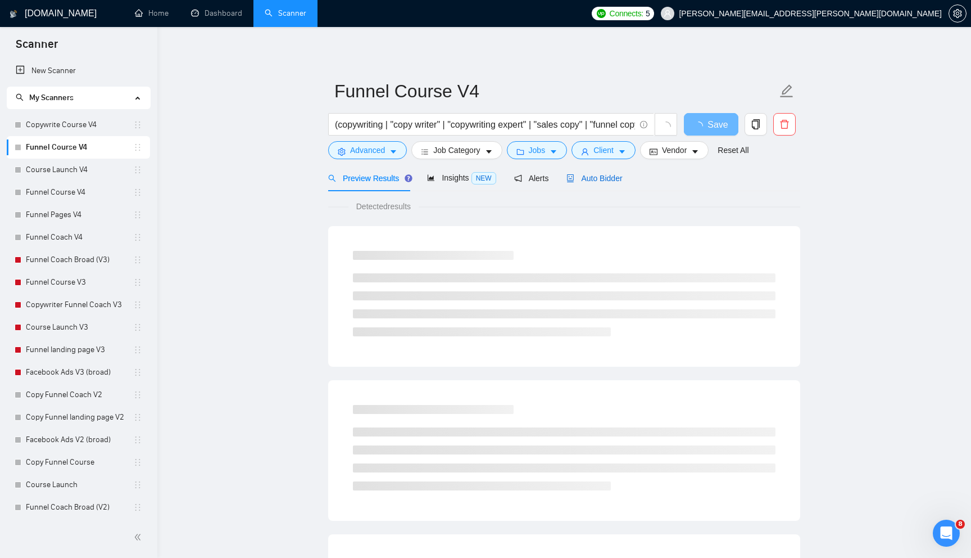
click at [587, 183] on div "Auto Bidder" at bounding box center [595, 178] width 56 height 12
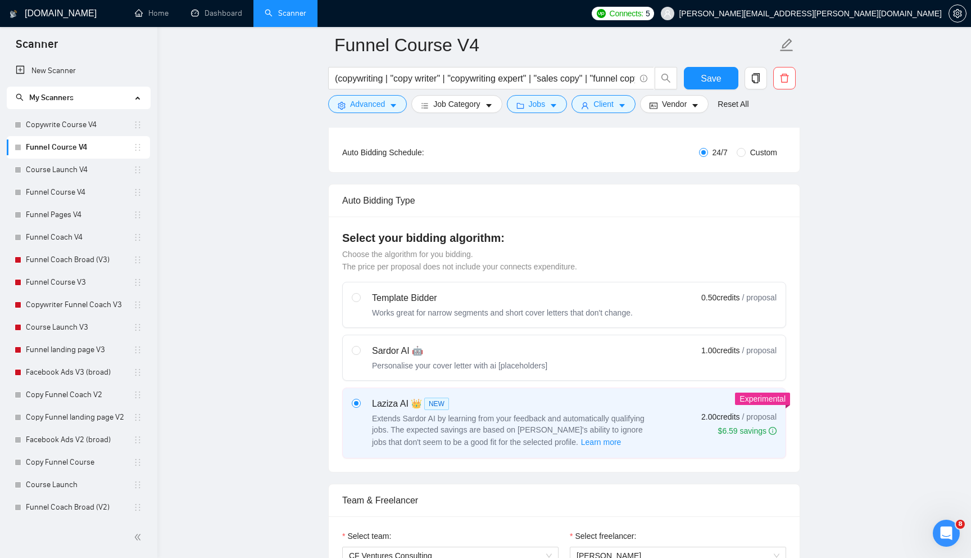
scroll to position [209, 0]
click at [85, 171] on link "Course Launch V4" at bounding box center [79, 170] width 107 height 22
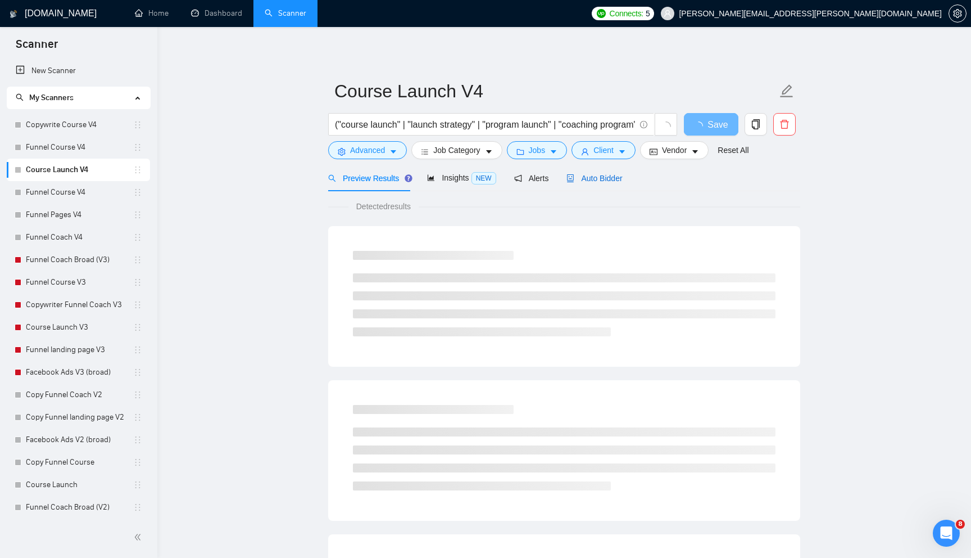
click at [589, 175] on span "Auto Bidder" at bounding box center [595, 178] width 56 height 9
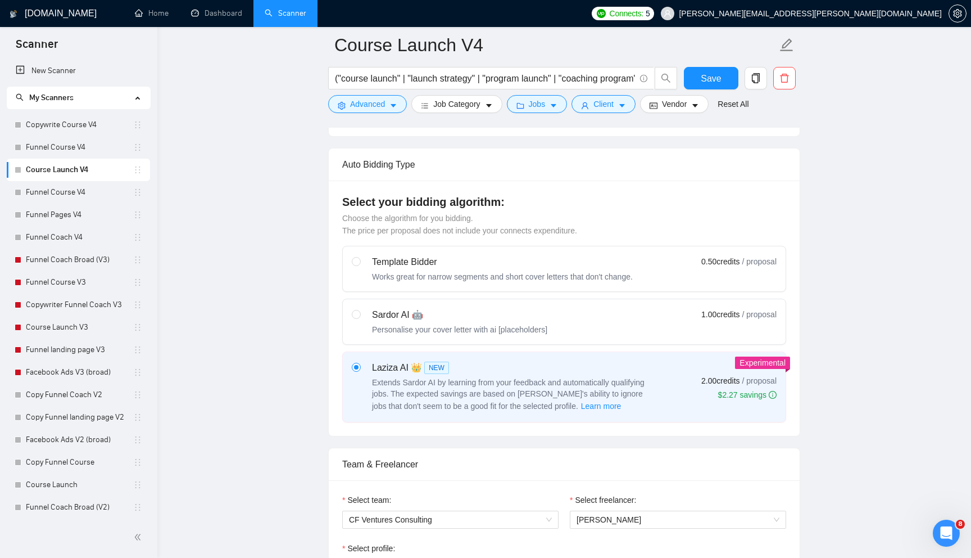
scroll to position [252, 0]
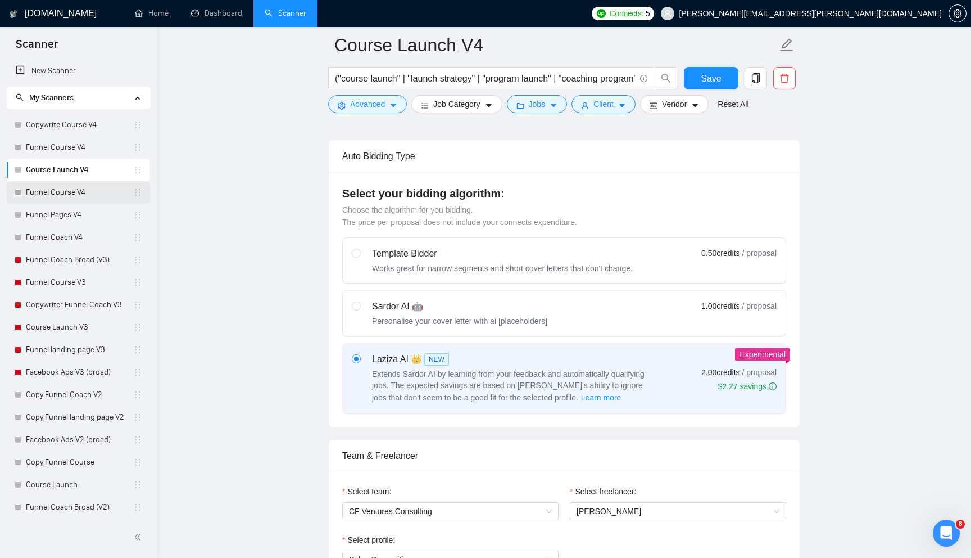
click at [89, 193] on link "Funnel Course V4" at bounding box center [79, 192] width 107 height 22
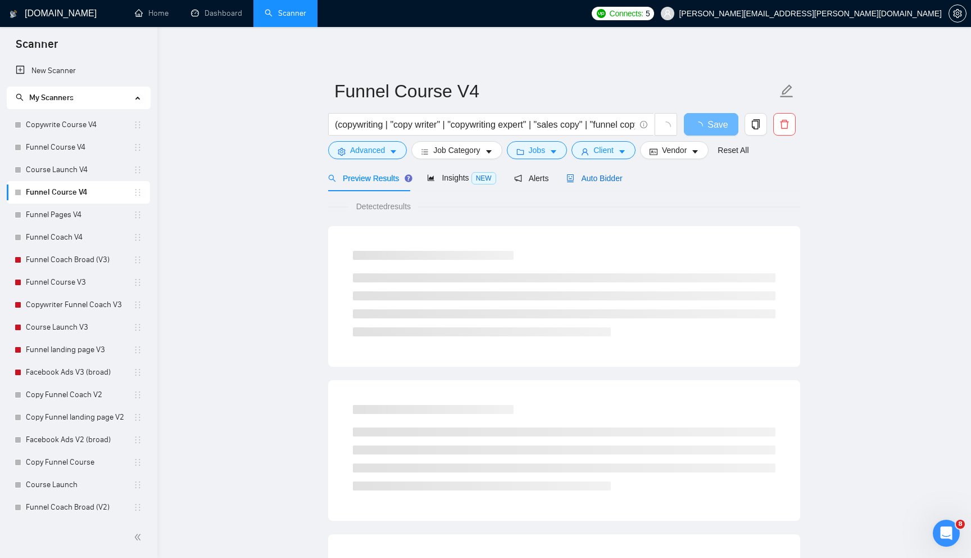
click at [599, 177] on span "Auto Bidder" at bounding box center [595, 178] width 56 height 9
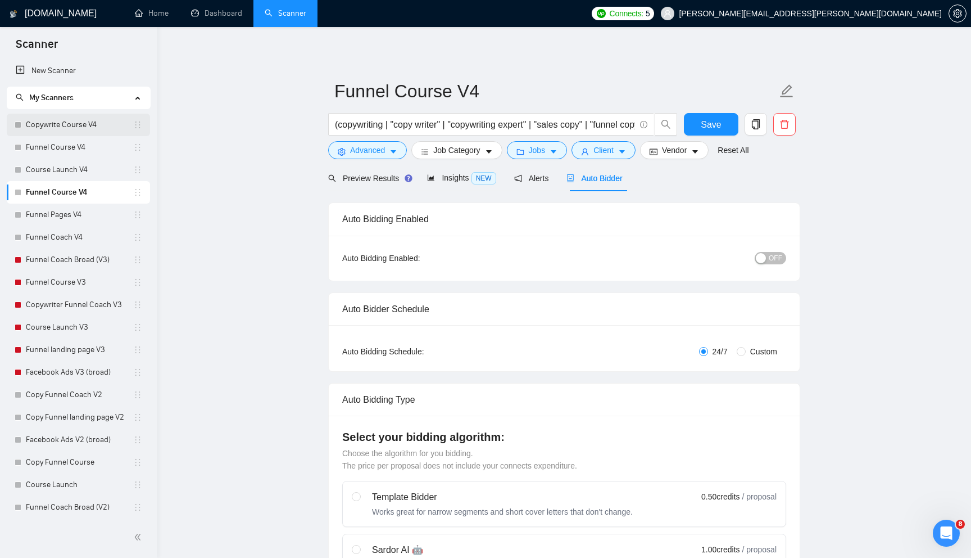
click at [88, 125] on link "Copywrite Course V4" at bounding box center [79, 125] width 107 height 22
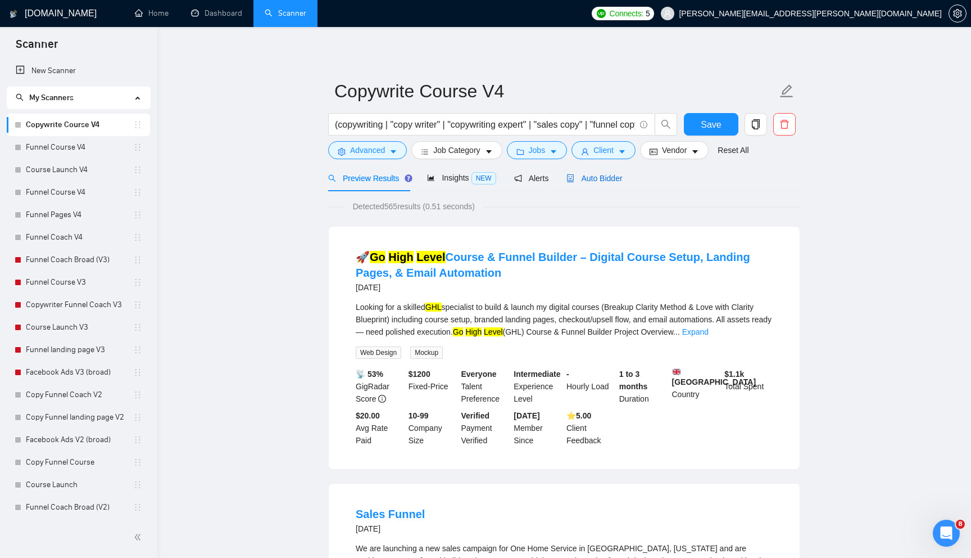
click at [616, 180] on span "Auto Bidder" at bounding box center [595, 178] width 56 height 9
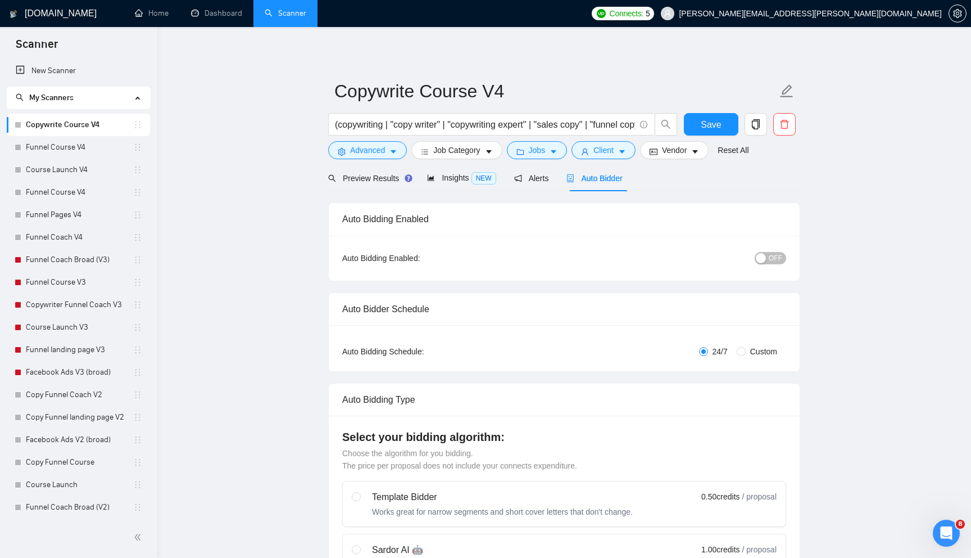
click at [772, 255] on span "OFF" at bounding box center [775, 258] width 13 height 12
click at [706, 119] on span "Save" at bounding box center [711, 124] width 20 height 14
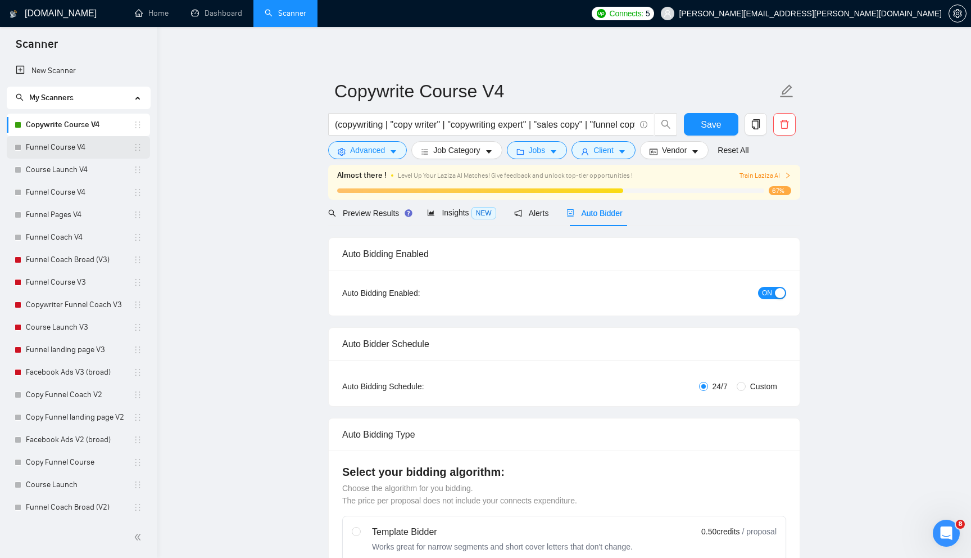
click at [99, 148] on link "Funnel Course V4" at bounding box center [79, 147] width 107 height 22
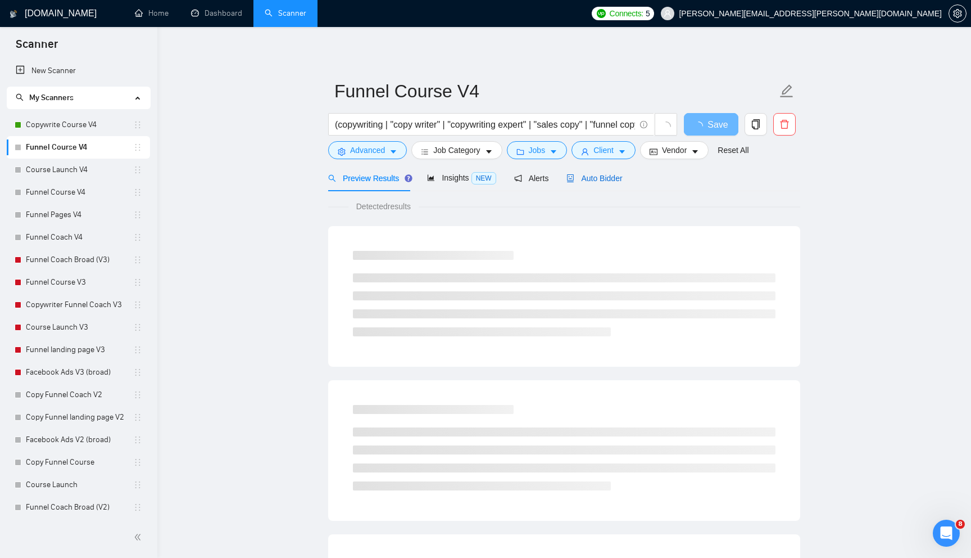
click at [598, 178] on span "Auto Bidder" at bounding box center [595, 178] width 56 height 9
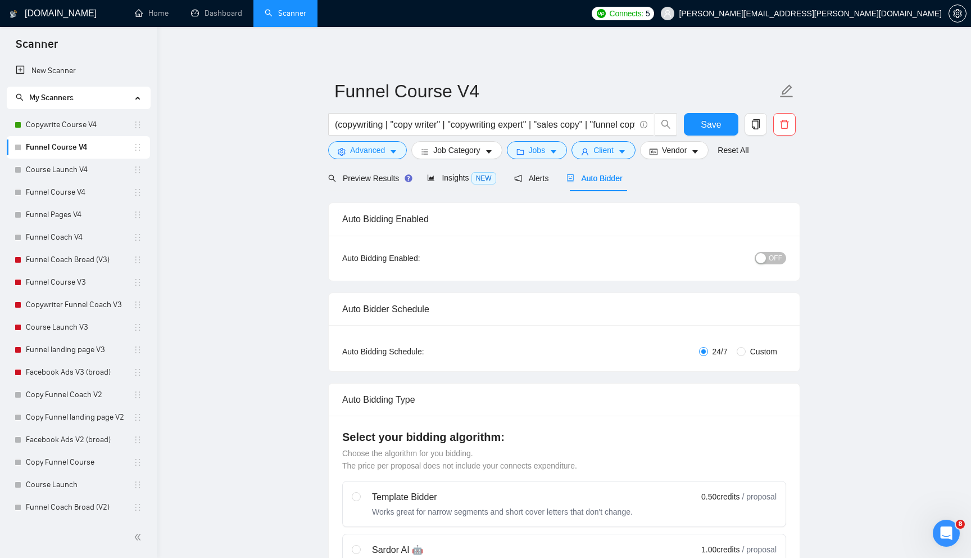
click at [768, 256] on button "OFF" at bounding box center [770, 258] width 31 height 12
click at [699, 125] on button "Save" at bounding box center [711, 124] width 55 height 22
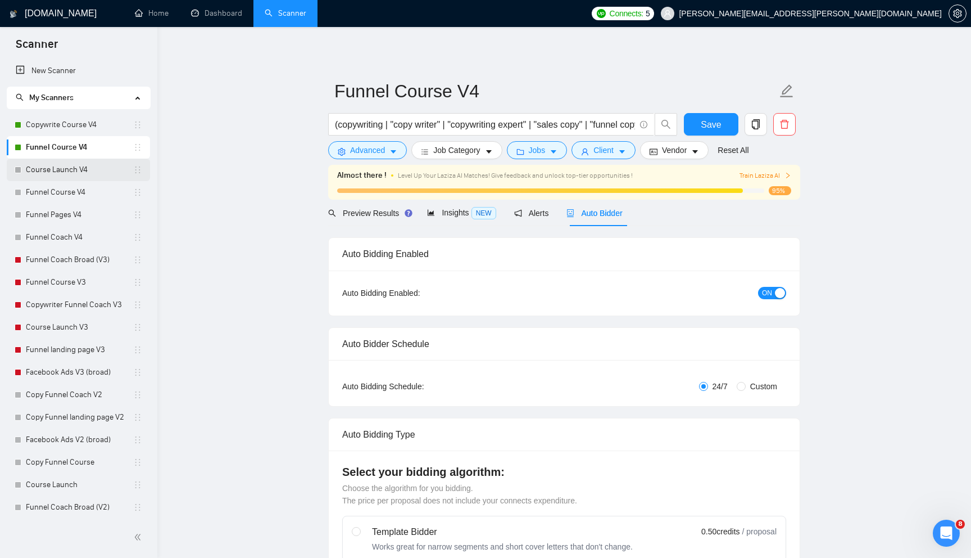
click at [97, 170] on link "Course Launch V4" at bounding box center [79, 170] width 107 height 22
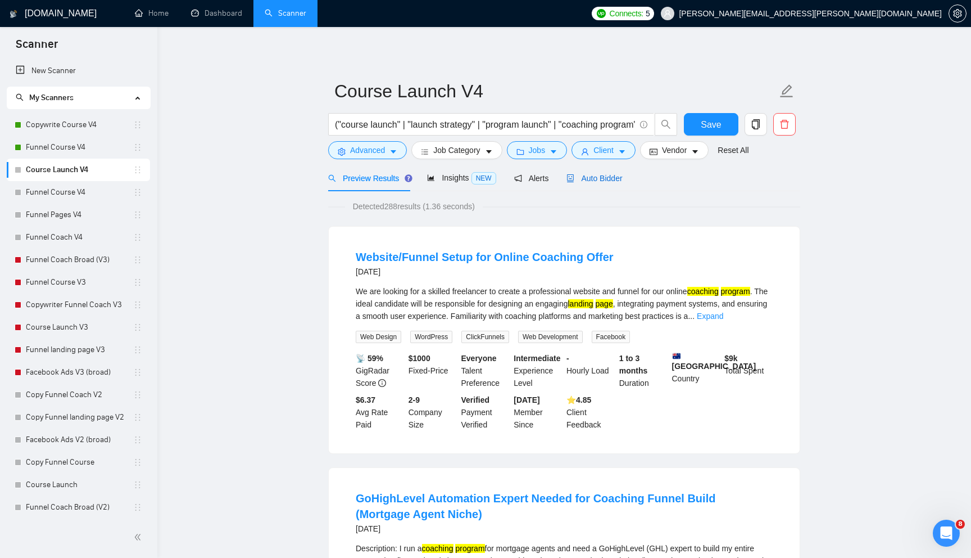
click at [622, 182] on span "Auto Bidder" at bounding box center [595, 178] width 56 height 9
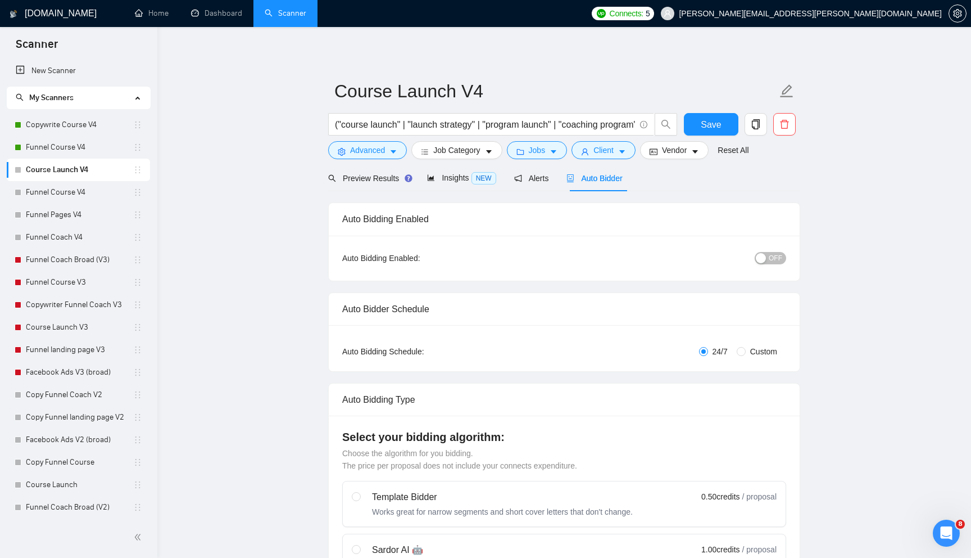
click at [767, 261] on button "OFF" at bounding box center [770, 258] width 31 height 12
click at [703, 120] on span "Save" at bounding box center [711, 124] width 20 height 14
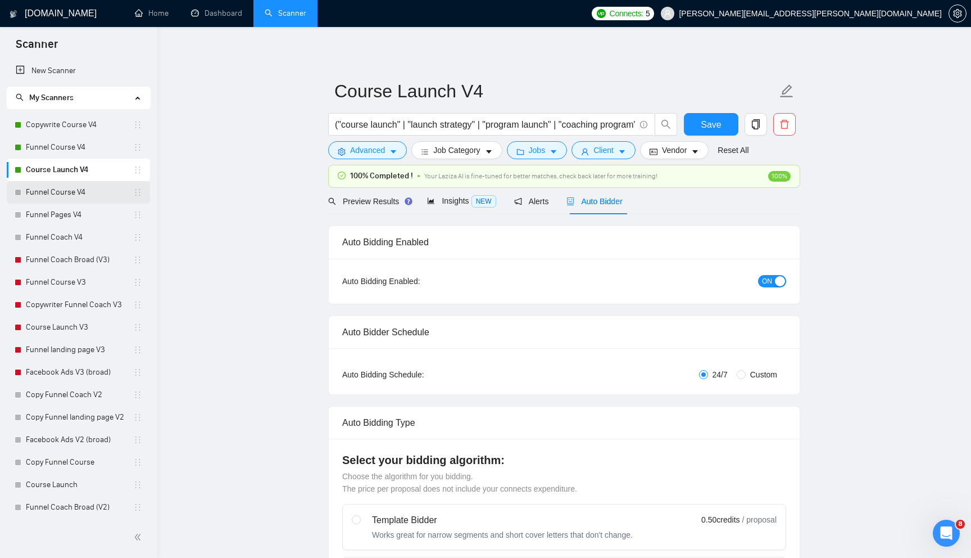
click at [103, 190] on link "Funnel Course V4" at bounding box center [79, 192] width 107 height 22
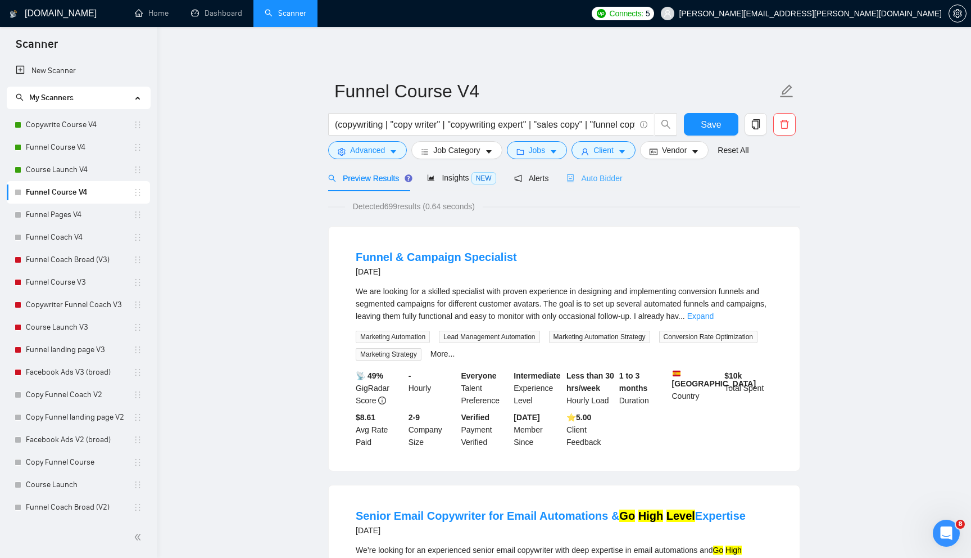
click at [609, 189] on div "Auto Bidder" at bounding box center [595, 178] width 56 height 26
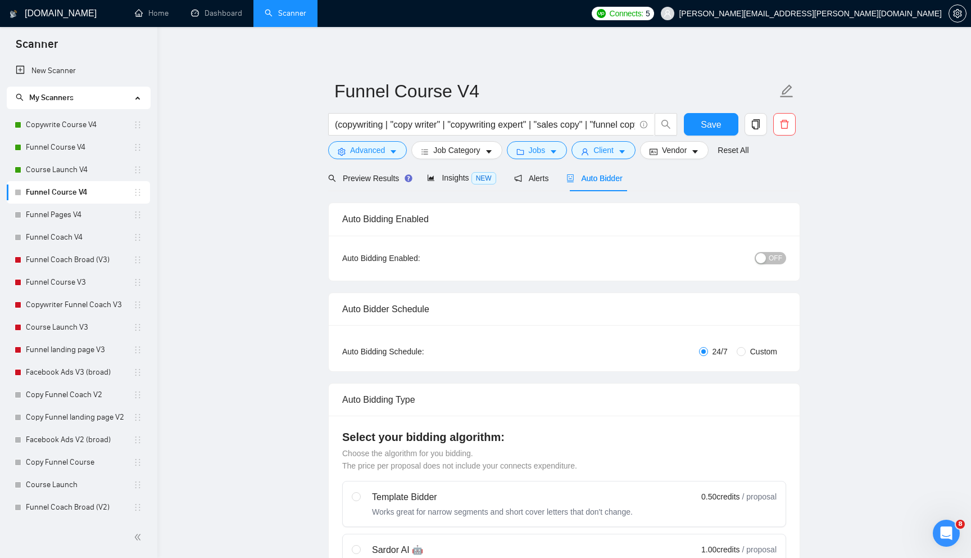
click at [776, 250] on div "OFF" at bounding box center [713, 258] width 148 height 18
click at [759, 255] on div "button" at bounding box center [761, 258] width 10 height 10
click at [696, 125] on button "Save" at bounding box center [711, 124] width 55 height 22
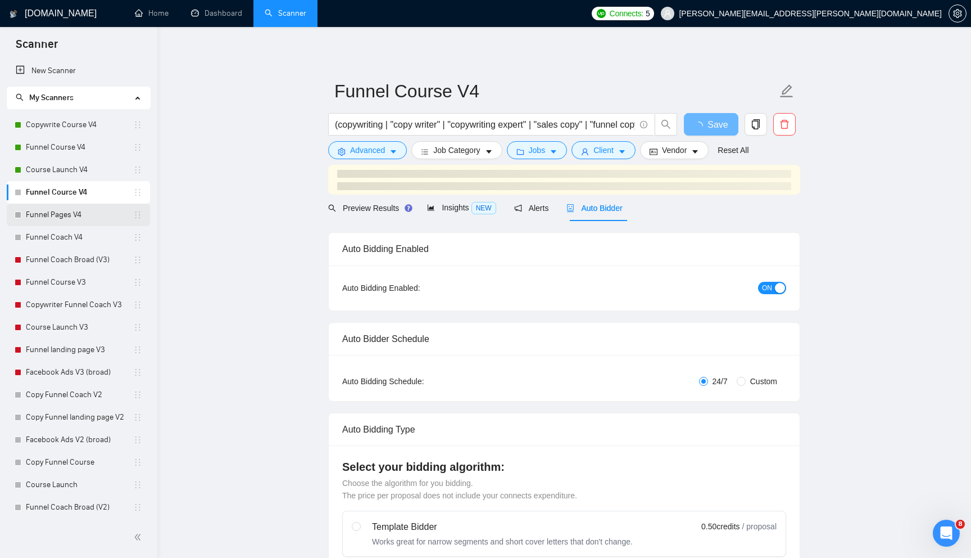
click at [96, 210] on link "Funnel Pages V4" at bounding box center [79, 214] width 107 height 22
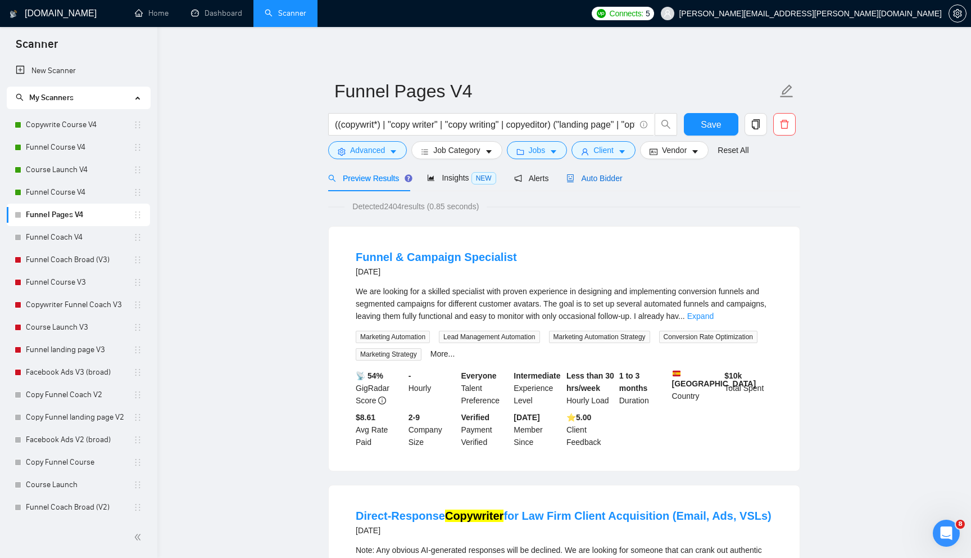
click at [622, 173] on div "Auto Bidder" at bounding box center [595, 178] width 56 height 12
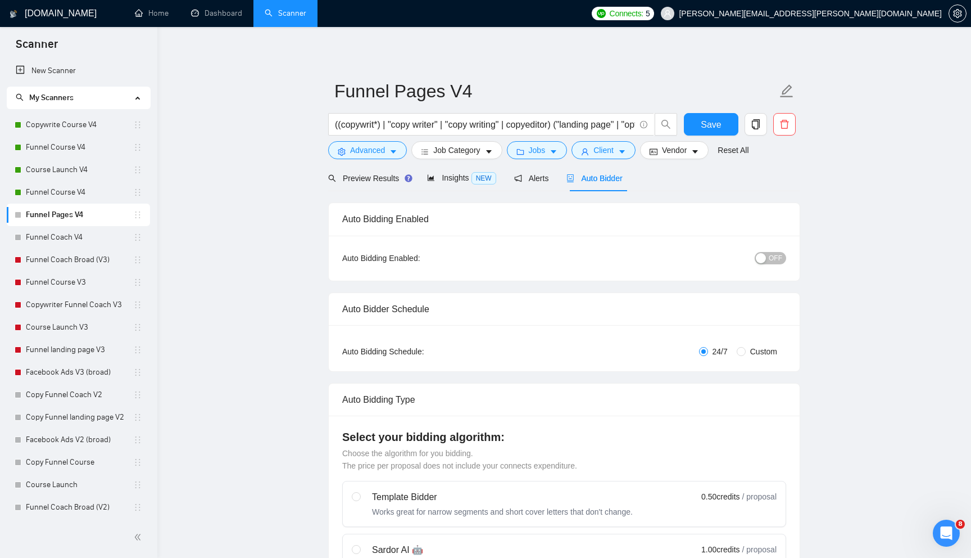
click at [781, 255] on span "OFF" at bounding box center [775, 258] width 13 height 12
click at [699, 125] on button "Save" at bounding box center [711, 124] width 55 height 22
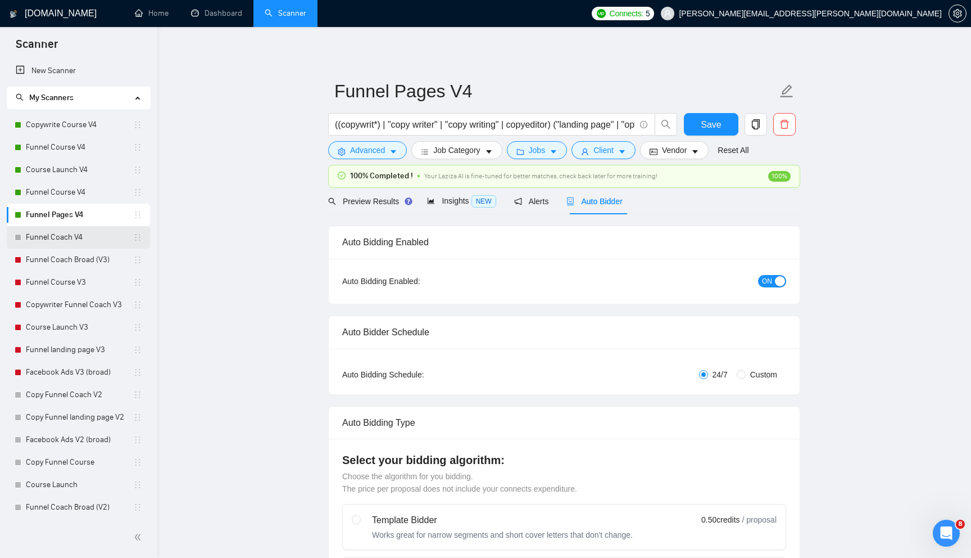
click at [100, 238] on link "Funnel Coach V4" at bounding box center [79, 237] width 107 height 22
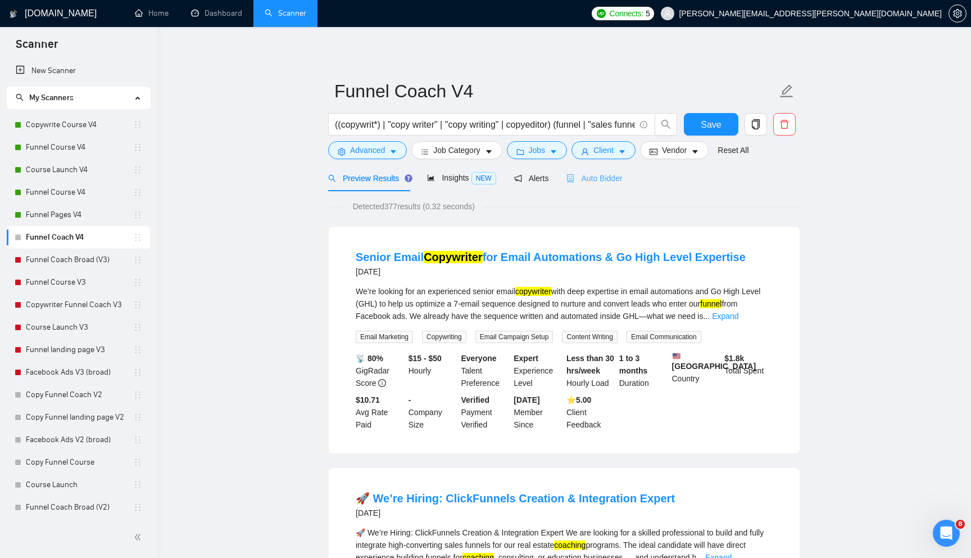
click at [603, 187] on div "Auto Bidder" at bounding box center [595, 178] width 56 height 26
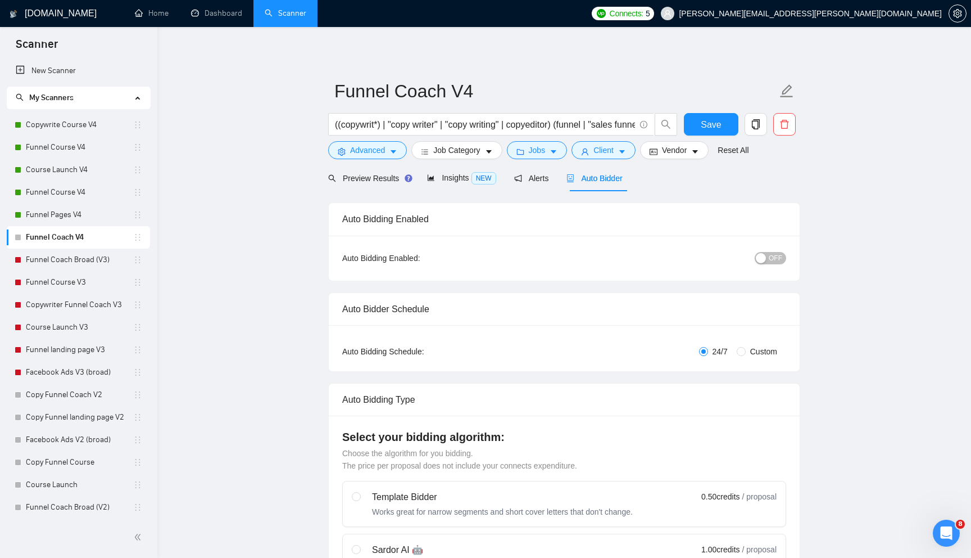
click at [771, 261] on span "OFF" at bounding box center [775, 258] width 13 height 12
click at [717, 126] on span "Save" at bounding box center [711, 124] width 20 height 14
